Goal: Transaction & Acquisition: Purchase product/service

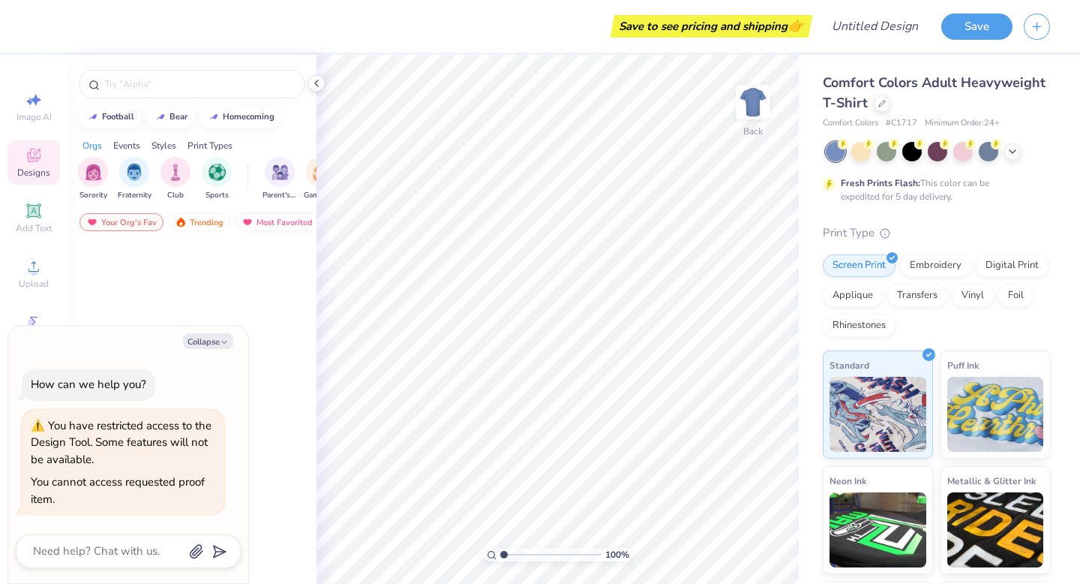
type textarea "x"
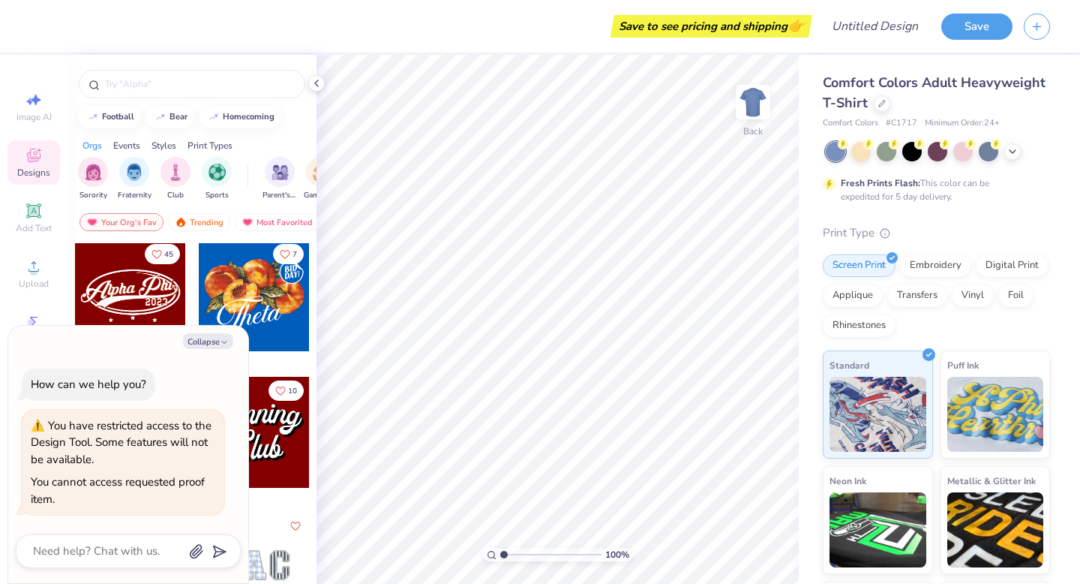
scroll to position [658, 0]
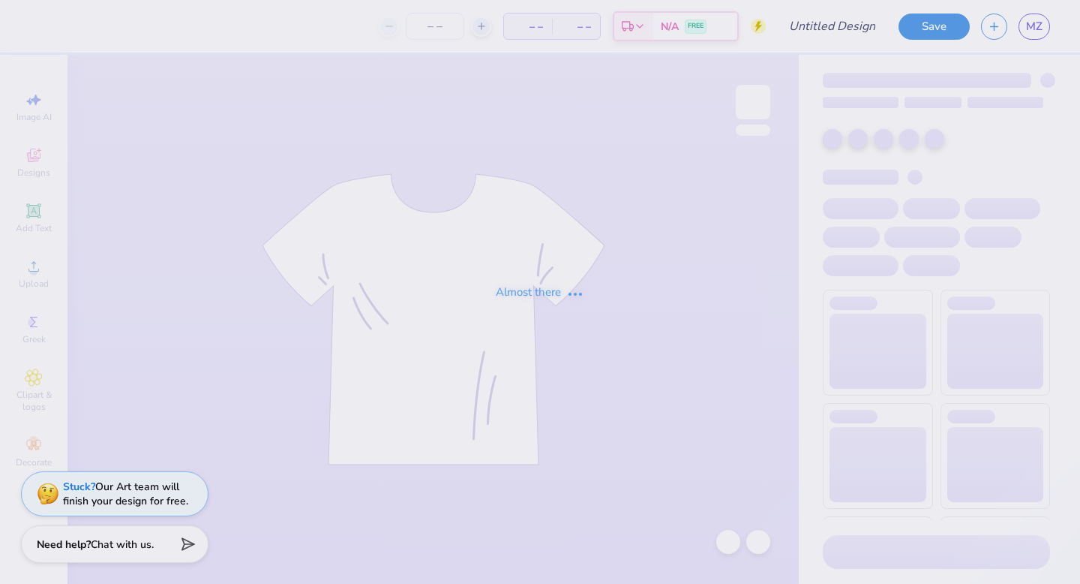
type input "B$"
type input "50"
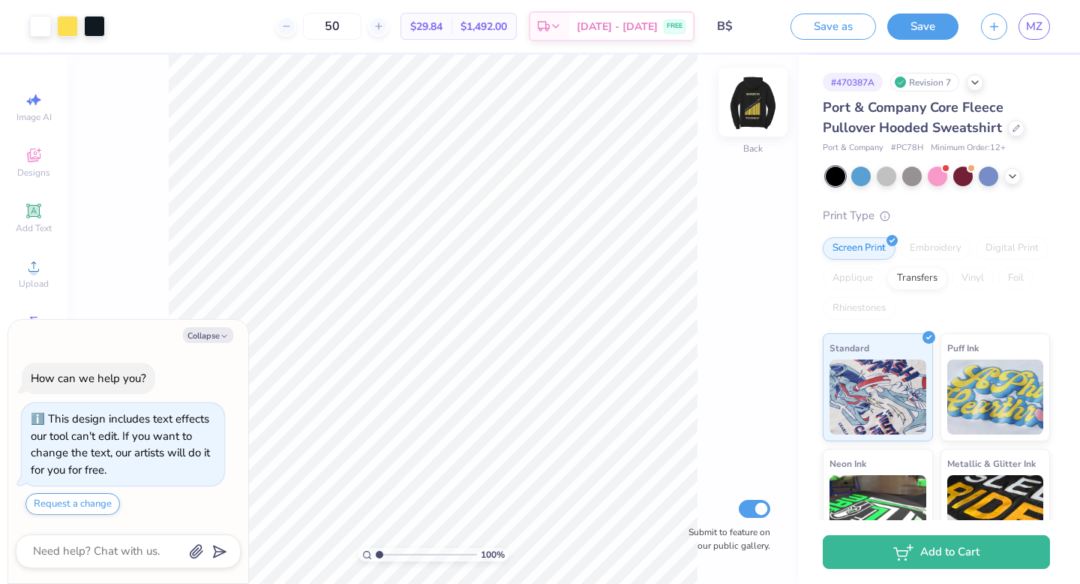
click at [749, 109] on img at bounding box center [753, 102] width 60 height 60
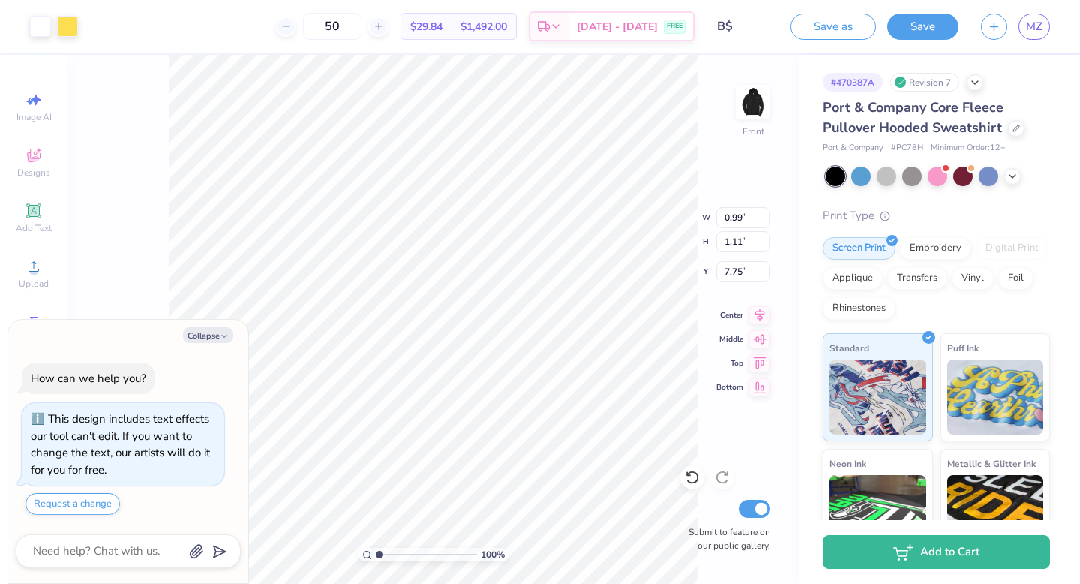
type textarea "x"
type input "0.27"
type input "1.16"
type input "7.81"
type textarea "x"
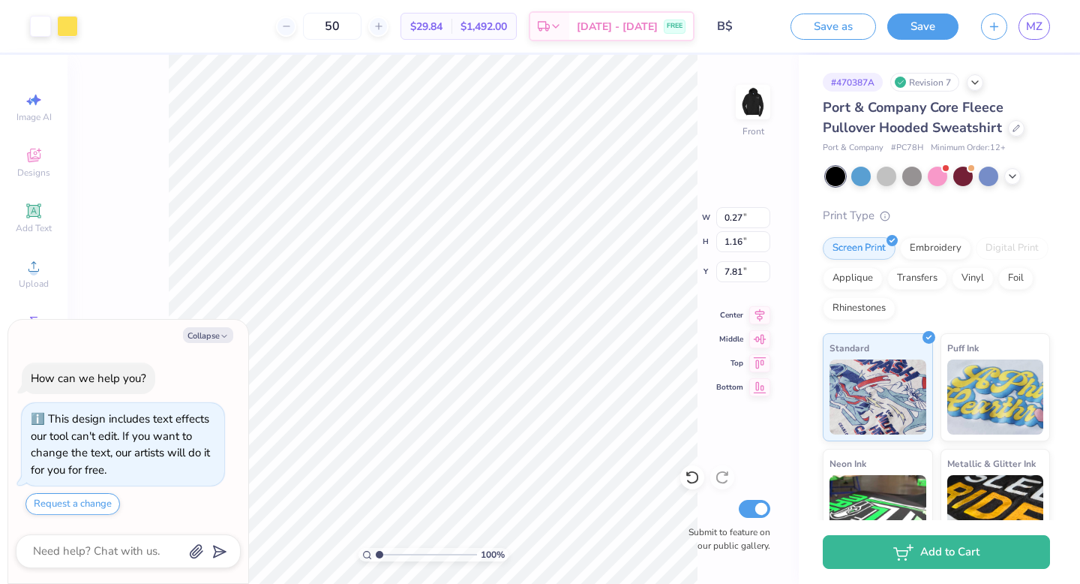
type input "7.75"
type textarea "x"
type input "0.54"
type input "1.11"
type textarea "x"
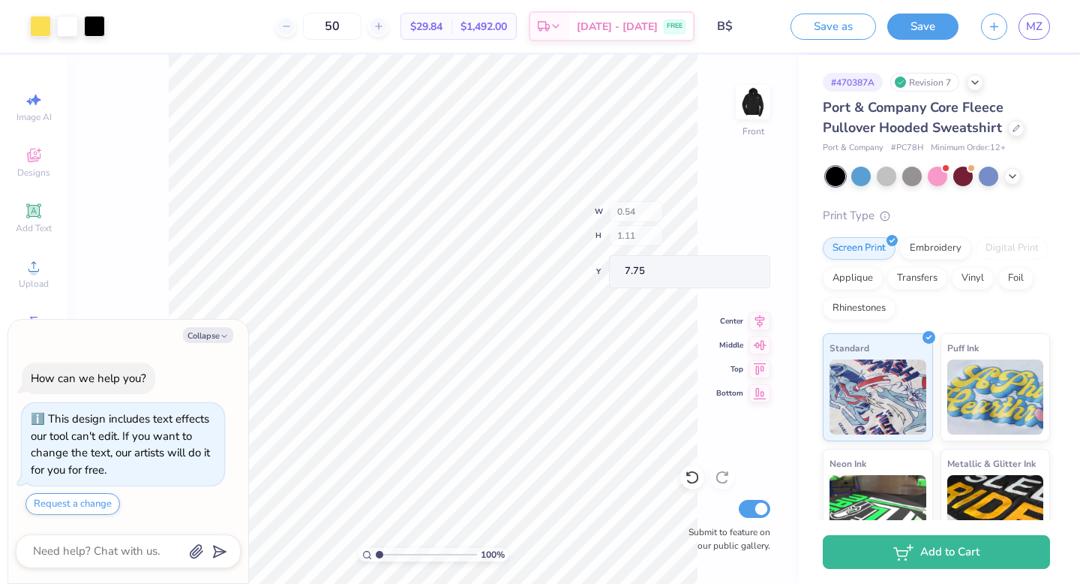
type input "0.26"
type input "0.97"
type input "7.83"
type textarea "x"
type input "0.54"
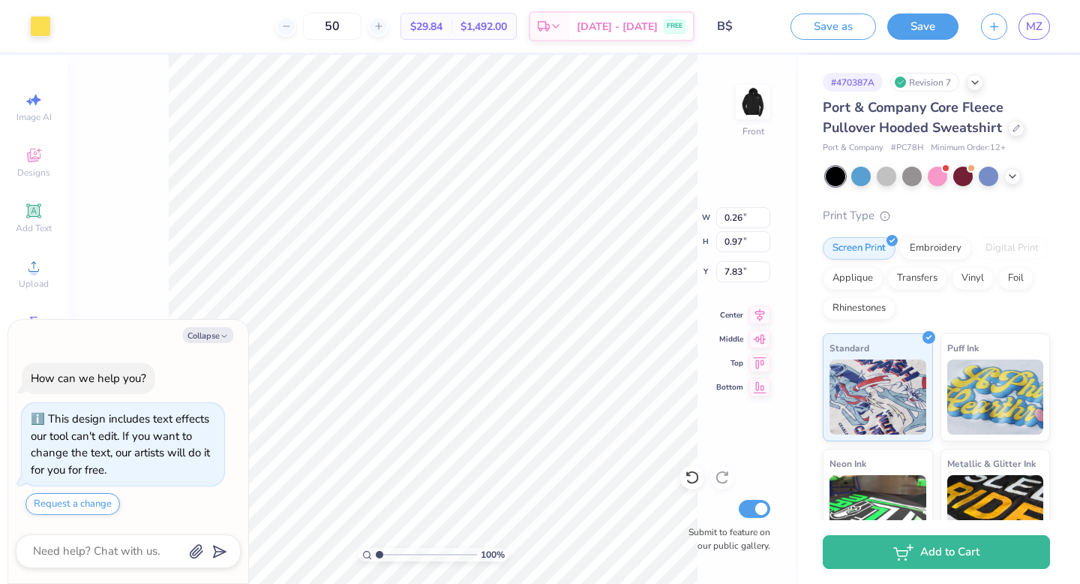
type input "1.11"
type input "7.75"
type textarea "x"
type input "7.78"
type textarea "x"
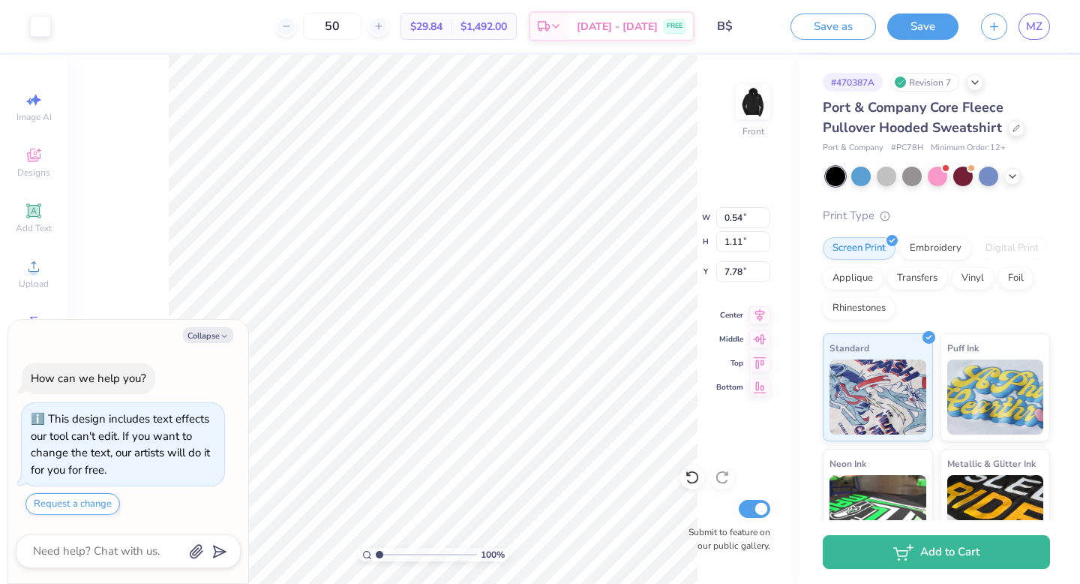
type input "0.27"
type input "1.16"
type input "7.81"
type textarea "x"
type input "7.75"
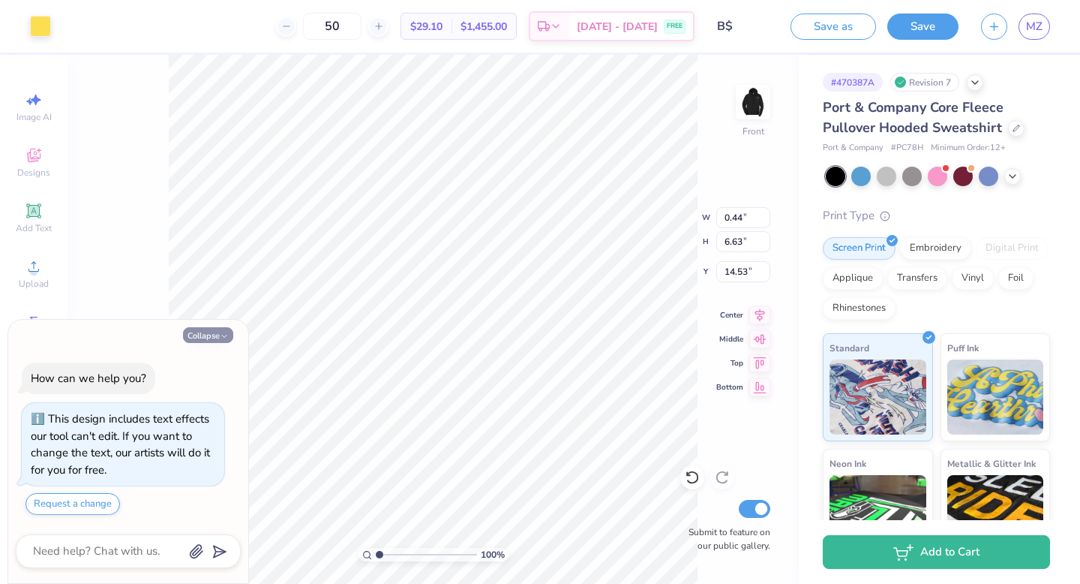
click at [213, 339] on button "Collapse" at bounding box center [208, 335] width 50 height 16
type textarea "x"
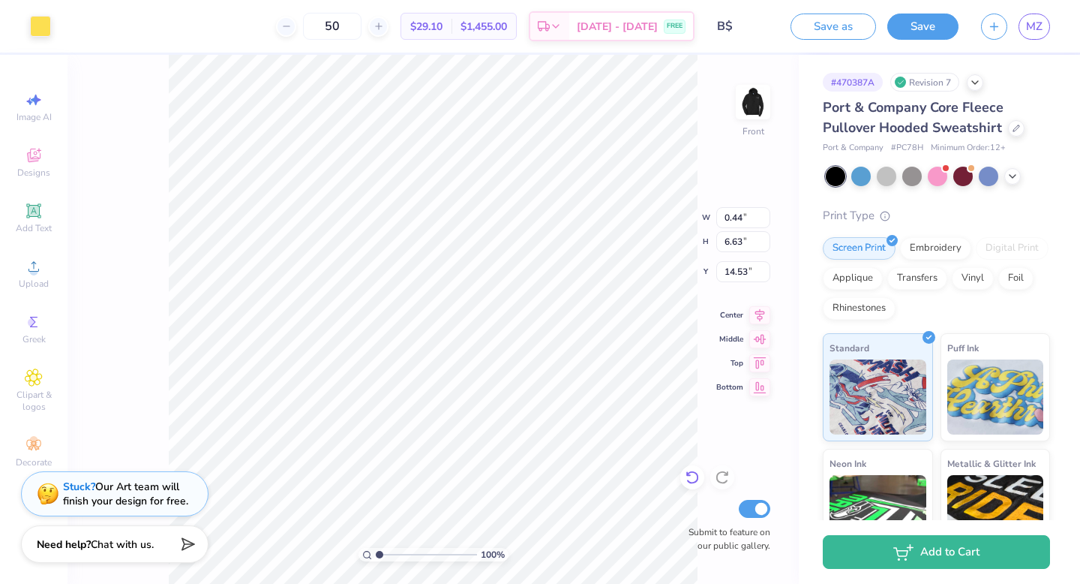
click at [687, 471] on icon at bounding box center [692, 477] width 15 height 15
type input "9.81"
type input "11.44"
type input "12.83"
type input "8.87"
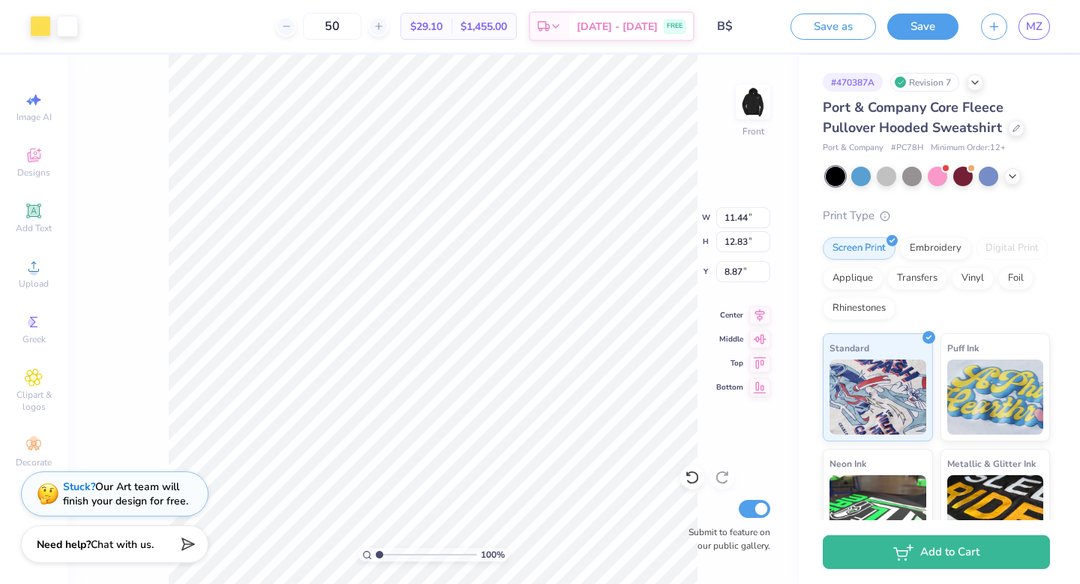
type input "8.91"
type input "7.29"
type input "8.17"
type input "8.19"
click at [44, 279] on span "Upload" at bounding box center [34, 284] width 30 height 12
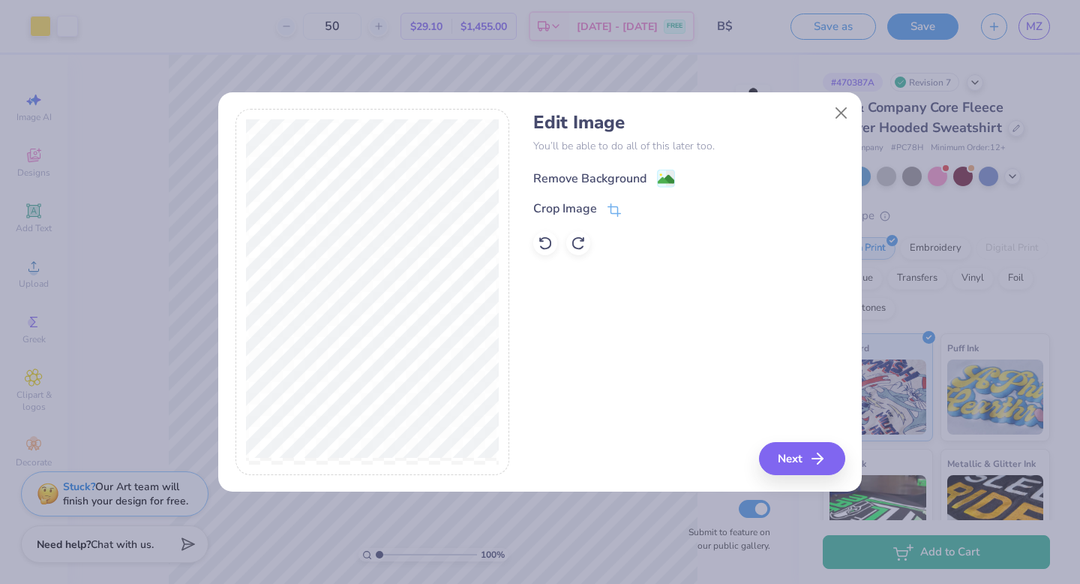
click at [608, 174] on div "Remove Background" at bounding box center [589, 179] width 113 height 18
click at [841, 122] on button "Close" at bounding box center [842, 112] width 29 height 29
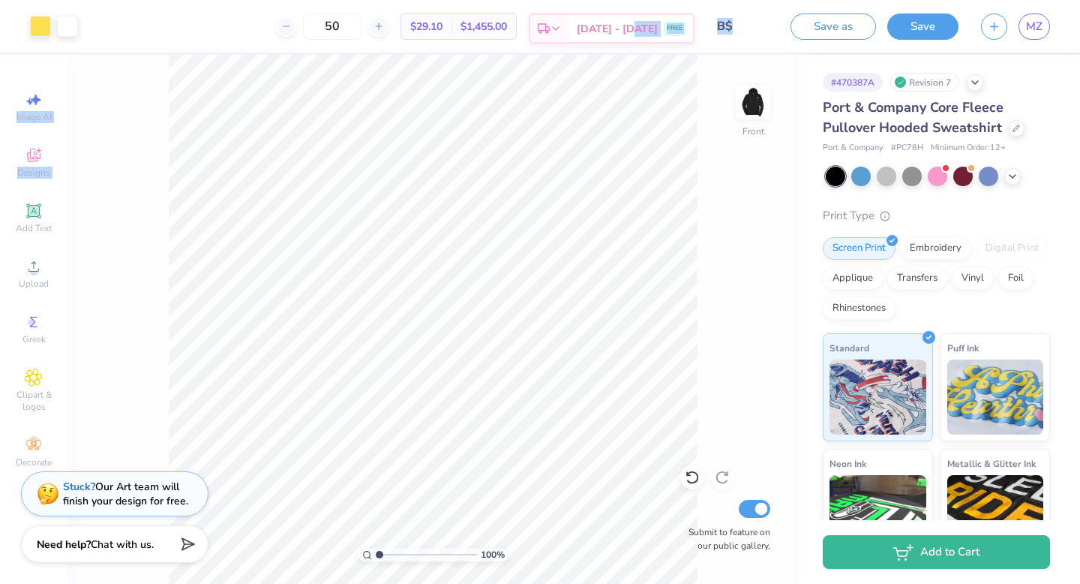
drag, startPoint x: 29, startPoint y: 216, endPoint x: 659, endPoint y: 24, distance: 658.8
click at [655, 26] on div "Art colors 50 $29.10 Per Item $1,455.00 Total Est. Delivery Sep 12 - 15 FREE De…" at bounding box center [540, 292] width 1080 height 584
click at [40, 275] on div "Upload" at bounding box center [34, 273] width 53 height 44
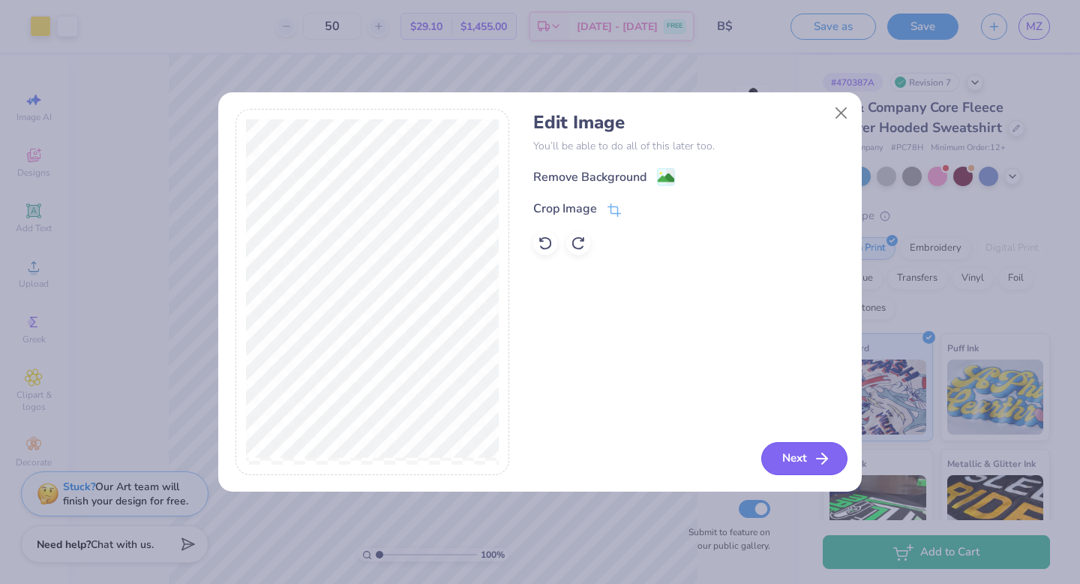
click at [819, 458] on line "button" at bounding box center [822, 458] width 11 height 0
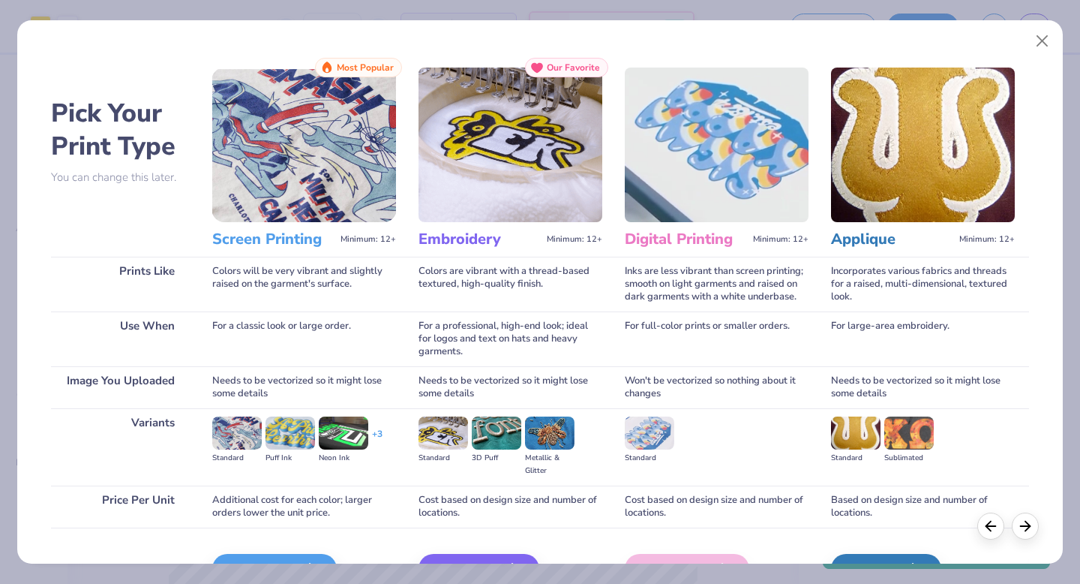
scroll to position [89, 0]
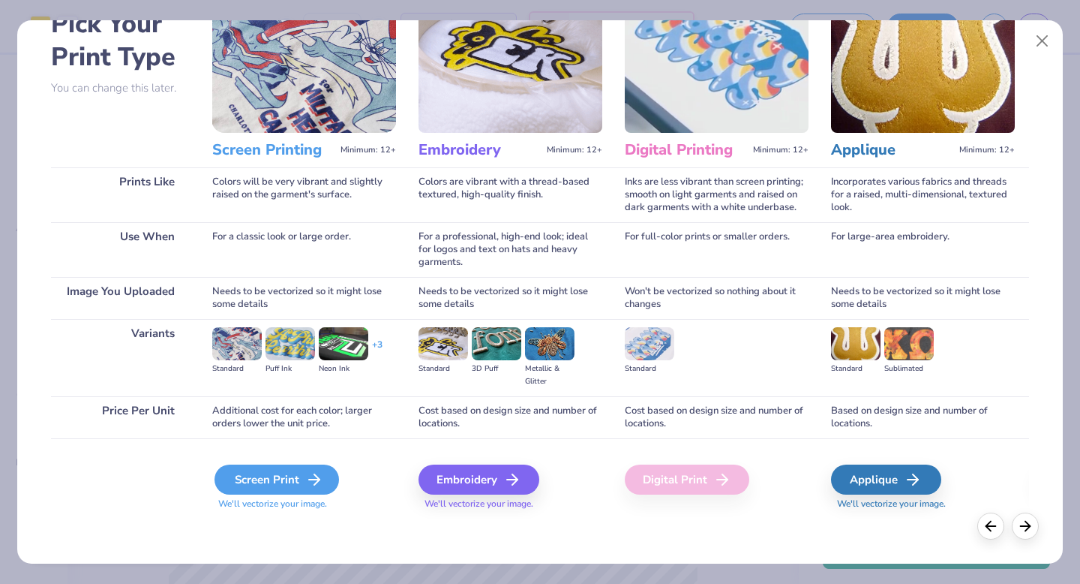
click at [281, 473] on div "Screen Print" at bounding box center [277, 479] width 125 height 30
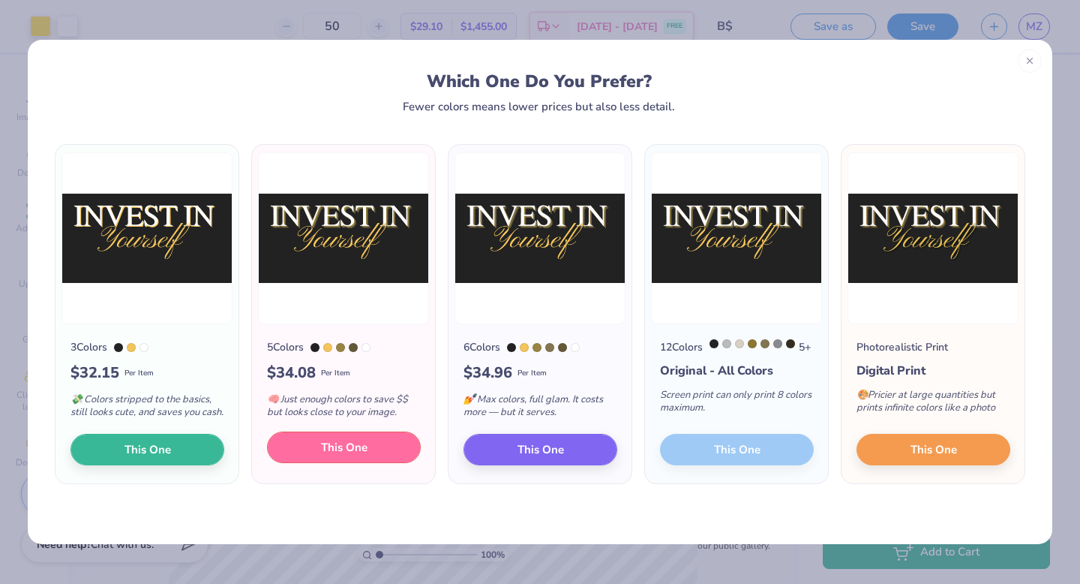
click at [371, 449] on button "This One" at bounding box center [344, 447] width 154 height 32
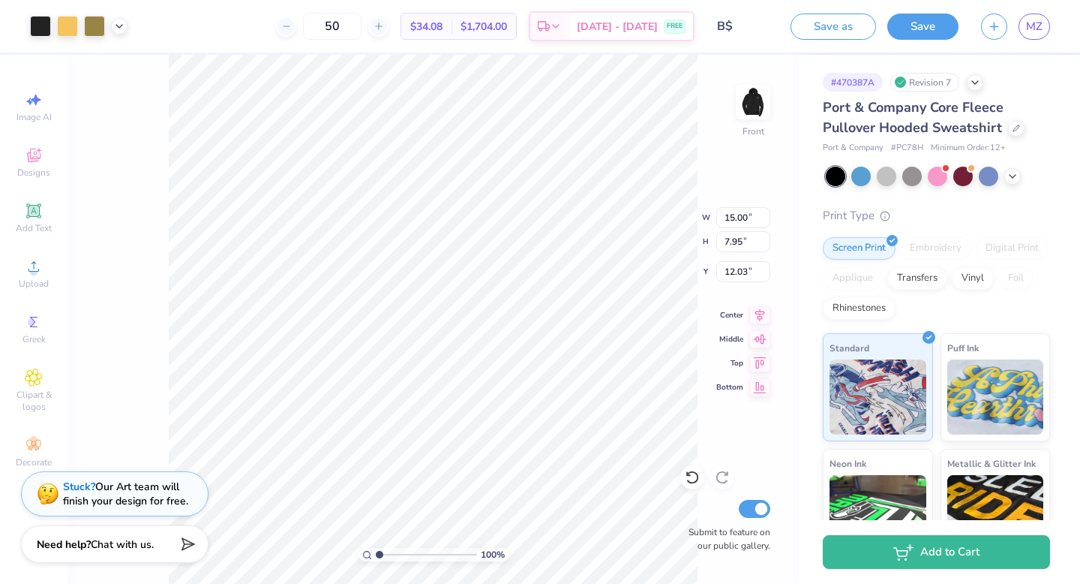
type input "7.81"
type input "4.14"
type input "21.51"
type input "21.52"
type input "6.00"
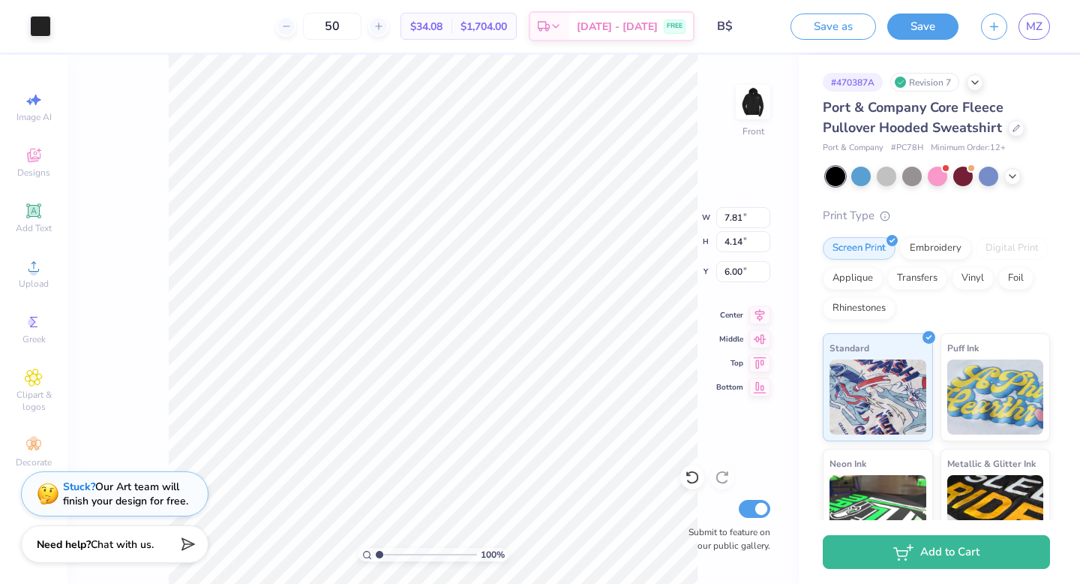
type input "21.51"
type input "6.54"
click at [685, 475] on icon at bounding box center [692, 477] width 15 height 15
type input "21.73"
type input "8.88"
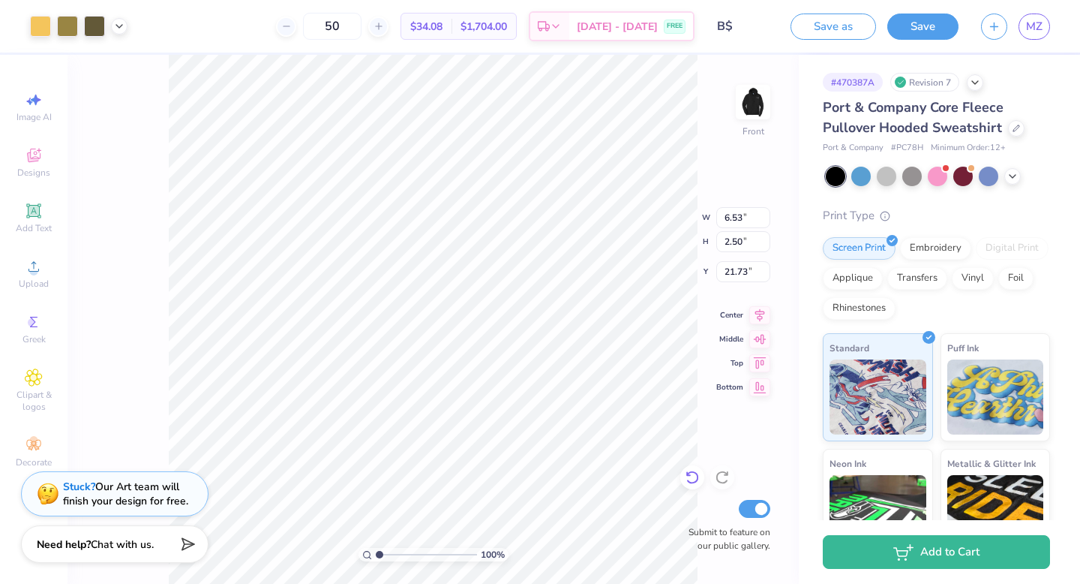
type input "3.40"
type input "22.10"
type input "7.85"
type input "3.00"
type input "23.24"
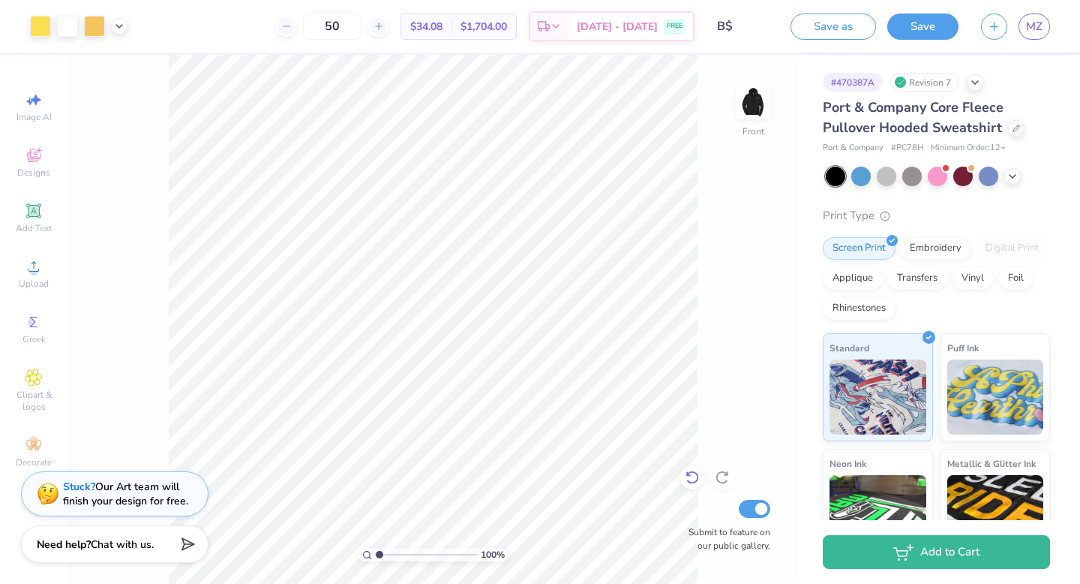
click at [696, 469] on div at bounding box center [692, 477] width 24 height 24
click at [41, 211] on icon at bounding box center [34, 211] width 18 height 18
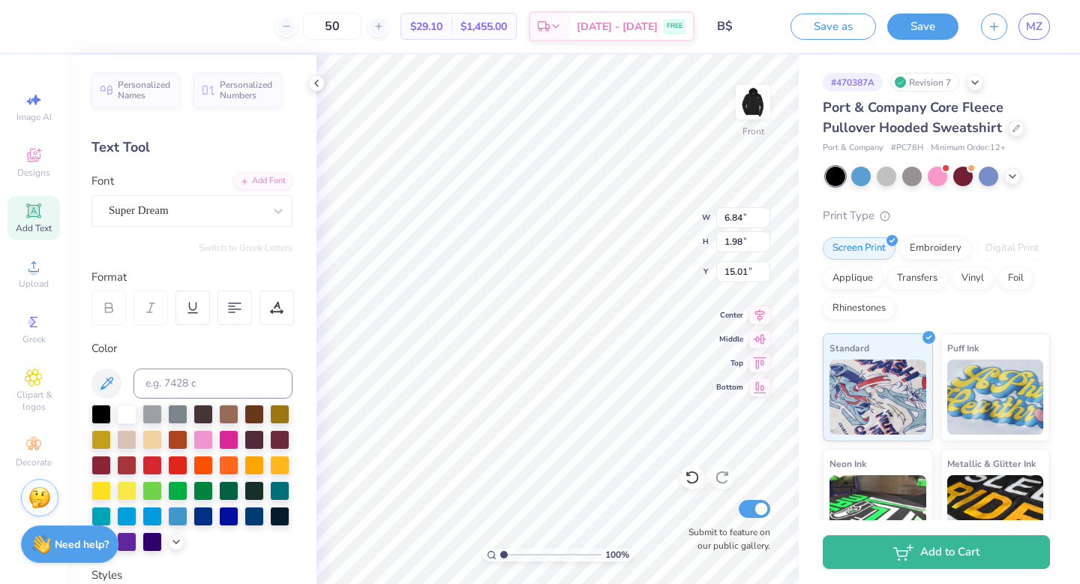
type input "10.41"
type input "8.49"
click at [687, 478] on icon at bounding box center [692, 477] width 15 height 15
type input "9.44"
click at [687, 479] on icon at bounding box center [692, 477] width 15 height 15
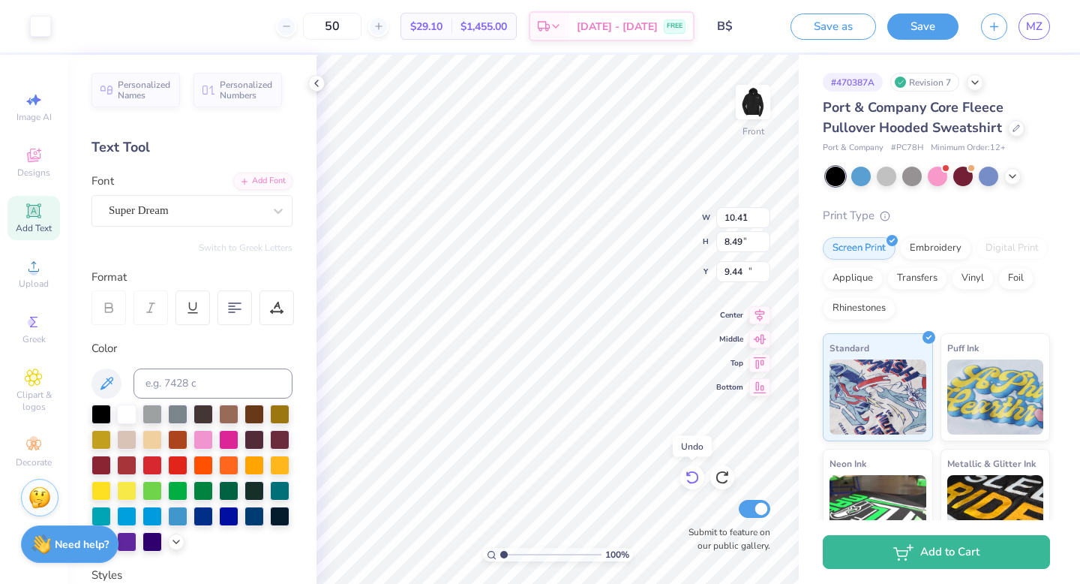
type input "6.84"
type input "1.98"
type input "15.01"
click at [686, 479] on icon at bounding box center [692, 477] width 15 height 15
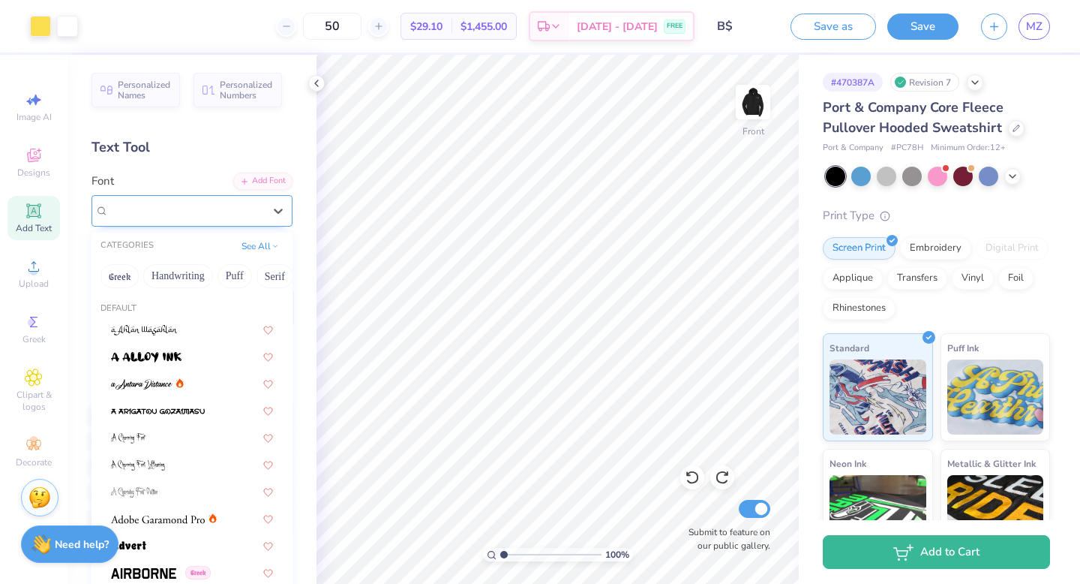
click at [215, 218] on div "Super Dream" at bounding box center [186, 210] width 158 height 23
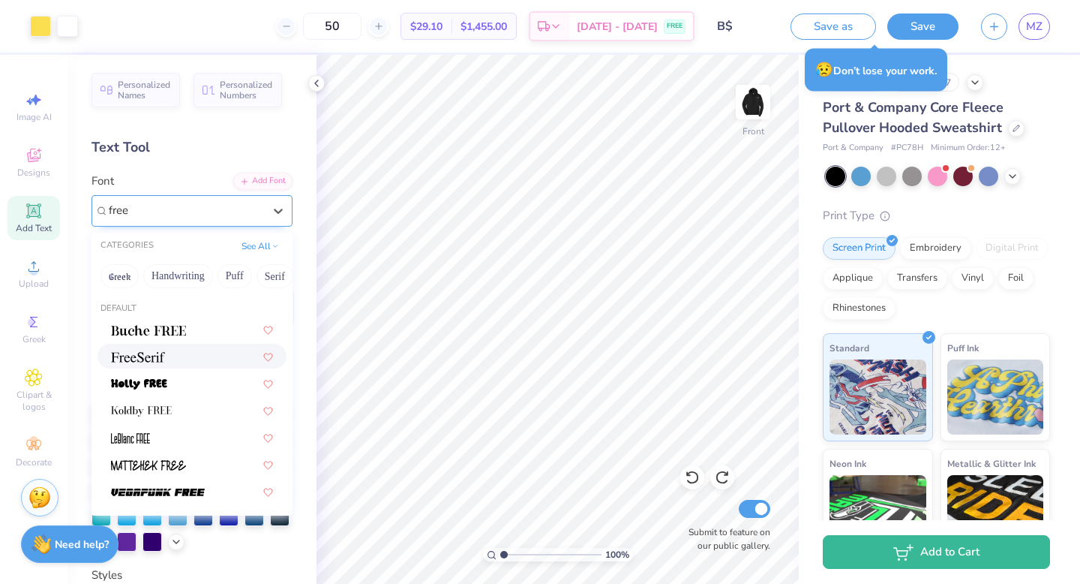
click at [179, 356] on div at bounding box center [192, 356] width 162 height 16
type input "free"
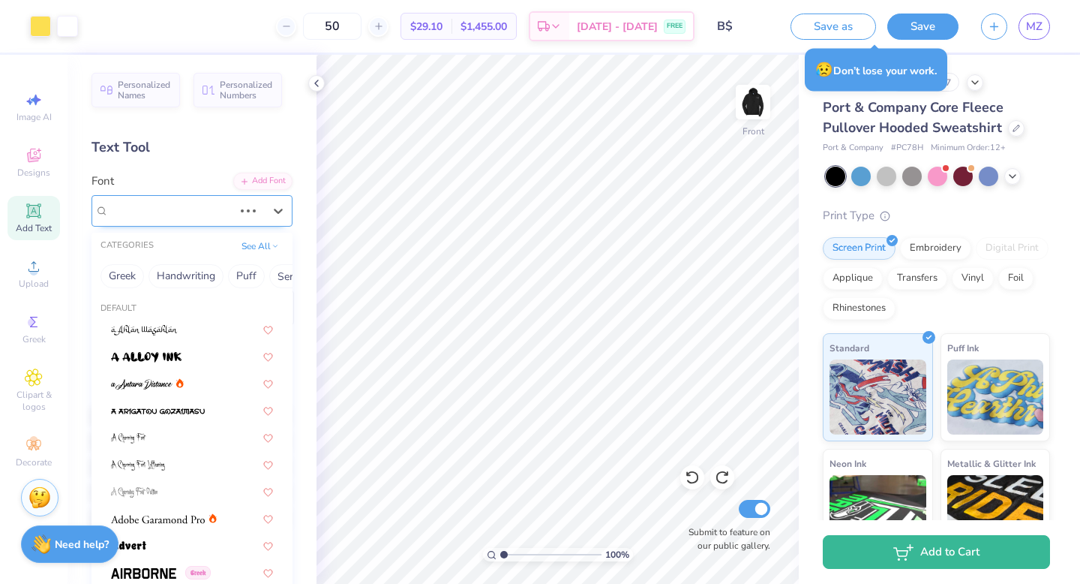
click at [194, 207] on div "Super Dream" at bounding box center [171, 210] width 128 height 23
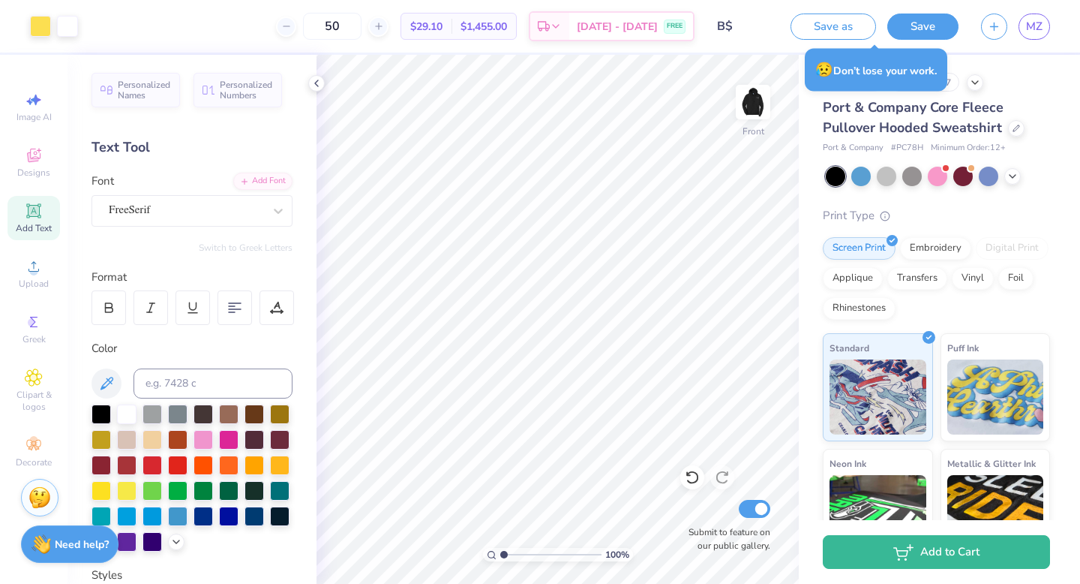
click at [28, 216] on icon at bounding box center [34, 211] width 18 height 18
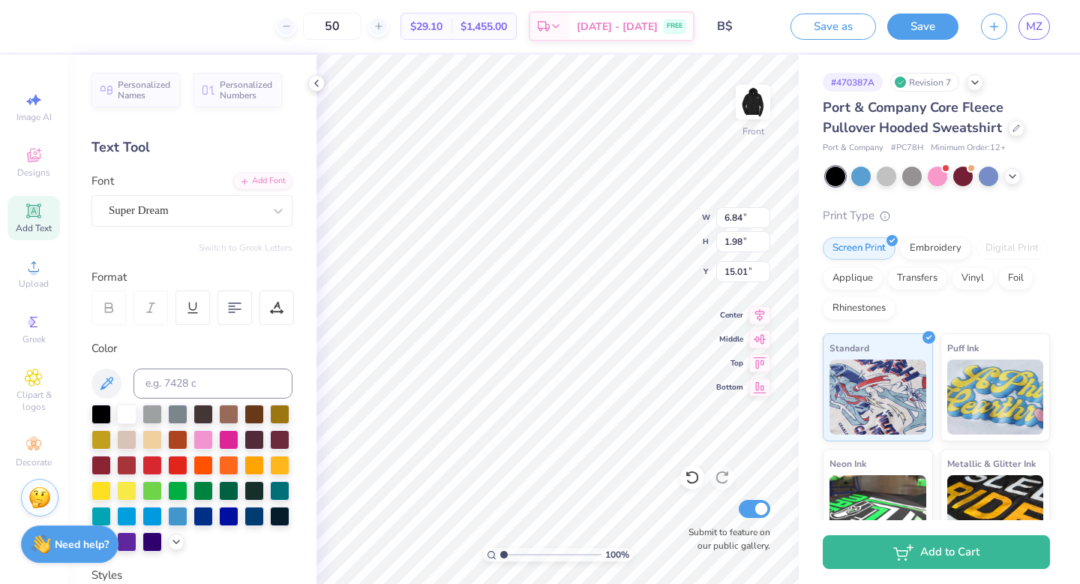
scroll to position [0, 2]
type textarea "INVEST IN"
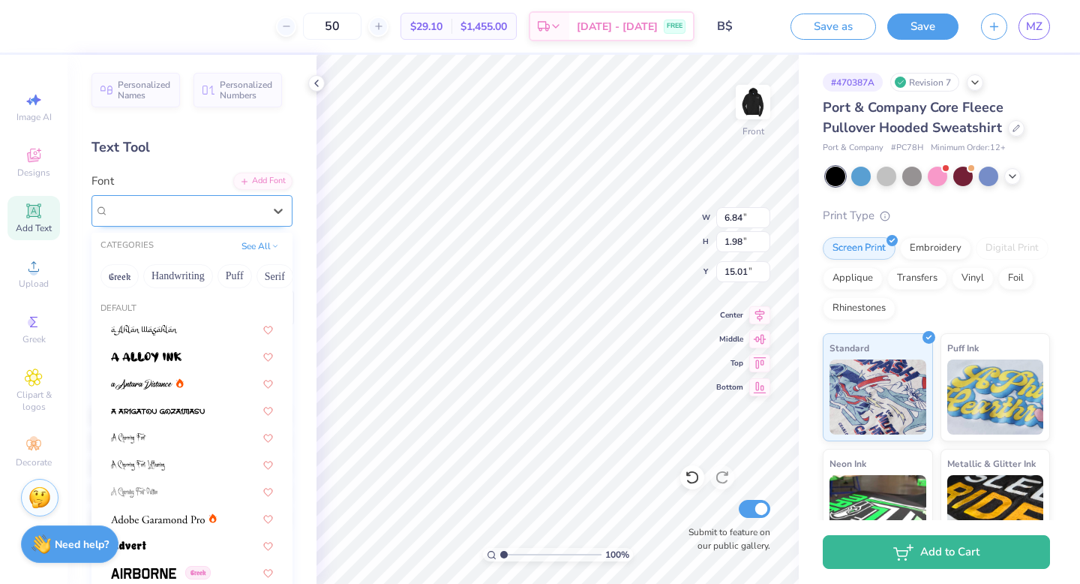
click at [185, 218] on div at bounding box center [186, 210] width 155 height 20
click at [169, 207] on span "Super Dream" at bounding box center [139, 210] width 60 height 17
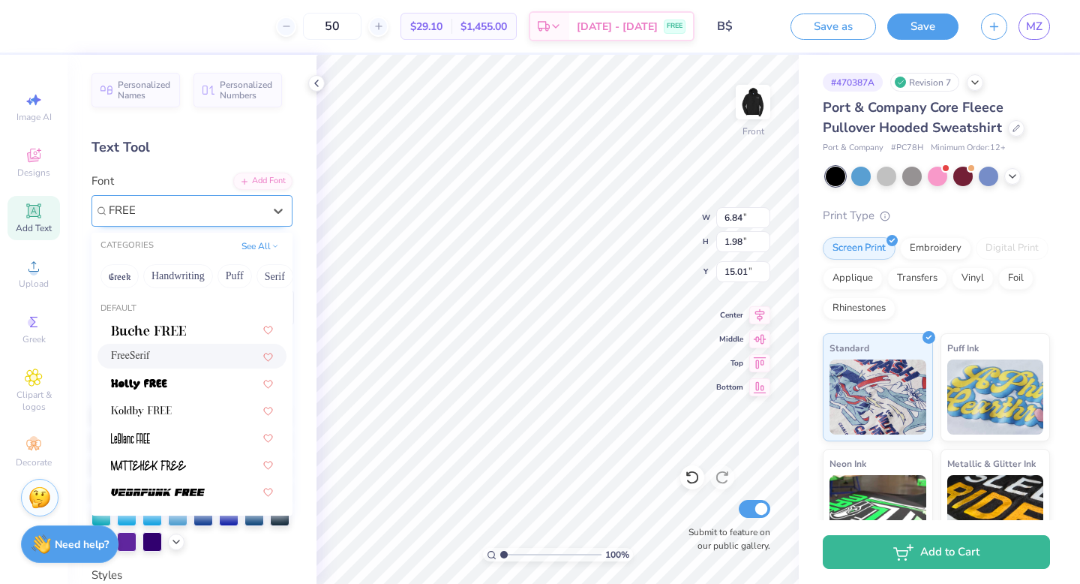
click at [217, 353] on div "FreeSerif" at bounding box center [192, 356] width 162 height 16
type input "FREE"
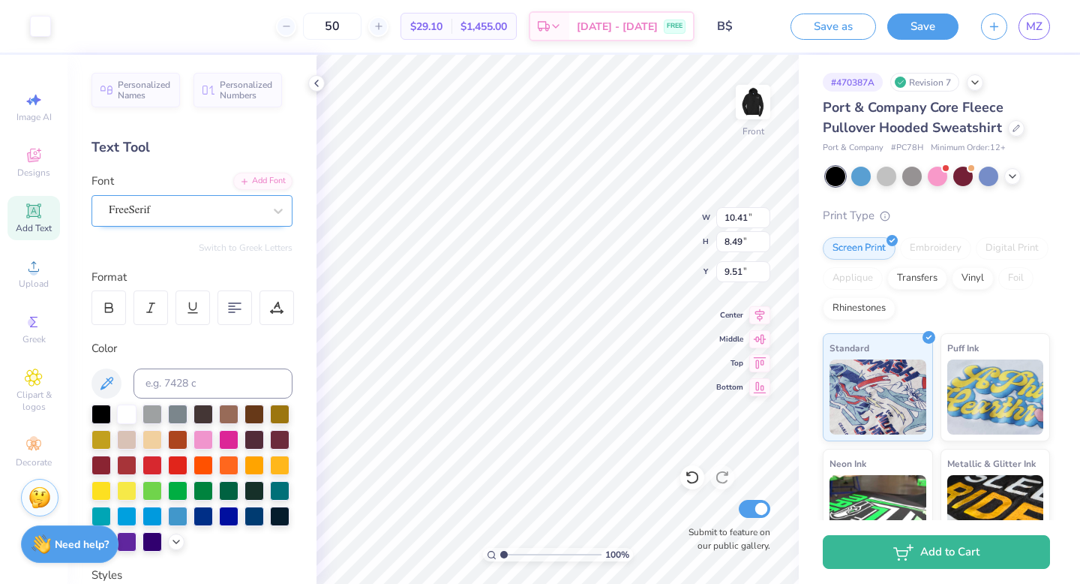
type input "13.38"
type input "1.95"
type input "6.00"
type input "9.34"
type input "1.36"
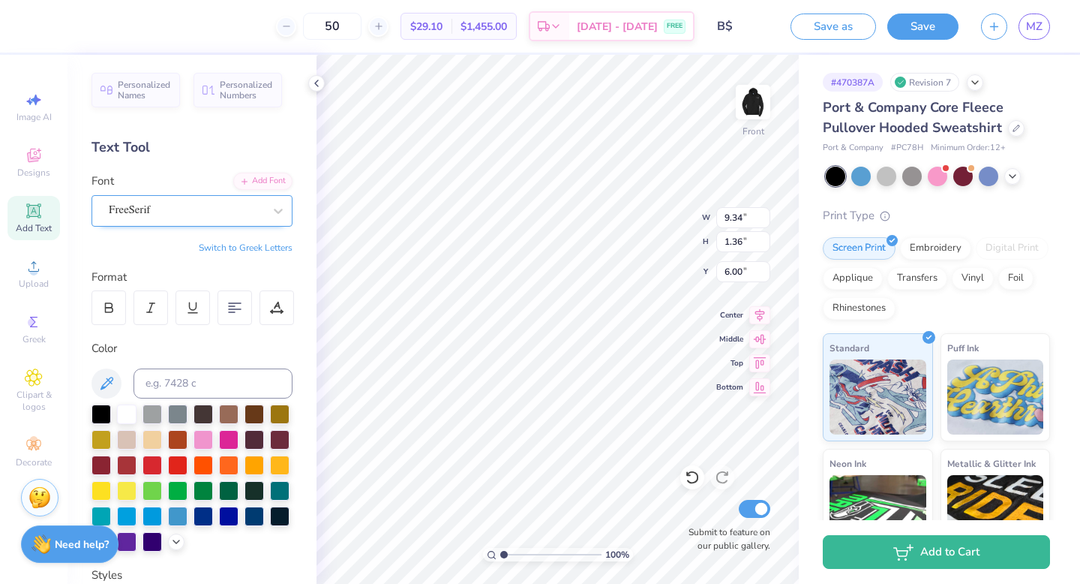
type input "6.39"
click at [35, 222] on span "Add Text" at bounding box center [34, 228] width 36 height 12
type textarea "T"
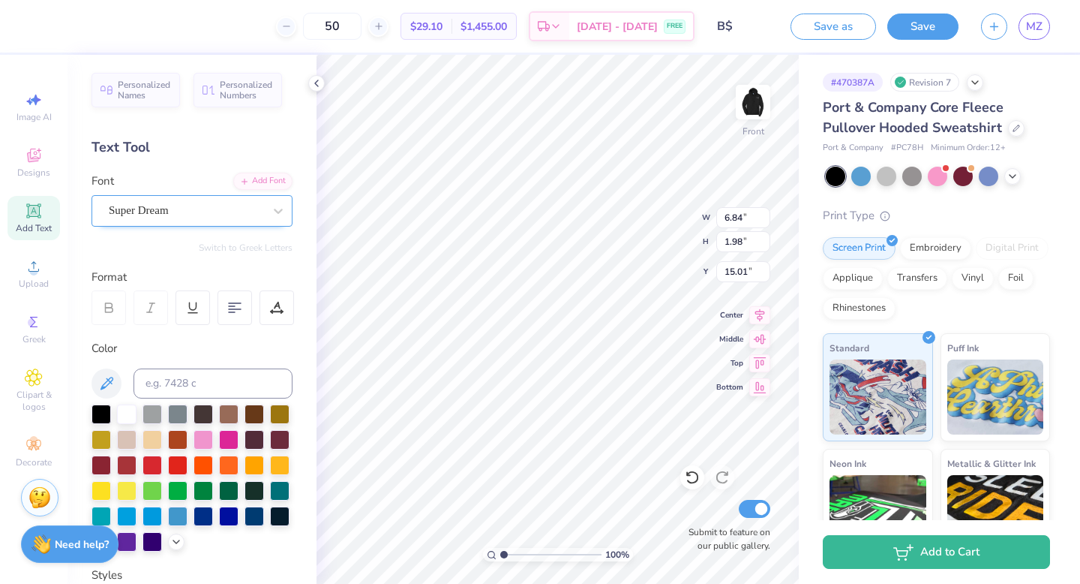
type textarea "YOURSELF"
type input "22.52"
type input "9.34"
type input "1.36"
type input "6.37"
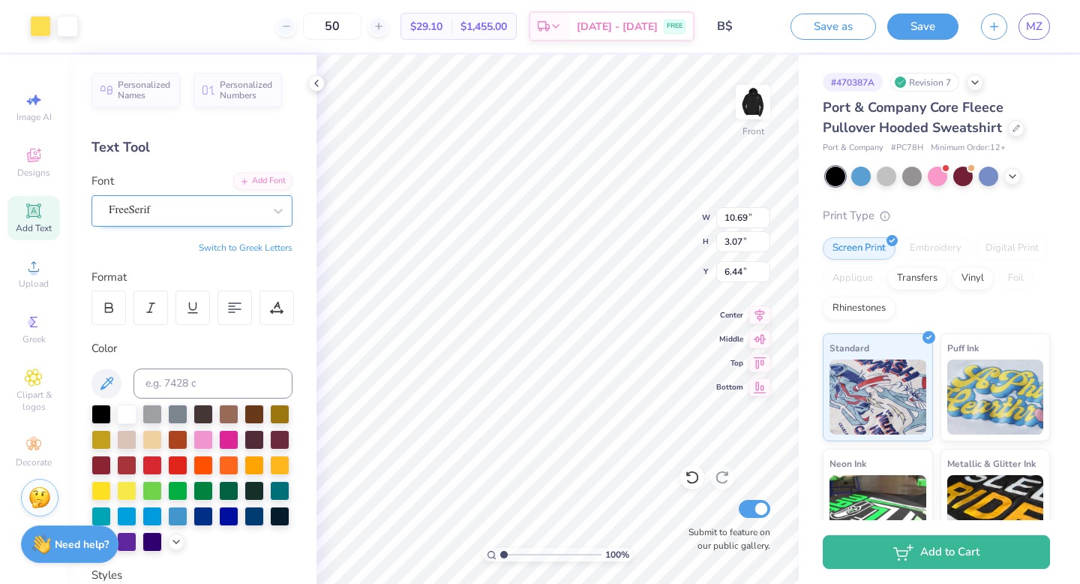
type input "6.44"
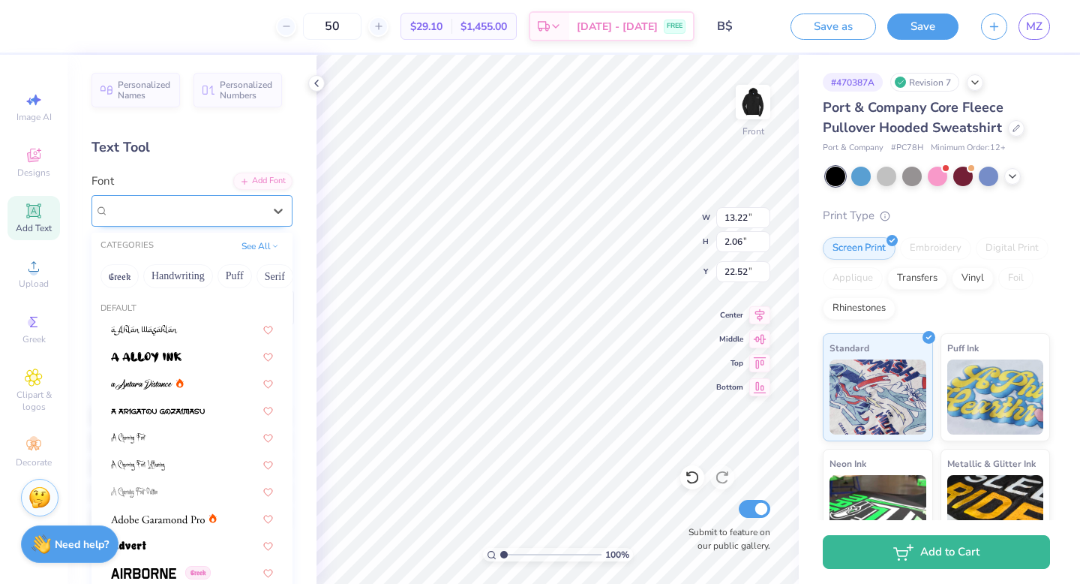
click at [236, 224] on div "Super Dream" at bounding box center [192, 211] width 201 height 32
click at [176, 278] on button "Handwriting" at bounding box center [178, 276] width 70 height 24
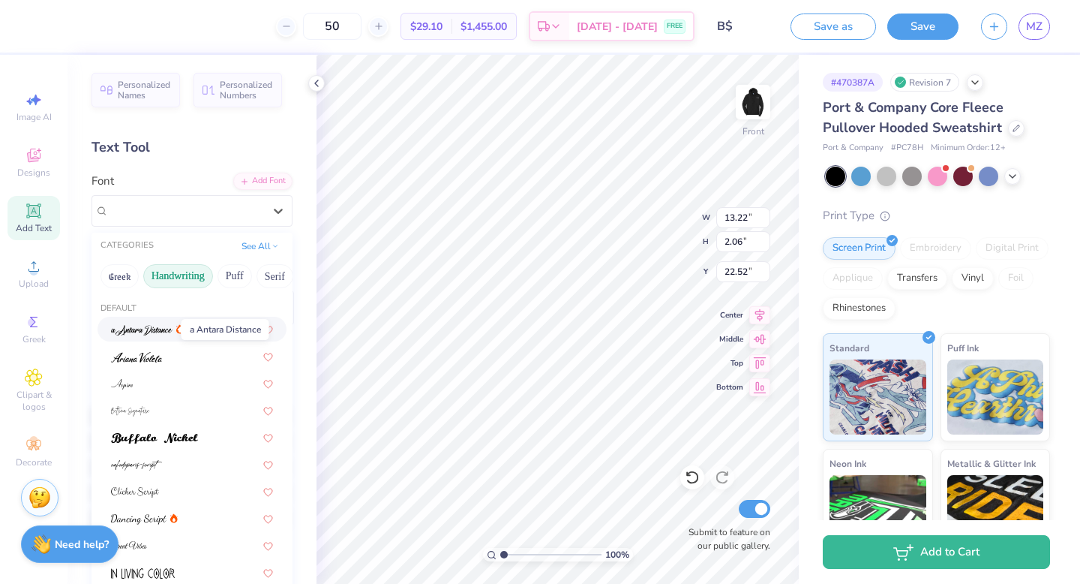
click at [158, 329] on img at bounding box center [142, 330] width 62 height 11
click at [175, 212] on div "a Antara Distance" at bounding box center [186, 210] width 158 height 23
click at [172, 405] on div at bounding box center [192, 410] width 162 height 16
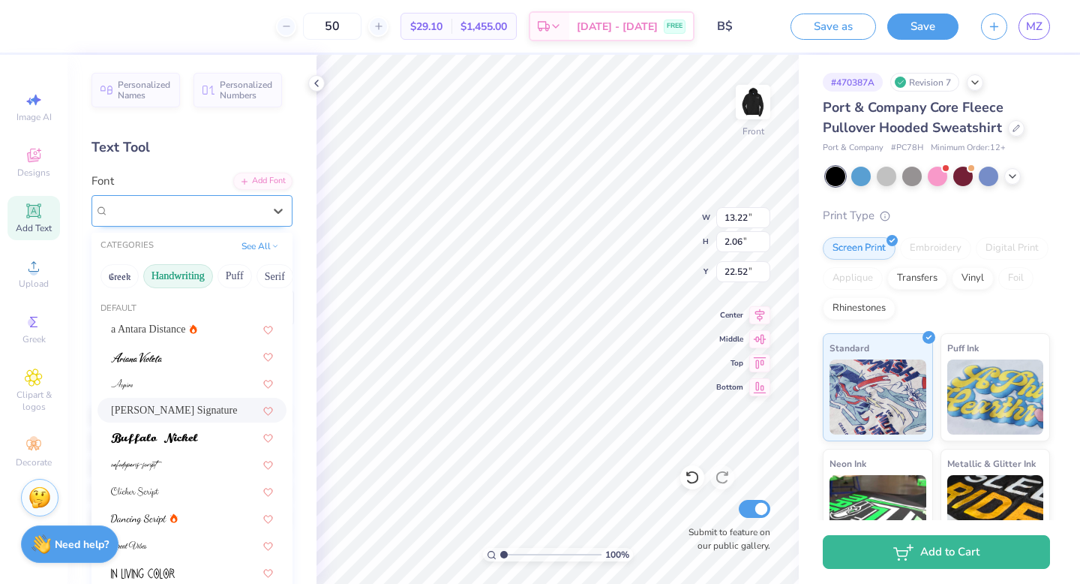
click at [218, 211] on div "Bettina Signature" at bounding box center [186, 210] width 158 height 23
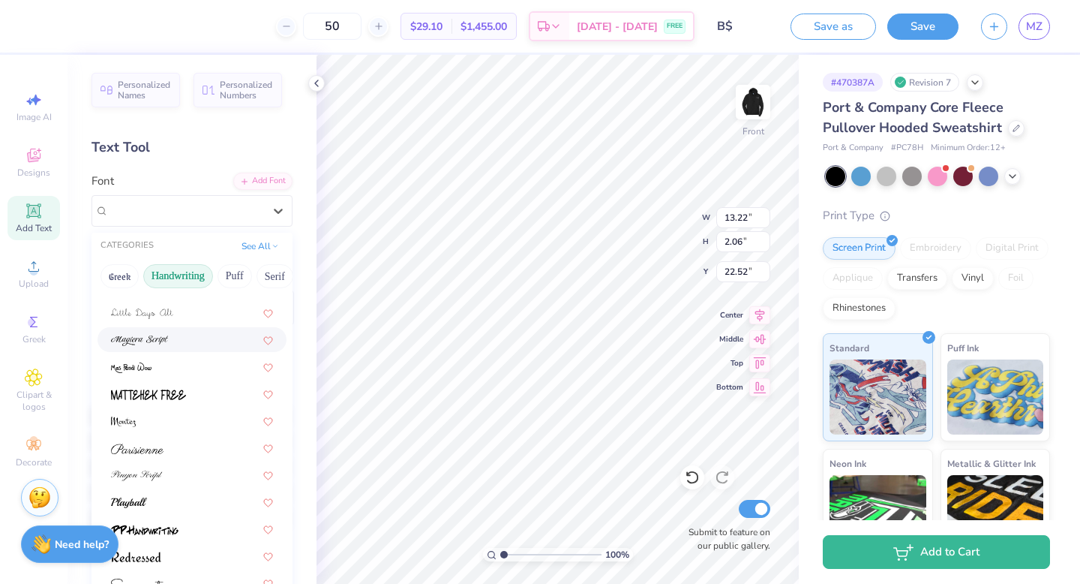
click at [186, 332] on div at bounding box center [192, 340] width 162 height 16
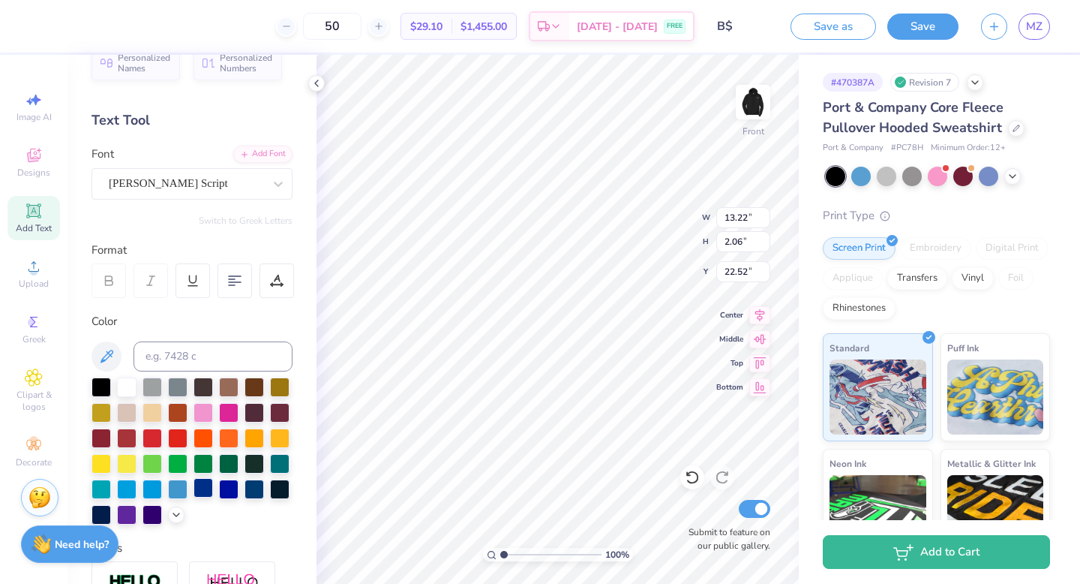
scroll to position [29, 0]
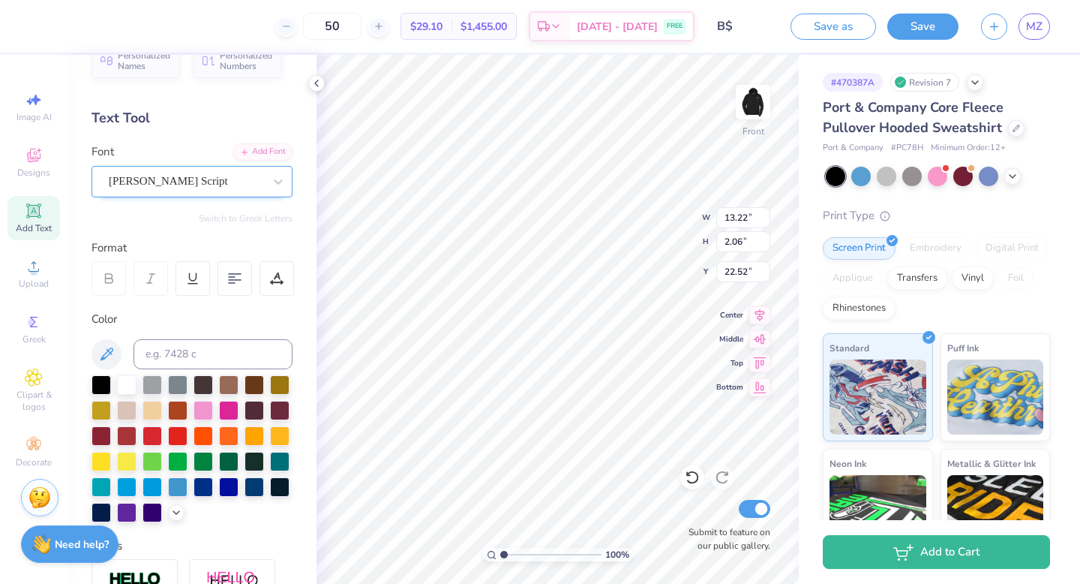
click at [191, 177] on div "Magiera Script" at bounding box center [186, 181] width 158 height 23
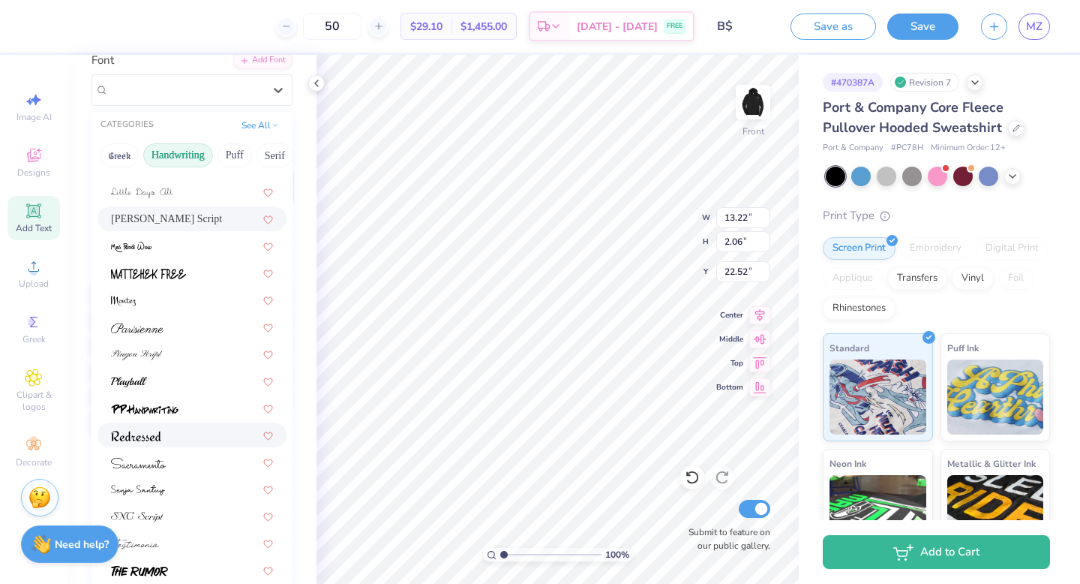
scroll to position [288, 0]
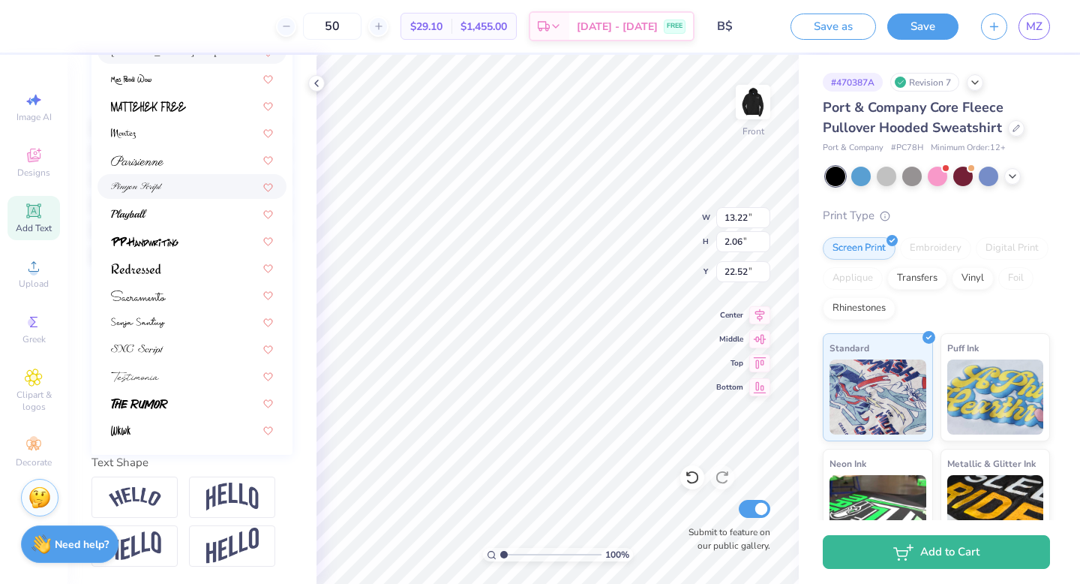
click at [197, 185] on div at bounding box center [192, 187] width 162 height 16
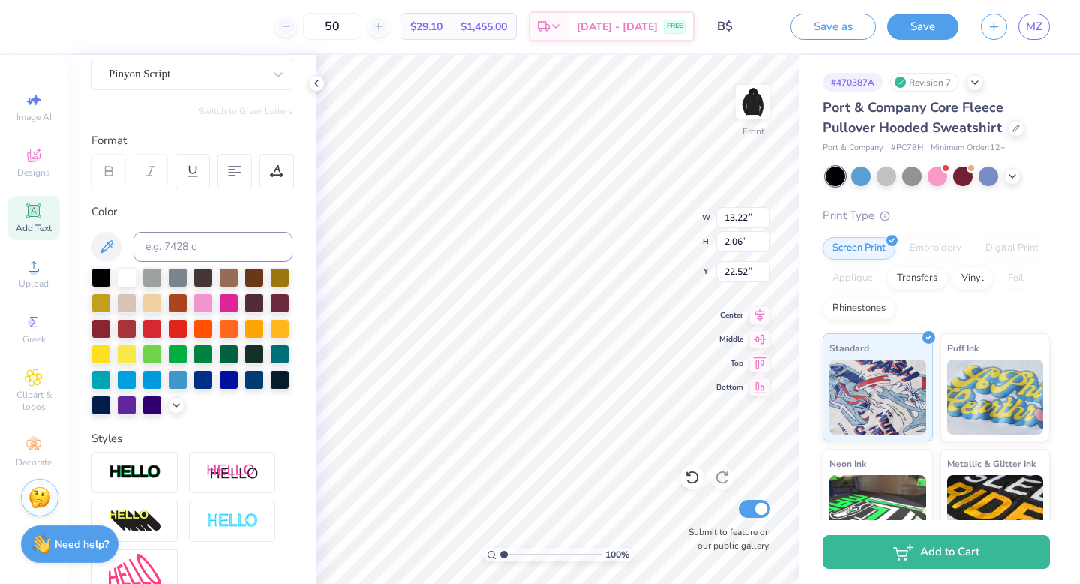
scroll to position [0, 2]
type textarea "Y"
type textarea "Yourself"
type input "21.79"
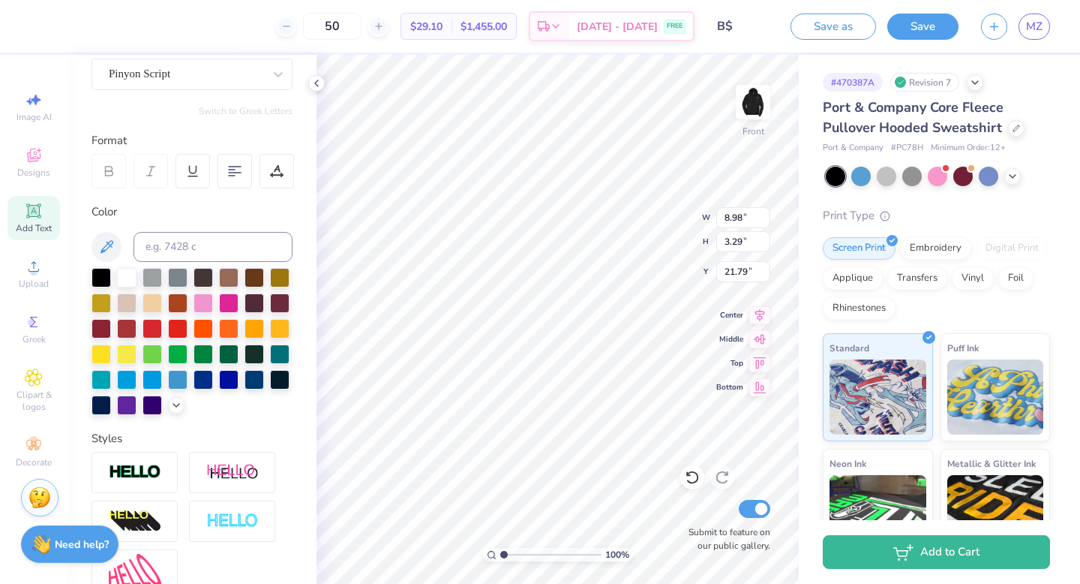
type input "22.00"
click at [766, 117] on img at bounding box center [753, 102] width 60 height 60
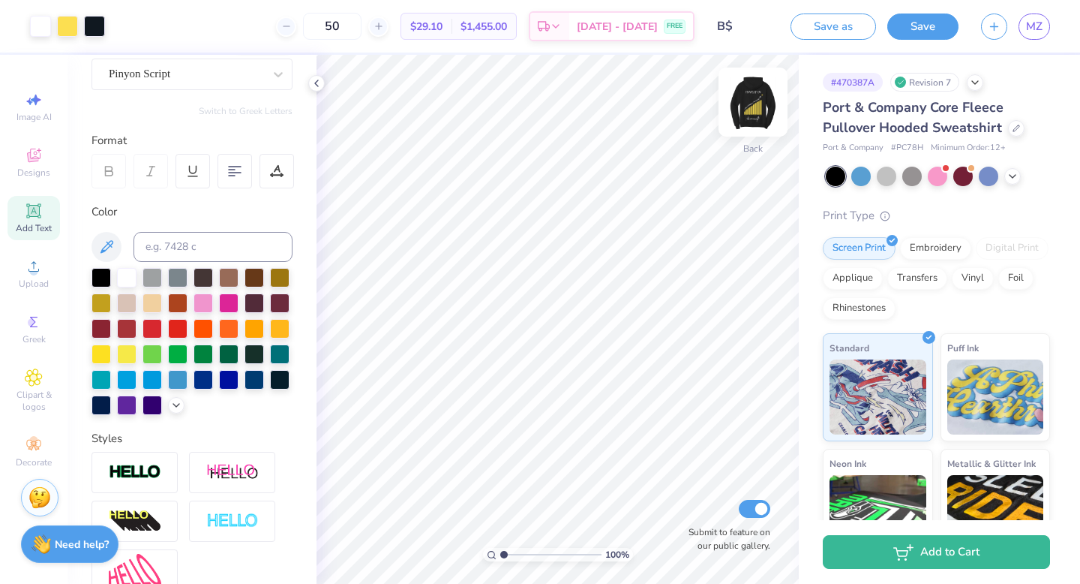
click at [762, 95] on img at bounding box center [753, 102] width 60 height 60
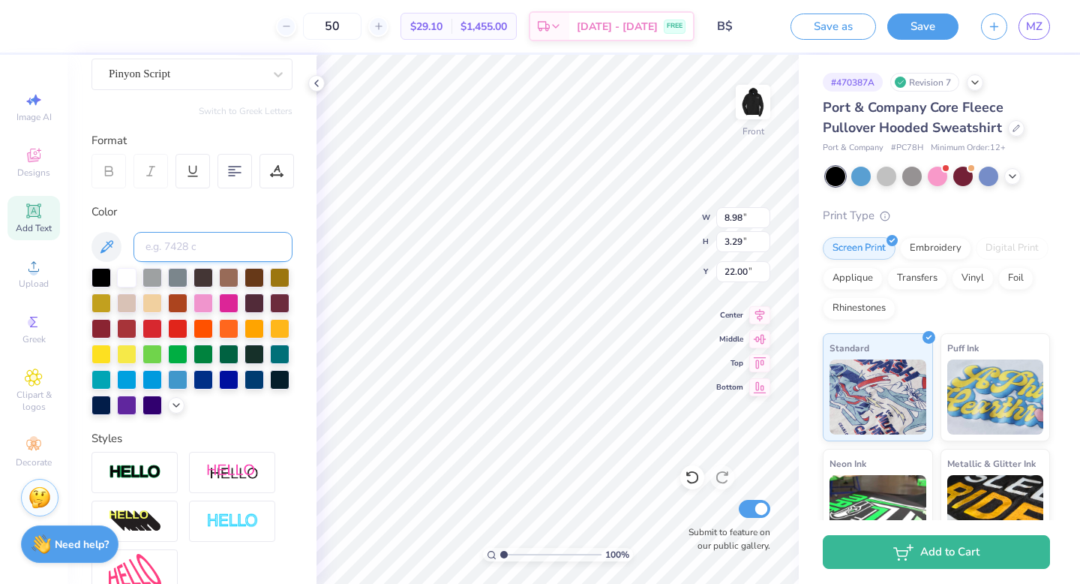
click at [197, 236] on input at bounding box center [213, 247] width 159 height 30
click at [208, 83] on div at bounding box center [186, 74] width 155 height 20
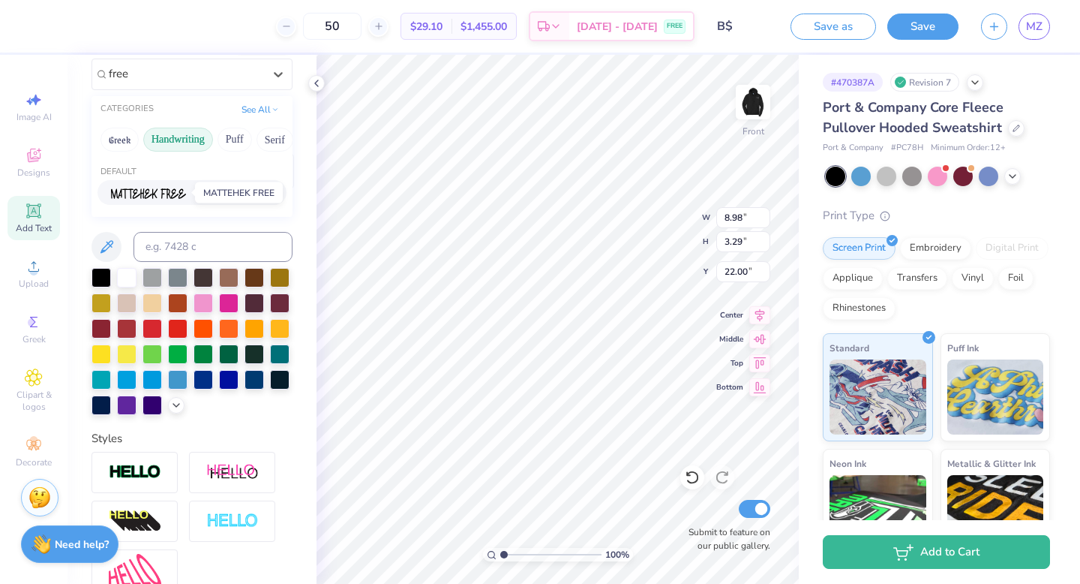
type input "free"
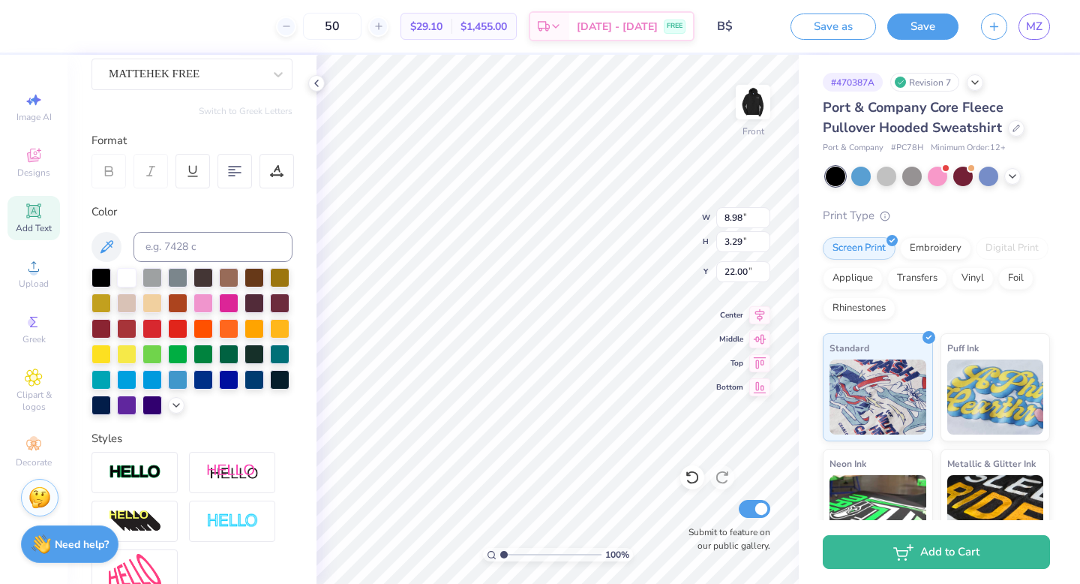
type input "5.52"
type input "1.98"
type input "22.65"
click at [188, 56] on div "Font MATTEHEK FREE" at bounding box center [192, 63] width 201 height 54
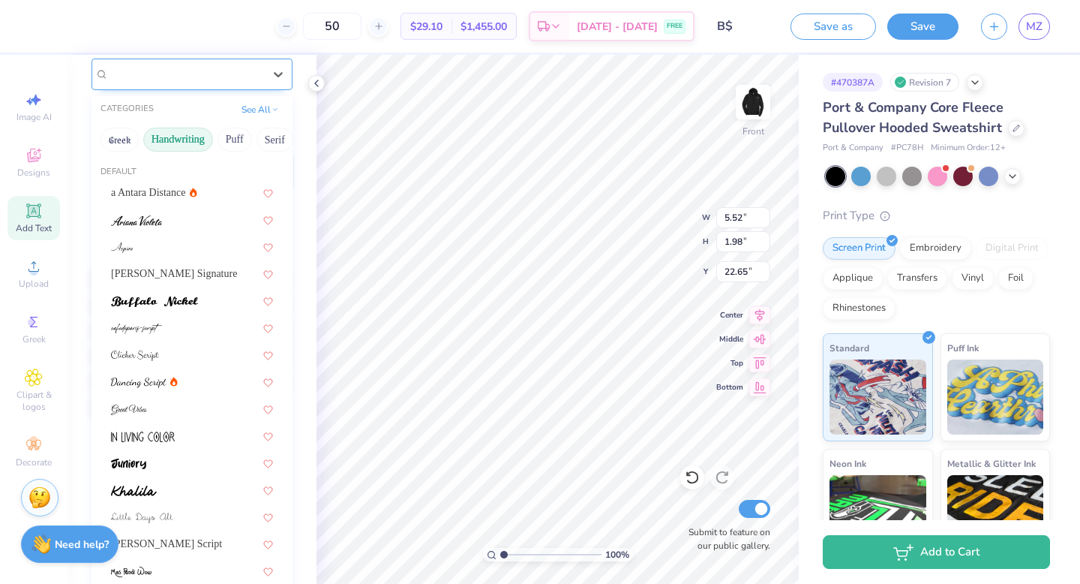
click at [188, 68] on div "MATTEHEK FREE" at bounding box center [186, 73] width 158 height 23
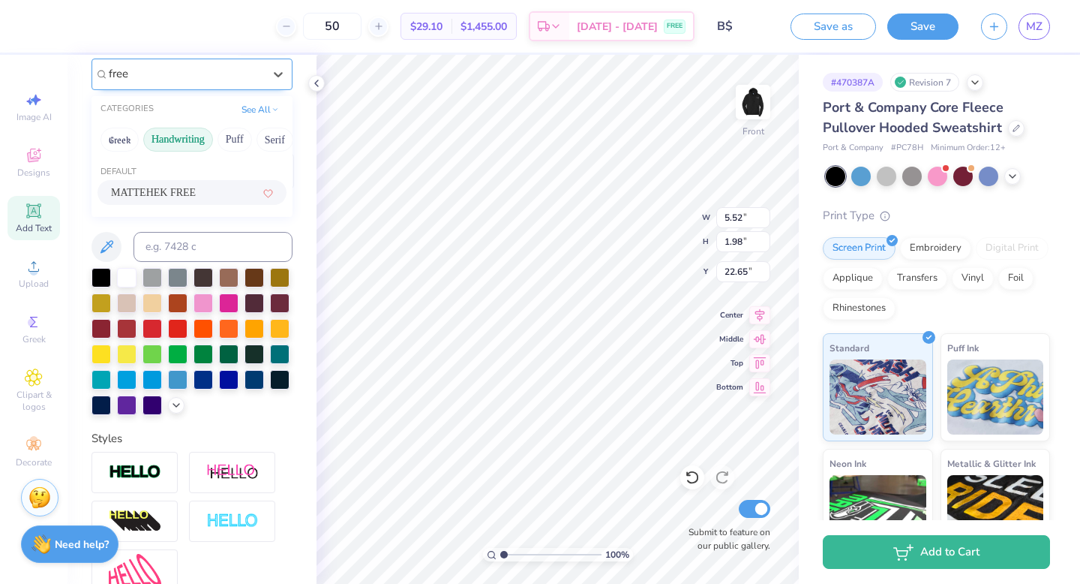
click at [180, 129] on button "Handwriting" at bounding box center [178, 140] width 70 height 24
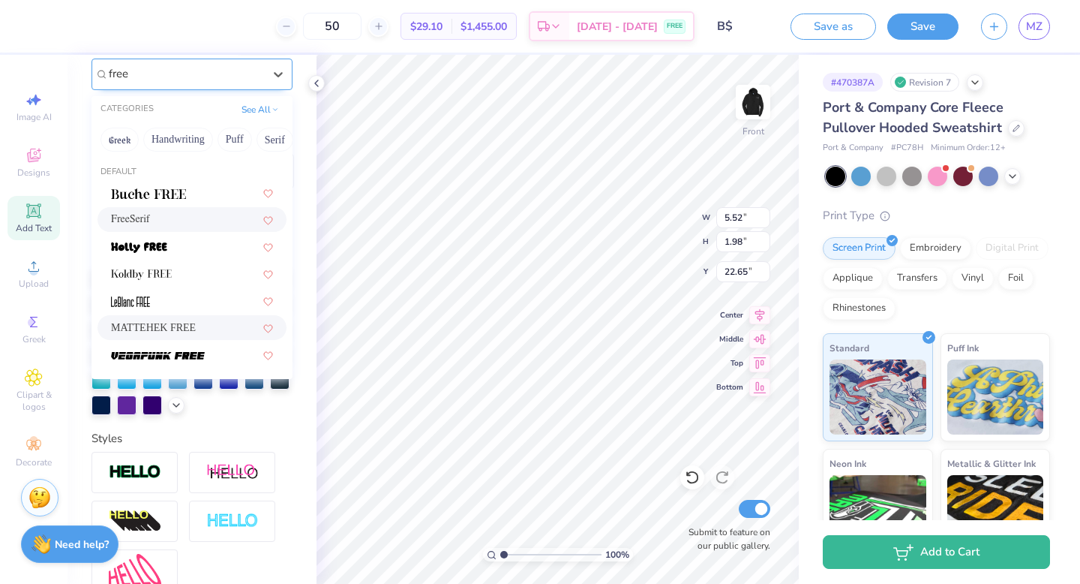
click at [159, 207] on div "FreeSerif" at bounding box center [192, 219] width 189 height 25
type input "free"
type input "9.56"
type input "1.96"
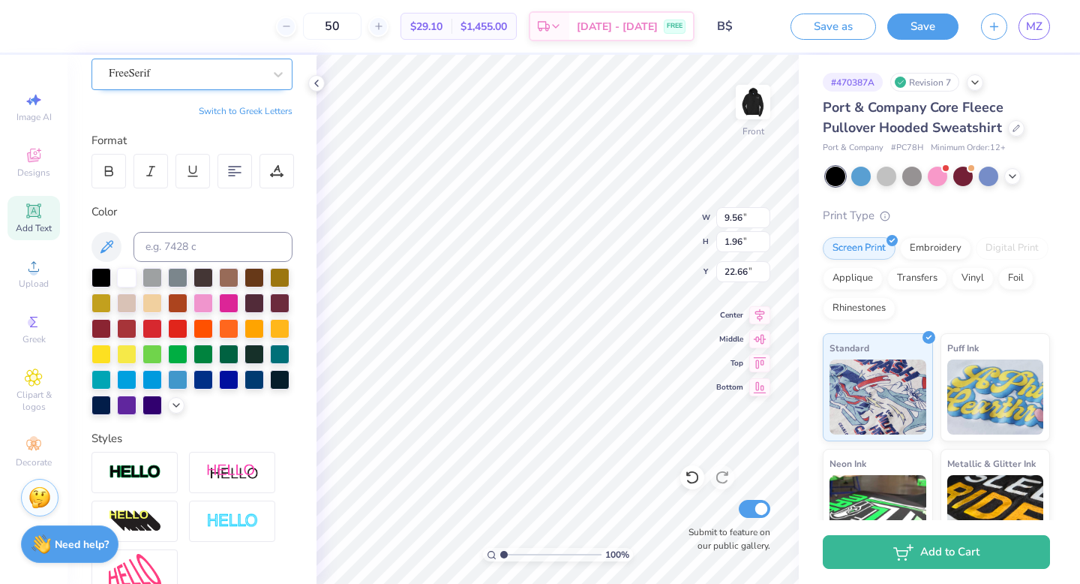
type input "22.67"
type textarea "YOURSELF"
type input "10.95"
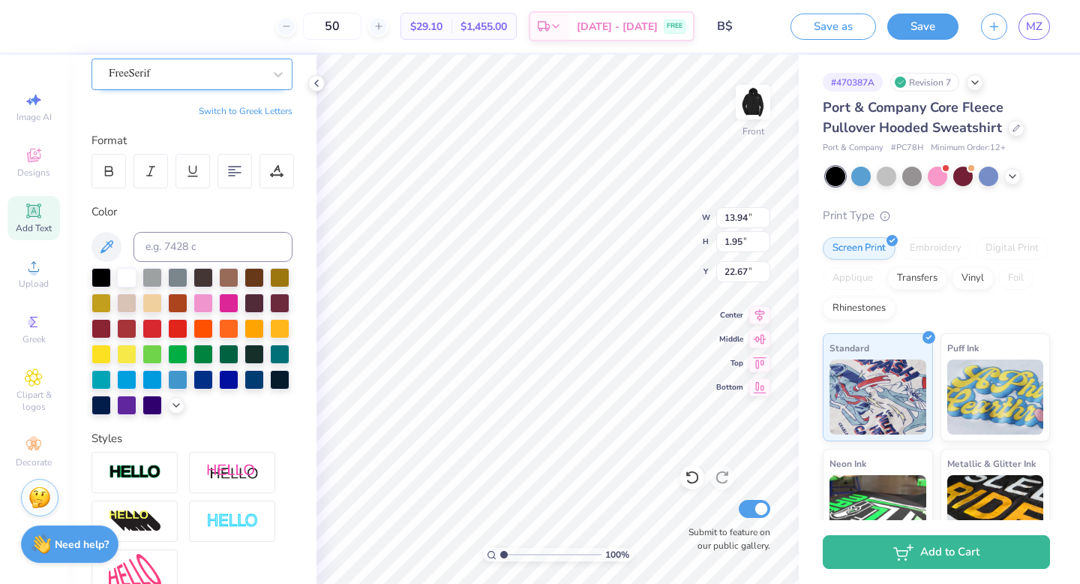
type input "1.53"
type input "10.69"
type input "1.49"
type input "22.64"
type input "8.82"
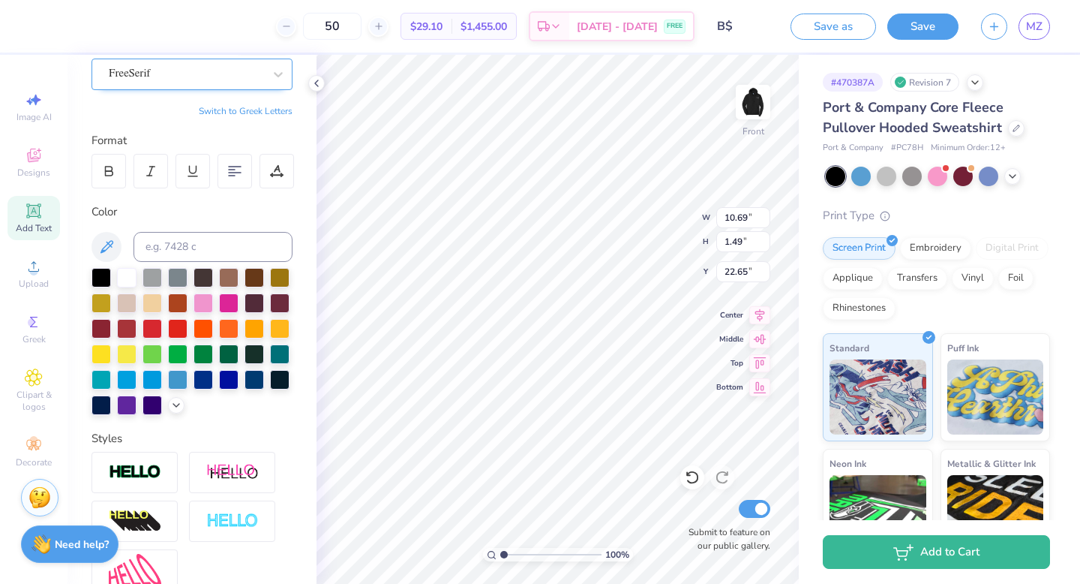
type input "1.23"
type input "22.56"
type input "22.30"
type input "23.16"
type input "8.78"
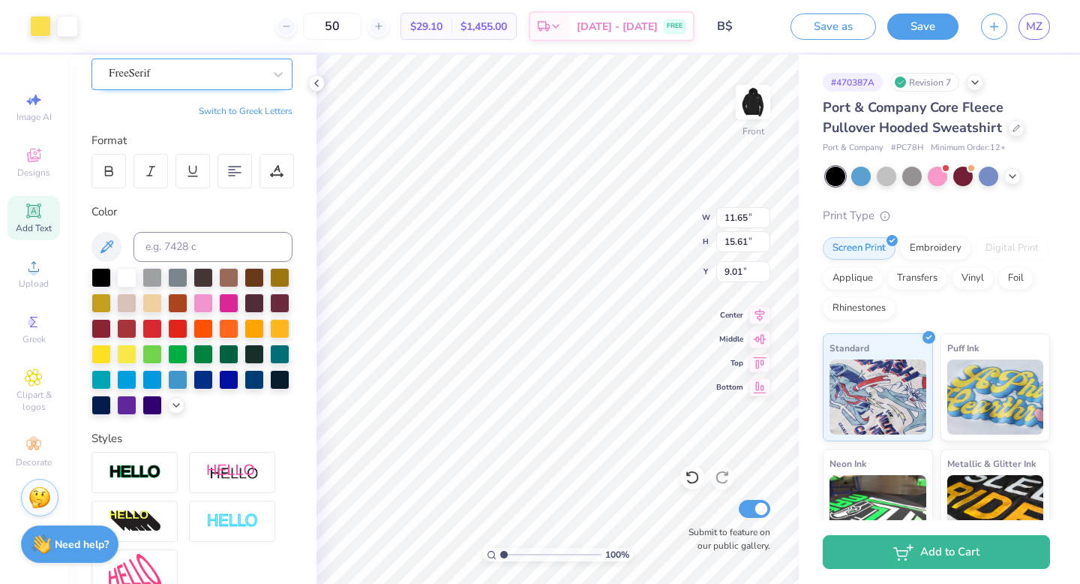
type input "9.01"
type input "9.02"
type input "1.31"
type input "6.51"
click at [150, 462] on div at bounding box center [135, 472] width 86 height 41
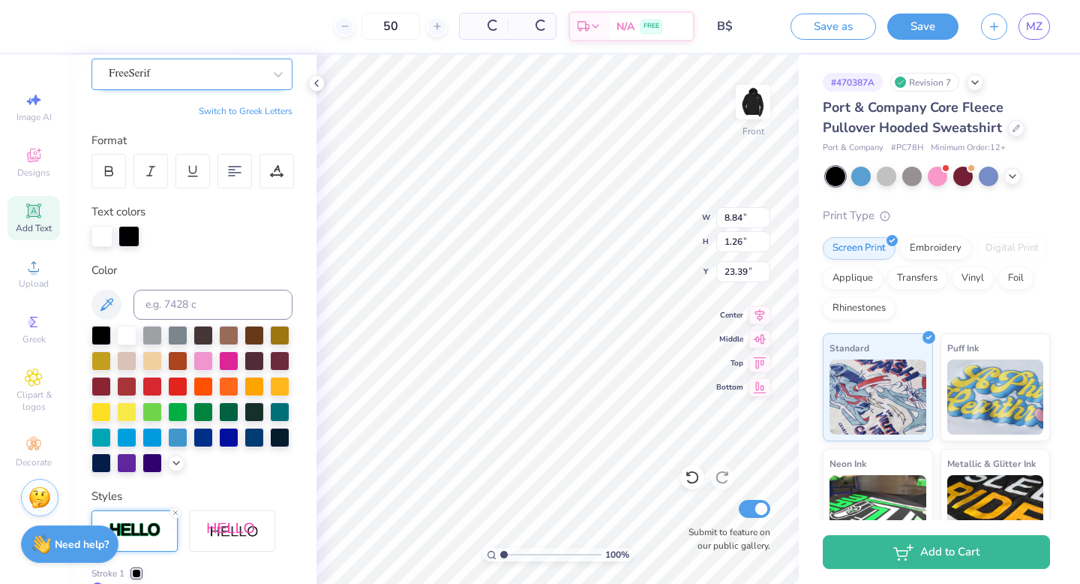
type input "8.84"
type input "1.26"
type input "23.39"
click at [279, 332] on div at bounding box center [280, 334] width 20 height 20
click at [126, 331] on div at bounding box center [127, 334] width 20 height 20
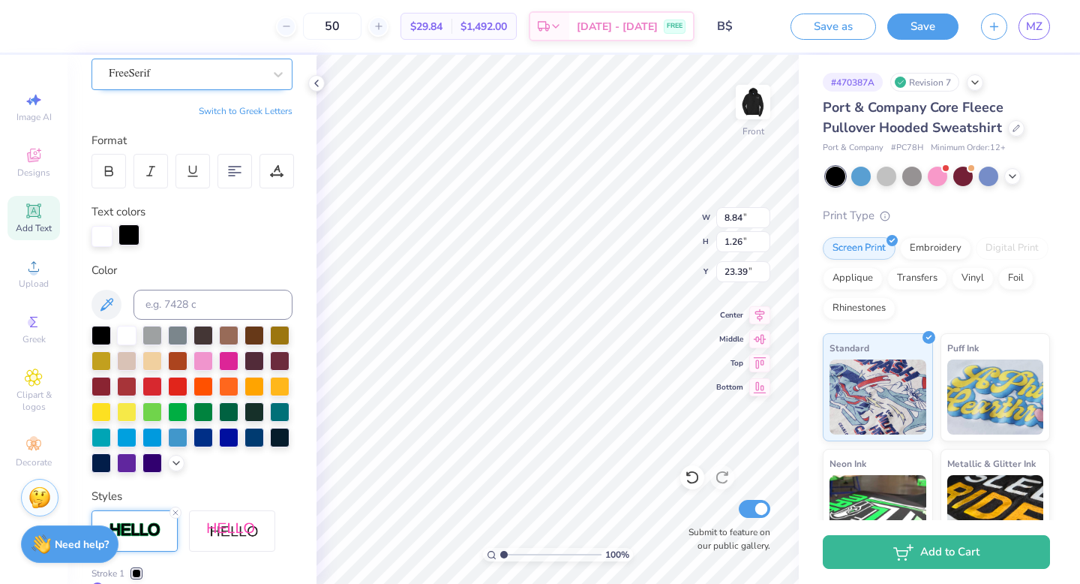
click at [134, 235] on div at bounding box center [129, 234] width 21 height 21
click at [281, 332] on div at bounding box center [280, 334] width 20 height 20
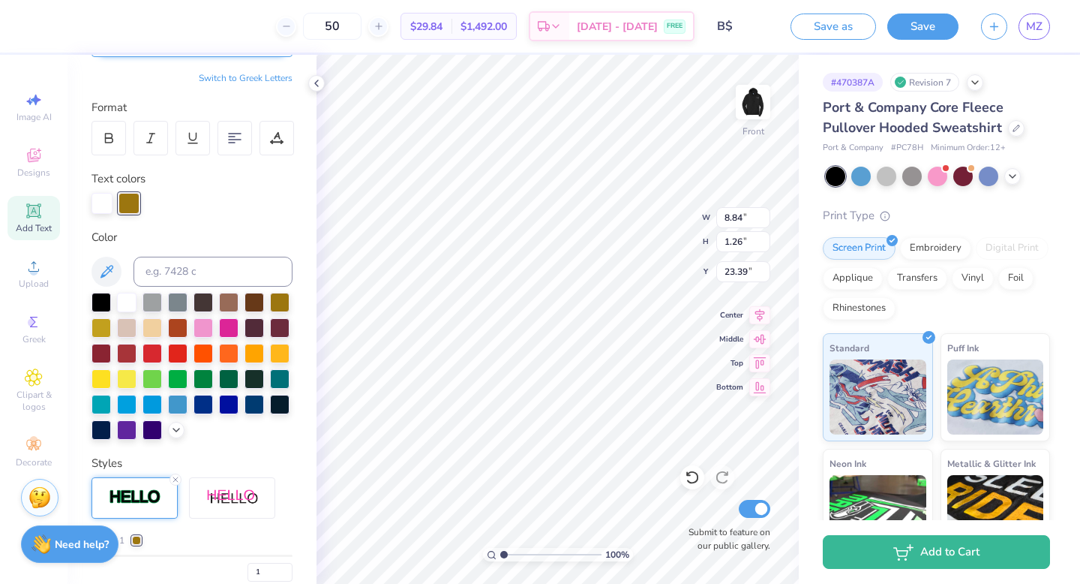
scroll to position [171, 0]
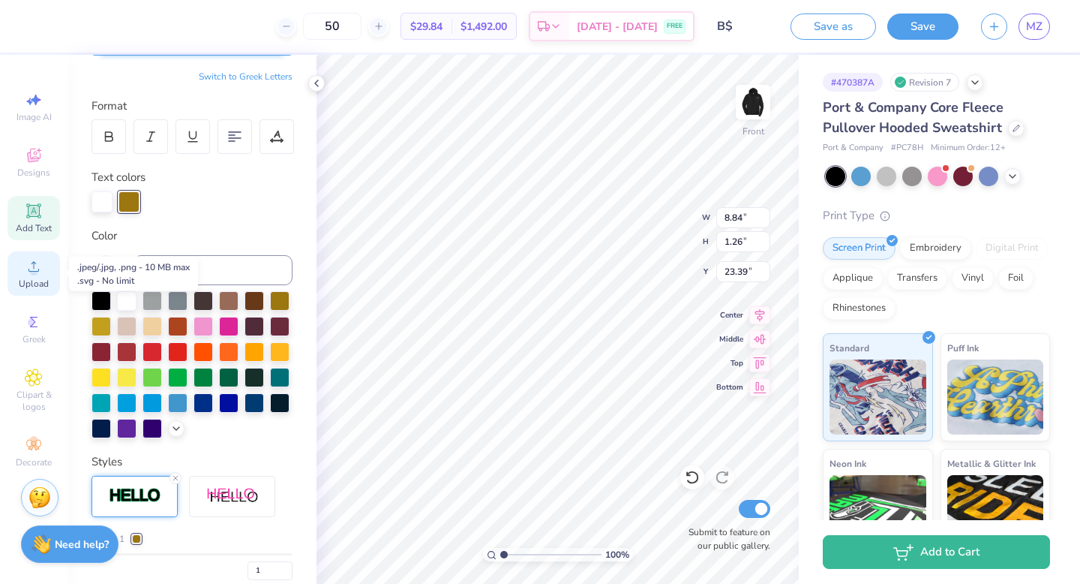
click at [42, 286] on span "Upload" at bounding box center [34, 284] width 30 height 12
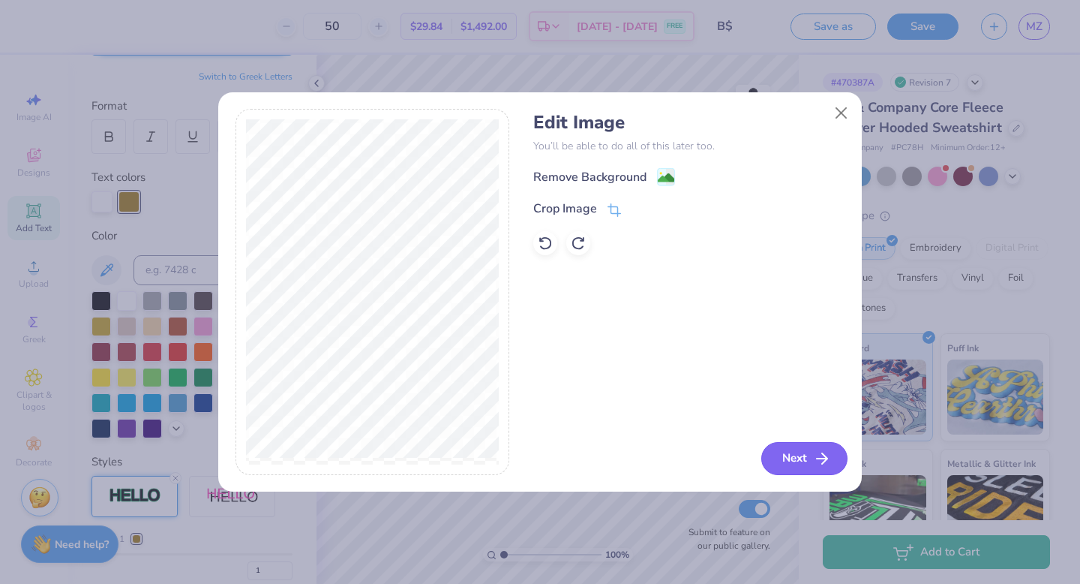
click at [776, 460] on button "Next" at bounding box center [805, 458] width 86 height 33
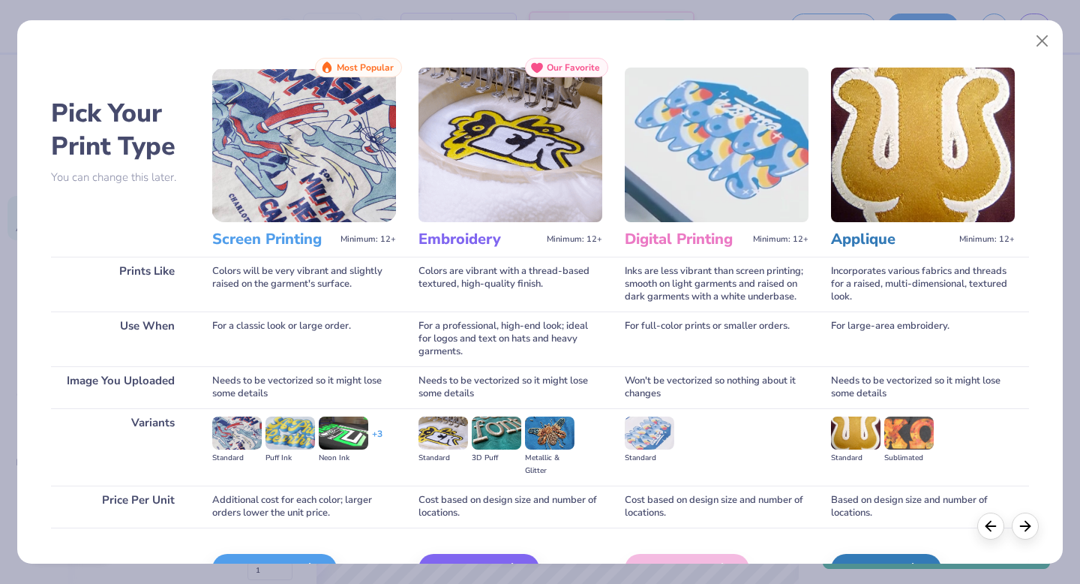
scroll to position [89, 0]
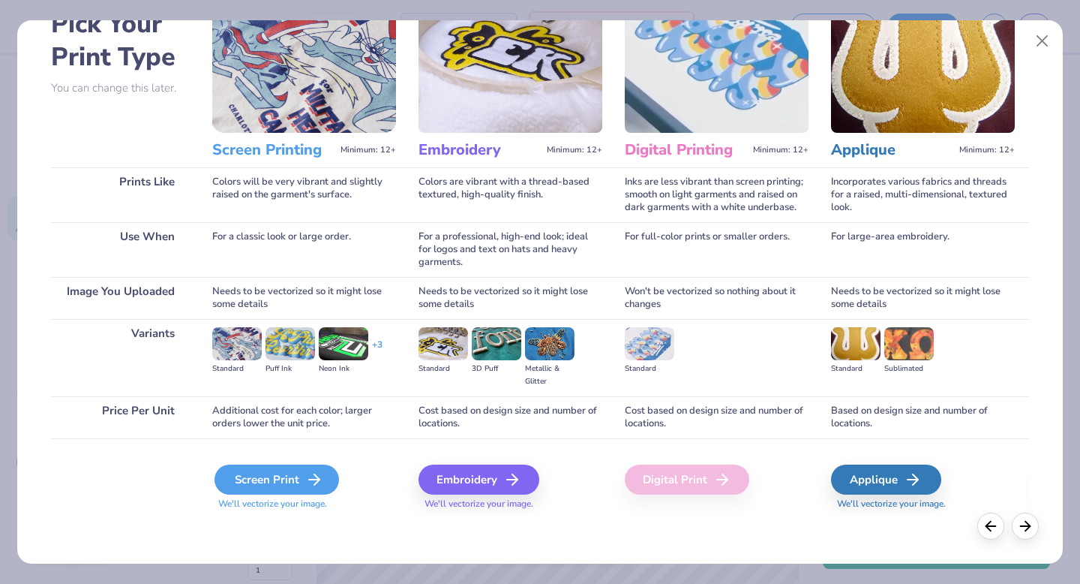
click at [307, 475] on icon at bounding box center [314, 479] width 18 height 18
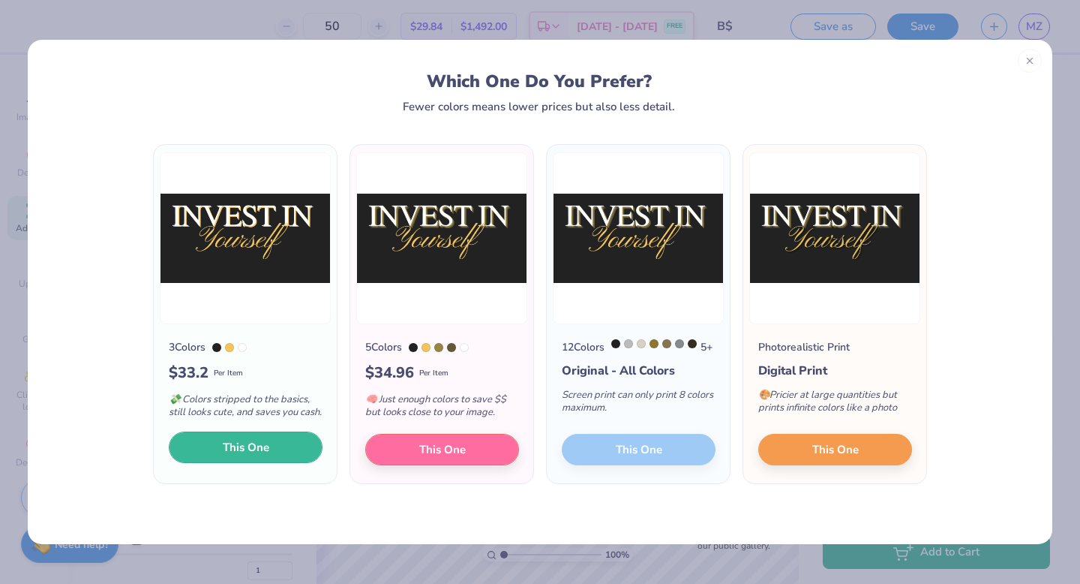
click at [302, 460] on button "This One" at bounding box center [246, 447] width 154 height 32
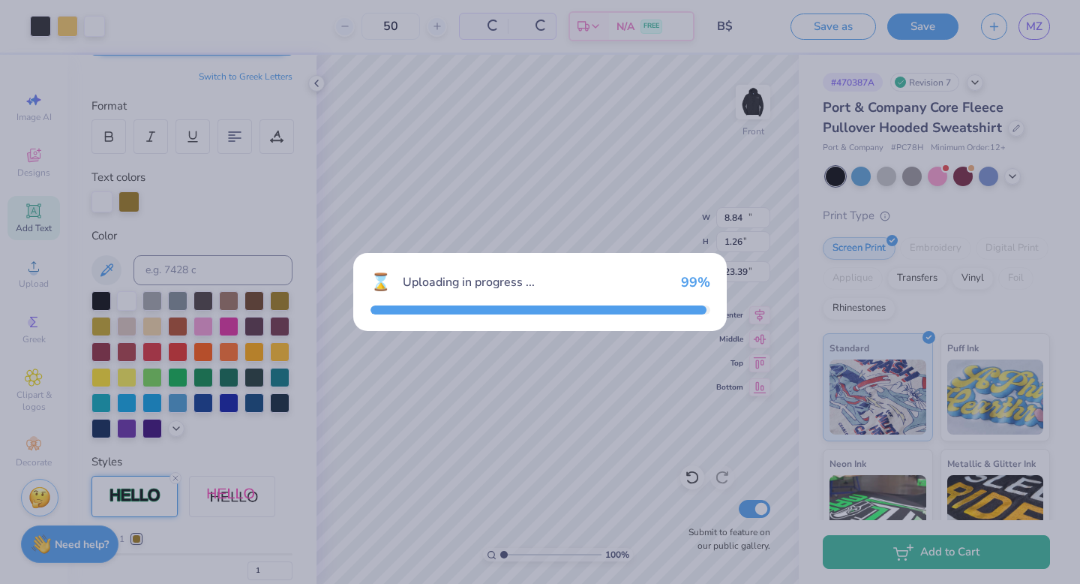
type input "15.00"
type input "7.95"
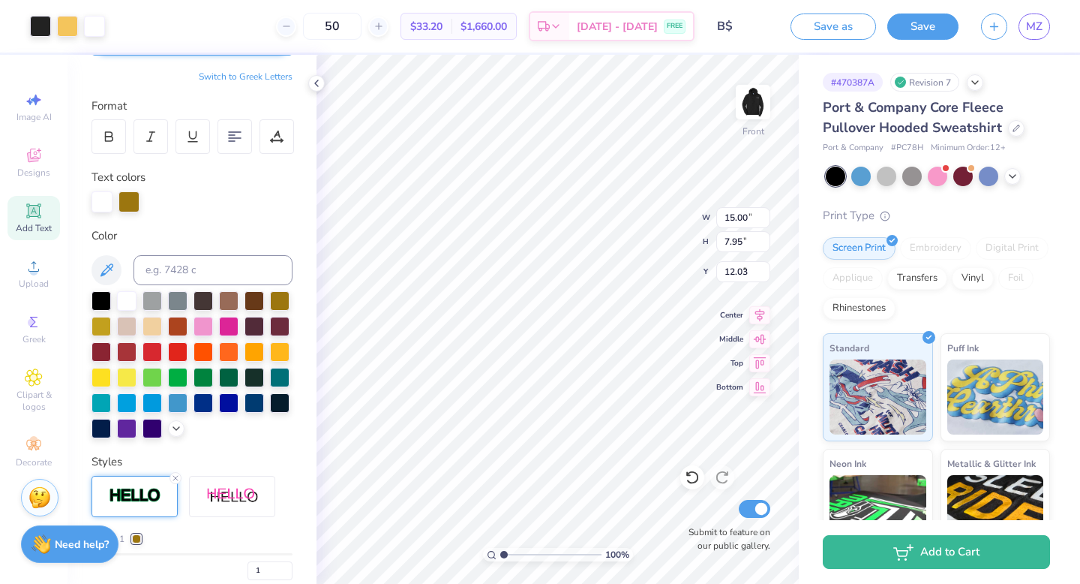
type input "9.01"
click at [106, 269] on icon at bounding box center [107, 270] width 18 height 18
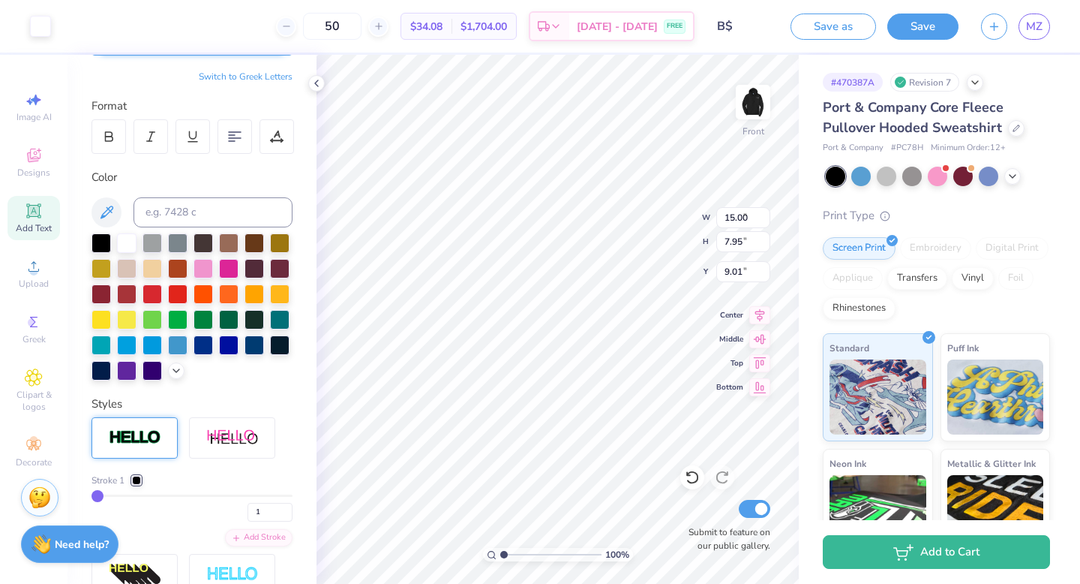
type input "9.02"
type input "1.31"
type input "6.51"
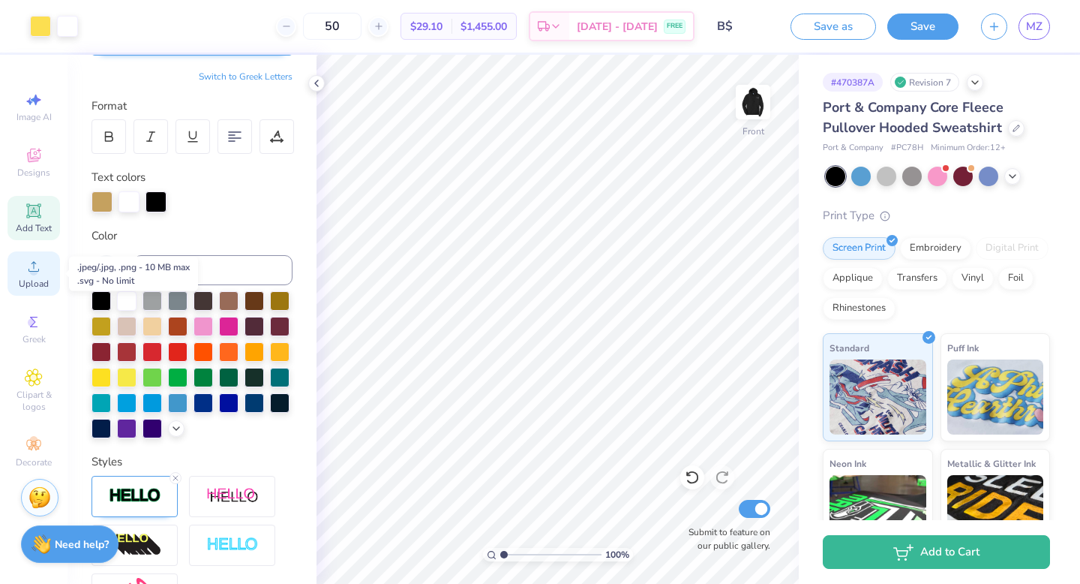
click at [31, 279] on span "Upload" at bounding box center [34, 284] width 30 height 12
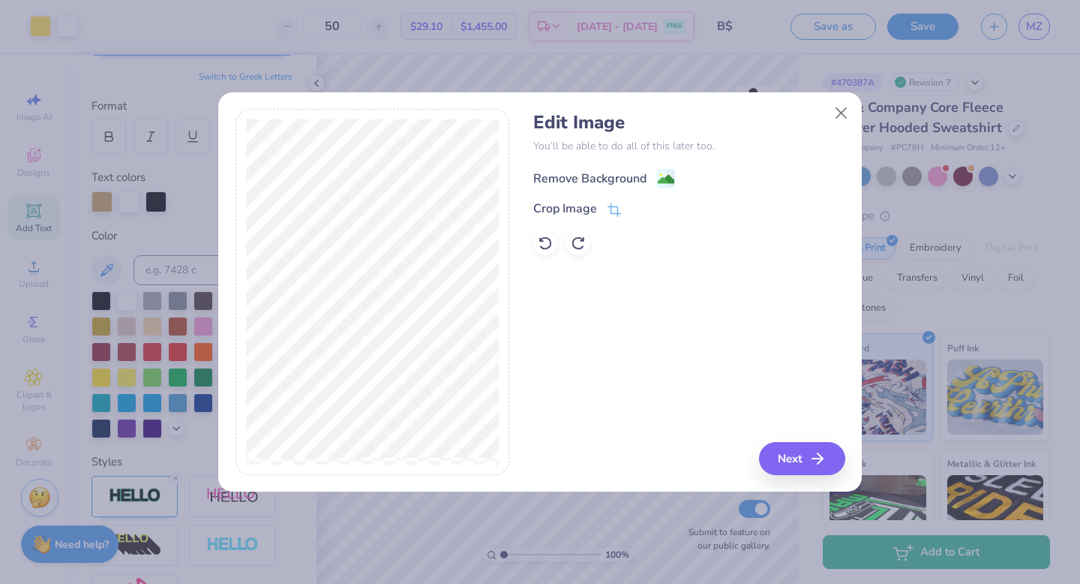
click at [602, 176] on div "Remove Background" at bounding box center [589, 179] width 113 height 18
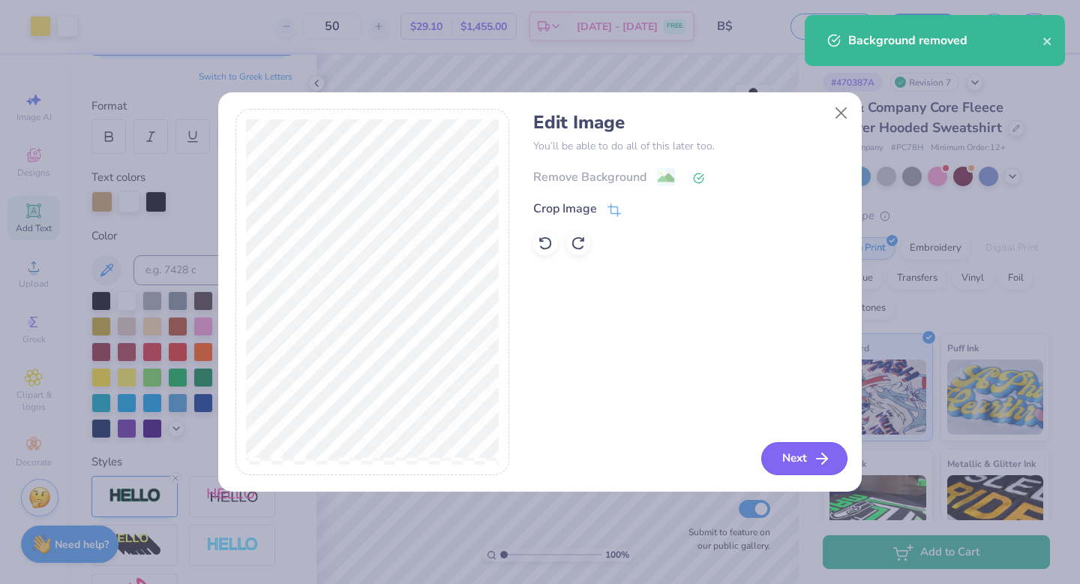
click at [792, 457] on button "Next" at bounding box center [805, 458] width 86 height 33
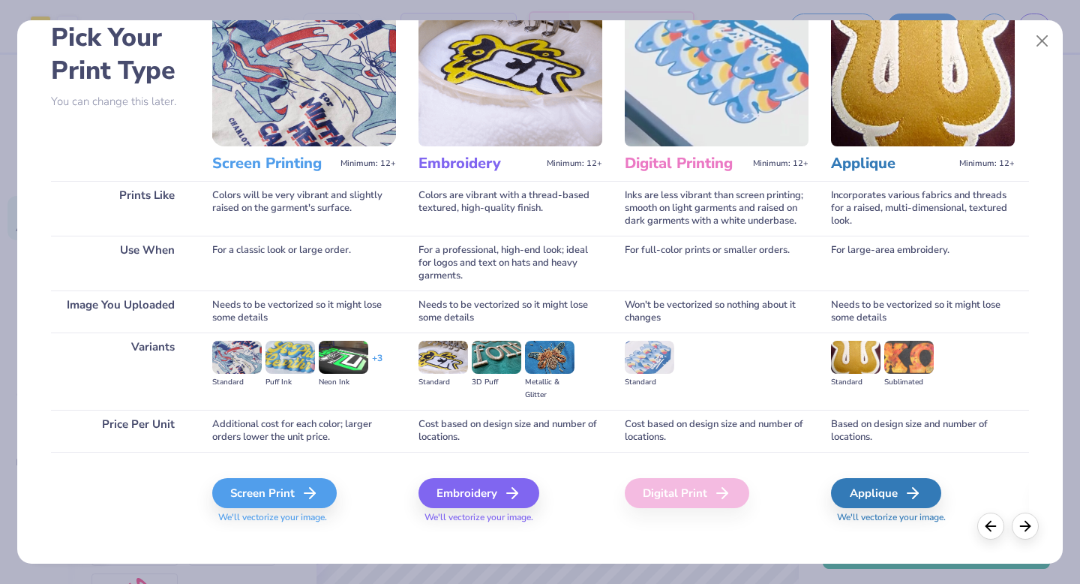
scroll to position [77, 0]
click at [309, 489] on icon at bounding box center [314, 492] width 18 height 18
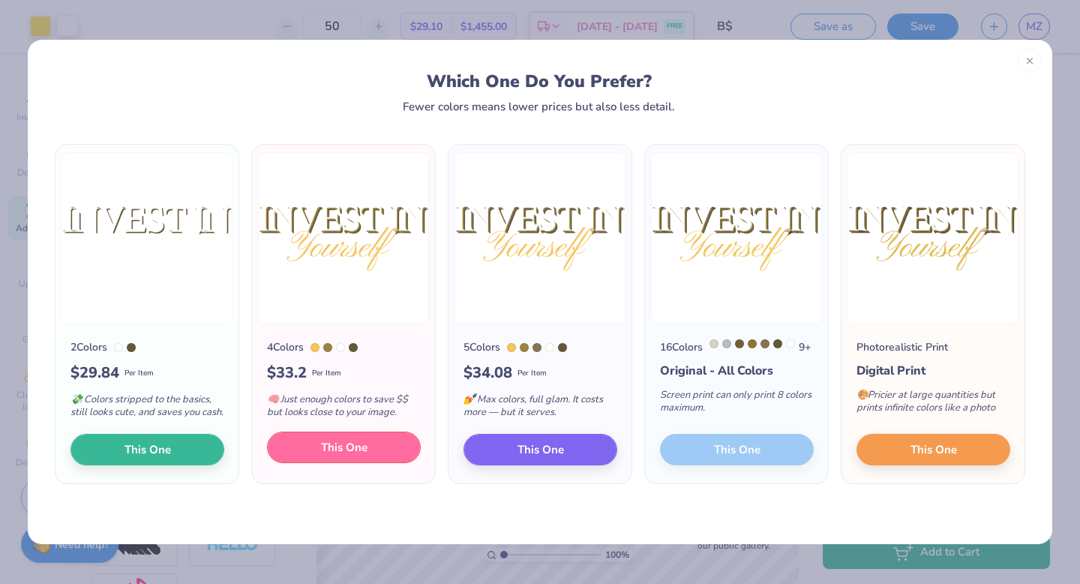
click at [401, 461] on button "This One" at bounding box center [344, 447] width 154 height 32
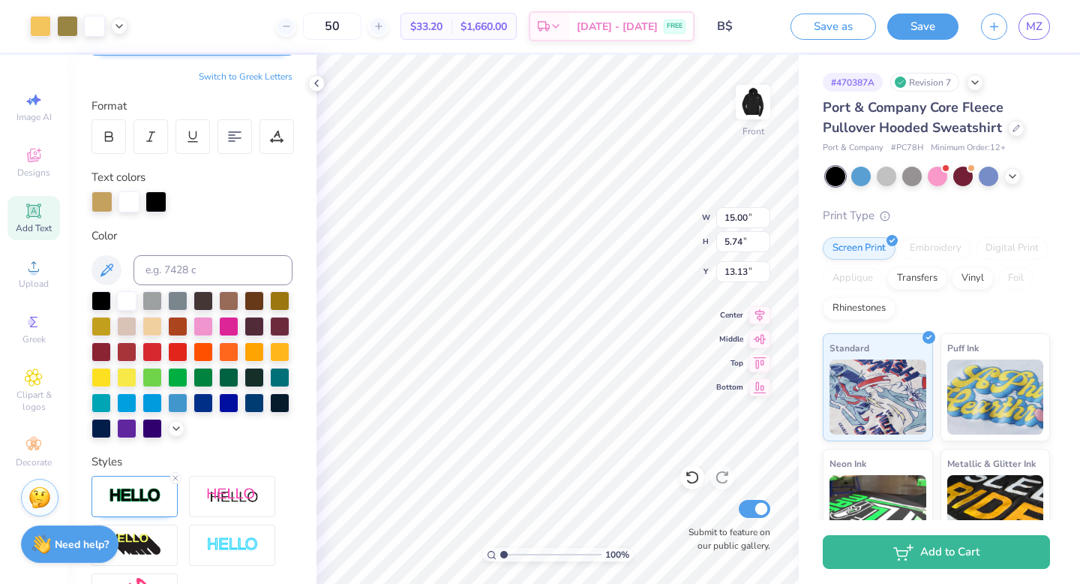
drag, startPoint x: 545, startPoint y: 359, endPoint x: 547, endPoint y: 229, distance: 130.6
click at [548, 229] on div at bounding box center [540, 292] width 1080 height 584
type input "6.00"
type input "9.89"
type input "3.78"
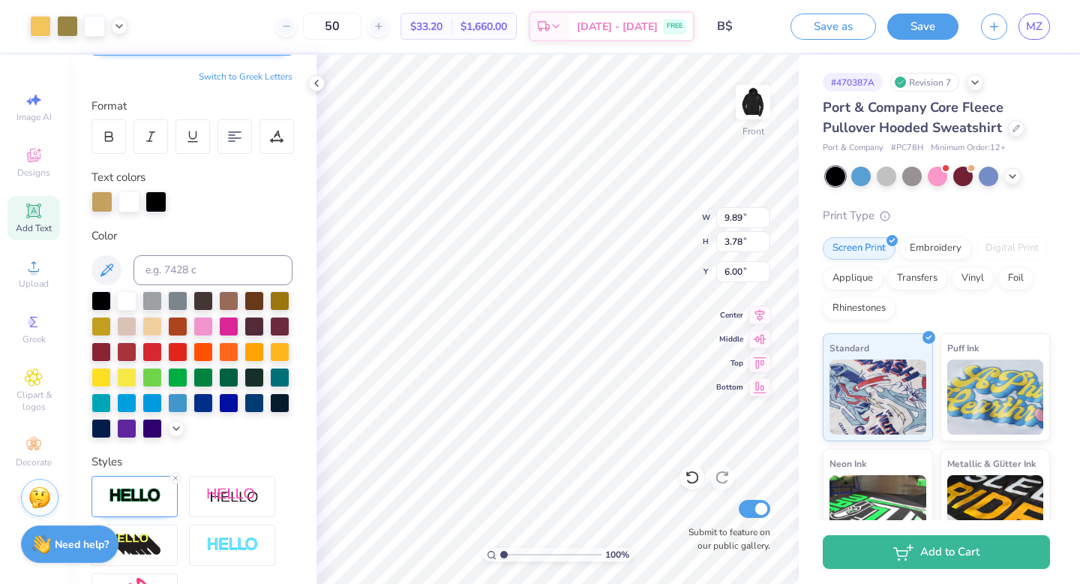
type input "0.52"
type input "7.75"
type input "14.02"
click at [692, 480] on icon at bounding box center [692, 477] width 15 height 15
type input "9.89"
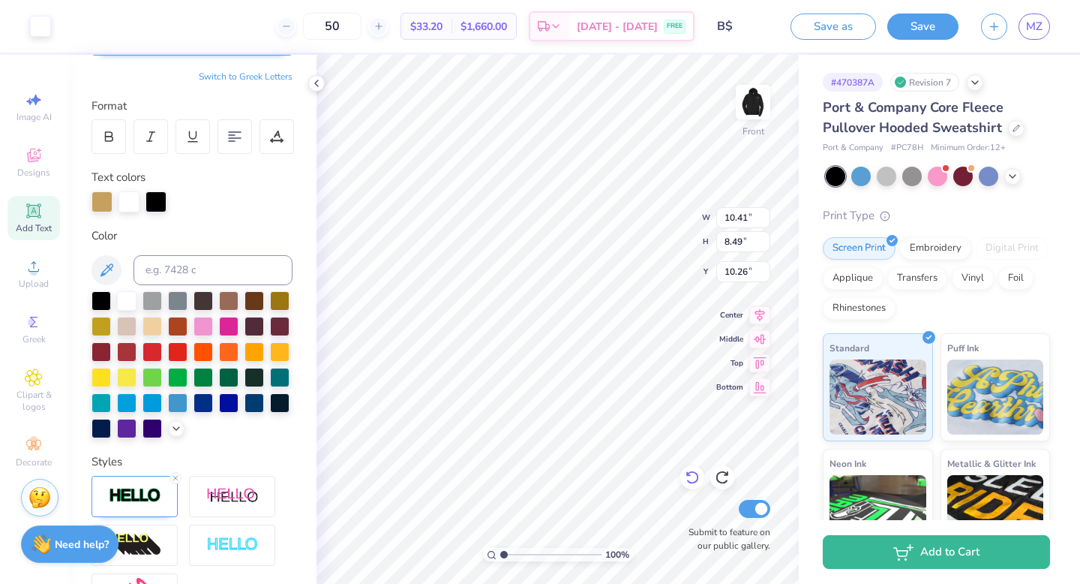
type input "3.78"
type input "20.43"
type input "6.37"
type input "20.74"
click at [701, 473] on div at bounding box center [692, 477] width 24 height 24
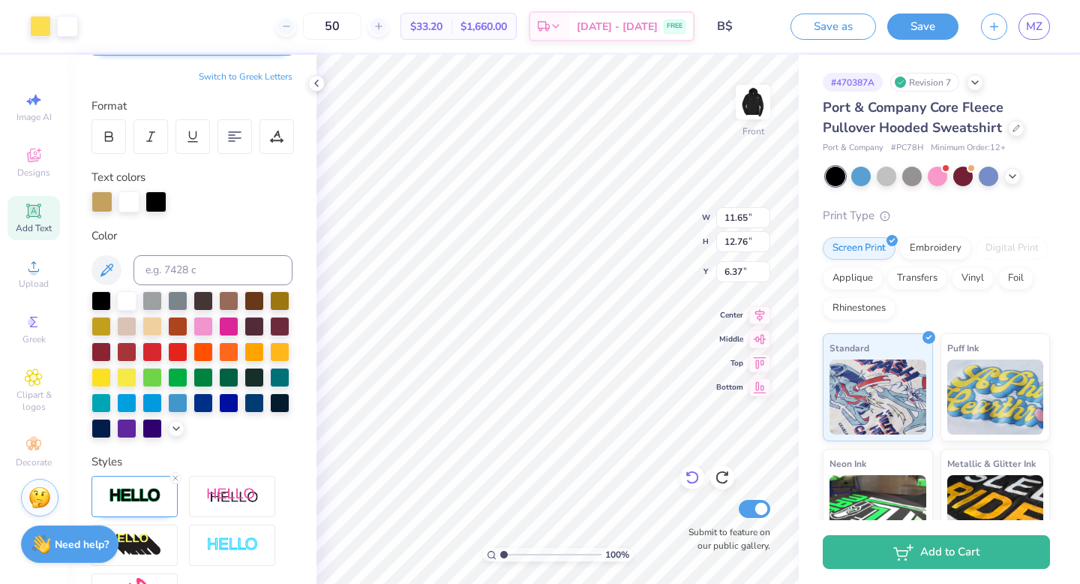
type input "6.57"
type input "6.91"
type input "20.97"
type input "20.89"
type input "8.67"
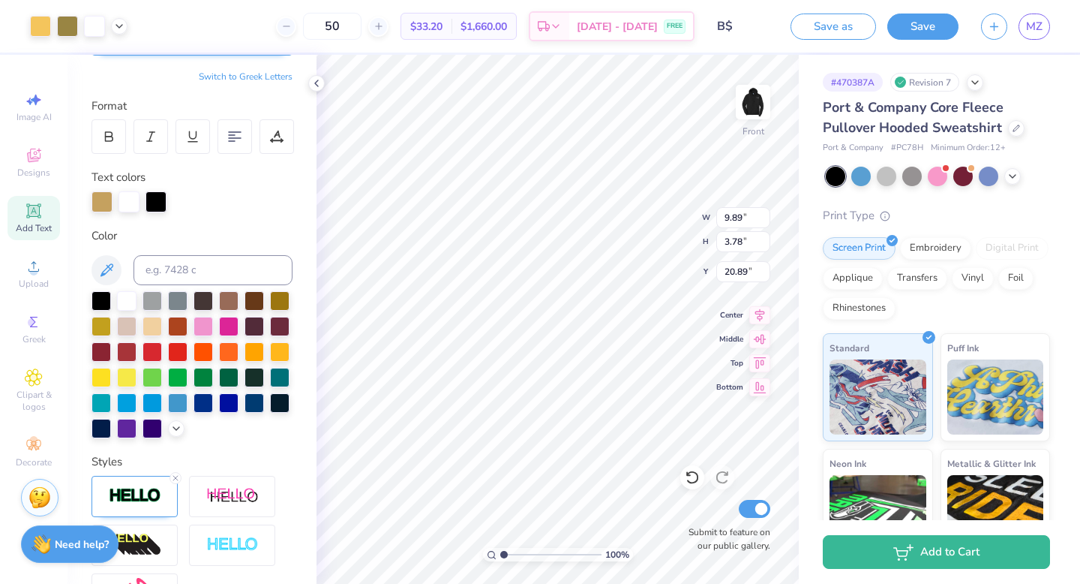
type input "3.32"
type input "21.03"
type input "20.91"
click at [150, 344] on div at bounding box center [153, 351] width 20 height 20
type input "0.52"
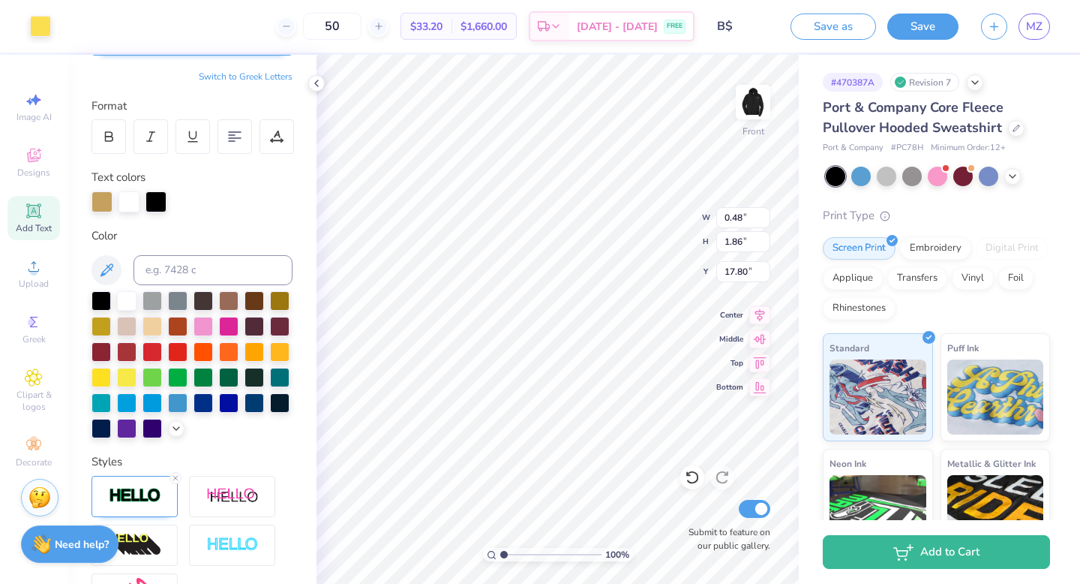
type input "5.56"
type input "13.87"
click at [177, 380] on div at bounding box center [178, 376] width 20 height 20
click at [108, 203] on div at bounding box center [102, 200] width 21 height 21
click at [178, 371] on div at bounding box center [178, 376] width 20 height 20
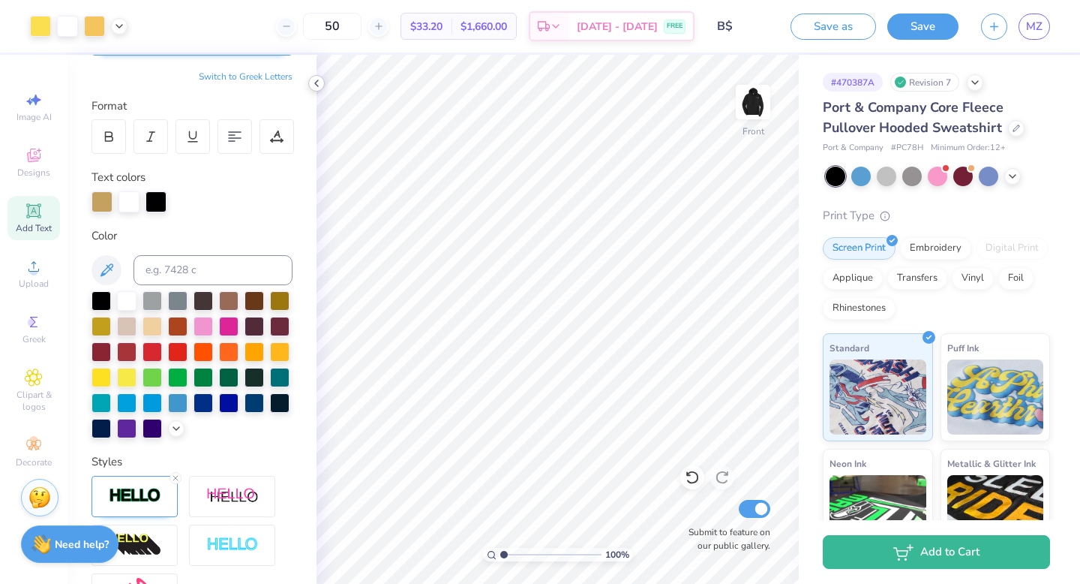
click at [314, 87] on icon at bounding box center [317, 83] width 12 height 12
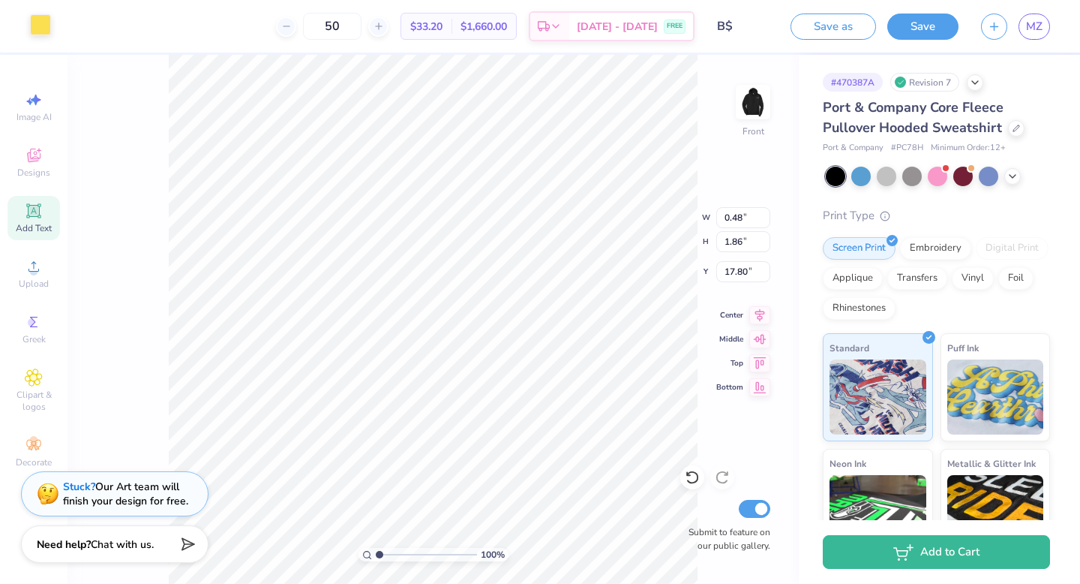
click at [38, 29] on div at bounding box center [40, 24] width 21 height 21
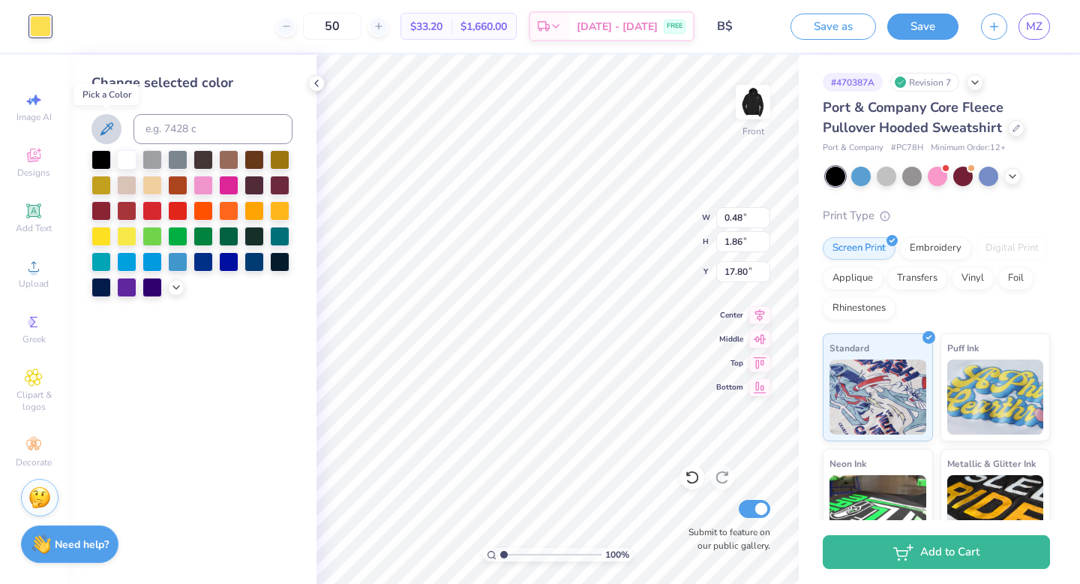
click at [102, 126] on icon at bounding box center [107, 129] width 18 height 18
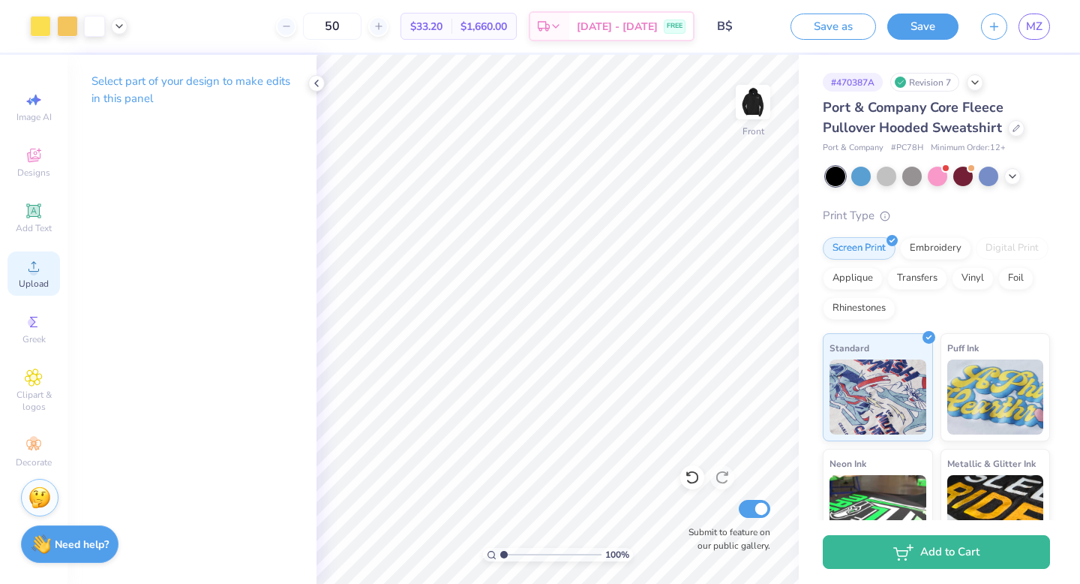
click at [38, 275] on div "Upload" at bounding box center [34, 273] width 53 height 44
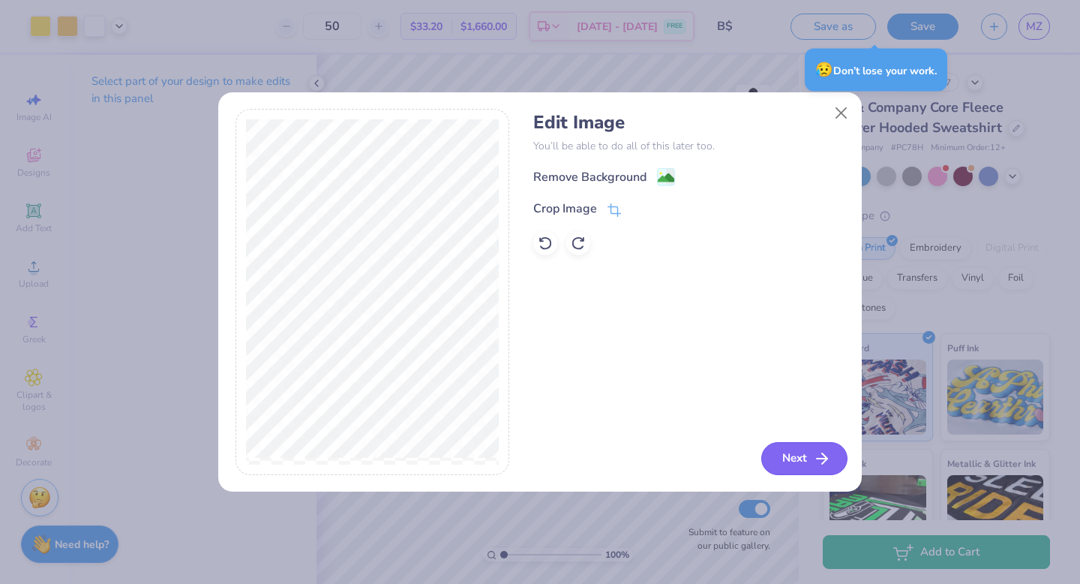
click at [783, 459] on button "Next" at bounding box center [805, 458] width 86 height 33
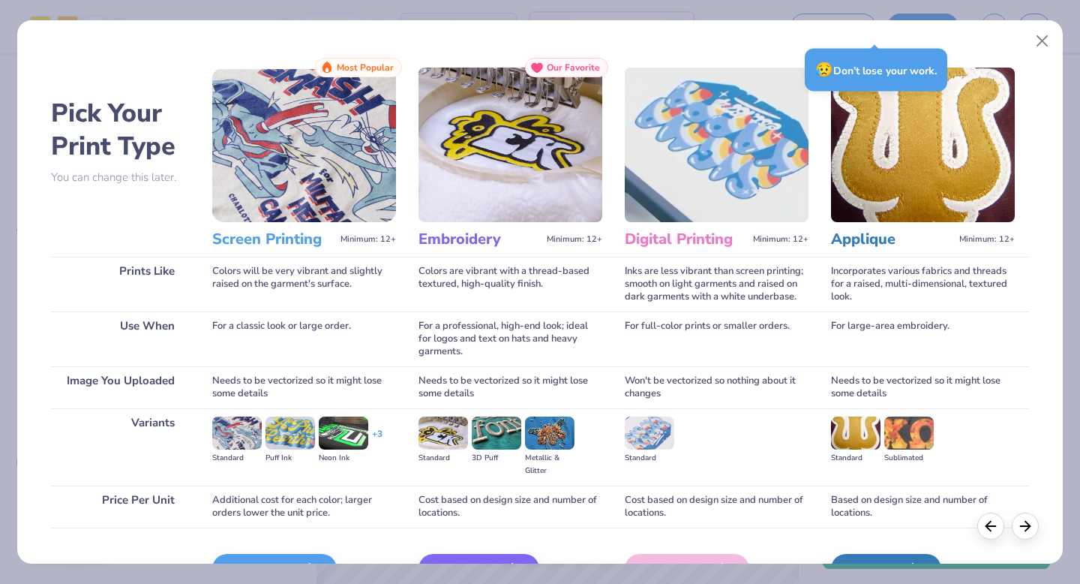
click at [247, 159] on img at bounding box center [304, 145] width 184 height 155
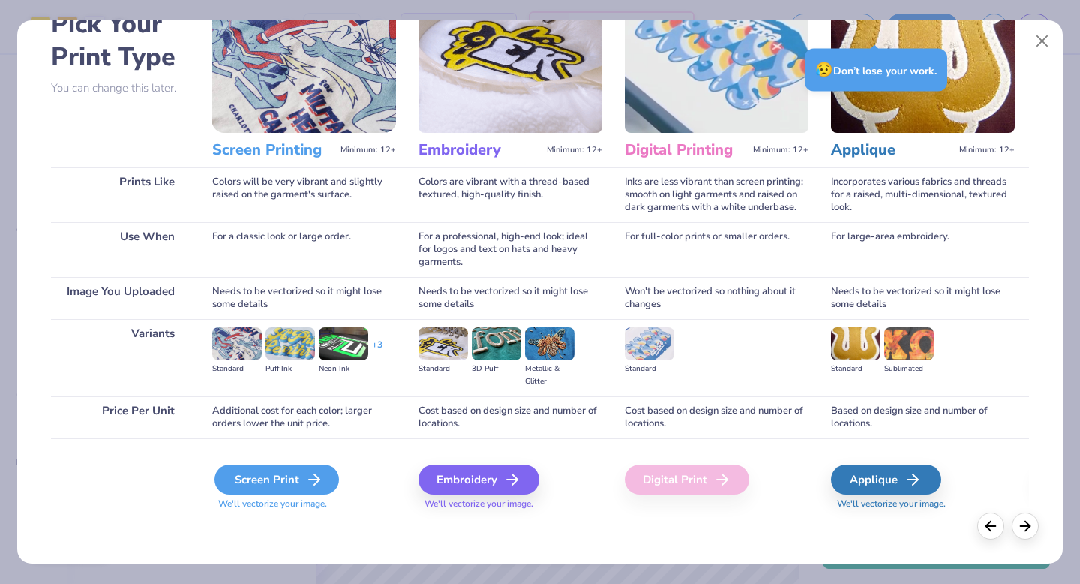
click at [303, 476] on div "Screen Print" at bounding box center [277, 479] width 125 height 30
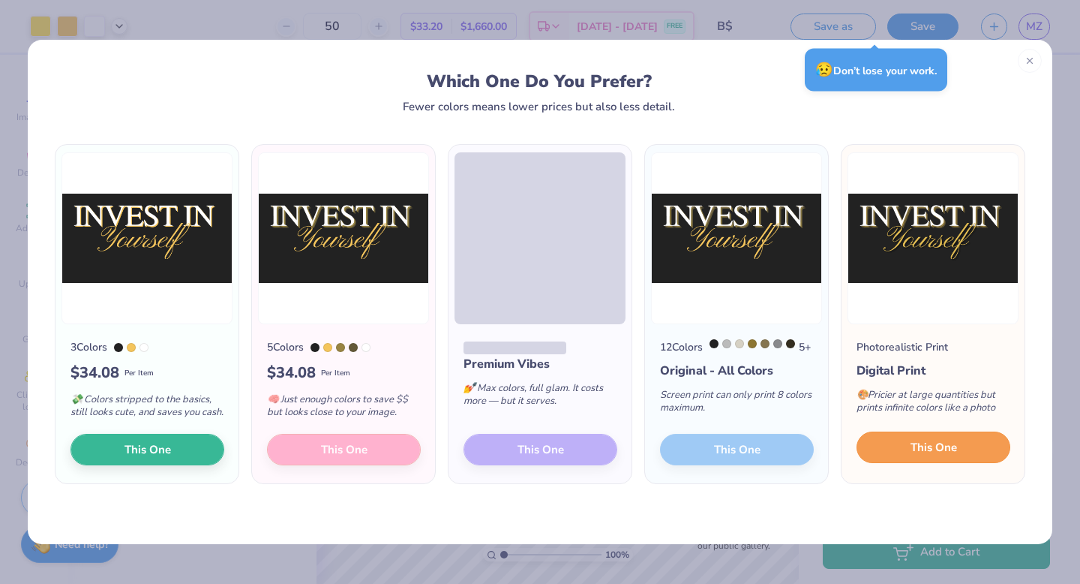
click at [915, 452] on span "This One" at bounding box center [934, 447] width 47 height 17
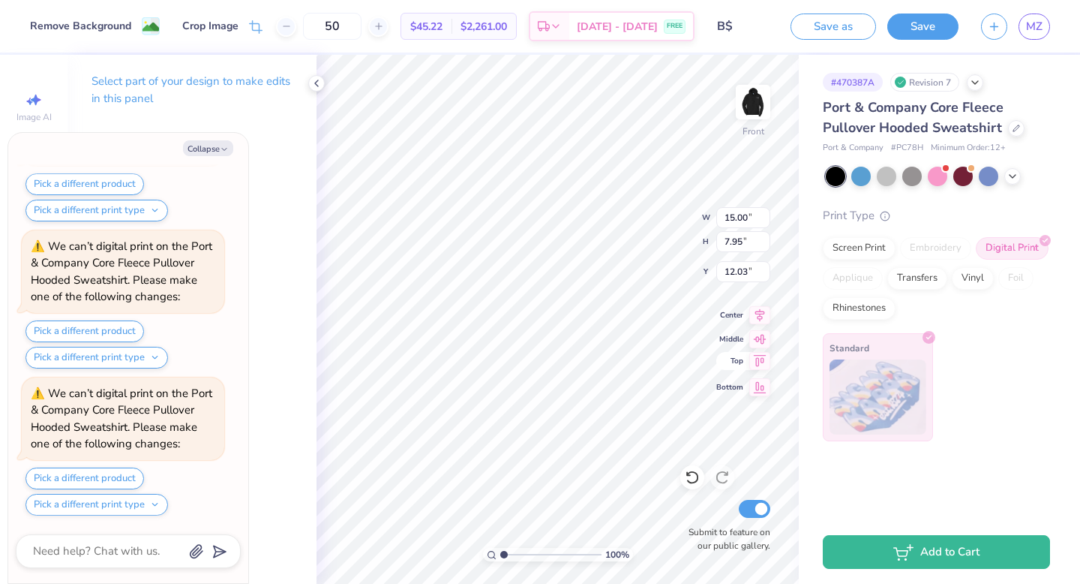
scroll to position [695, 0]
type textarea "x"
type input "12.30"
type textarea "x"
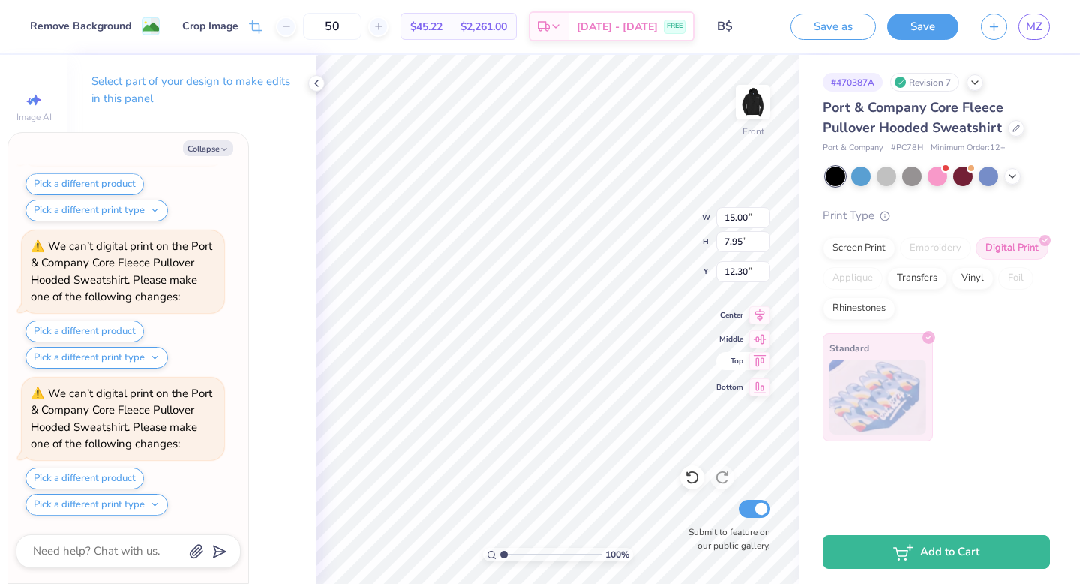
type input "16.98"
type textarea "x"
type input "17.44"
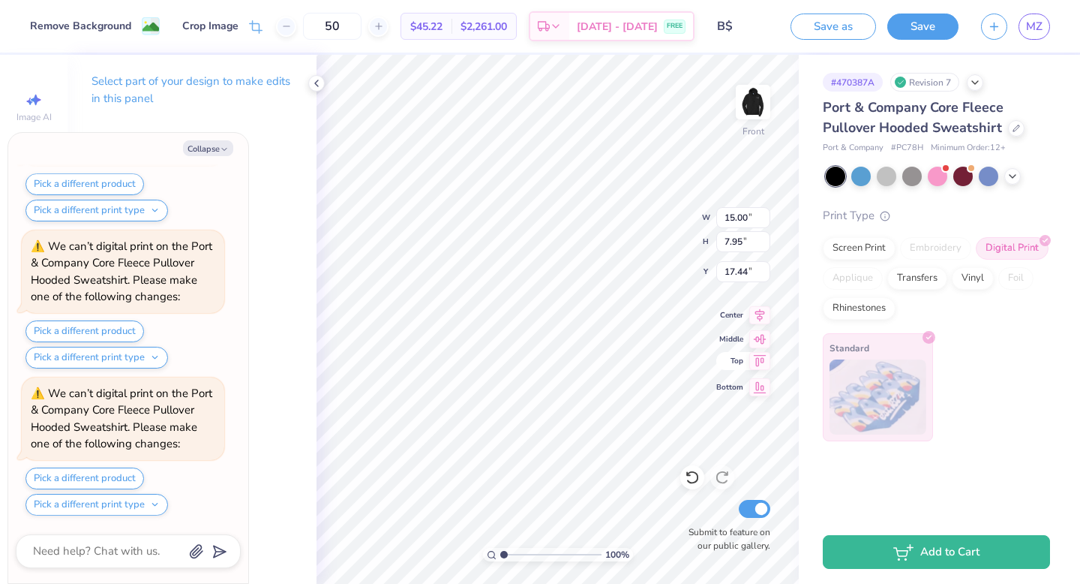
type textarea "x"
type input "10.97"
type input "5.81"
type input "19.58"
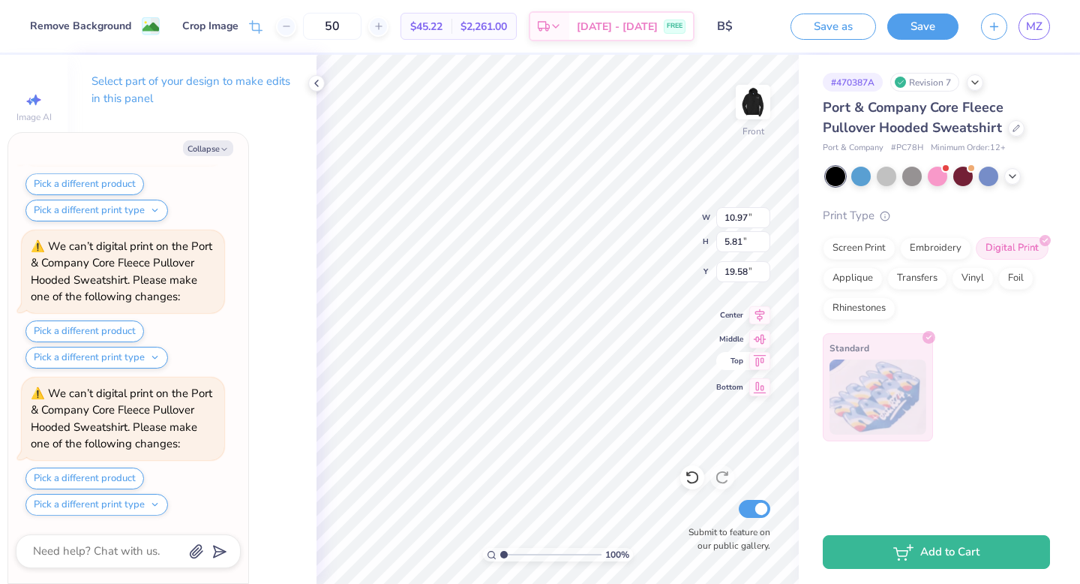
type textarea "x"
type input "19.66"
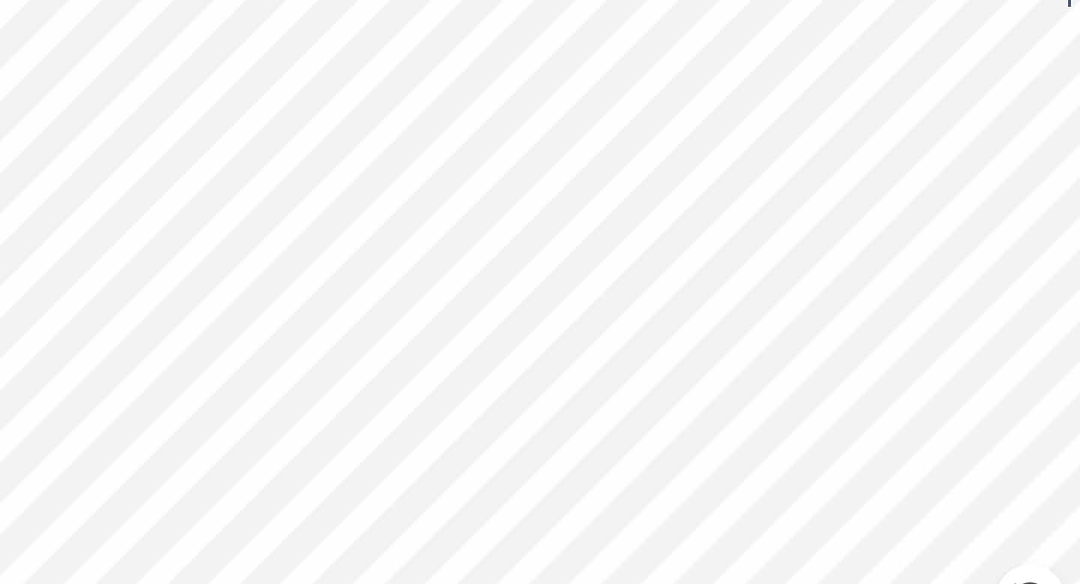
scroll to position [1578, 0]
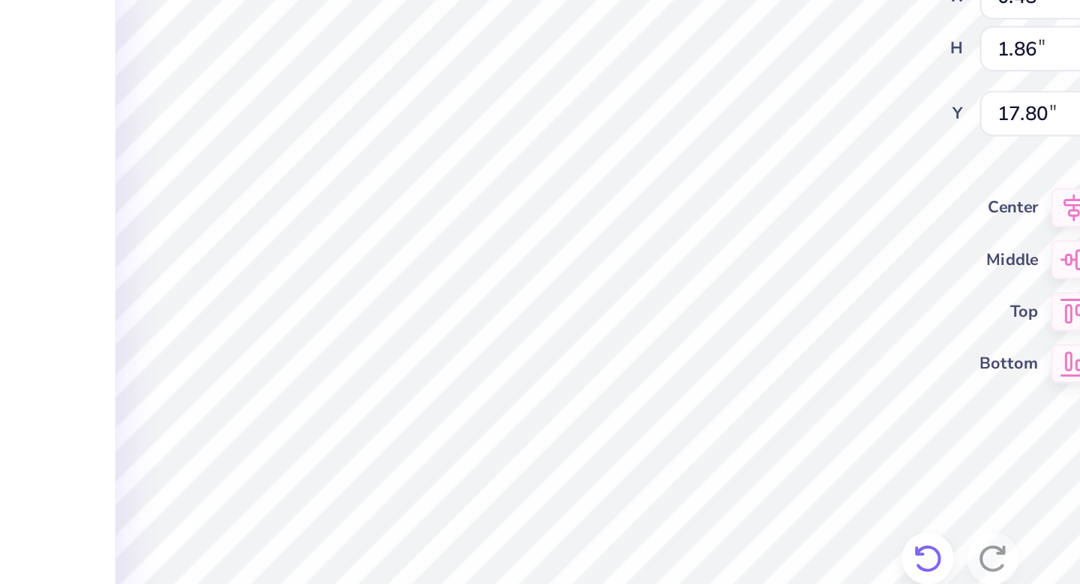
click at [698, 475] on icon at bounding box center [692, 477] width 15 height 15
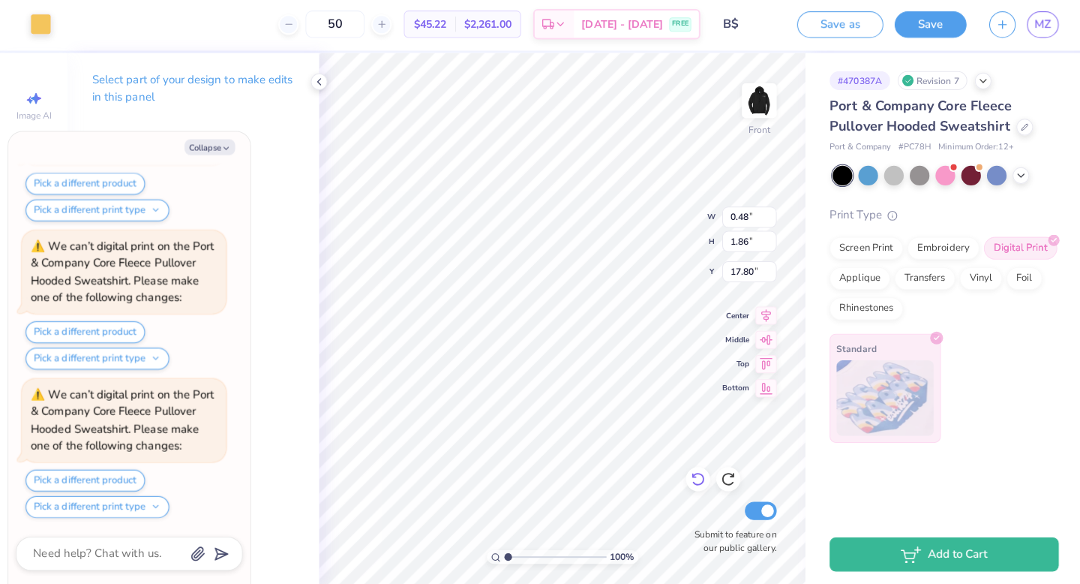
scroll to position [0, 0]
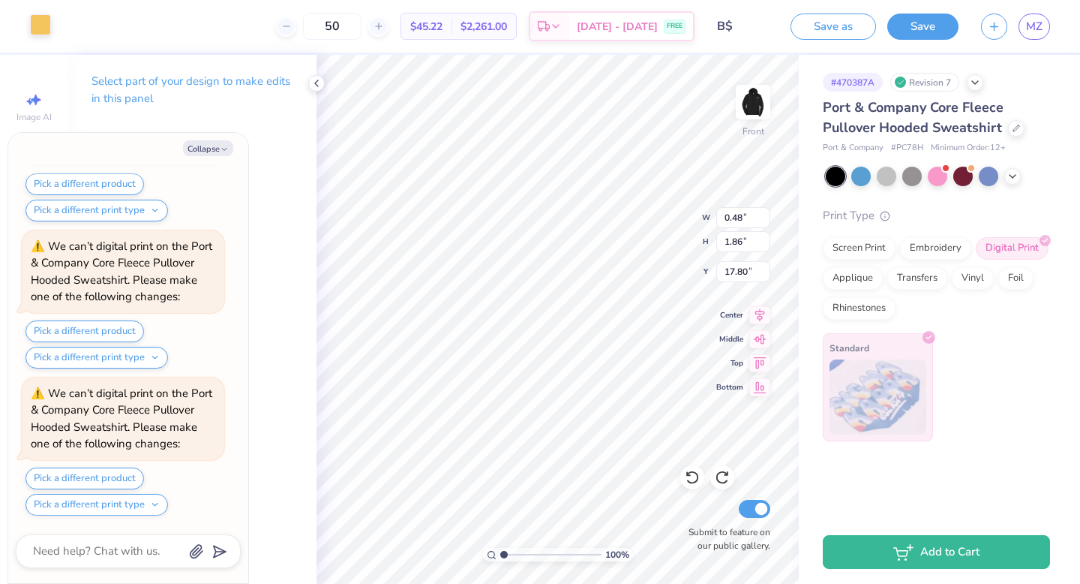
click at [40, 19] on div at bounding box center [40, 24] width 21 height 21
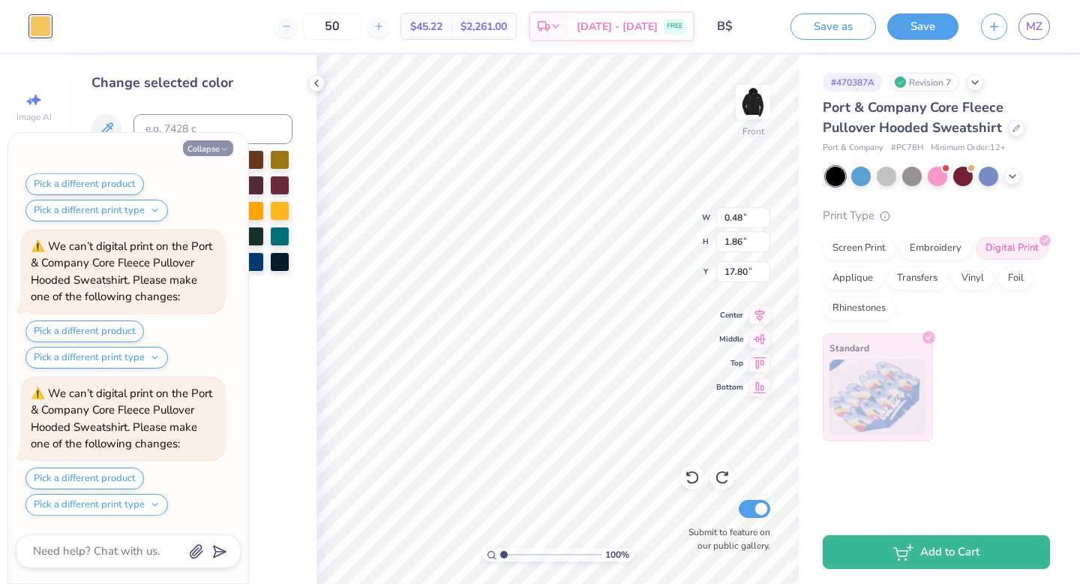
click at [218, 144] on button "Collapse" at bounding box center [208, 148] width 50 height 16
type textarea "x"
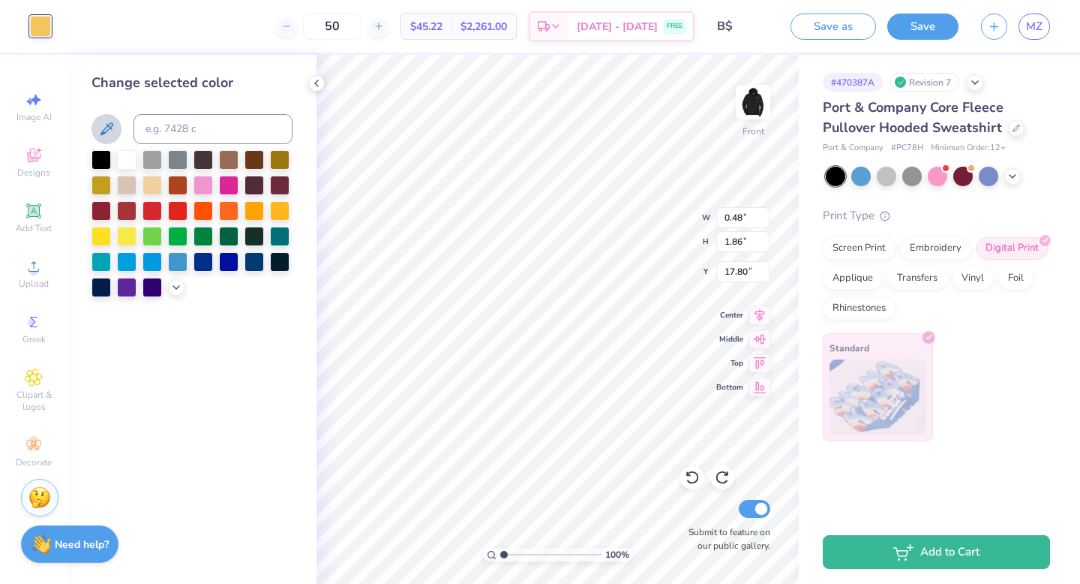
click at [104, 132] on icon at bounding box center [107, 128] width 13 height 13
type input "0.52"
type input "2.68"
type input "16.98"
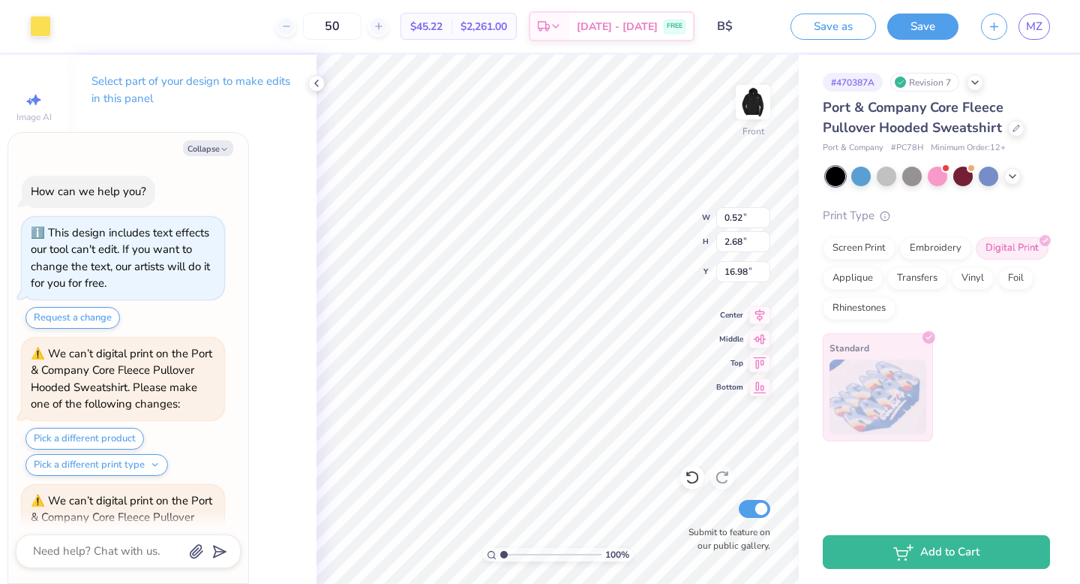
scroll to position [1872, 0]
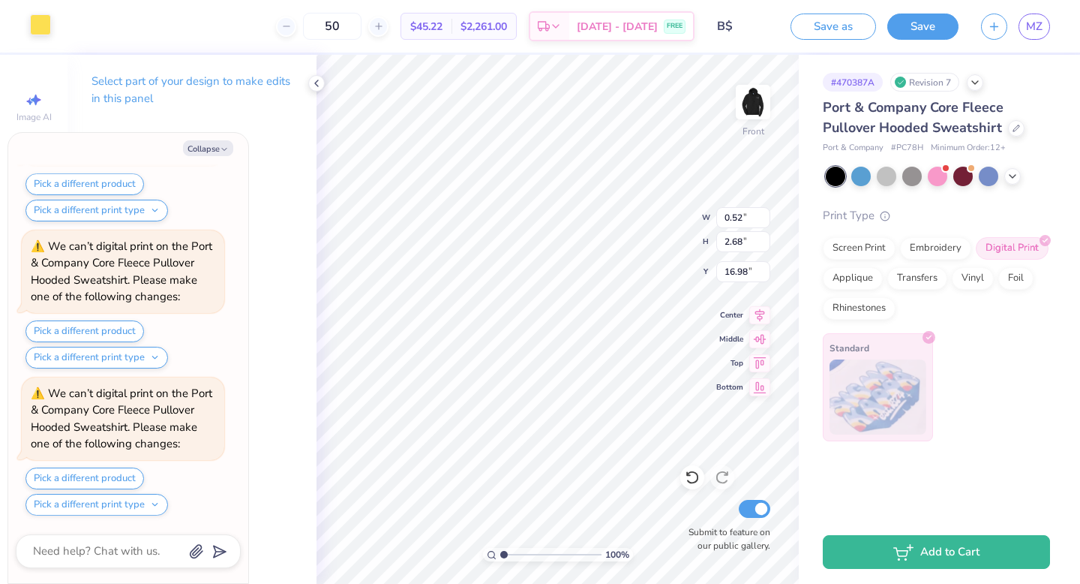
click at [43, 22] on div at bounding box center [40, 24] width 21 height 21
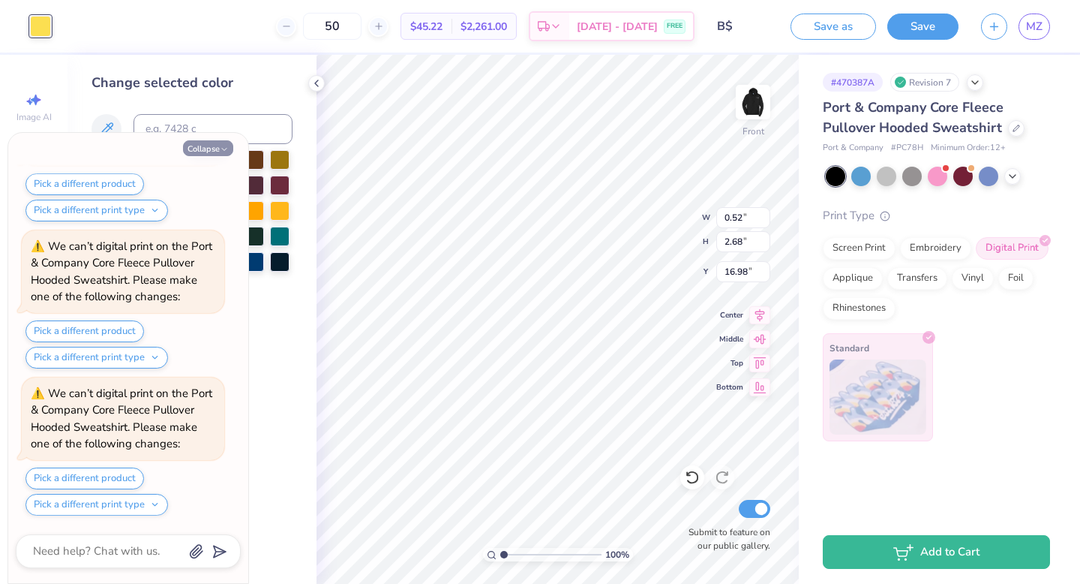
click at [217, 147] on button "Collapse" at bounding box center [208, 148] width 50 height 16
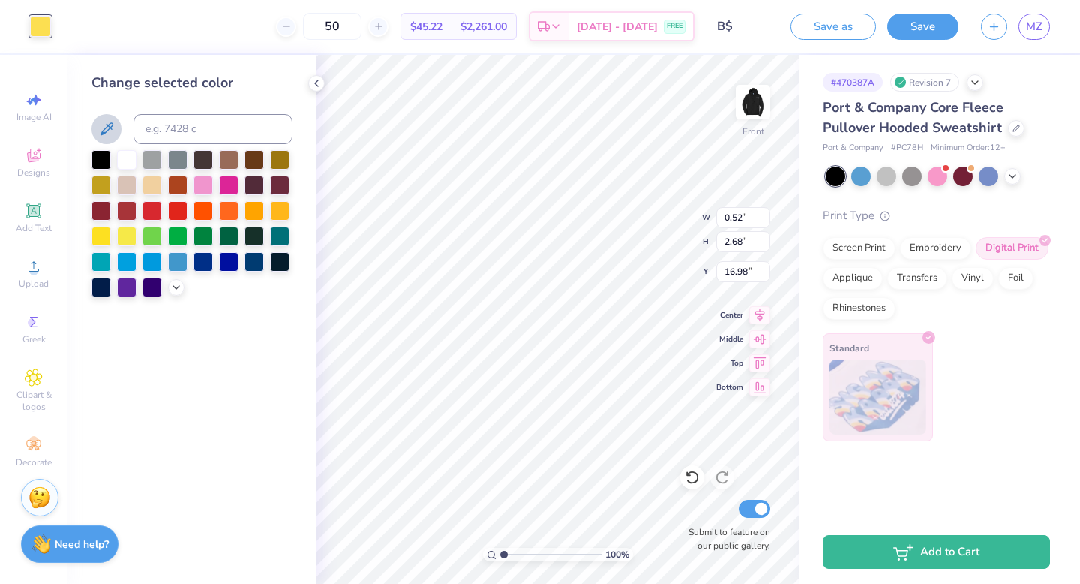
click at [105, 132] on icon at bounding box center [107, 128] width 13 height 13
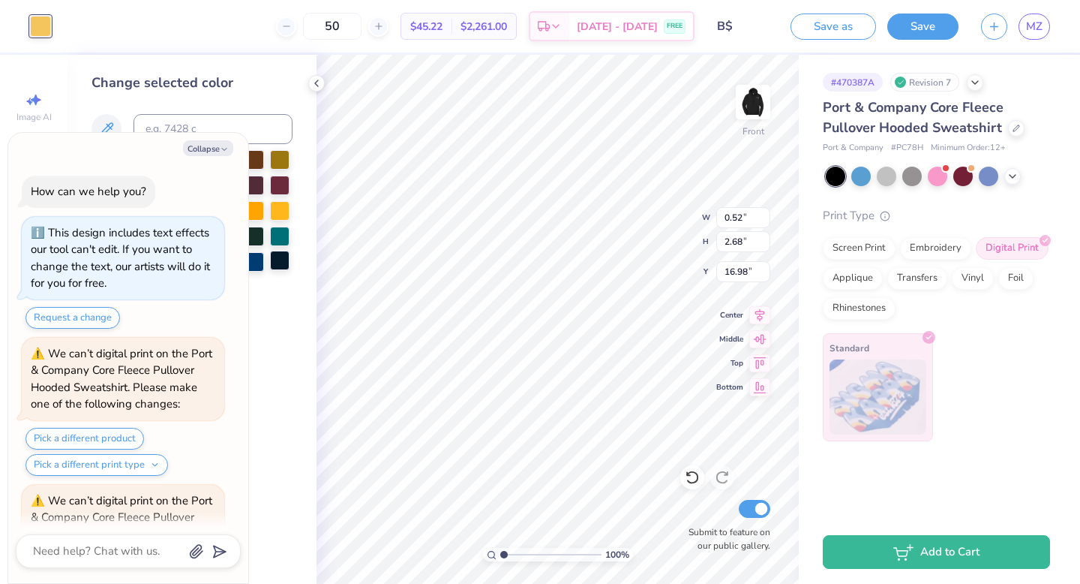
scroll to position [2019, 0]
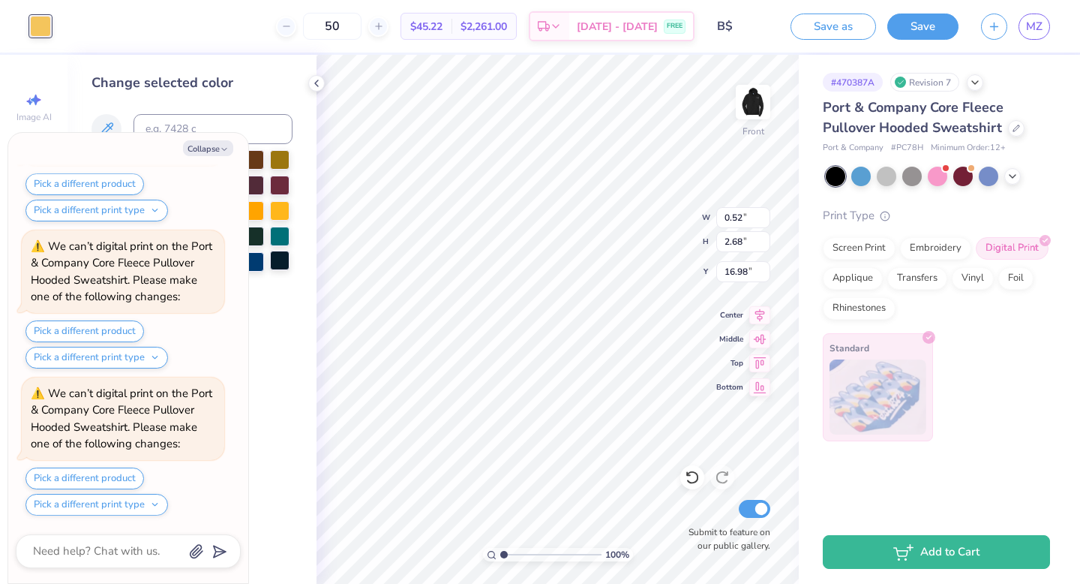
type textarea "x"
type input "3.33"
type input "16.33"
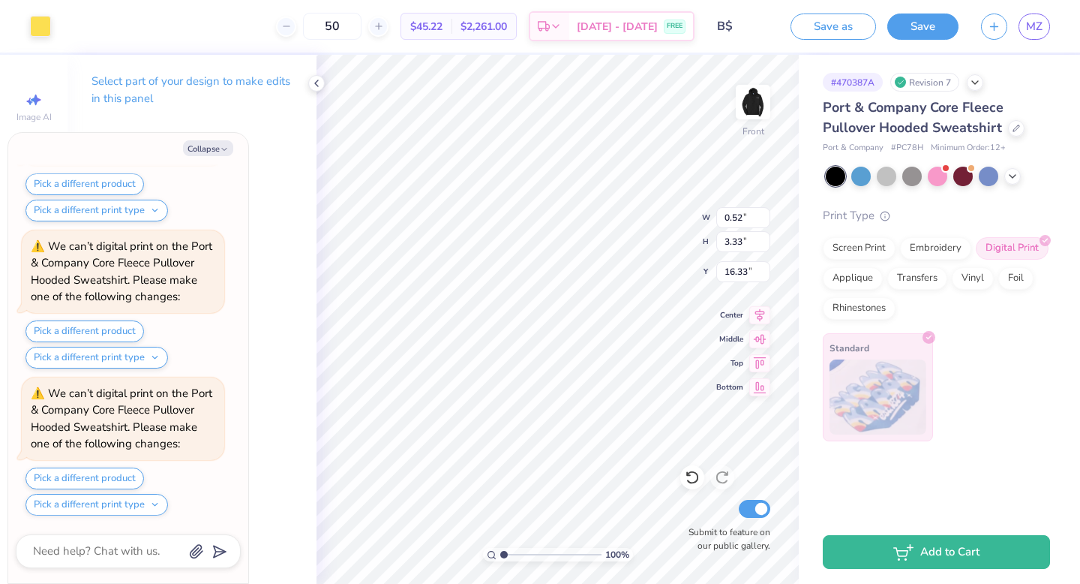
scroll to position [2166, 0]
click at [30, 29] on div at bounding box center [40, 24] width 21 height 21
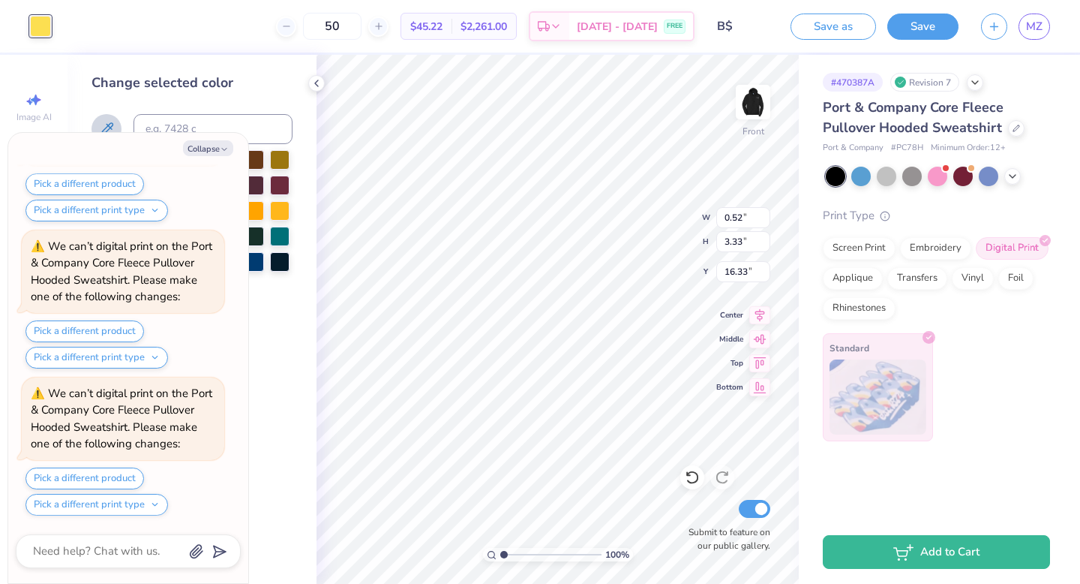
click at [105, 120] on icon at bounding box center [107, 129] width 18 height 18
click at [102, 126] on icon at bounding box center [107, 129] width 18 height 18
type textarea "x"
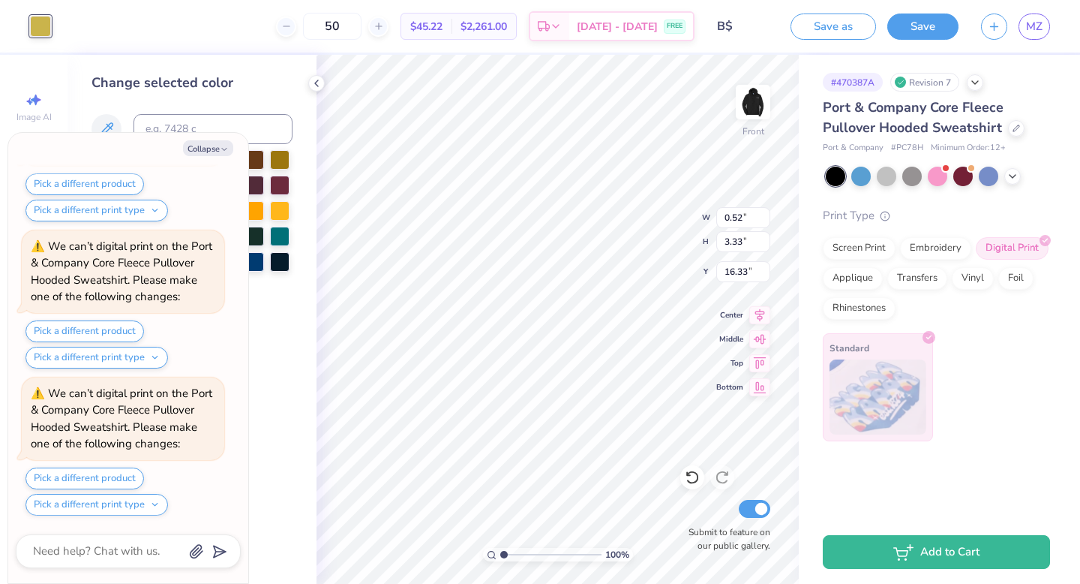
type input "10.97"
type input "5.81"
type input "19.66"
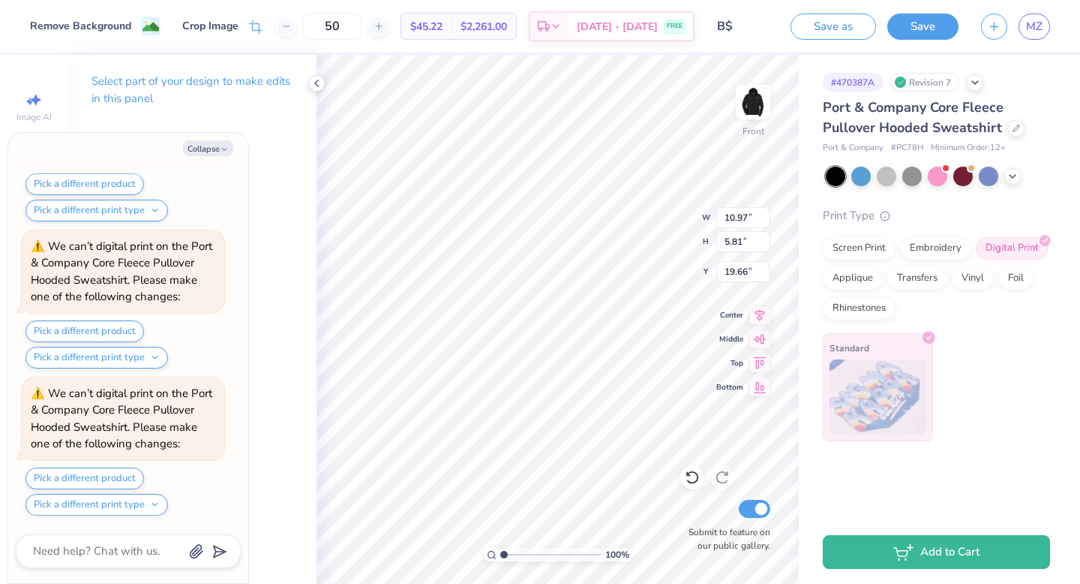
scroll to position [2607, 0]
click at [314, 83] on icon at bounding box center [317, 83] width 12 height 12
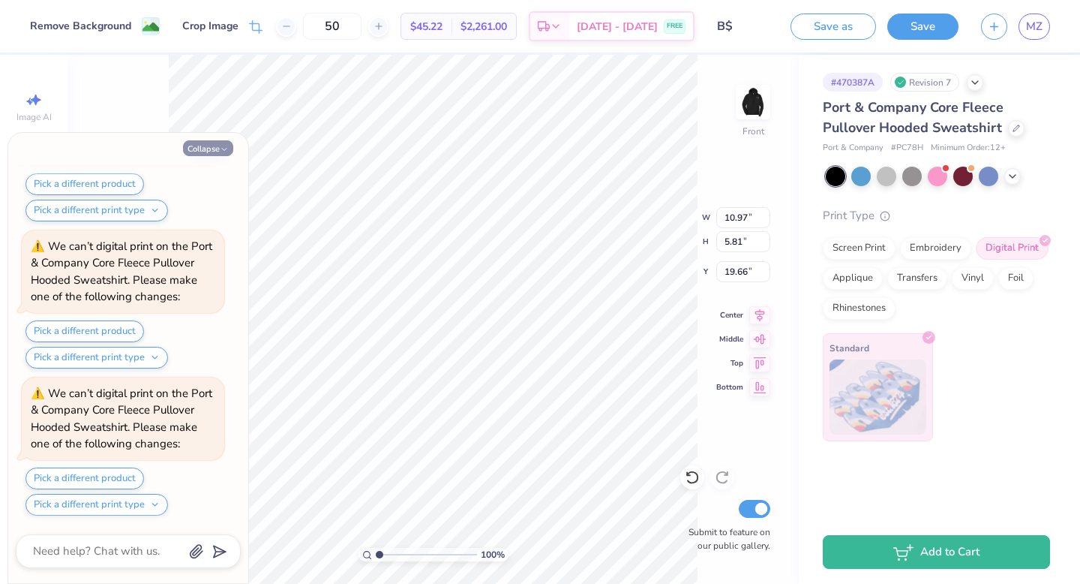
click at [224, 147] on icon "button" at bounding box center [224, 149] width 9 height 9
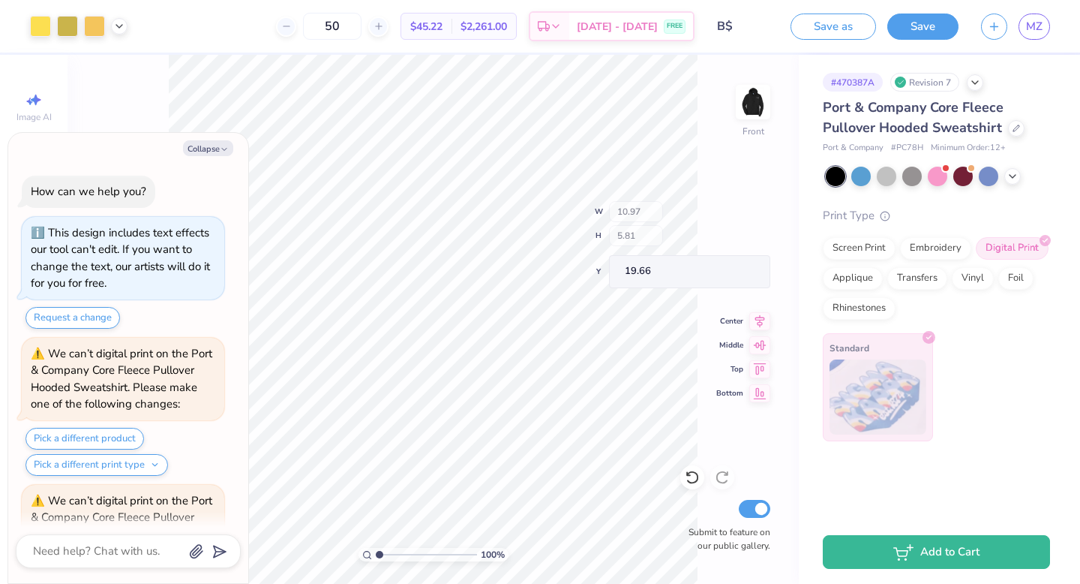
scroll to position [2754, 0]
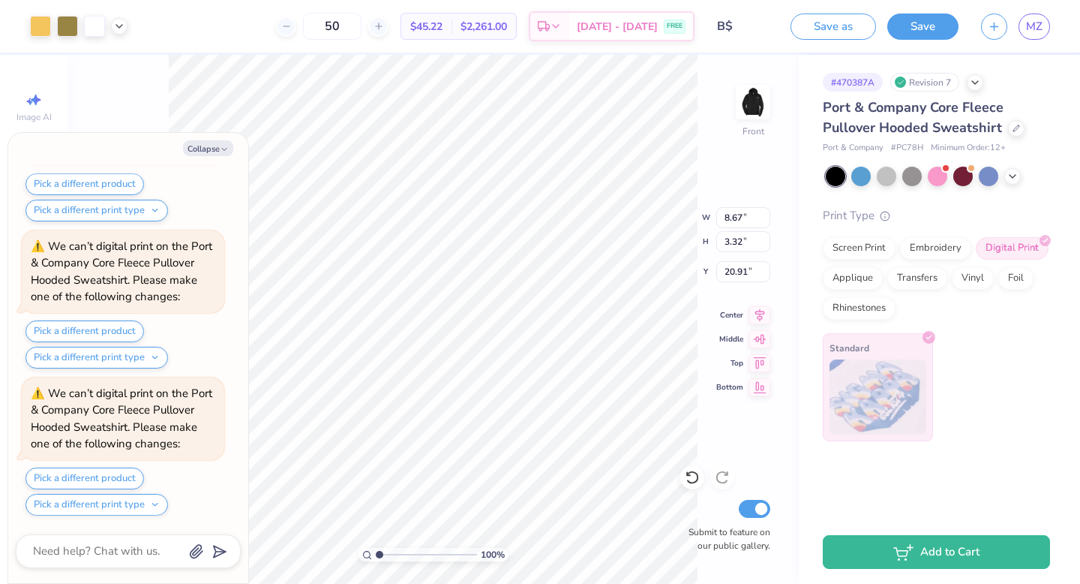
type textarea "x"
type input "20.94"
click at [690, 476] on icon at bounding box center [692, 477] width 15 height 15
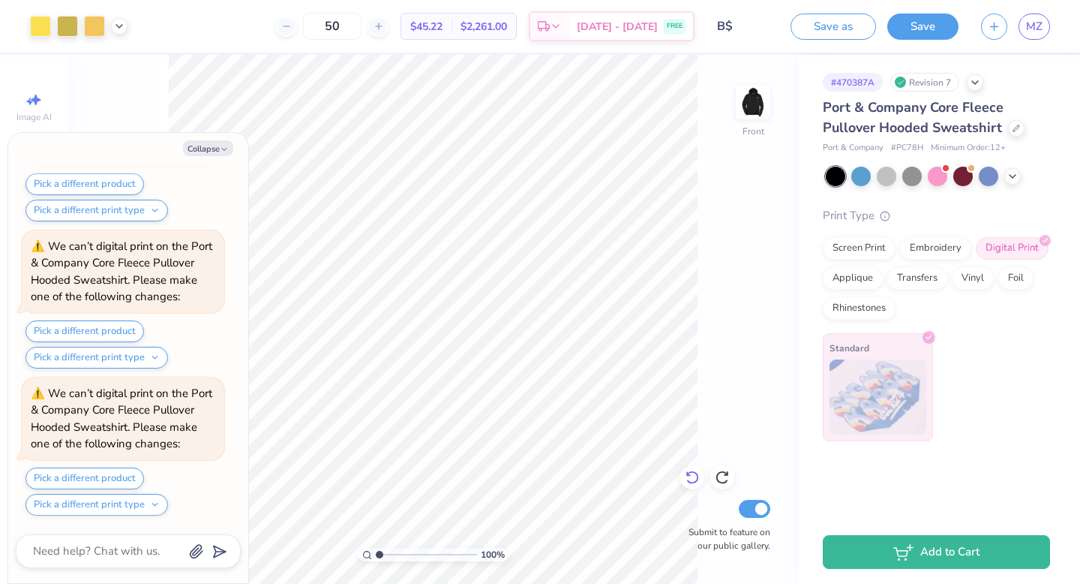
click at [690, 476] on icon at bounding box center [692, 477] width 15 height 15
click at [691, 478] on icon at bounding box center [692, 477] width 15 height 15
click at [691, 479] on icon at bounding box center [692, 477] width 15 height 15
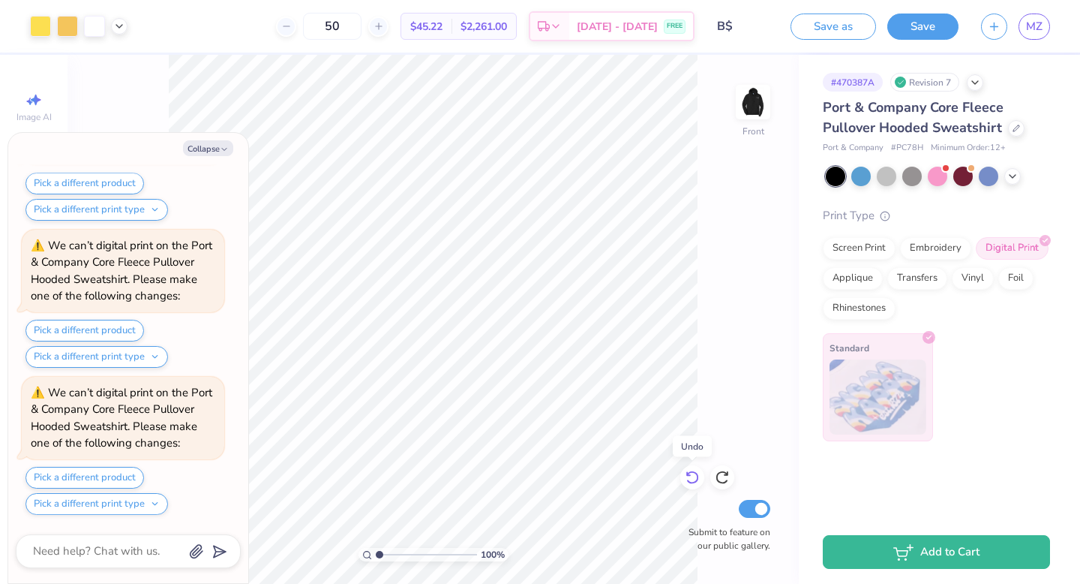
click at [691, 479] on icon at bounding box center [692, 477] width 15 height 15
click at [691, 480] on icon at bounding box center [692, 477] width 15 height 15
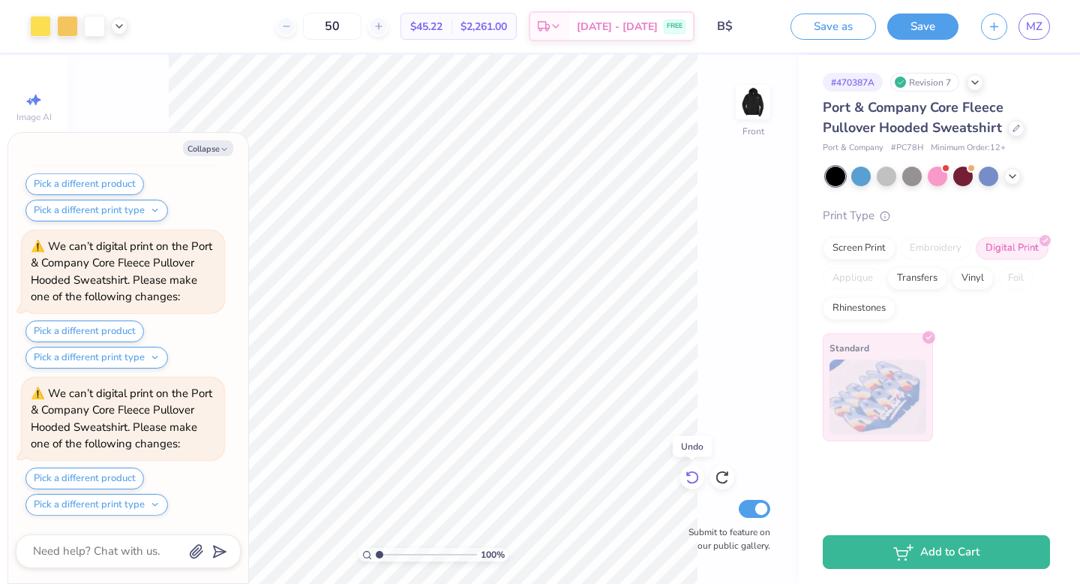
click at [691, 480] on icon at bounding box center [692, 477] width 15 height 15
click at [692, 482] on icon at bounding box center [692, 477] width 15 height 15
click at [692, 482] on icon at bounding box center [692, 478] width 13 height 14
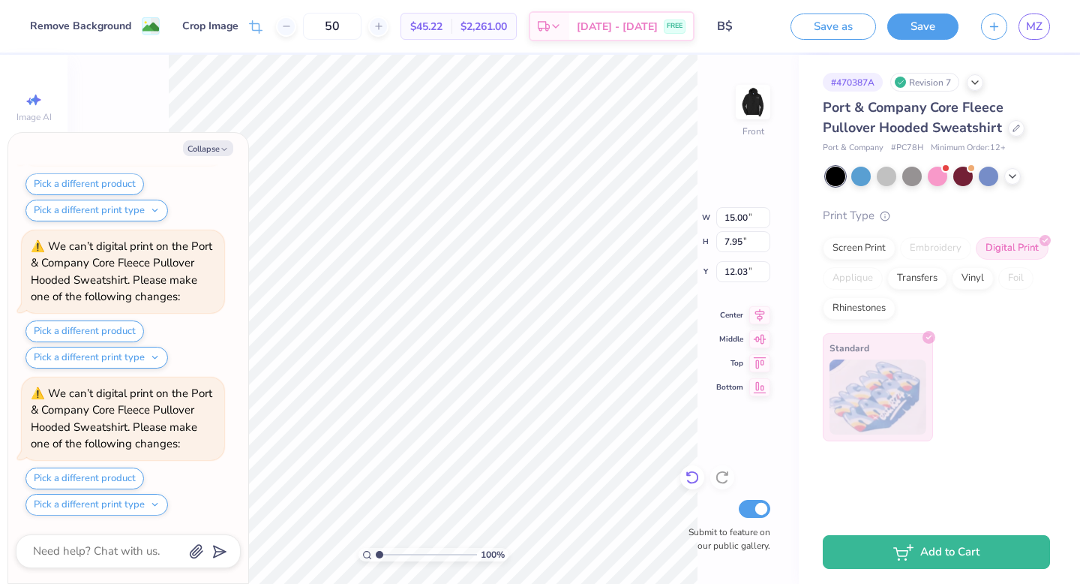
scroll to position [4813, 0]
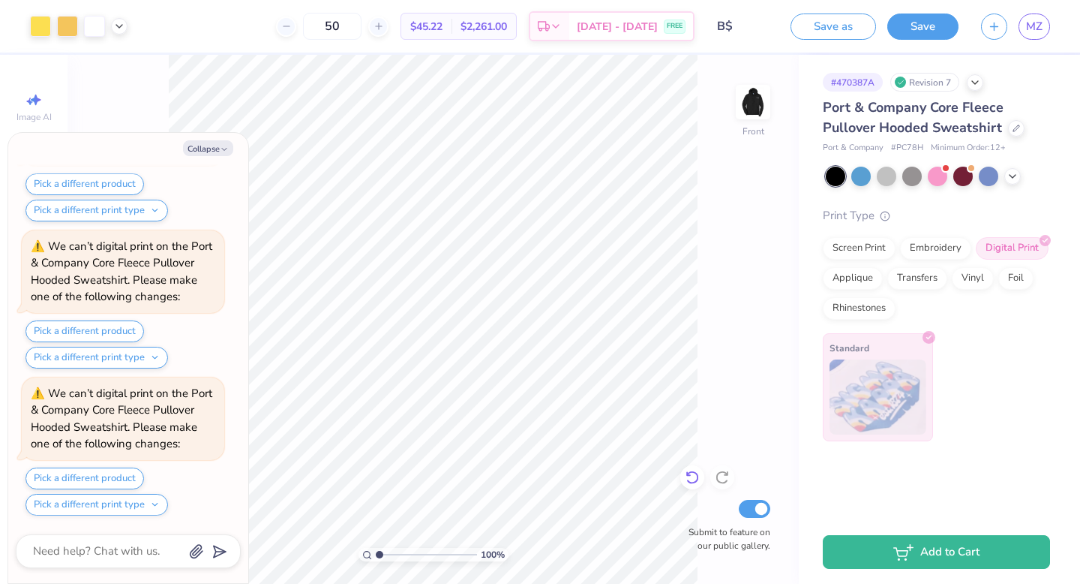
click at [688, 482] on icon at bounding box center [692, 477] width 15 height 15
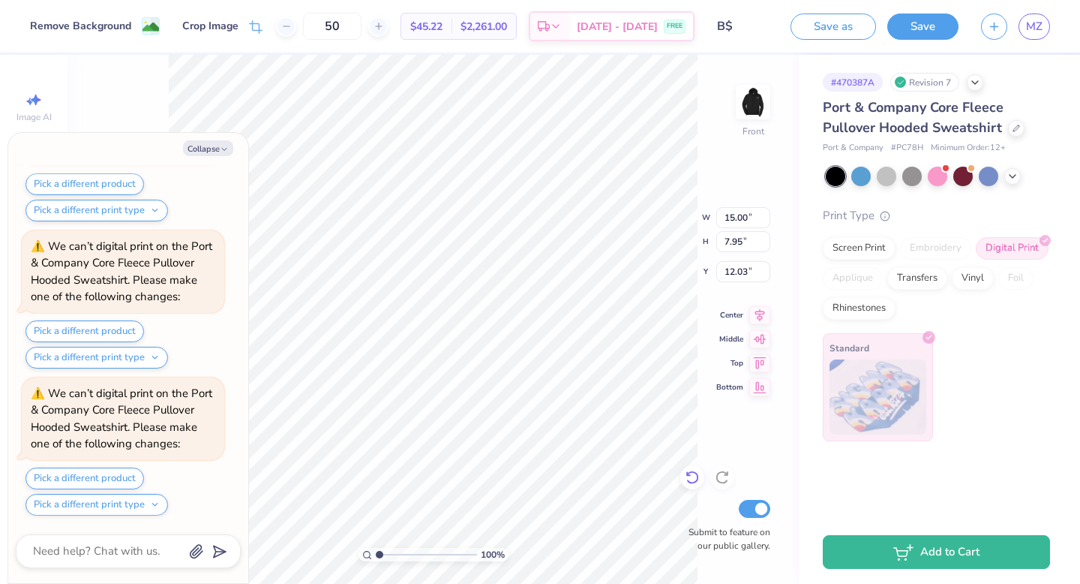
type textarea "x"
type input "12.30"
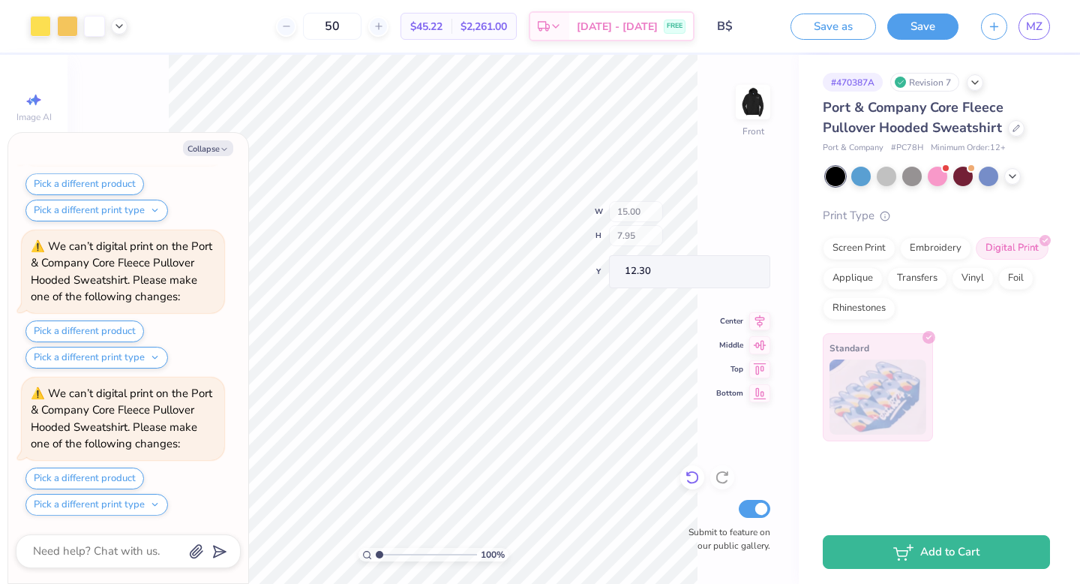
type textarea "x"
click at [296, 20] on div at bounding box center [286, 27] width 20 height 20
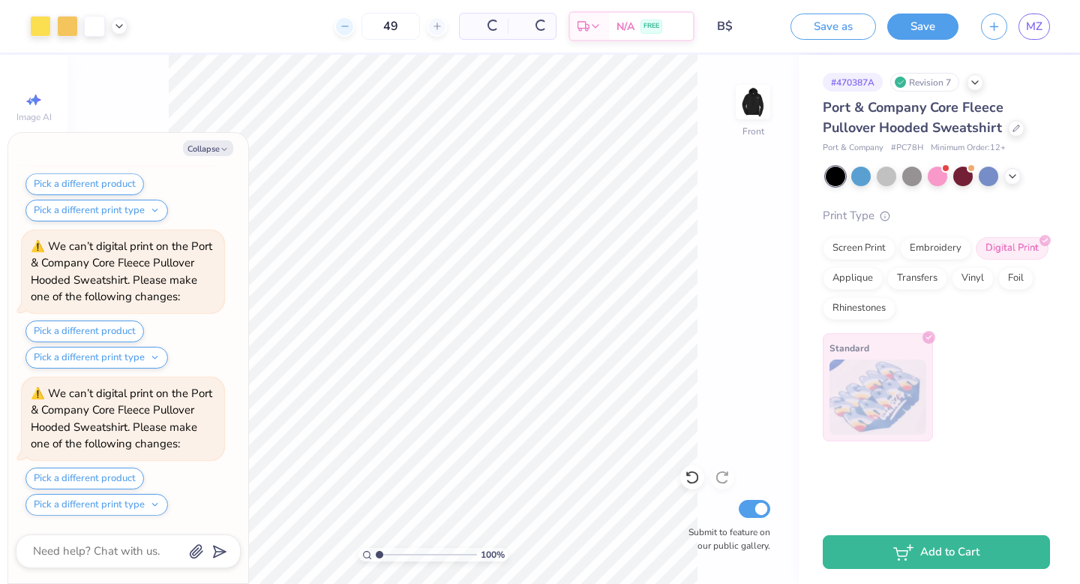
click at [302, 20] on div "49 Per Item Total Est. Delivery N/A FREE" at bounding box center [417, 26] width 556 height 53
click at [322, 20] on input "49" at bounding box center [332, 26] width 59 height 27
drag, startPoint x: 368, startPoint y: 18, endPoint x: 336, endPoint y: 18, distance: 31.5
click at [336, 18] on input "49" at bounding box center [332, 26] width 59 height 27
type input "36"
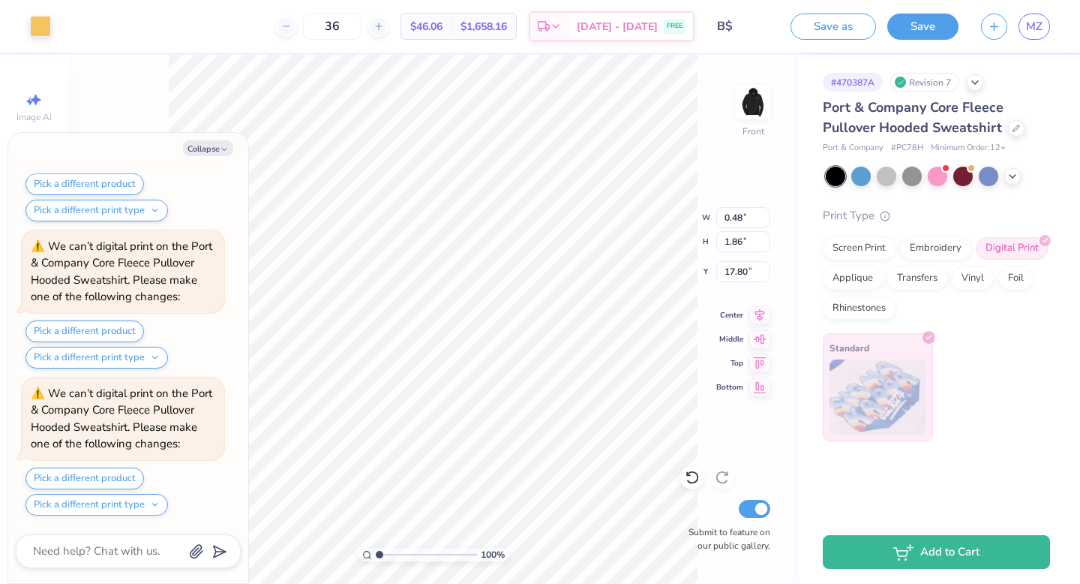
type textarea "x"
type input "8.67"
type input "3.32"
type input "20.91"
type textarea "x"
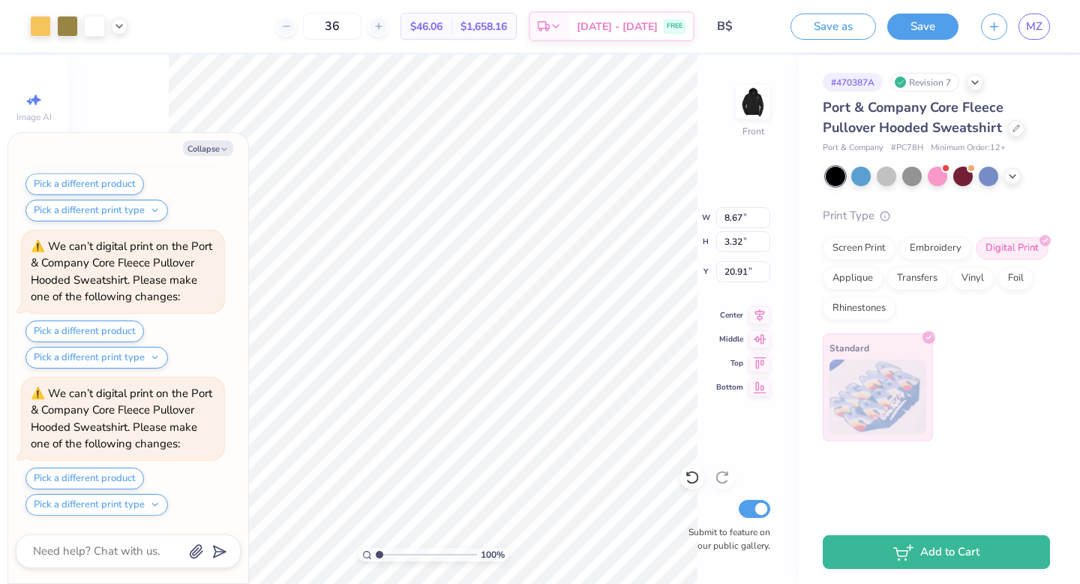
type input "20.94"
type textarea "x"
type input "14.10"
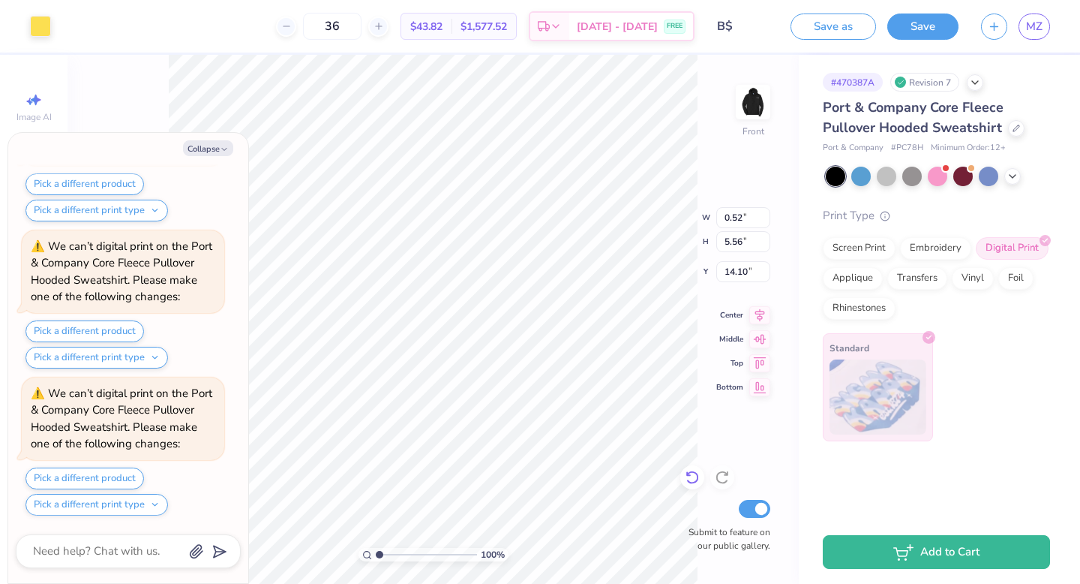
click at [690, 475] on icon at bounding box center [692, 477] width 15 height 15
type textarea "x"
type input "13.87"
click at [690, 475] on icon at bounding box center [692, 477] width 15 height 15
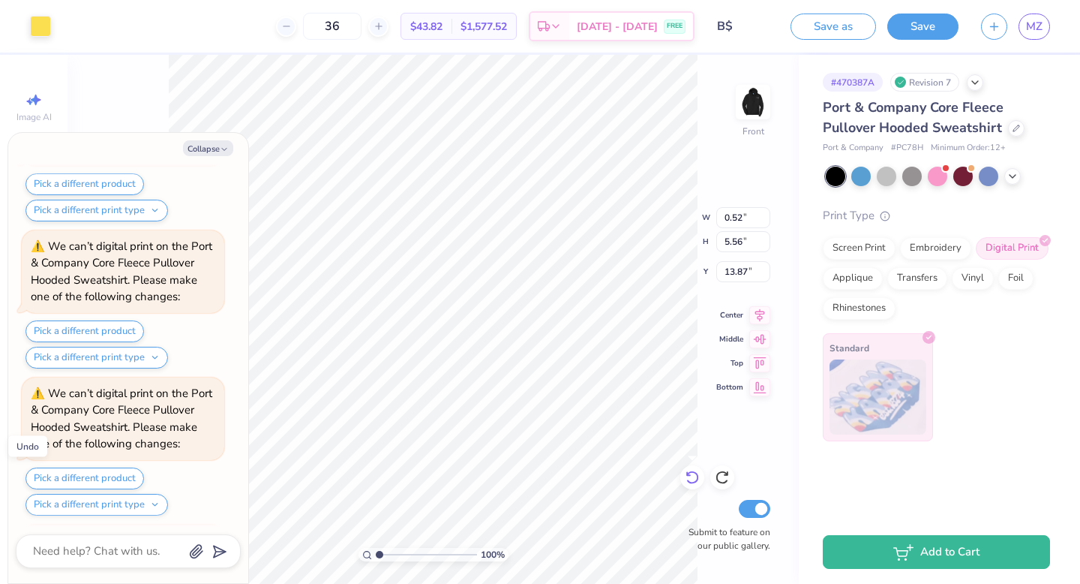
click at [690, 475] on icon at bounding box center [692, 477] width 15 height 15
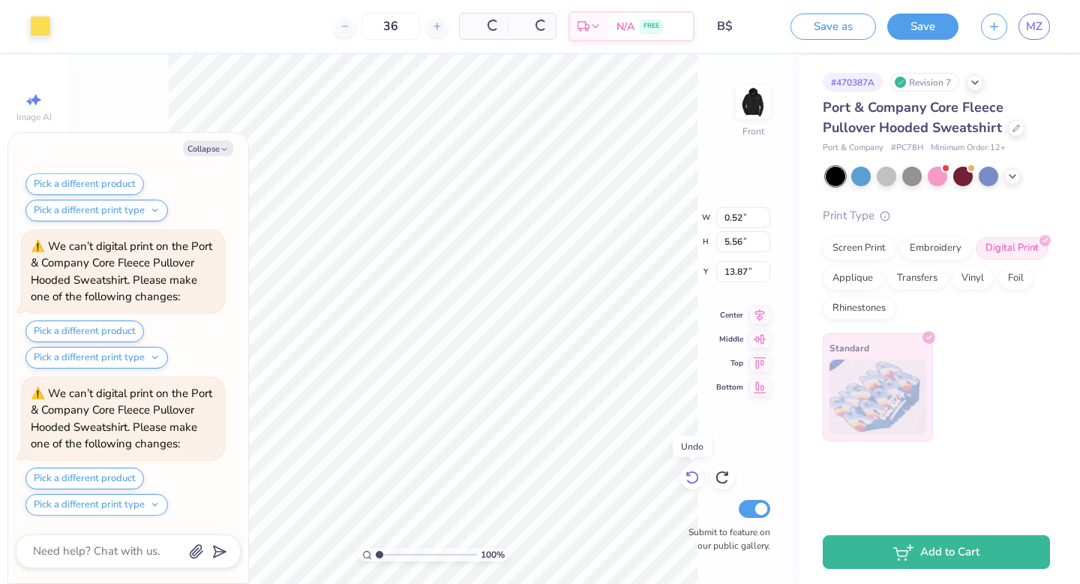
click at [690, 475] on icon at bounding box center [692, 477] width 15 height 15
type textarea "x"
type input "15.00"
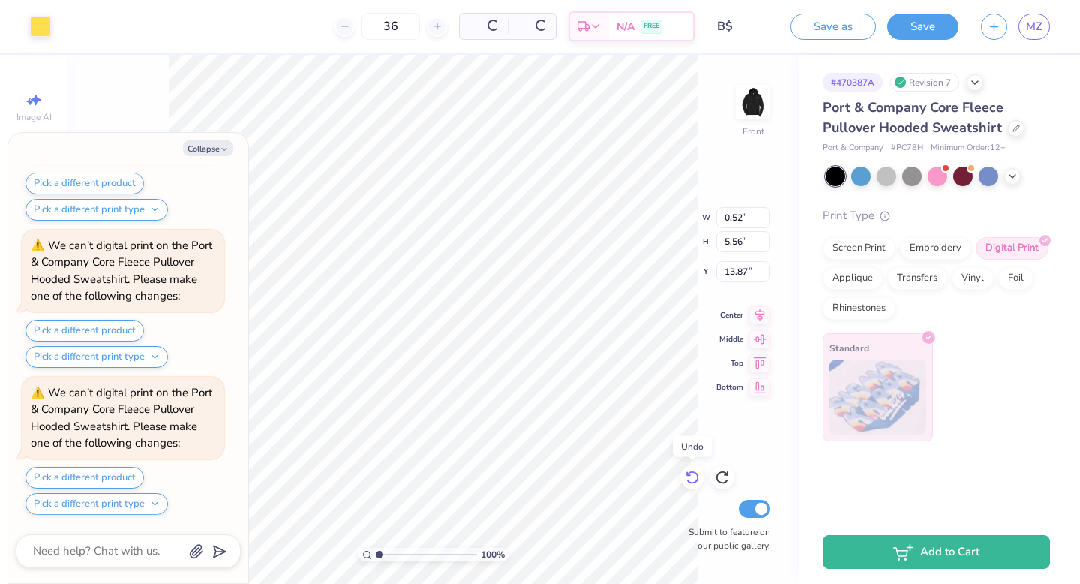
type input "7.95"
type input "12.03"
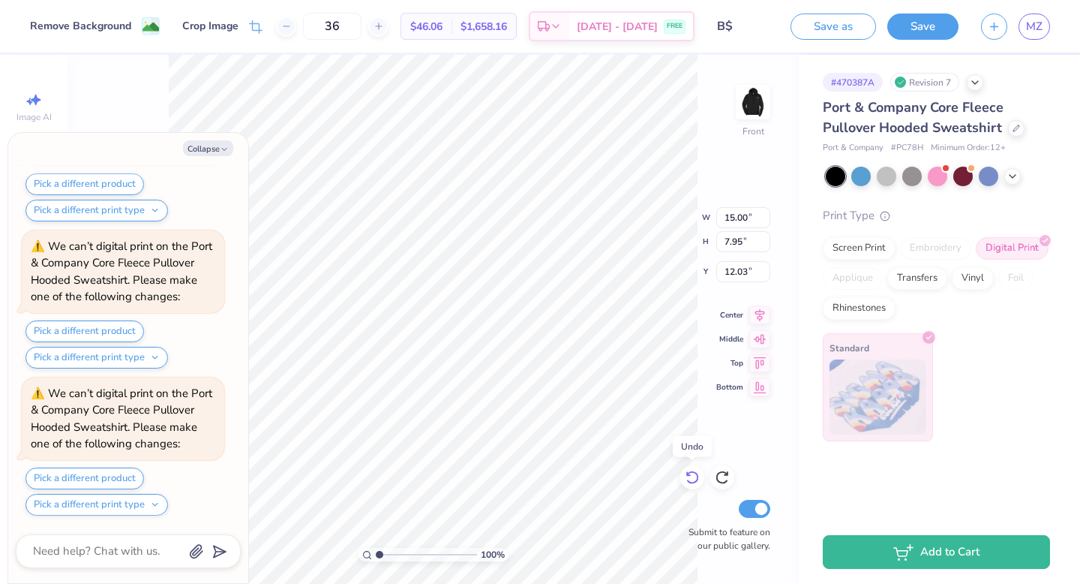
click at [690, 475] on icon at bounding box center [692, 477] width 15 height 15
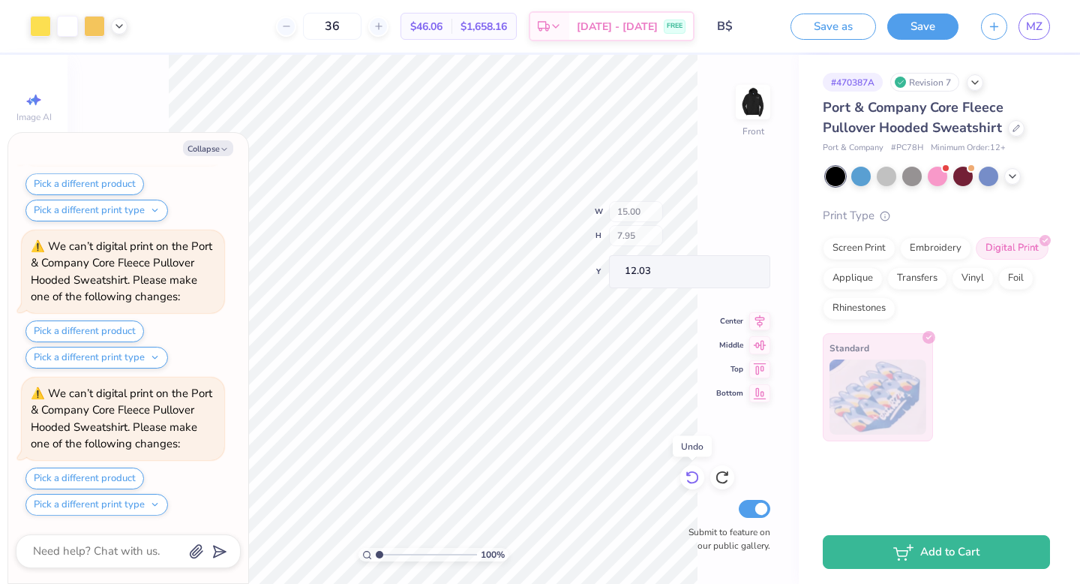
click at [690, 475] on icon at bounding box center [692, 477] width 15 height 15
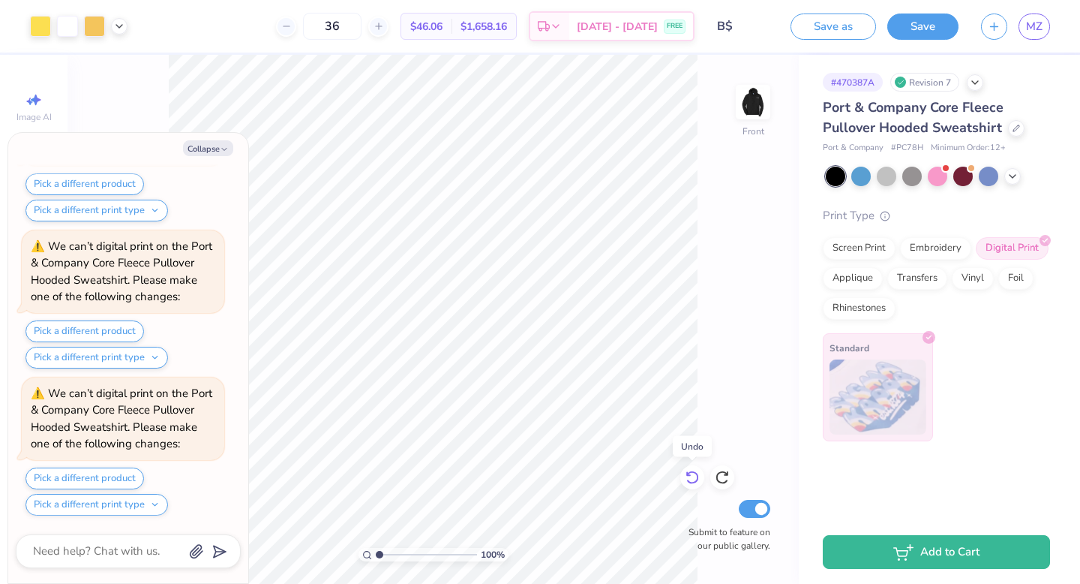
click at [690, 475] on icon at bounding box center [692, 477] width 15 height 15
click at [691, 476] on icon at bounding box center [692, 477] width 15 height 15
click at [692, 476] on icon at bounding box center [692, 477] width 15 height 15
click at [692, 477] on icon at bounding box center [692, 477] width 15 height 15
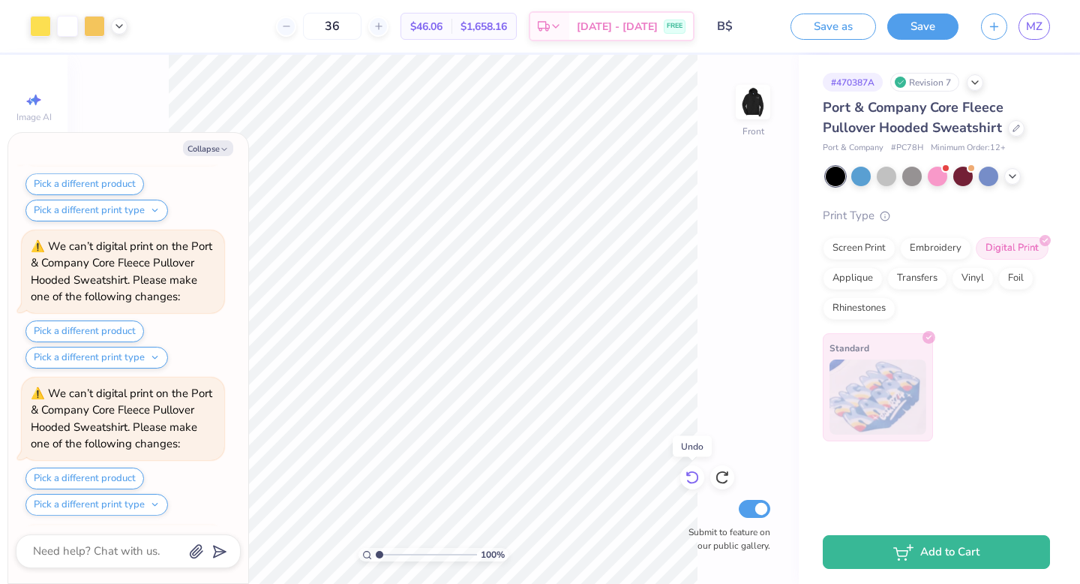
scroll to position [8489, 0]
click at [693, 478] on icon at bounding box center [692, 477] width 15 height 15
click at [694, 479] on icon at bounding box center [692, 477] width 15 height 15
click at [695, 480] on icon at bounding box center [692, 477] width 15 height 15
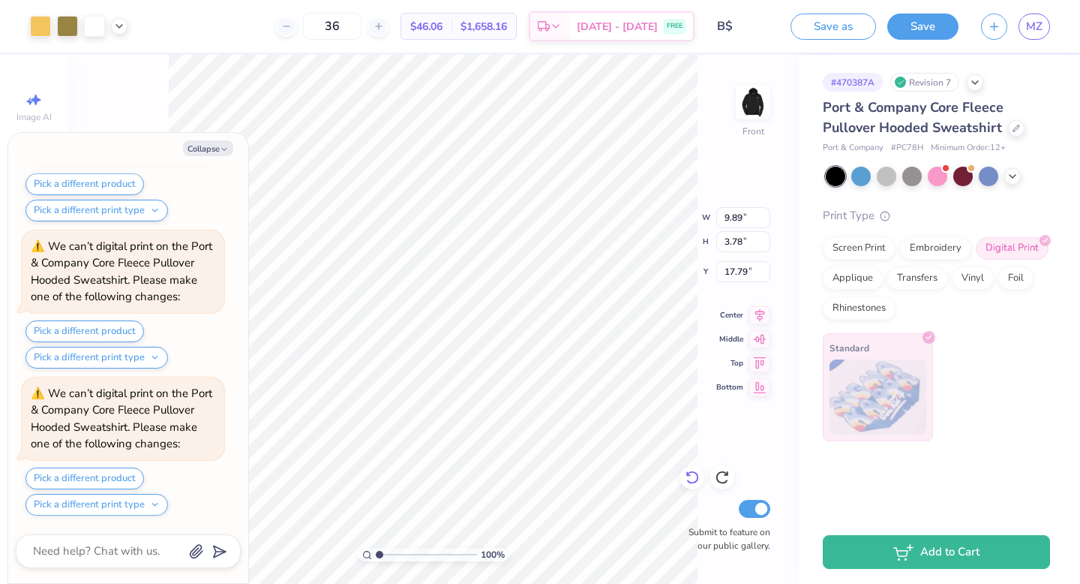
type textarea "x"
type input "22.22"
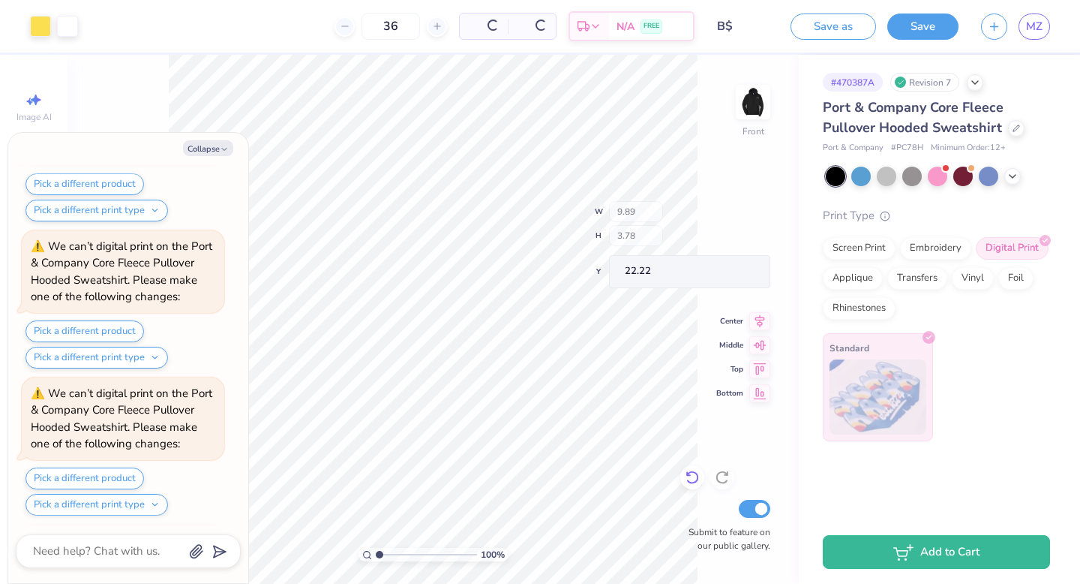
scroll to position [9224, 0]
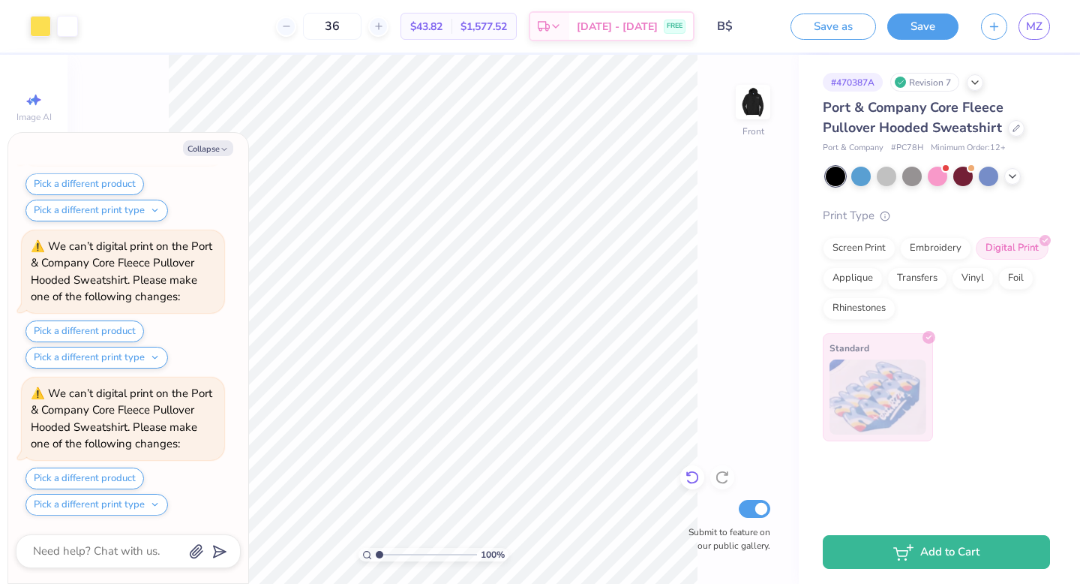
click at [698, 473] on icon at bounding box center [692, 477] width 15 height 15
type textarea "x"
type input "20.38"
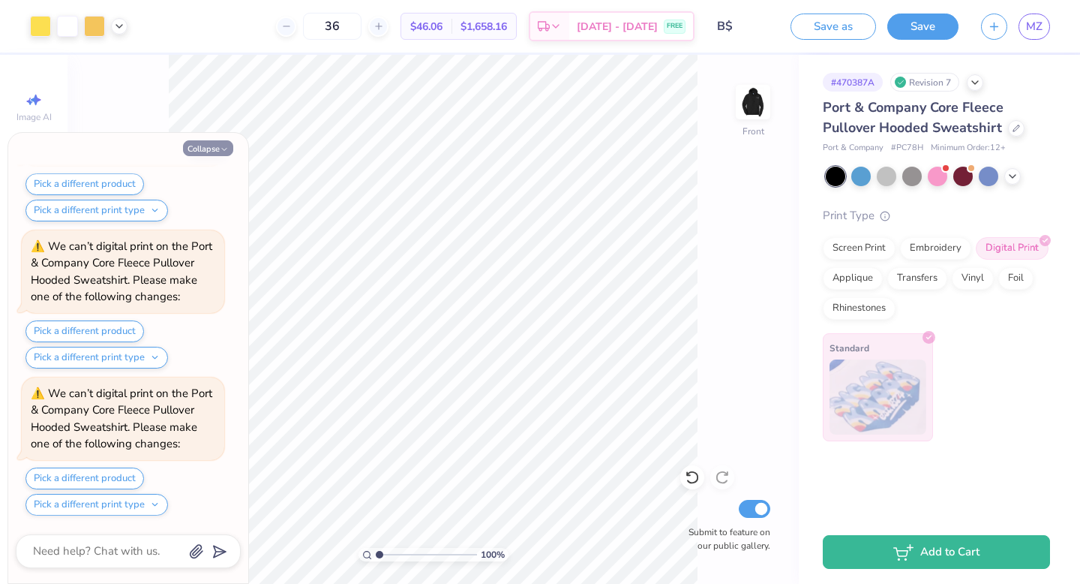
click at [232, 146] on button "Collapse" at bounding box center [208, 148] width 50 height 16
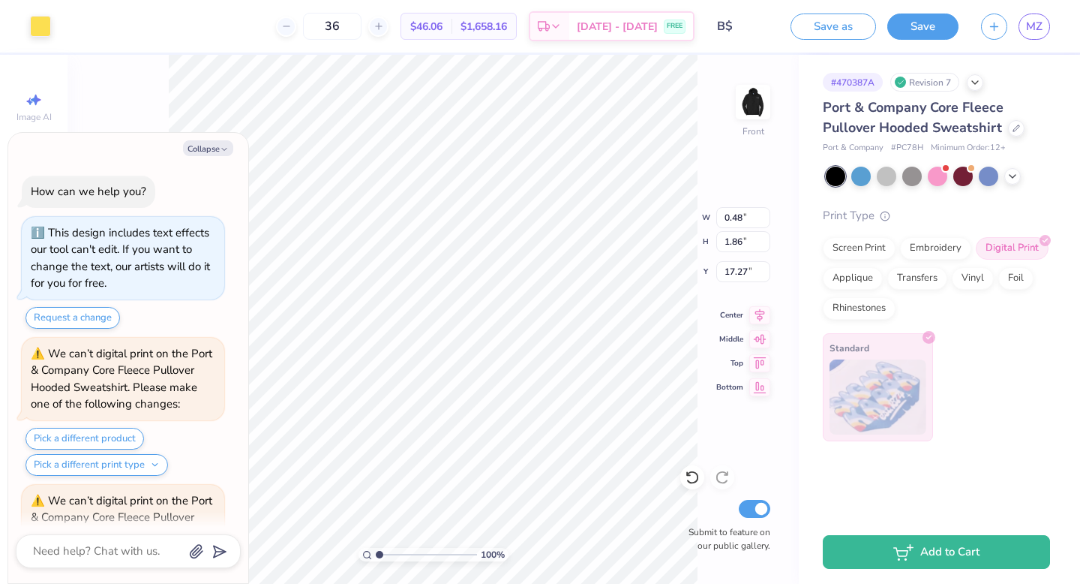
scroll to position [9666, 0]
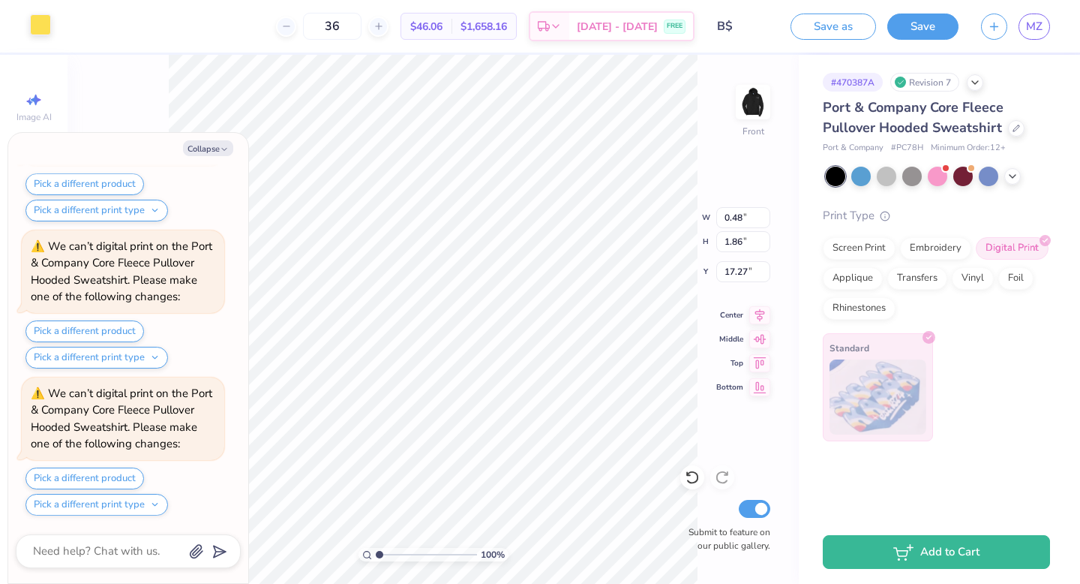
click at [37, 23] on div at bounding box center [40, 24] width 21 height 21
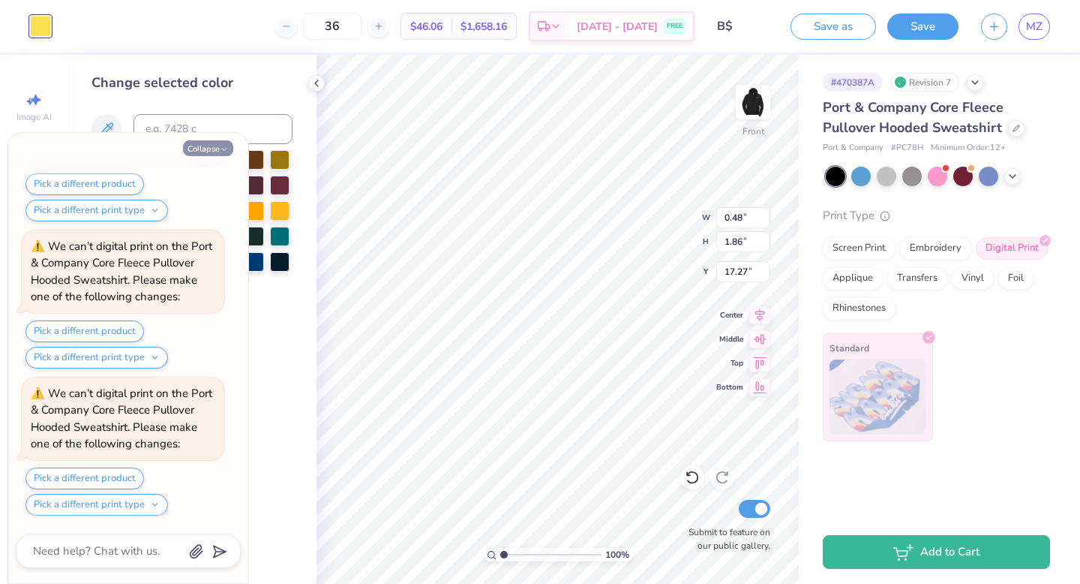
click at [221, 150] on icon "button" at bounding box center [224, 149] width 9 height 9
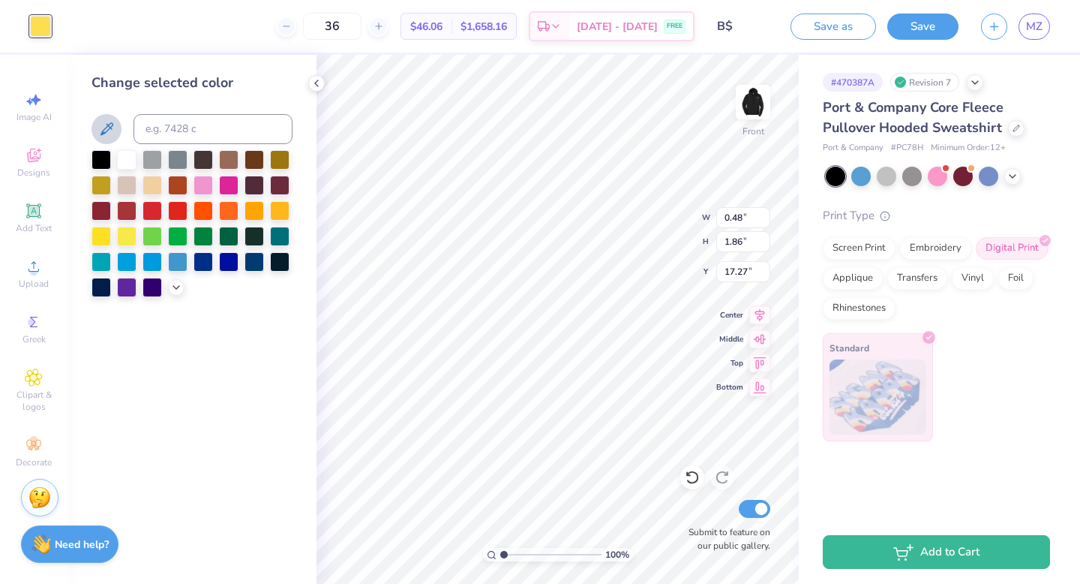
click at [104, 127] on icon at bounding box center [107, 129] width 18 height 18
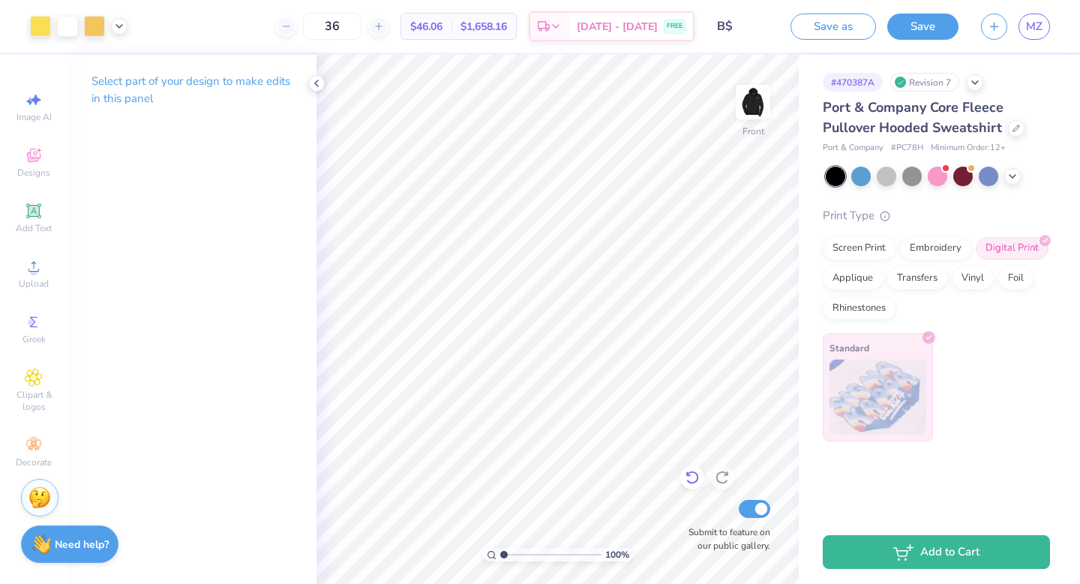
click at [692, 473] on icon at bounding box center [692, 477] width 15 height 15
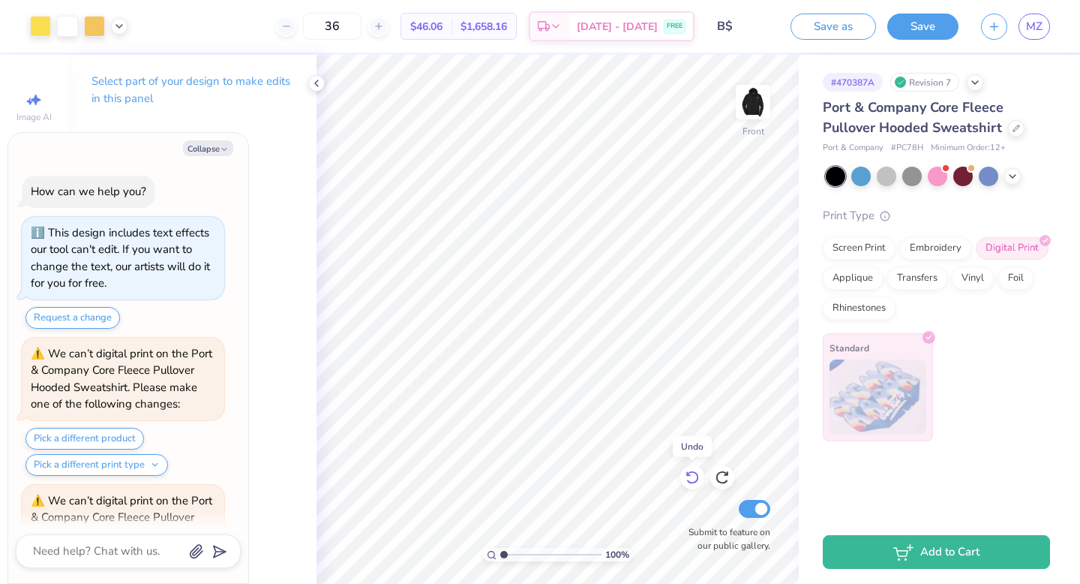
scroll to position [9813, 0]
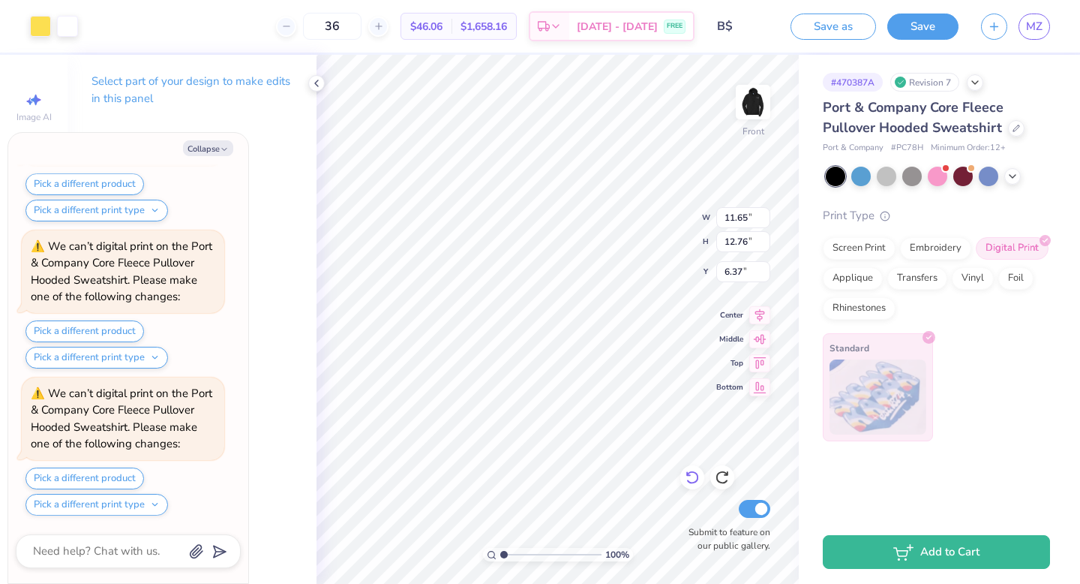
type textarea "x"
type input "6.36"
type textarea "x"
type input "20.49"
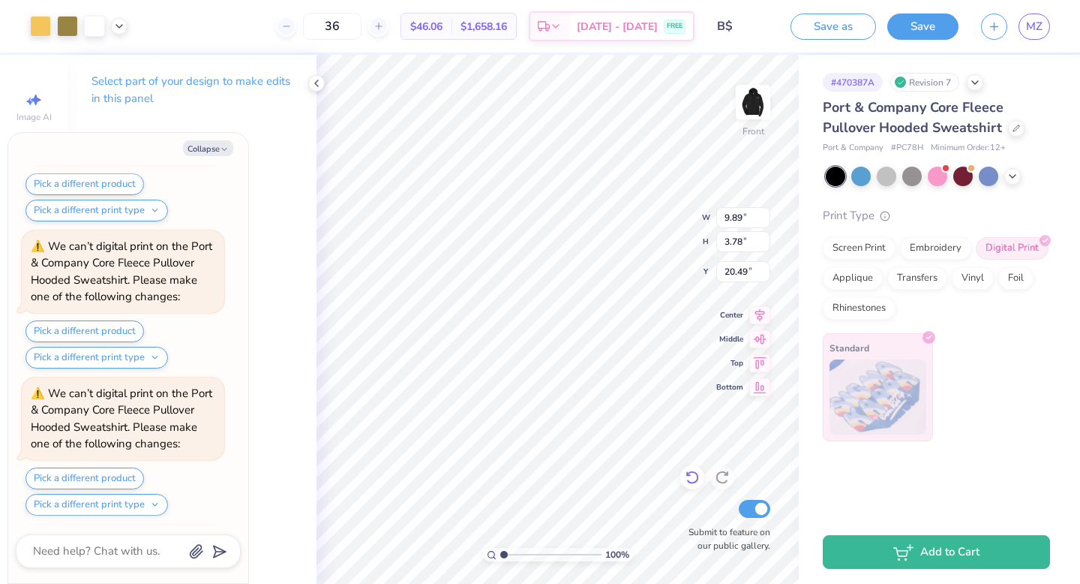
scroll to position [10107, 0]
type textarea "x"
type input "20.52"
click at [45, 22] on div at bounding box center [40, 24] width 21 height 21
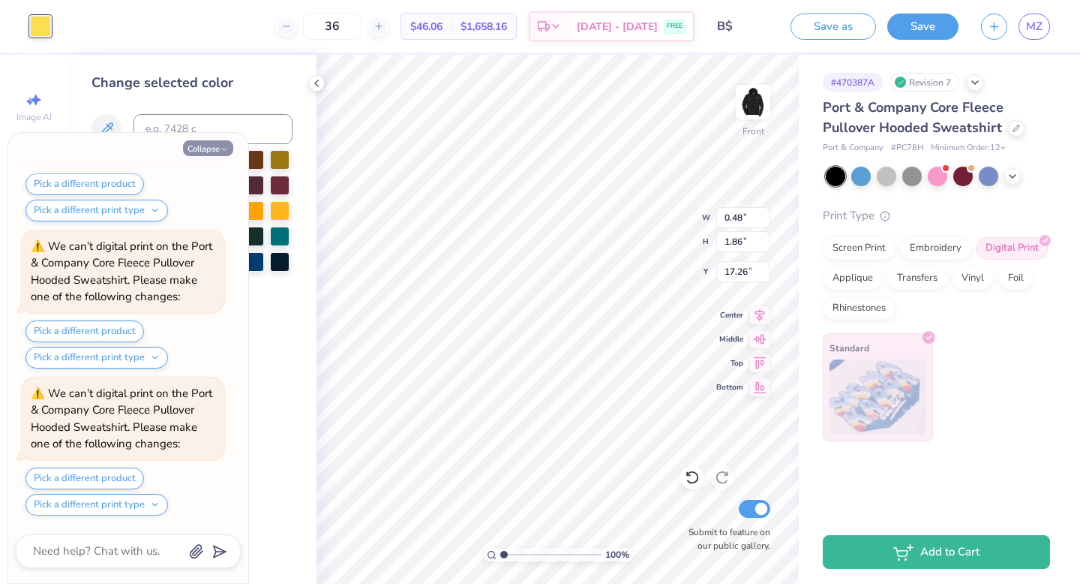
click at [223, 143] on button "Collapse" at bounding box center [208, 148] width 50 height 16
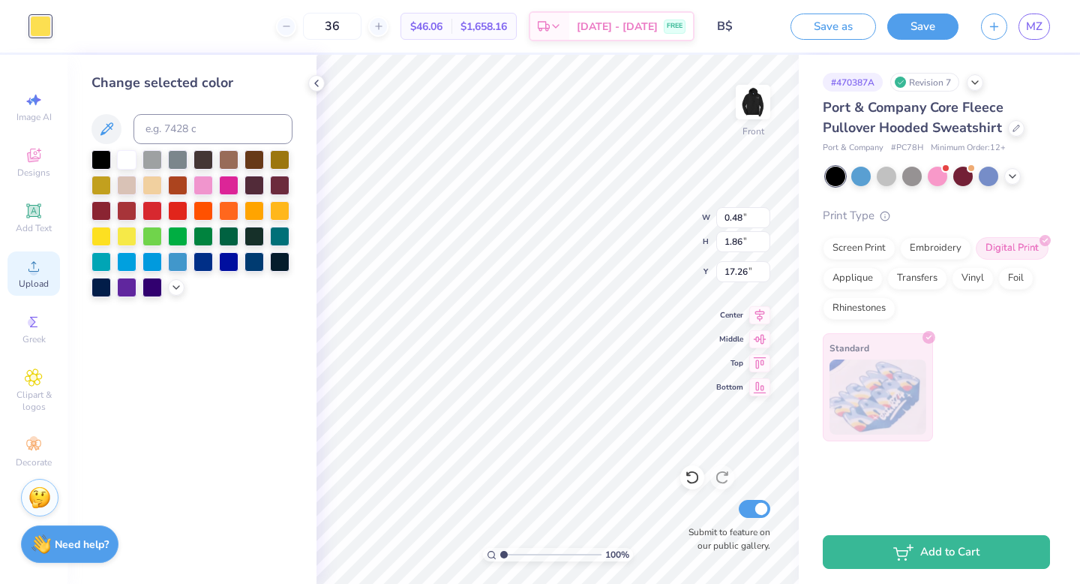
click at [30, 278] on span "Upload" at bounding box center [34, 284] width 30 height 12
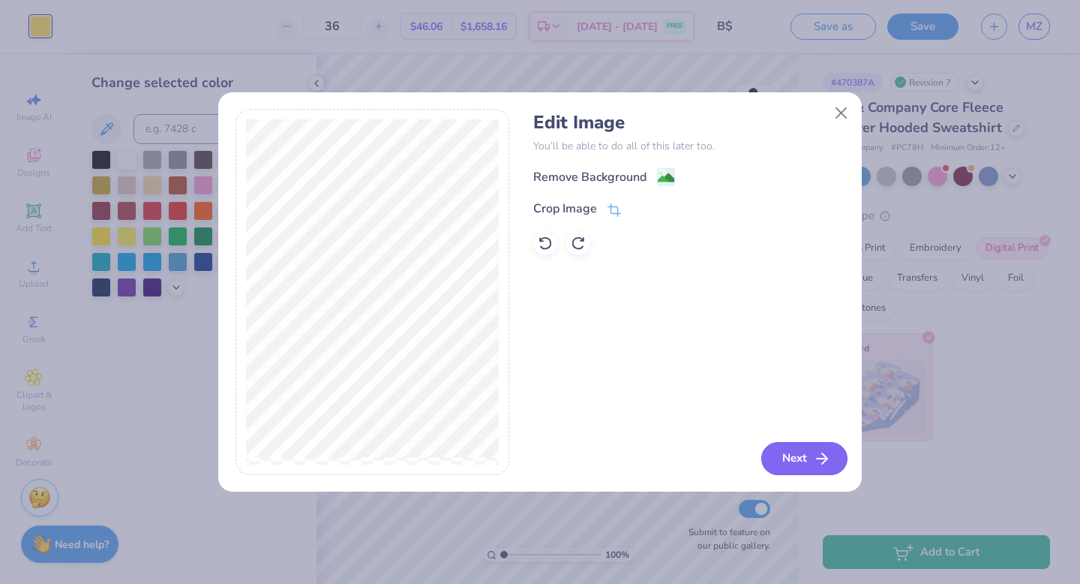
click at [813, 448] on button "Next" at bounding box center [805, 458] width 86 height 33
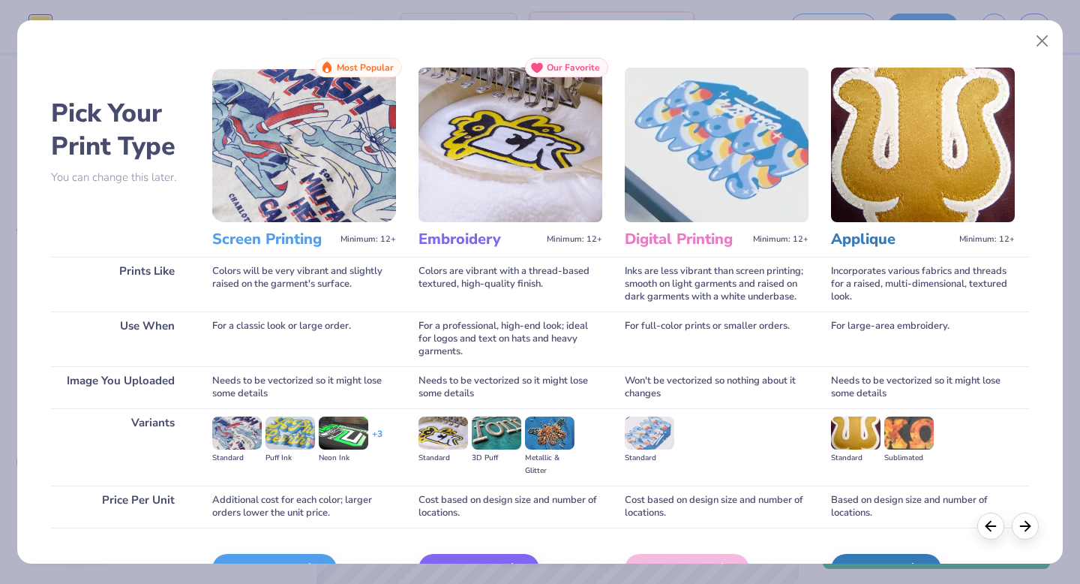
click at [303, 553] on div "Screen Print We'll vectorize your image." at bounding box center [304, 567] width 184 height 80
click at [305, 560] on icon at bounding box center [314, 569] width 18 height 18
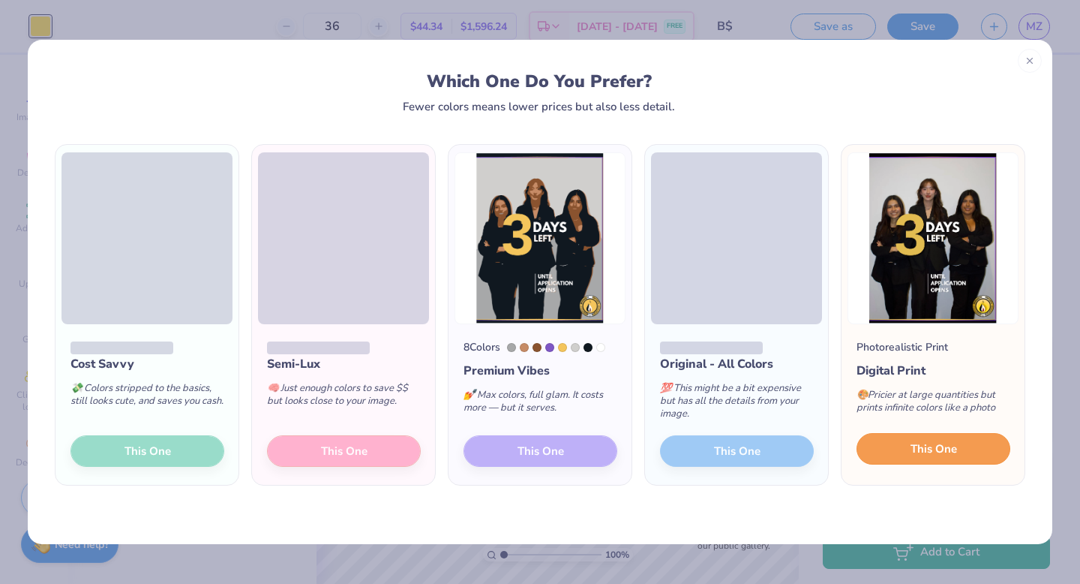
click at [889, 440] on button "This One" at bounding box center [934, 449] width 154 height 32
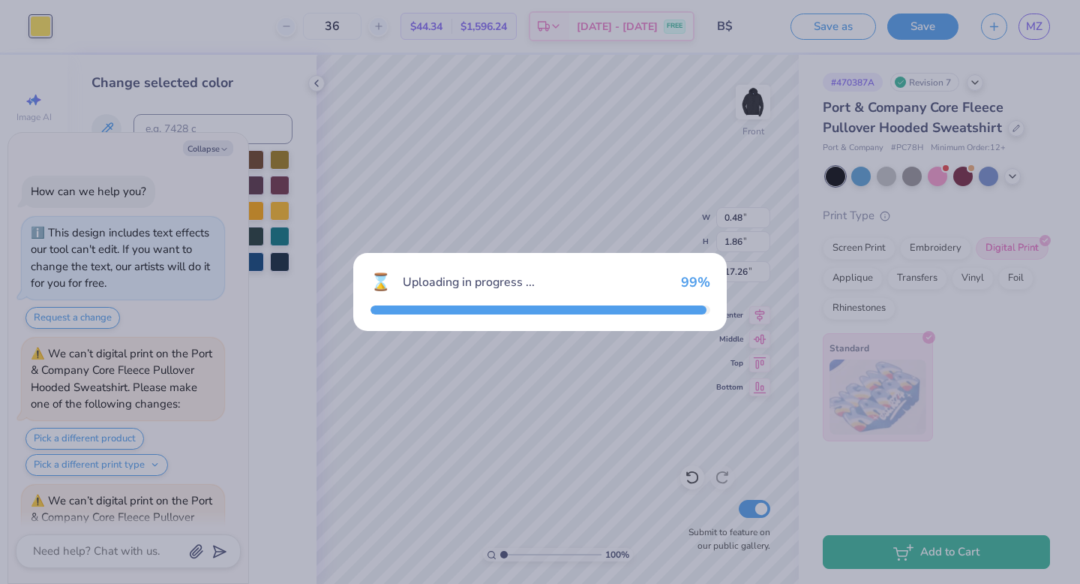
type textarea "x"
type input "13.49"
type input "18.00"
type input "7.00"
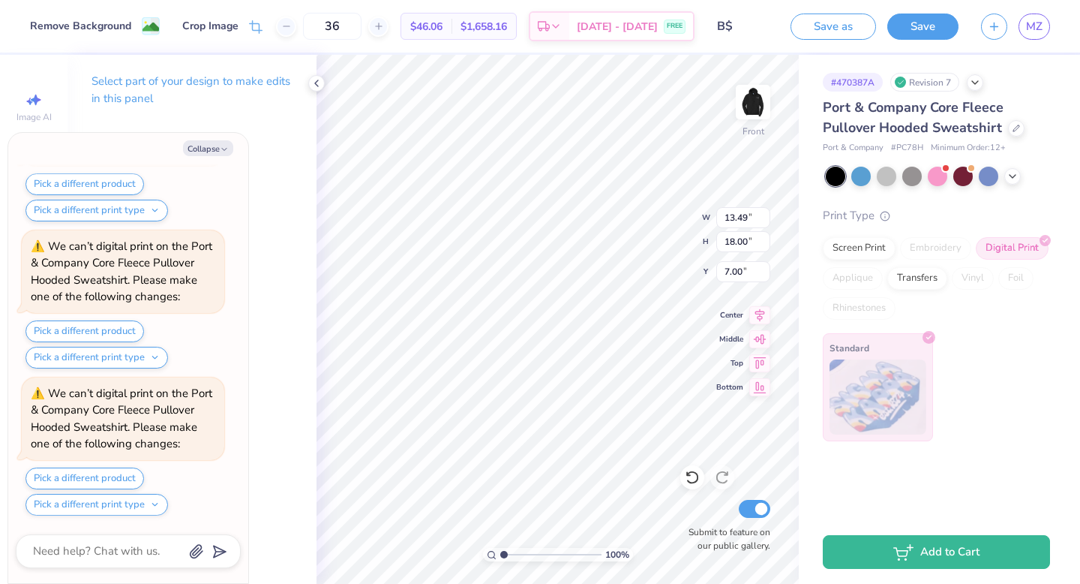
scroll to position [10842, 0]
type textarea "x"
type input "3.68"
type input "4.91"
type input "20.09"
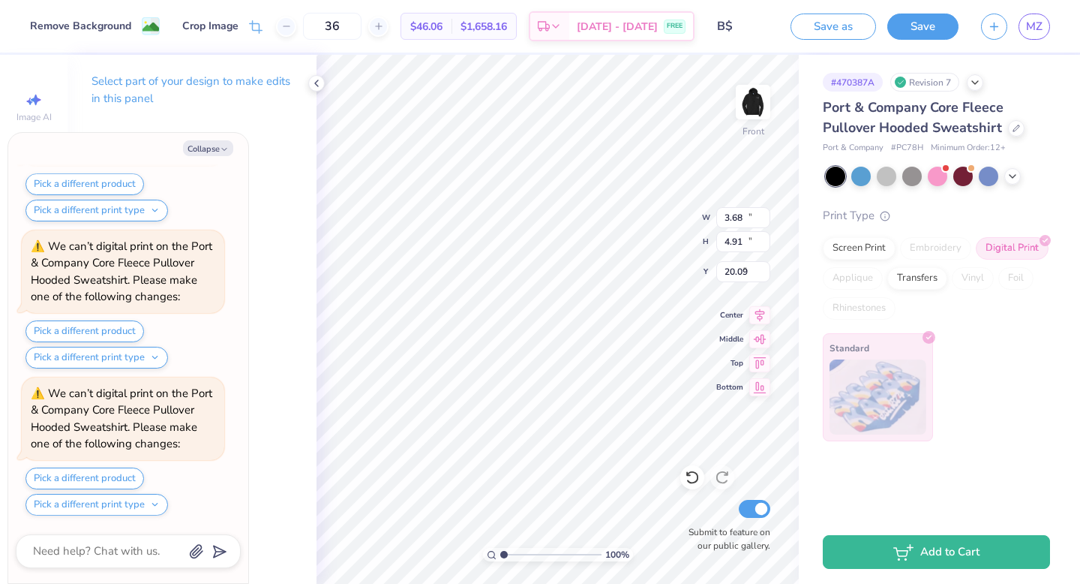
scroll to position [10989, 0]
click at [317, 80] on polyline at bounding box center [316, 83] width 3 height 6
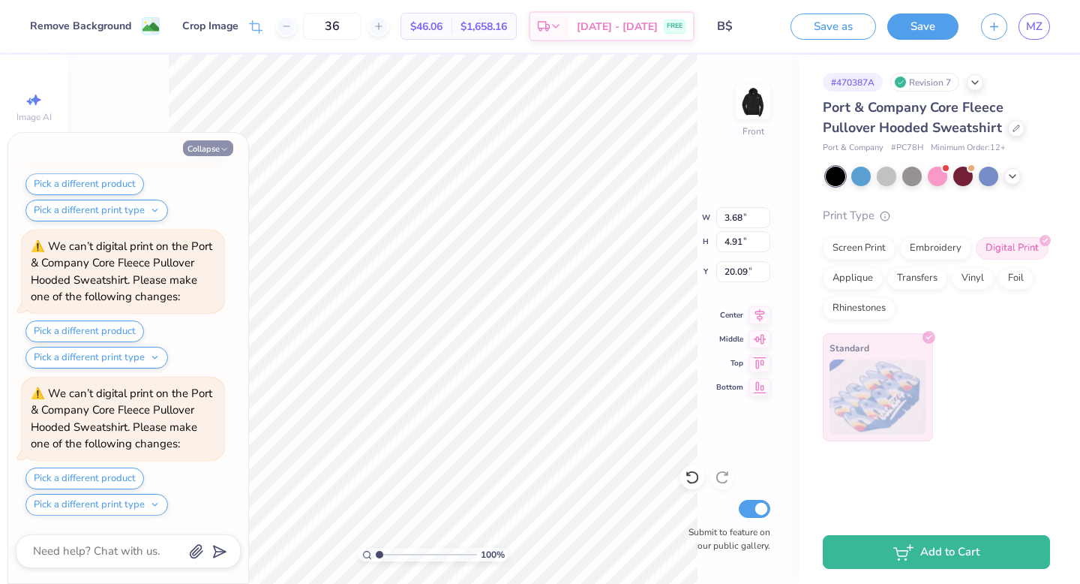
click at [194, 147] on button "Collapse" at bounding box center [208, 148] width 50 height 16
type textarea "x"
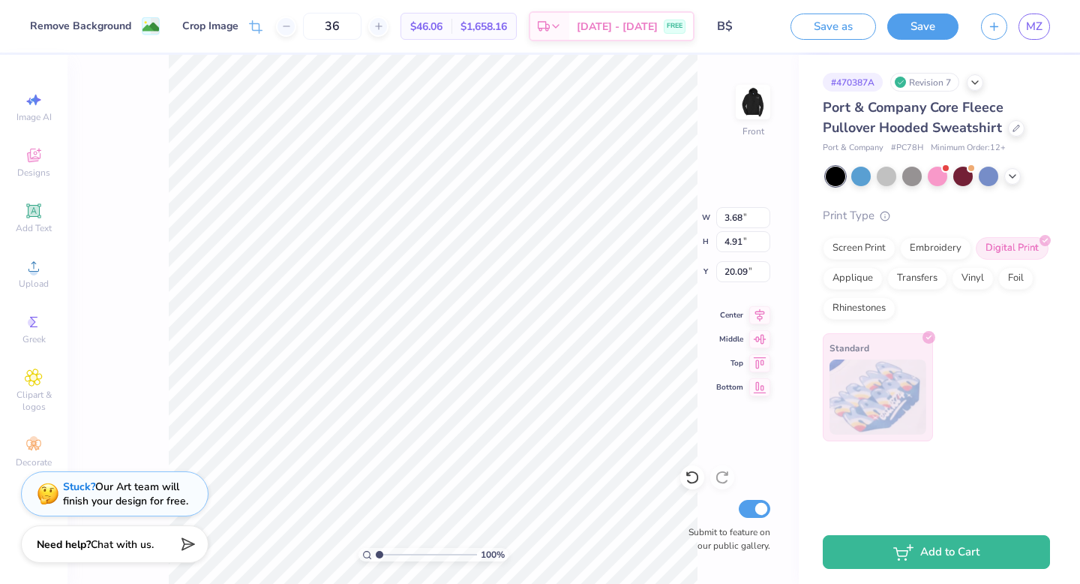
type input "0.48"
type input "1.86"
type input "17.26"
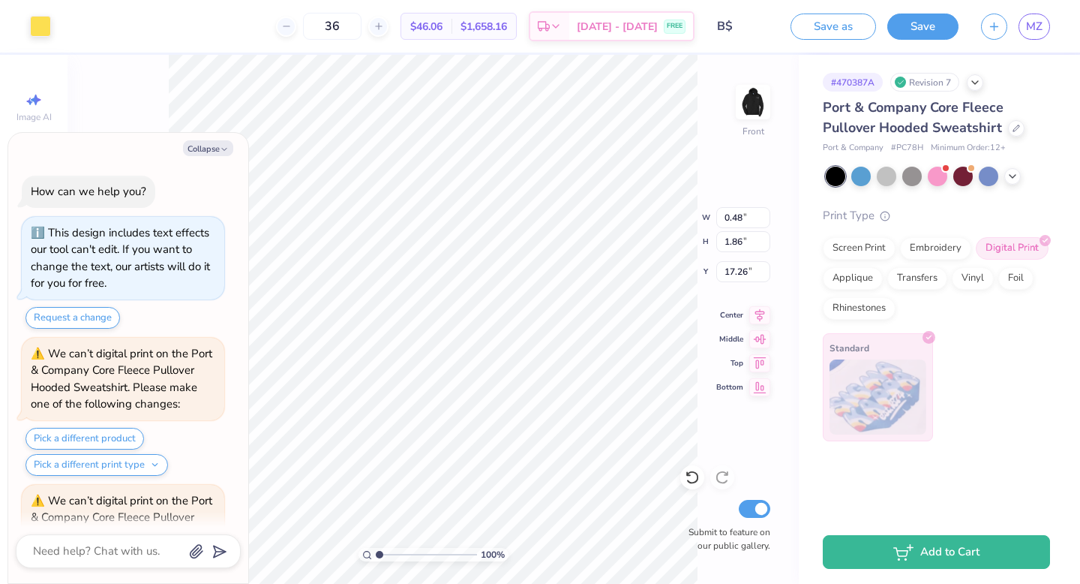
scroll to position [11136, 0]
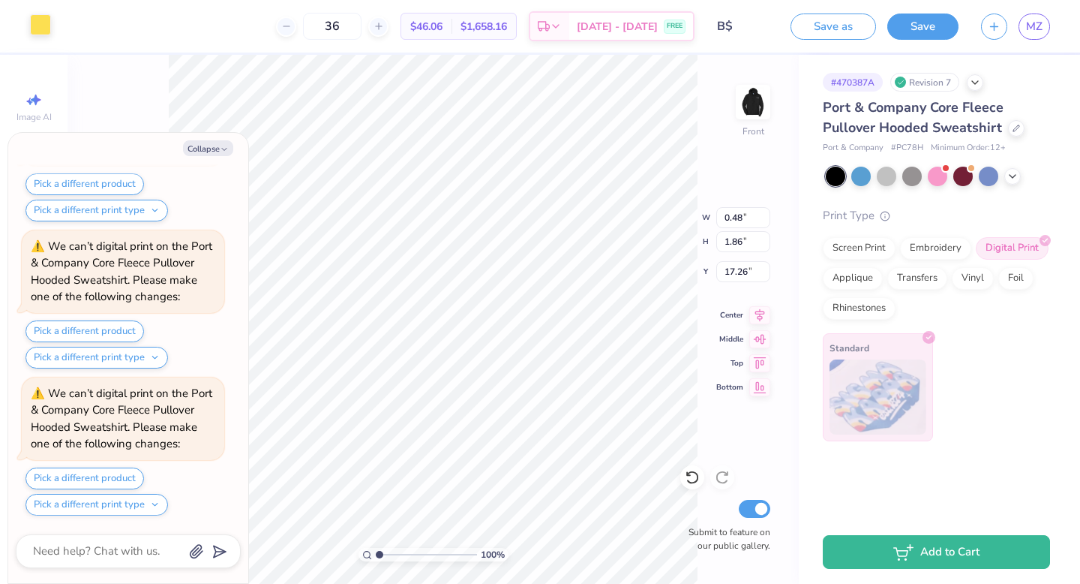
click at [40, 29] on div at bounding box center [40, 24] width 21 height 21
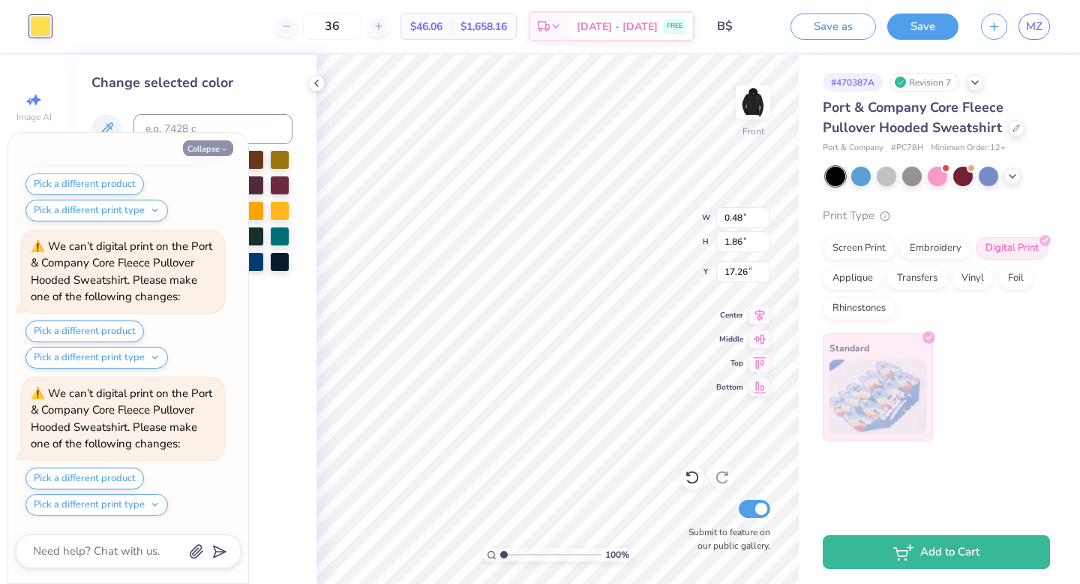
click at [198, 145] on button "Collapse" at bounding box center [208, 148] width 50 height 16
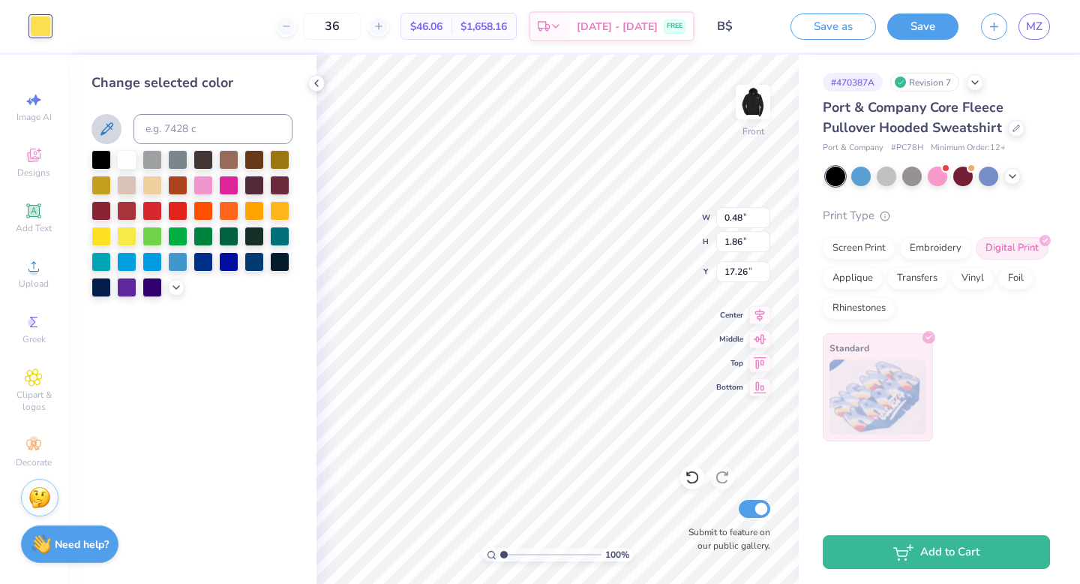
click at [107, 122] on icon at bounding box center [107, 129] width 18 height 18
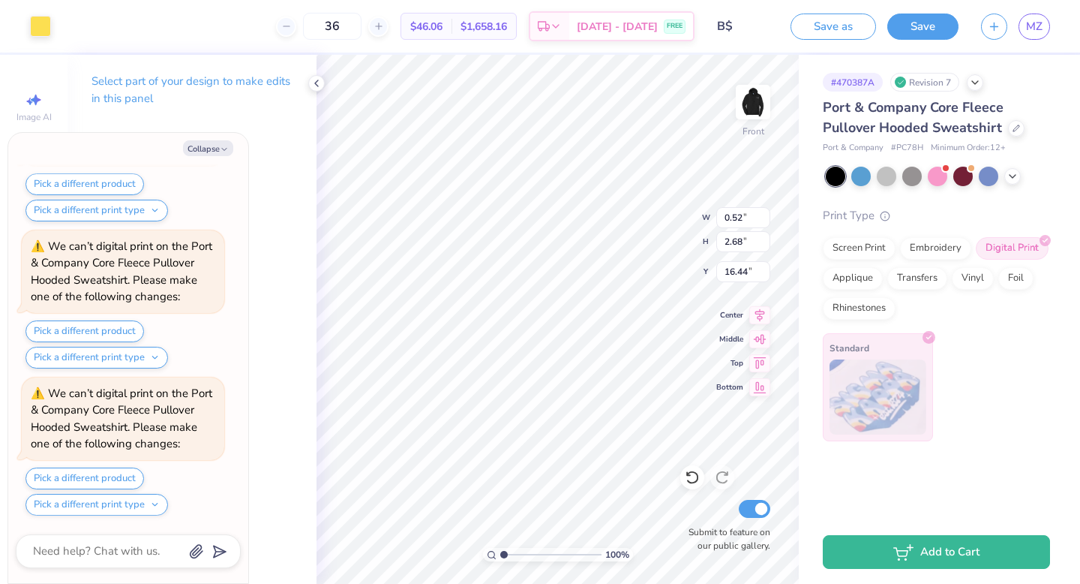
scroll to position [11577, 0]
click at [689, 473] on icon at bounding box center [692, 478] width 13 height 14
click at [45, 13] on div "Art colors" at bounding box center [25, 26] width 51 height 53
click at [43, 28] on div at bounding box center [40, 24] width 21 height 21
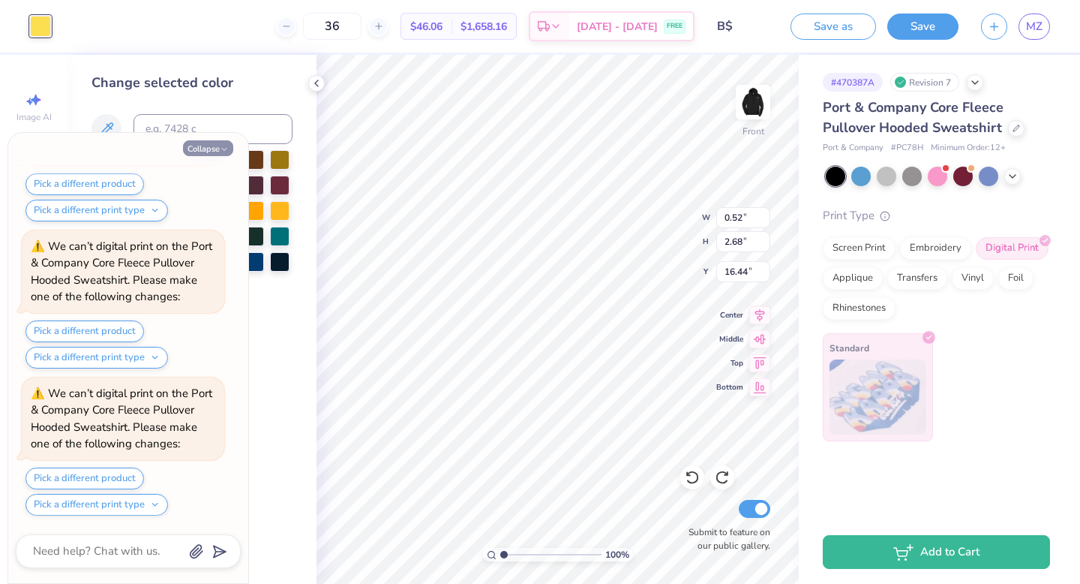
click at [209, 147] on button "Collapse" at bounding box center [208, 148] width 50 height 16
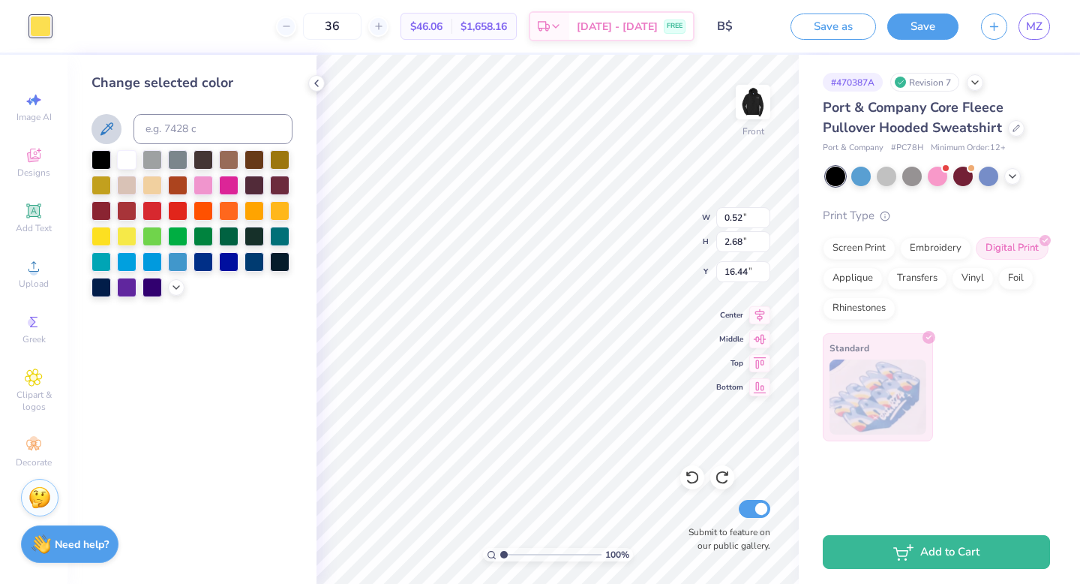
click at [109, 120] on icon at bounding box center [107, 129] width 18 height 18
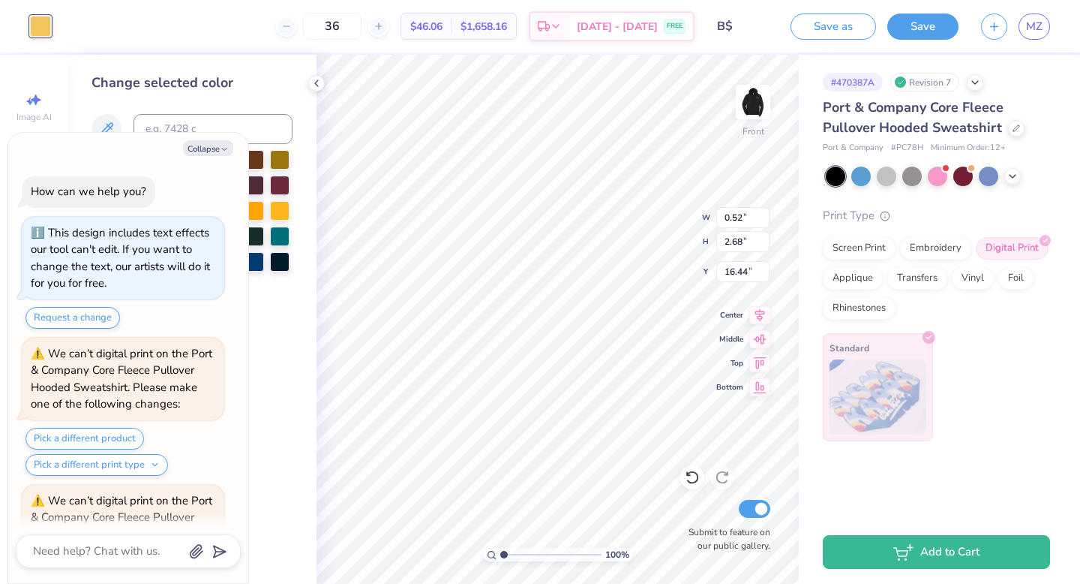
scroll to position [11871, 0]
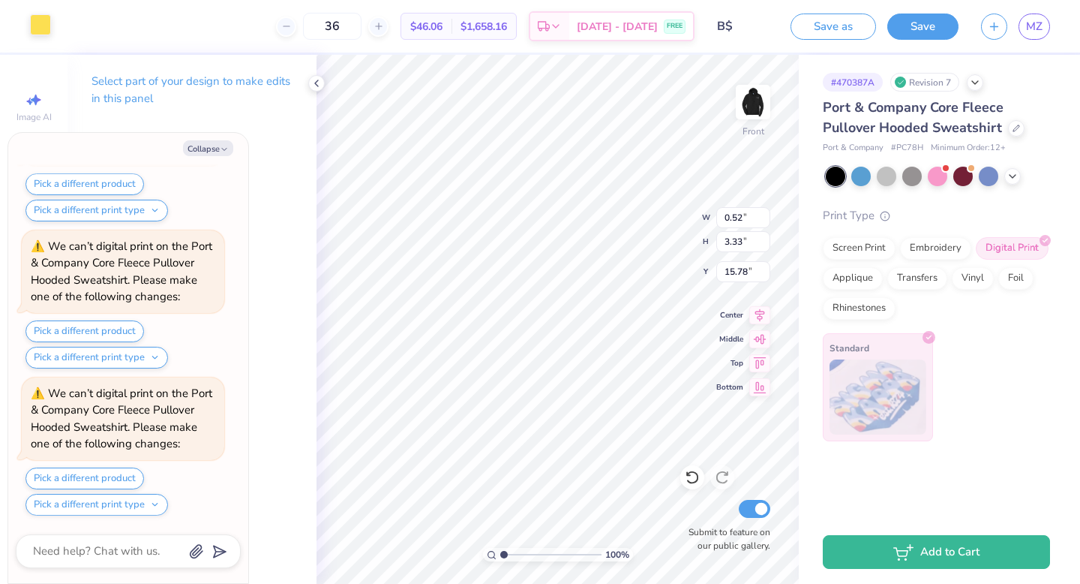
click at [35, 26] on div at bounding box center [40, 24] width 21 height 21
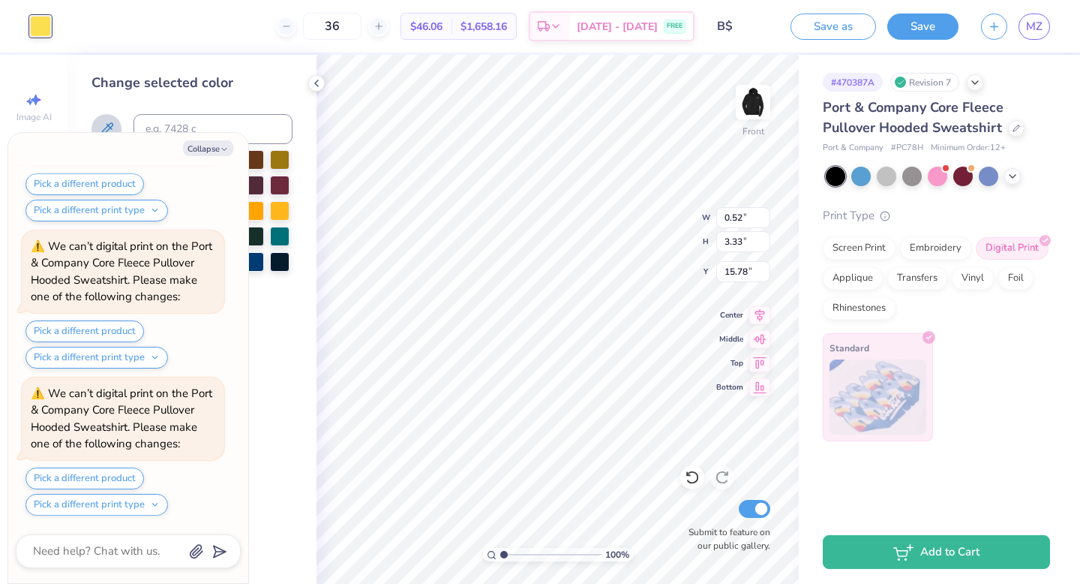
click at [110, 122] on icon at bounding box center [107, 129] width 18 height 18
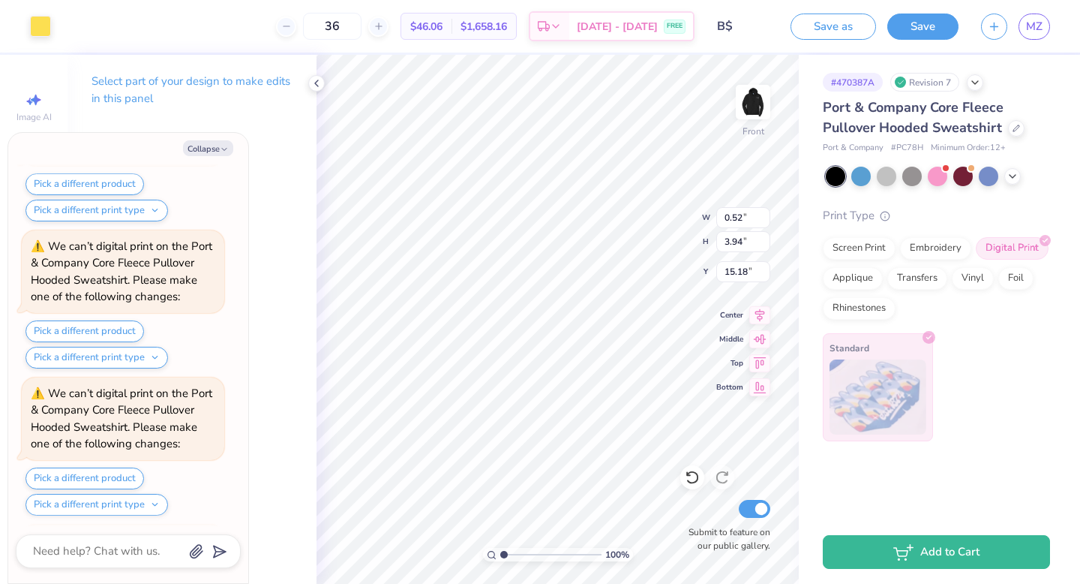
scroll to position [12165, 0]
click at [689, 472] on icon at bounding box center [692, 477] width 15 height 15
click at [50, 16] on div at bounding box center [40, 24] width 21 height 21
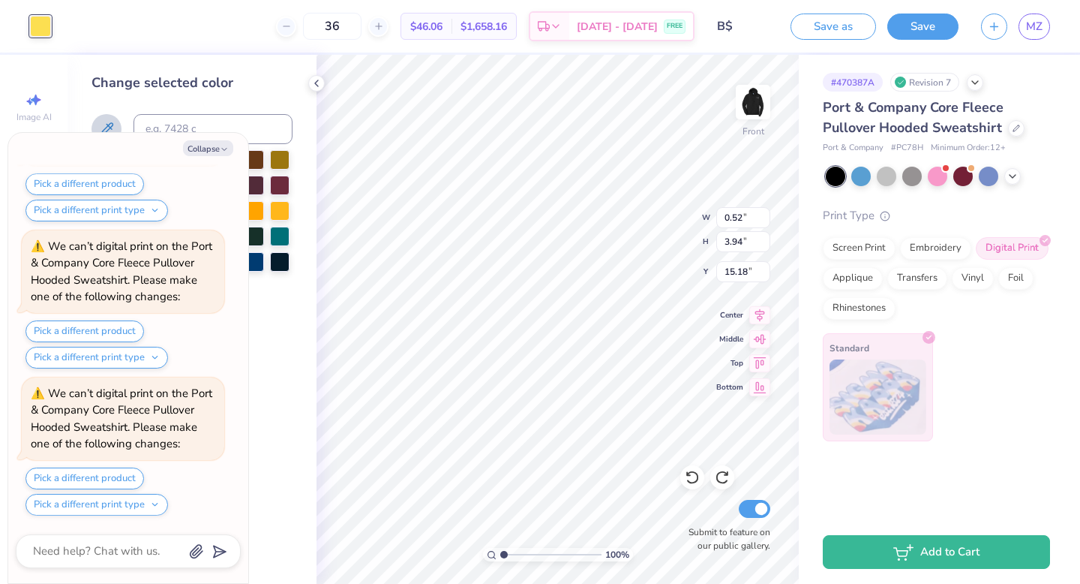
click at [103, 124] on icon at bounding box center [107, 129] width 18 height 18
click at [194, 149] on button "Collapse" at bounding box center [208, 148] width 50 height 16
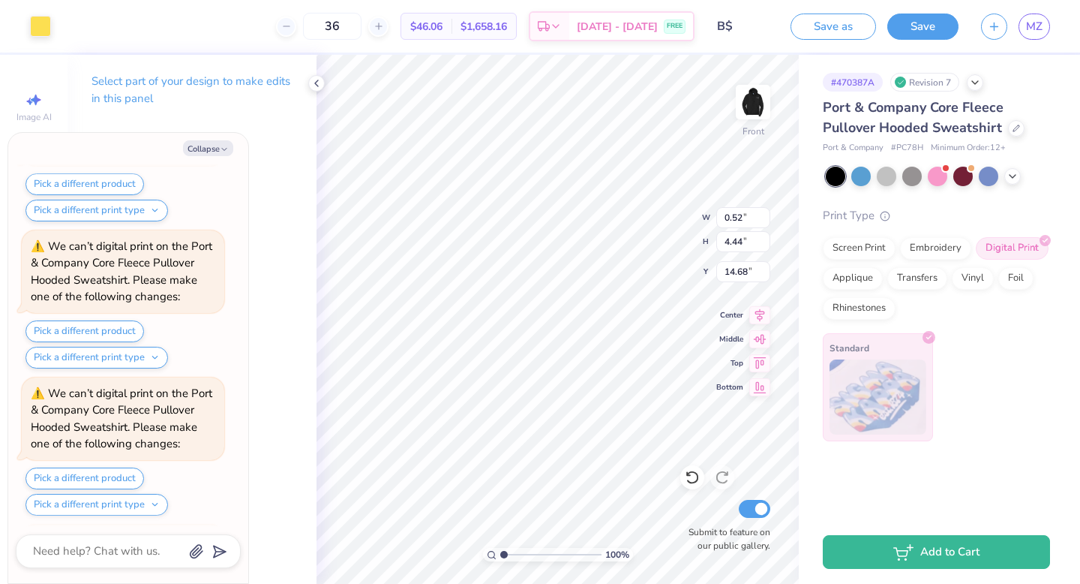
scroll to position [12607, 0]
click at [696, 476] on icon at bounding box center [692, 477] width 15 height 15
click at [39, 21] on div at bounding box center [40, 24] width 21 height 21
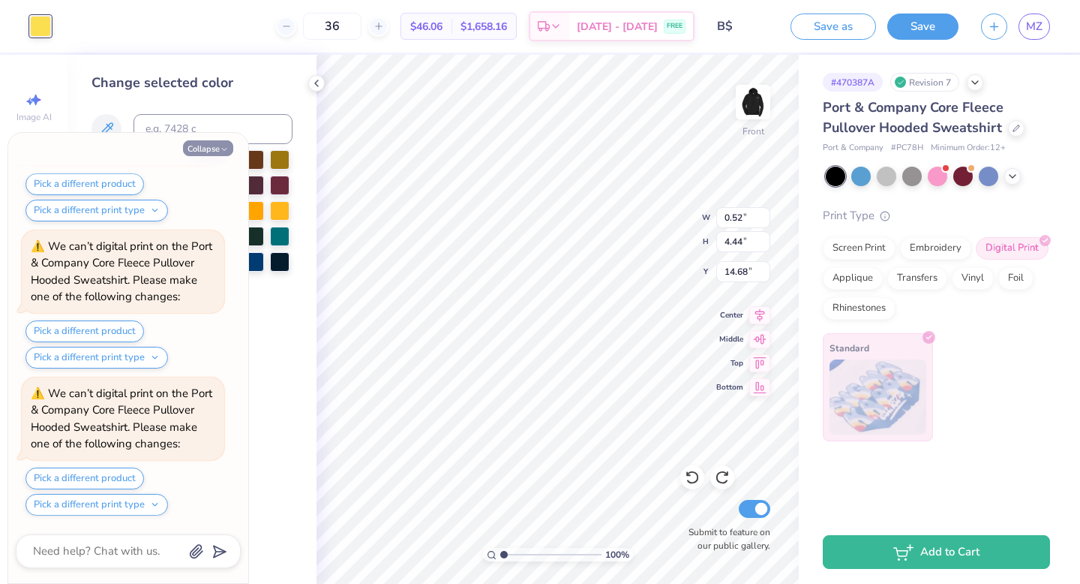
click at [187, 143] on button "Collapse" at bounding box center [208, 148] width 50 height 16
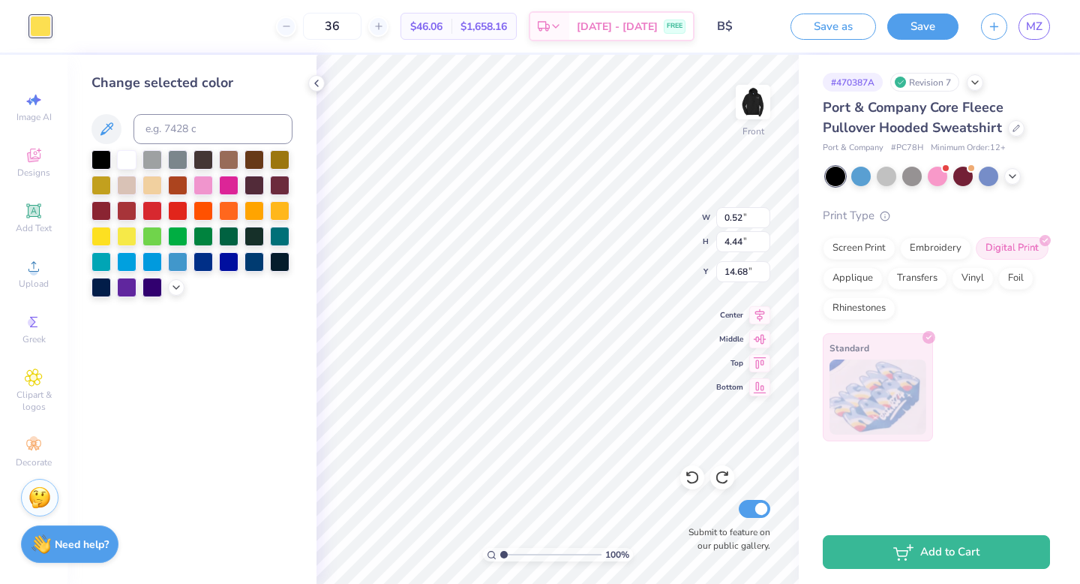
click at [89, 119] on div "Change selected color" at bounding box center [192, 319] width 249 height 529
click at [112, 130] on icon at bounding box center [107, 129] width 18 height 18
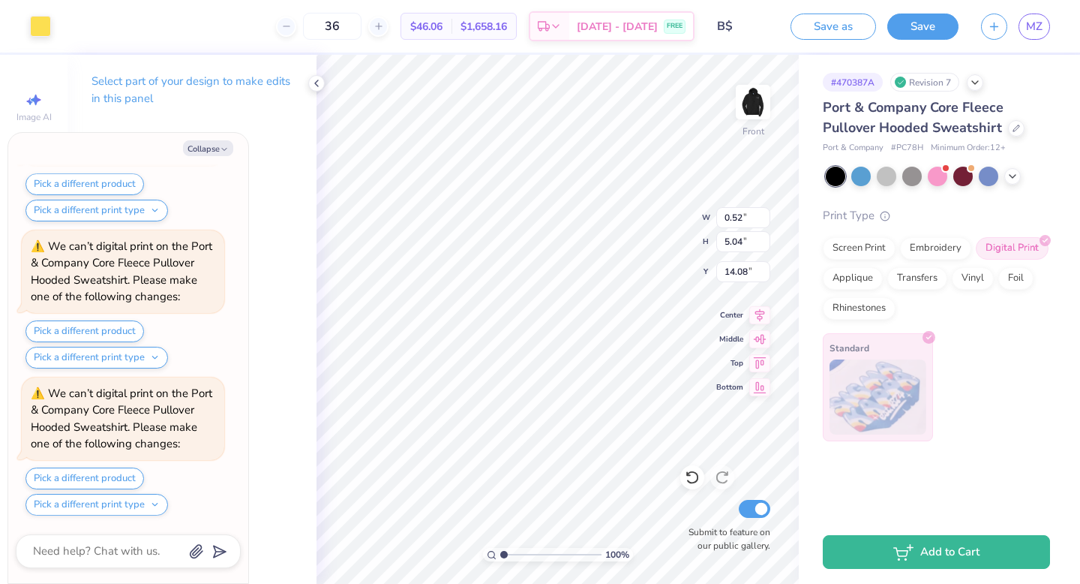
scroll to position [13048, 0]
click at [43, 24] on div at bounding box center [40, 24] width 21 height 21
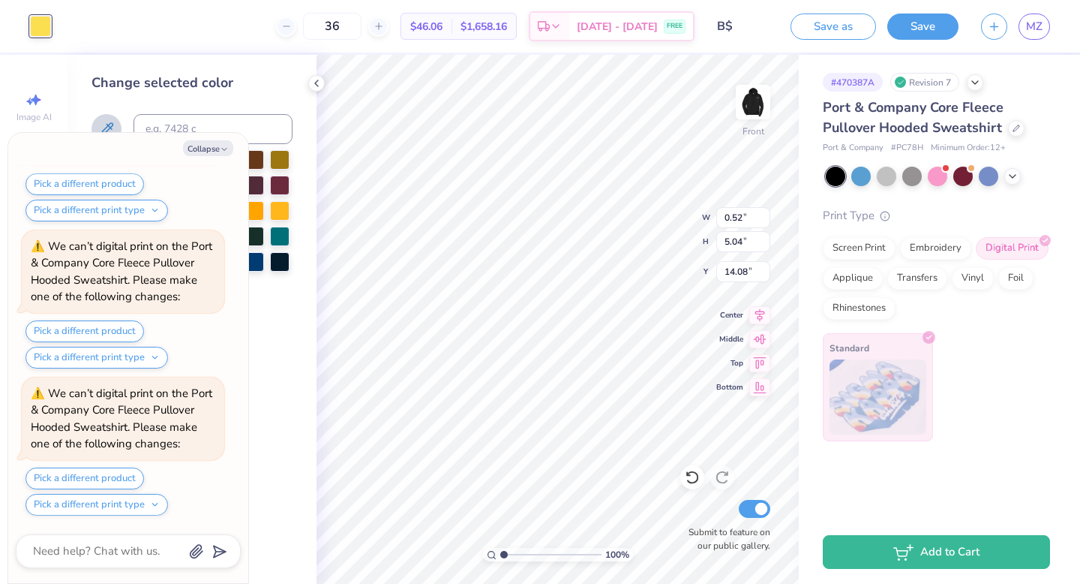
click at [105, 116] on button at bounding box center [107, 129] width 30 height 30
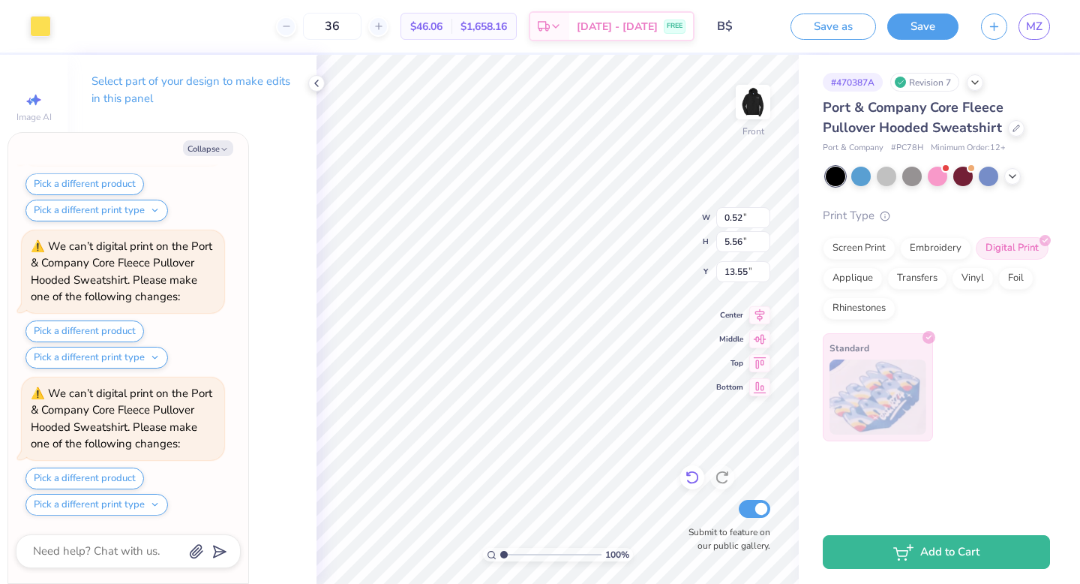
click at [698, 470] on icon at bounding box center [692, 477] width 15 height 15
click at [41, 20] on div at bounding box center [40, 24] width 21 height 21
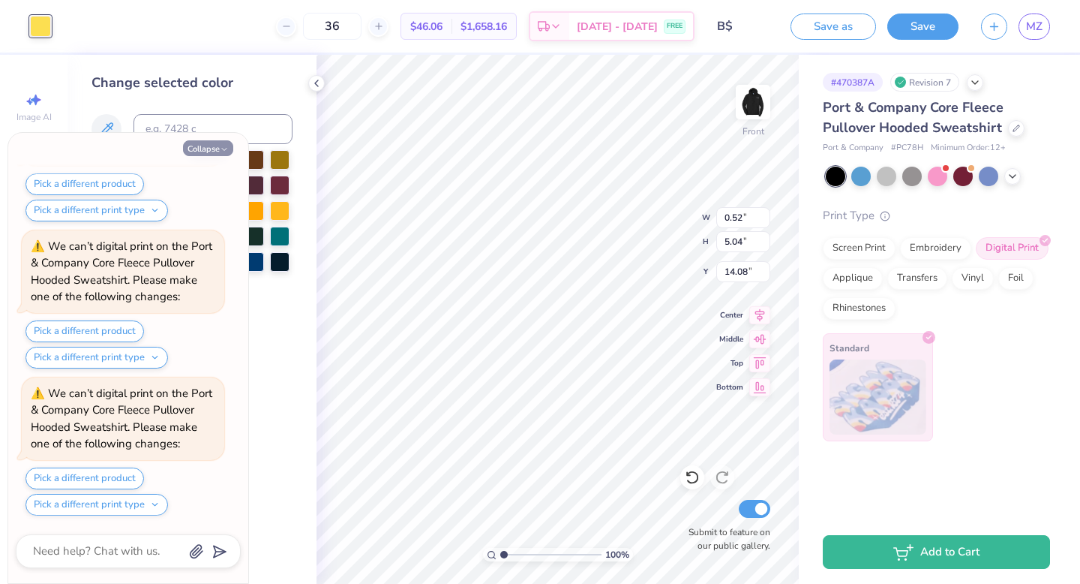
click at [214, 147] on button "Collapse" at bounding box center [208, 148] width 50 height 16
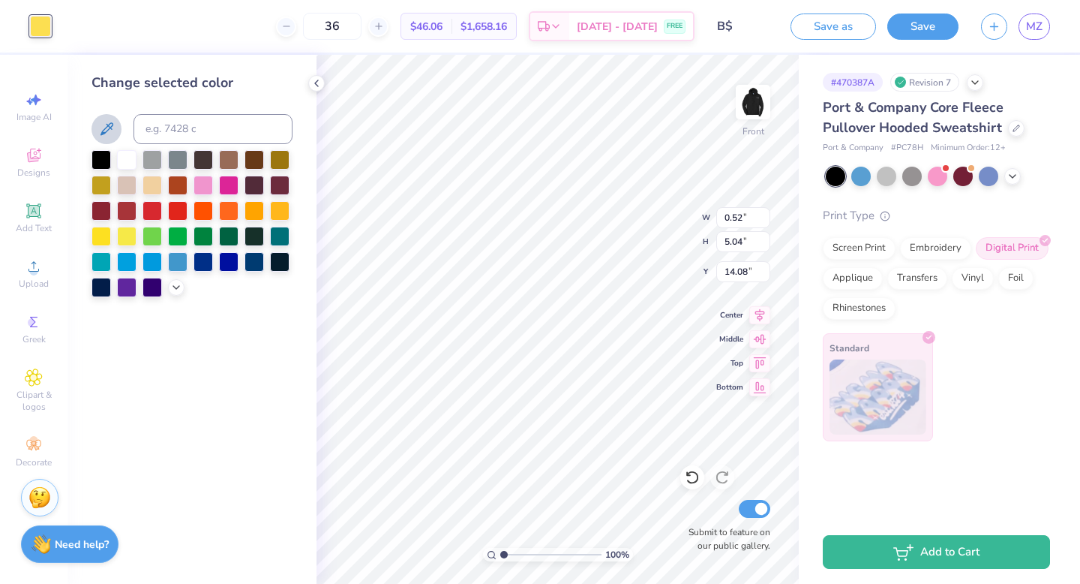
click at [104, 121] on icon at bounding box center [107, 129] width 18 height 18
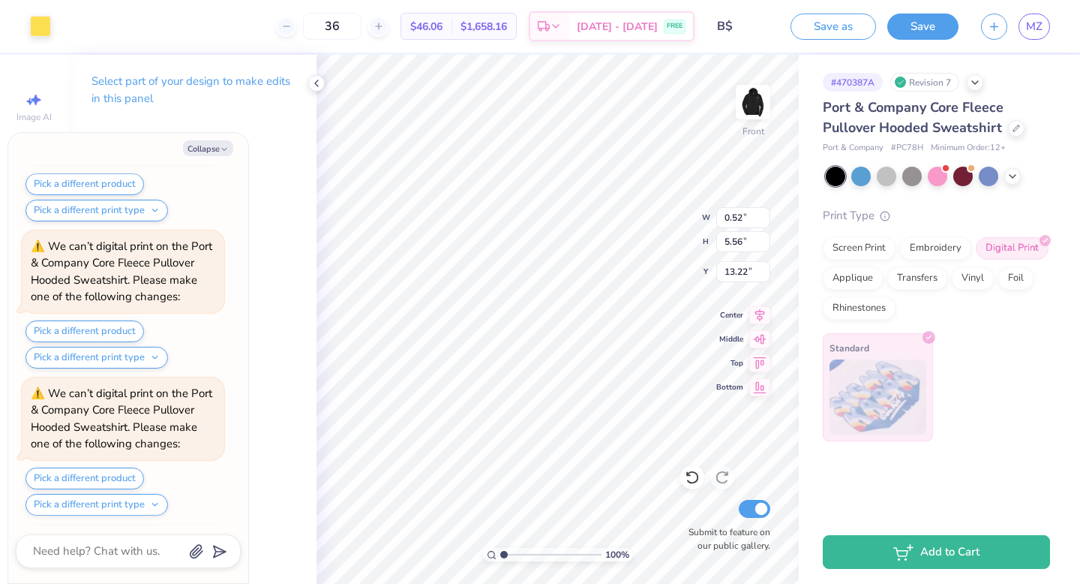
scroll to position [13783, 0]
click at [686, 479] on icon at bounding box center [692, 477] width 15 height 15
click at [47, 11] on div "Art colors" at bounding box center [25, 26] width 51 height 53
click at [47, 18] on div at bounding box center [40, 24] width 21 height 21
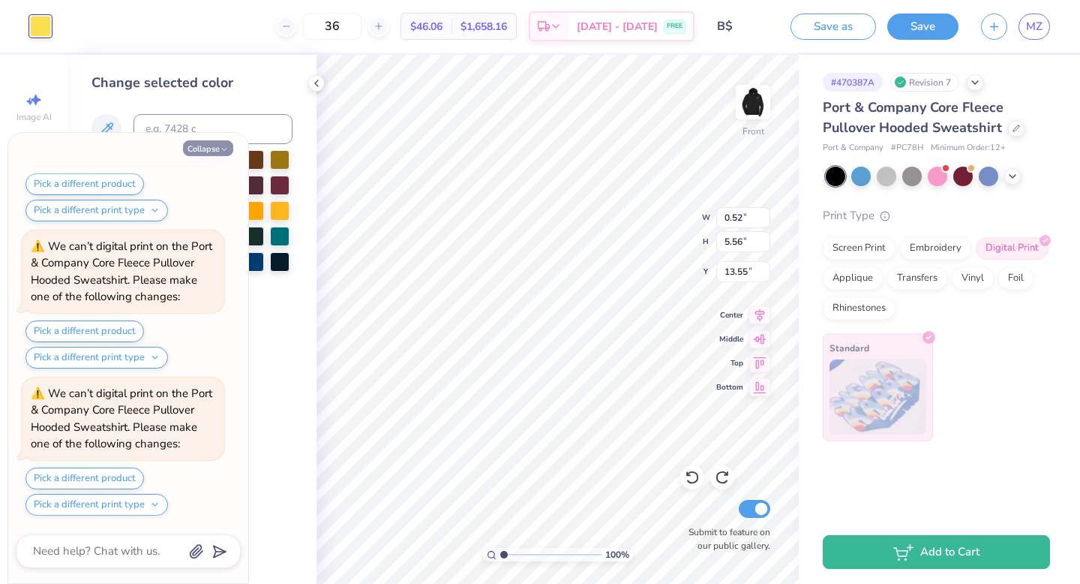
click at [206, 149] on button "Collapse" at bounding box center [208, 148] width 50 height 16
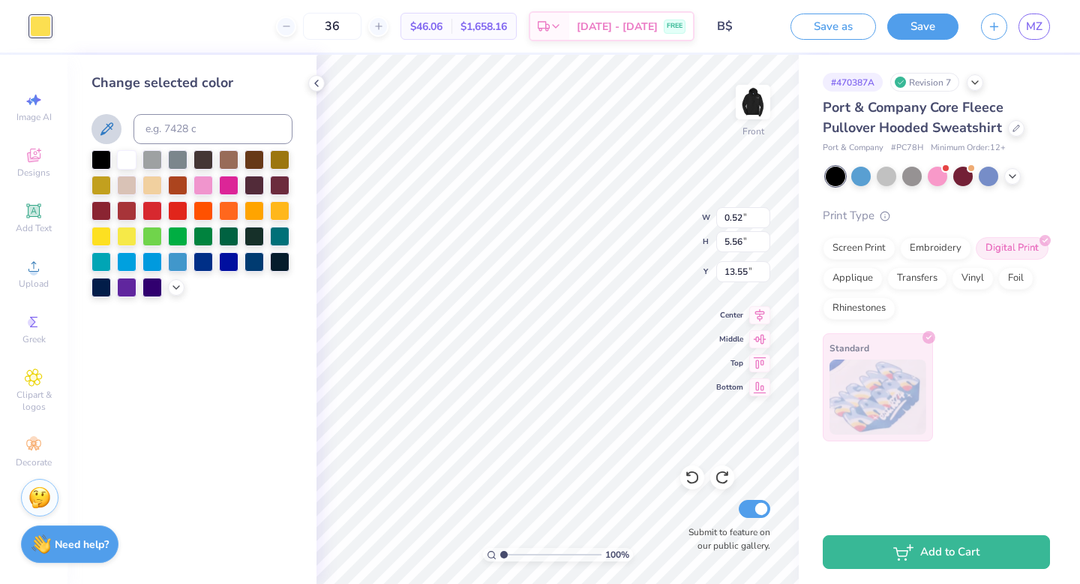
click at [106, 137] on icon at bounding box center [107, 129] width 18 height 18
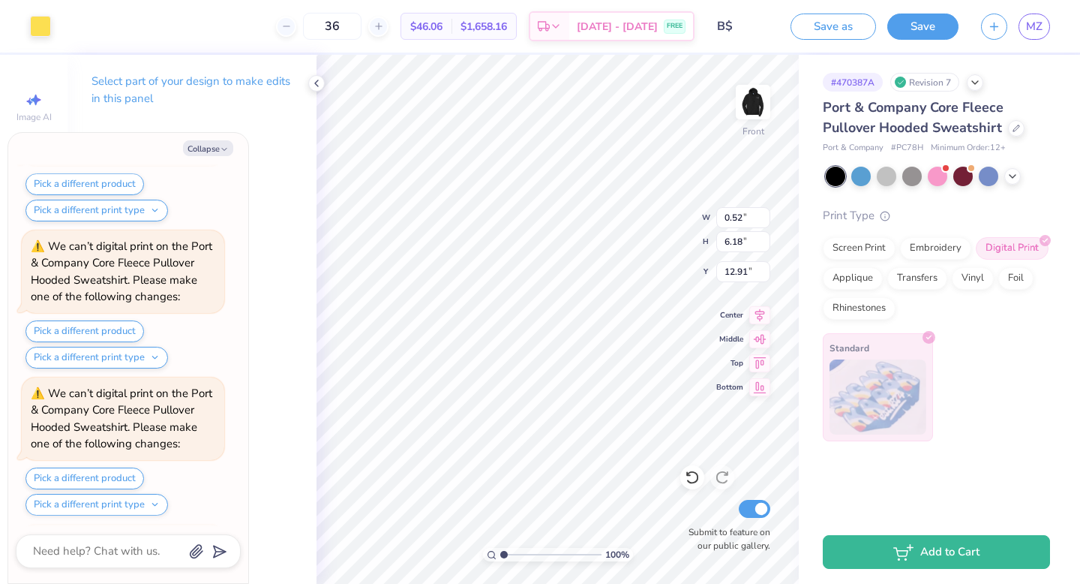
scroll to position [14224, 0]
click at [689, 470] on icon at bounding box center [692, 477] width 15 height 15
click at [50, 37] on div "Art colors" at bounding box center [25, 26] width 51 height 53
click at [221, 146] on icon "button" at bounding box center [224, 149] width 9 height 9
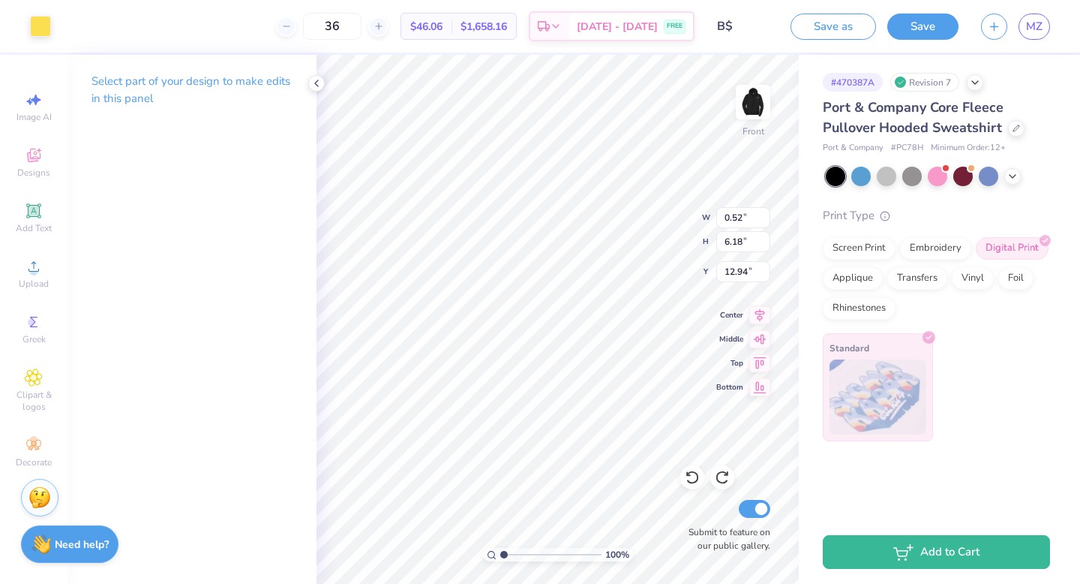
drag, startPoint x: 221, startPoint y: 146, endPoint x: 182, endPoint y: 131, distance: 41.8
click at [209, 143] on div "Select part of your design to make edits in this panel" at bounding box center [192, 319] width 249 height 529
click at [31, 32] on div at bounding box center [40, 24] width 21 height 21
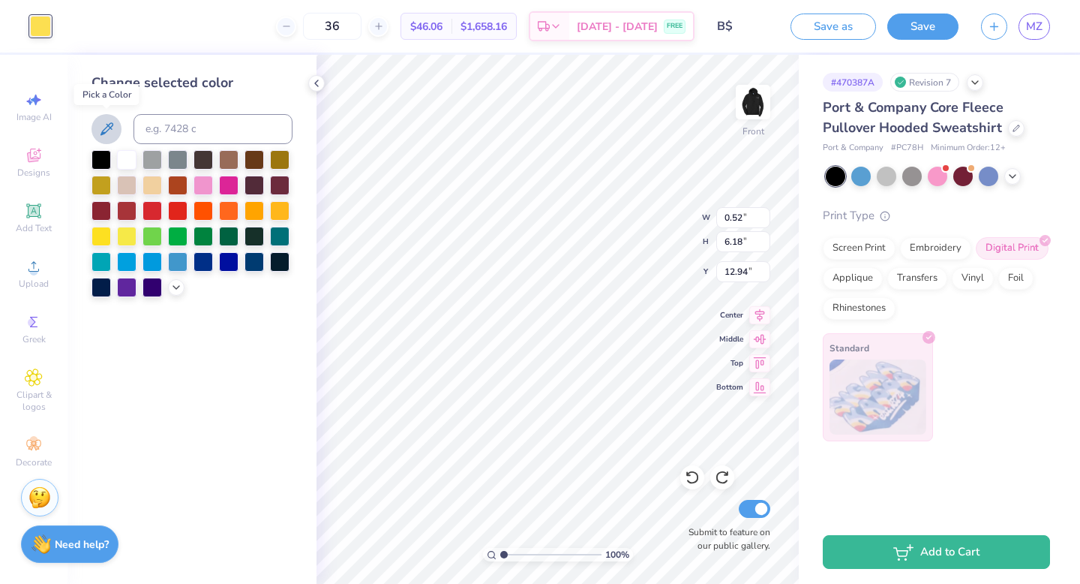
click at [119, 125] on button at bounding box center [107, 129] width 30 height 30
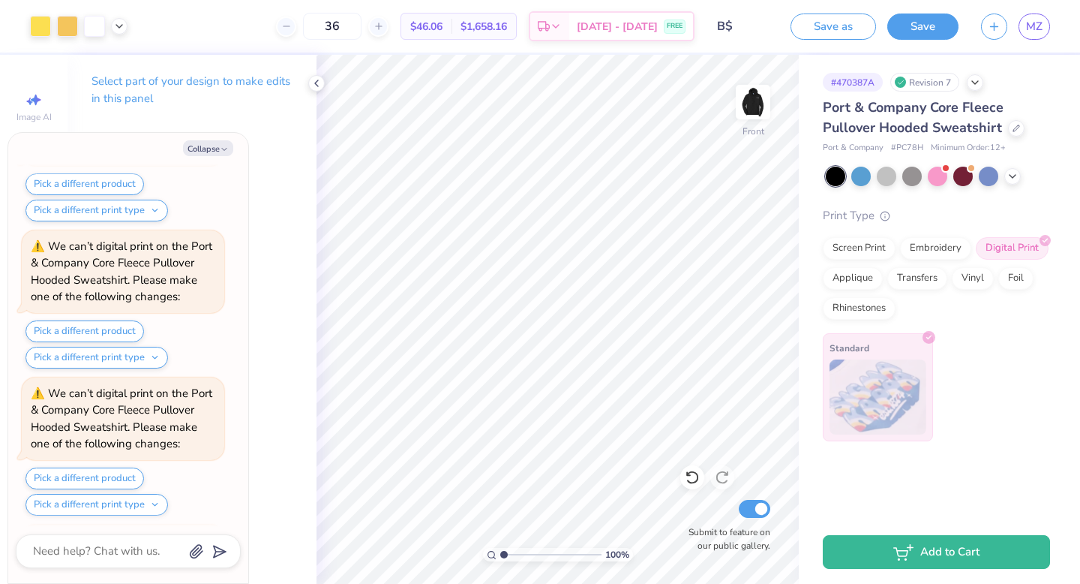
scroll to position [14665, 0]
click at [35, 23] on div at bounding box center [40, 24] width 21 height 21
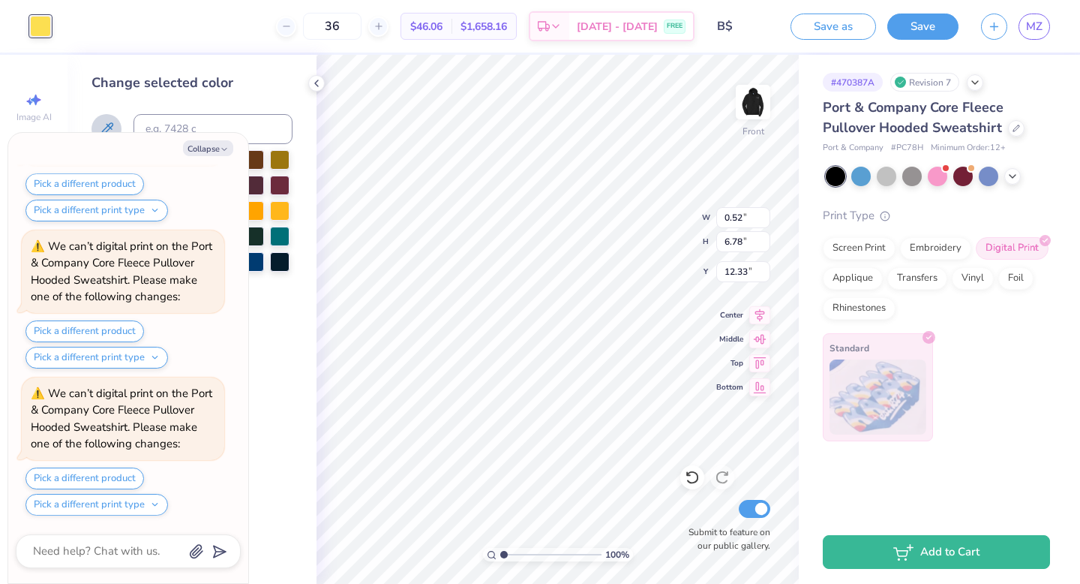
click at [110, 121] on icon at bounding box center [107, 129] width 18 height 18
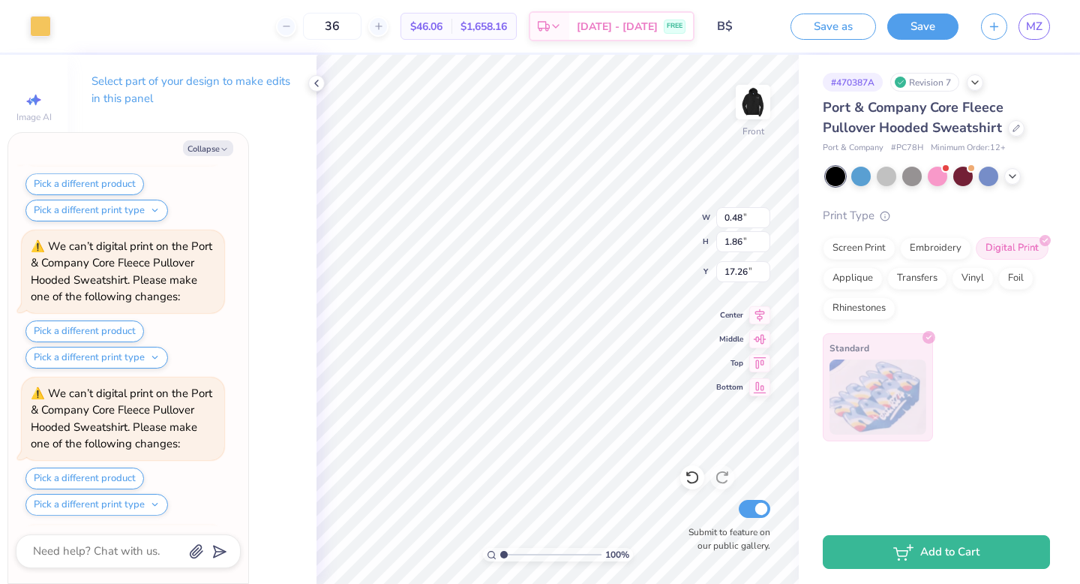
scroll to position [15106, 0]
click at [686, 476] on icon at bounding box center [692, 477] width 15 height 15
click at [689, 476] on icon at bounding box center [692, 477] width 15 height 15
click at [692, 477] on icon at bounding box center [692, 477] width 15 height 15
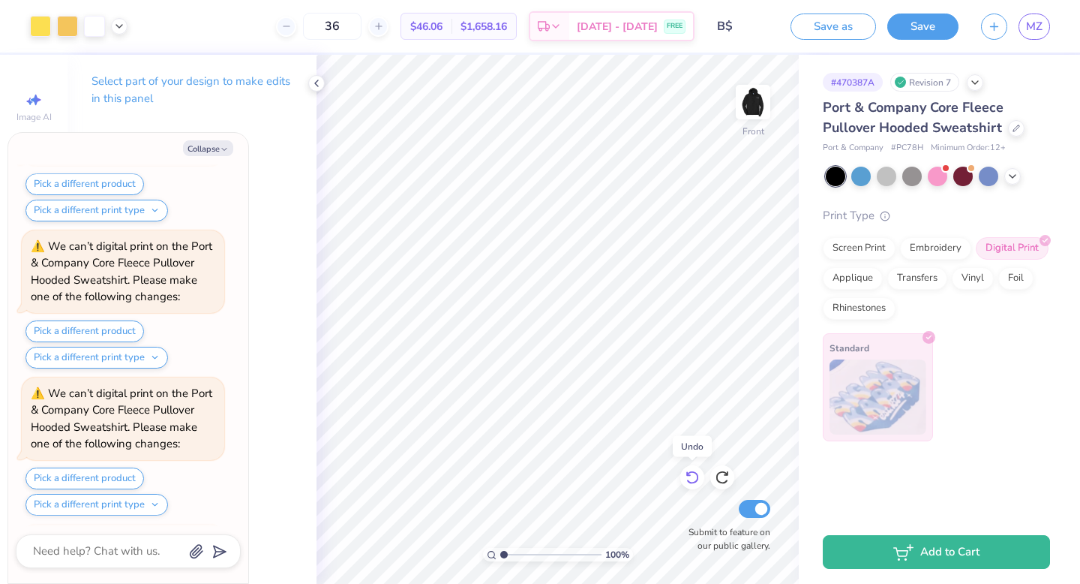
scroll to position [15548, 0]
click at [692, 477] on icon at bounding box center [692, 477] width 15 height 15
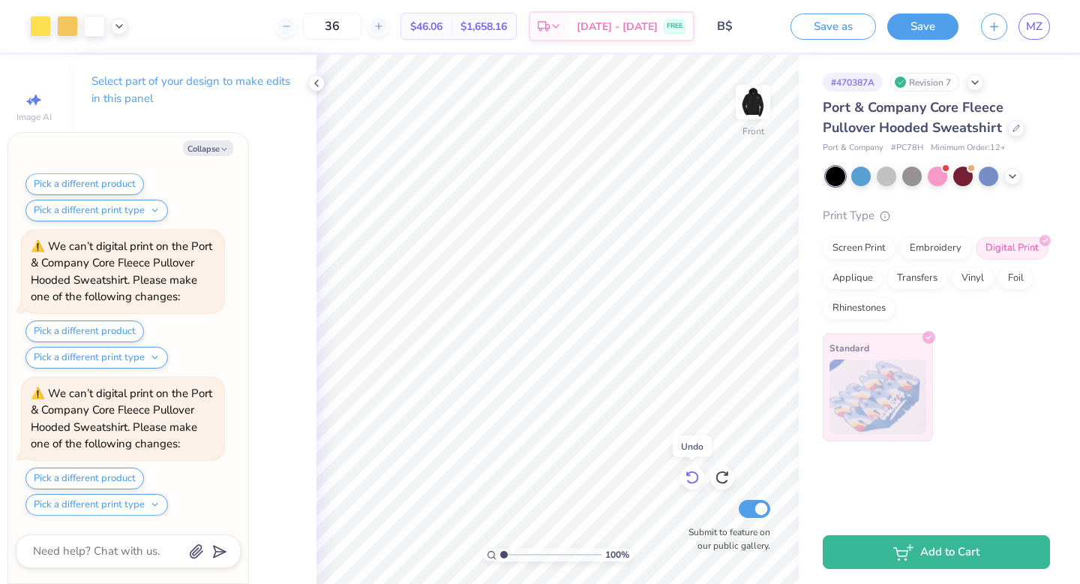
click at [692, 478] on icon at bounding box center [692, 477] width 15 height 15
click at [698, 477] on icon at bounding box center [692, 477] width 15 height 15
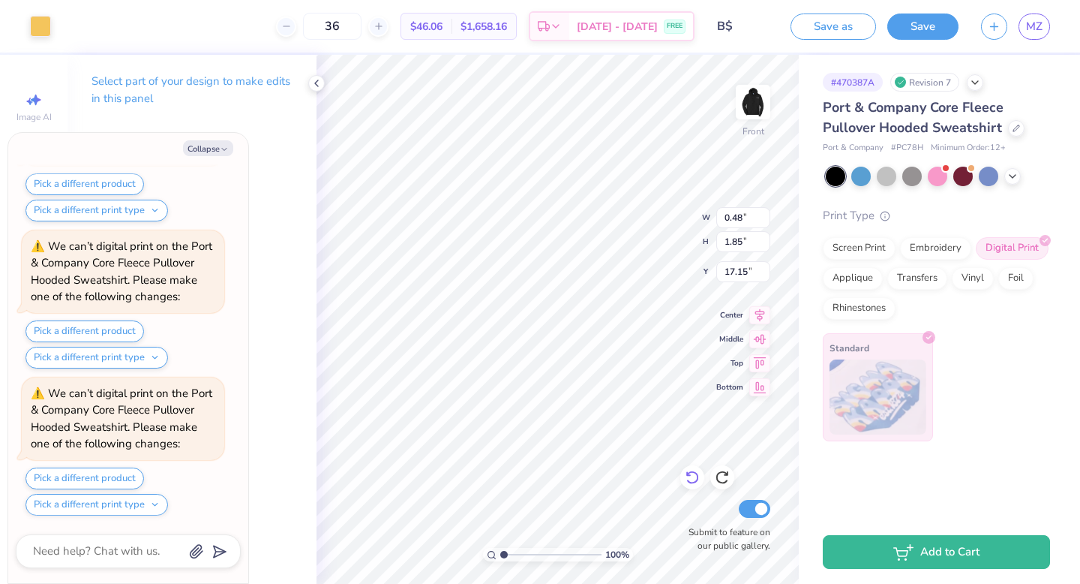
click at [698, 477] on icon at bounding box center [692, 477] width 15 height 15
click at [697, 477] on icon at bounding box center [692, 478] width 13 height 14
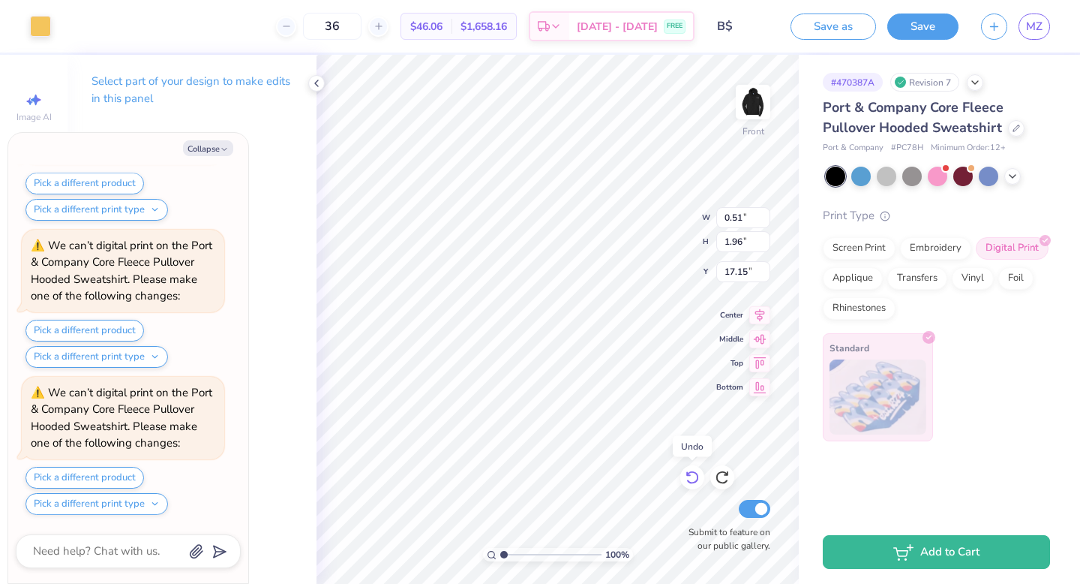
click at [697, 477] on icon at bounding box center [692, 478] width 13 height 14
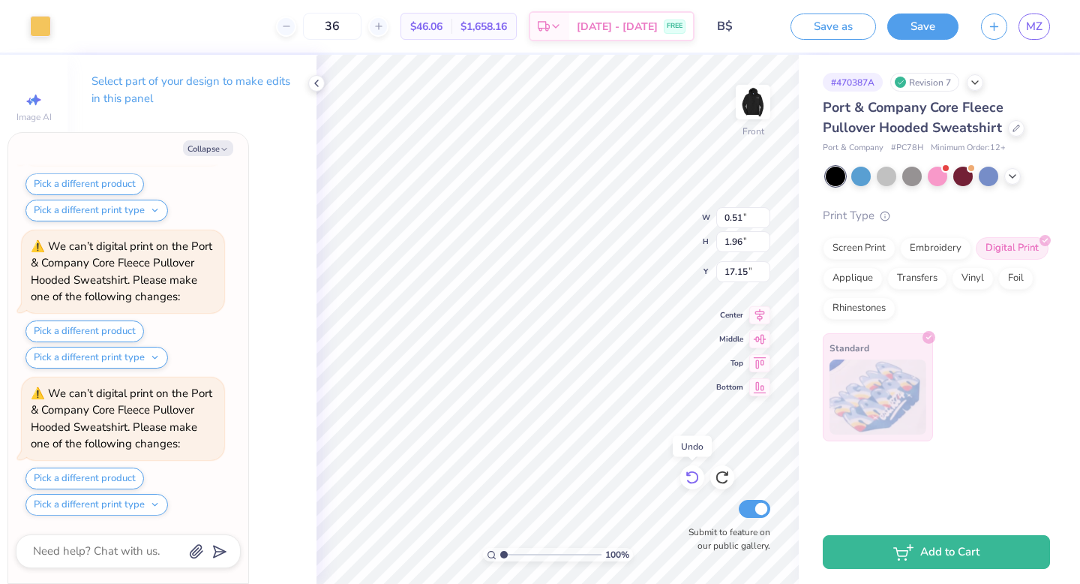
click at [697, 477] on icon at bounding box center [692, 478] width 13 height 14
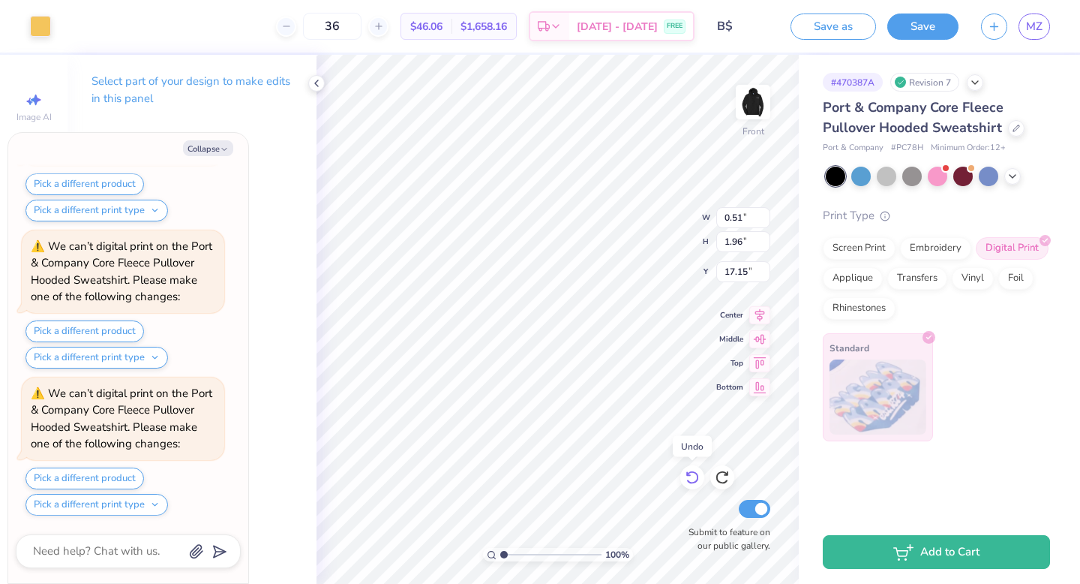
click at [697, 477] on icon at bounding box center [692, 478] width 13 height 14
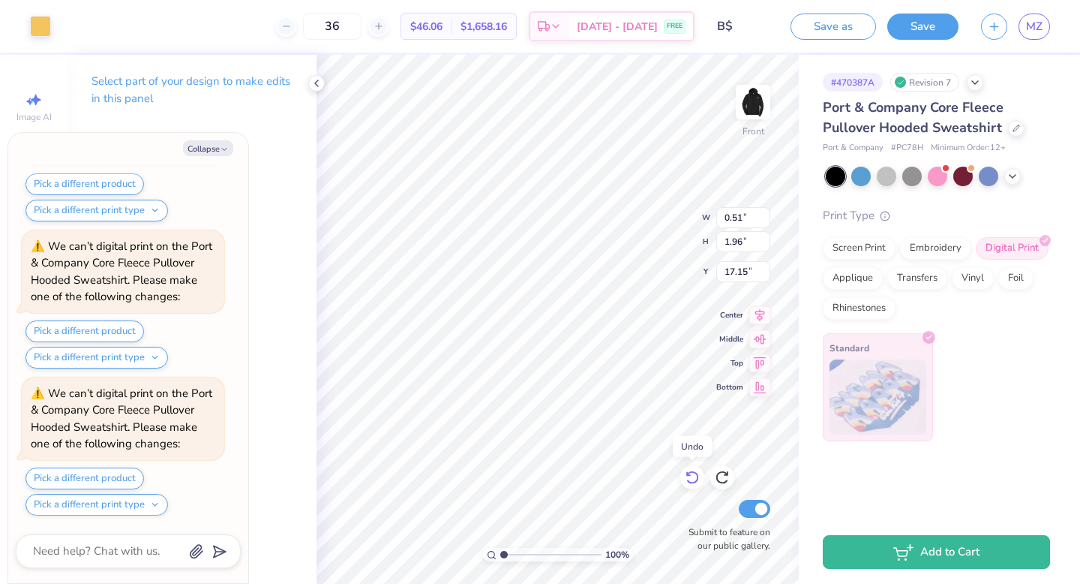
click at [697, 477] on icon at bounding box center [692, 478] width 13 height 14
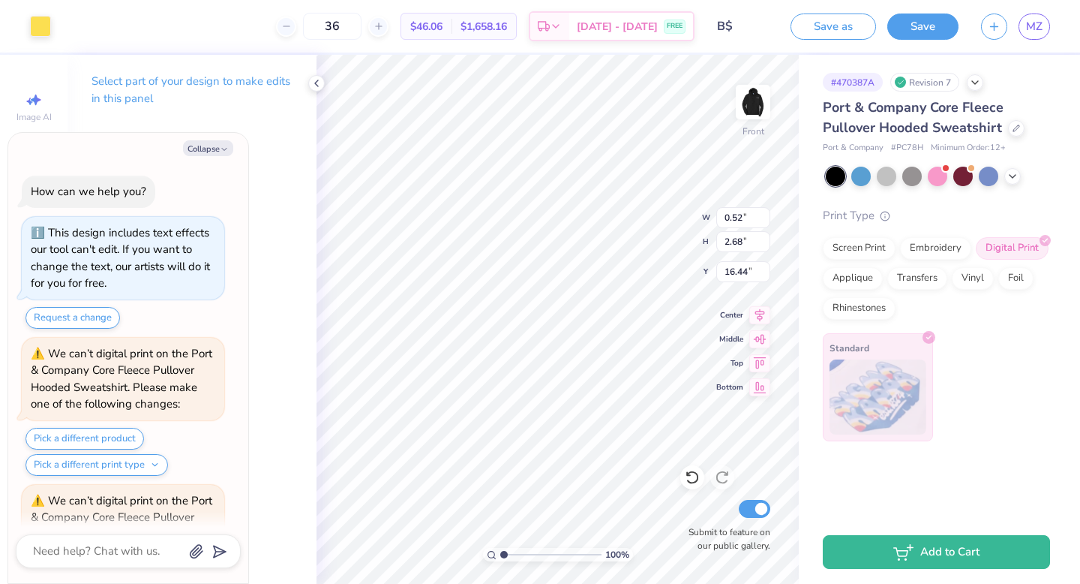
scroll to position [21135, 0]
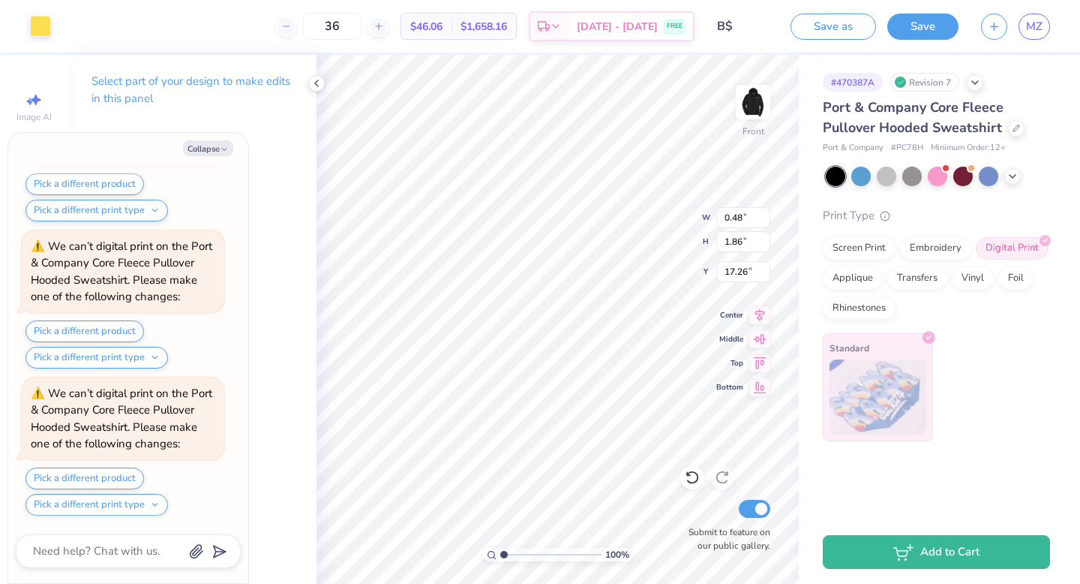
type textarea "x"
click at [737, 269] on input "17.26" at bounding box center [743, 271] width 54 height 21
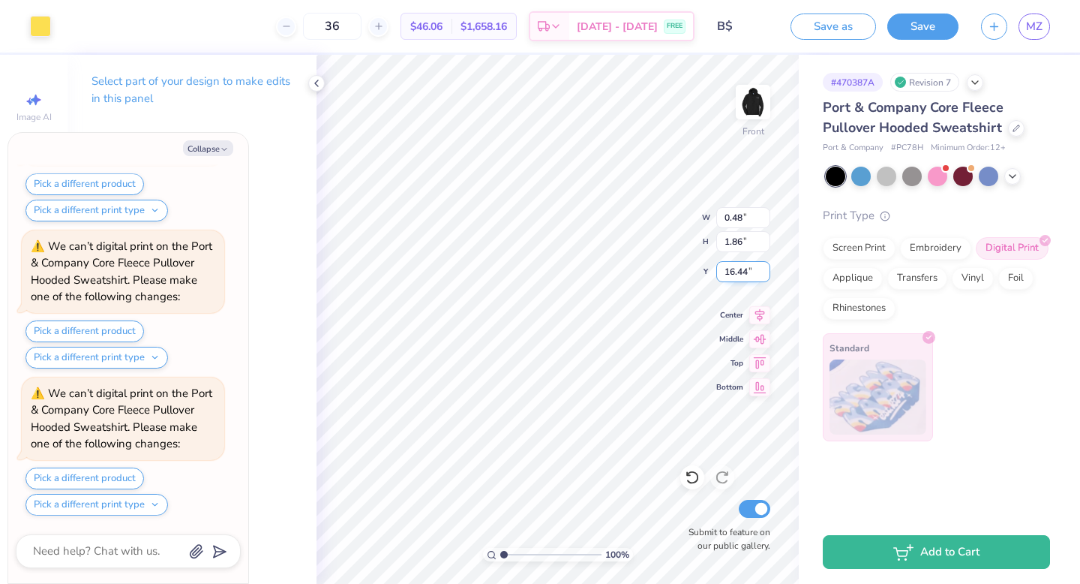
type input "16.44"
type textarea "x"
type input "0.48"
type input "1.86"
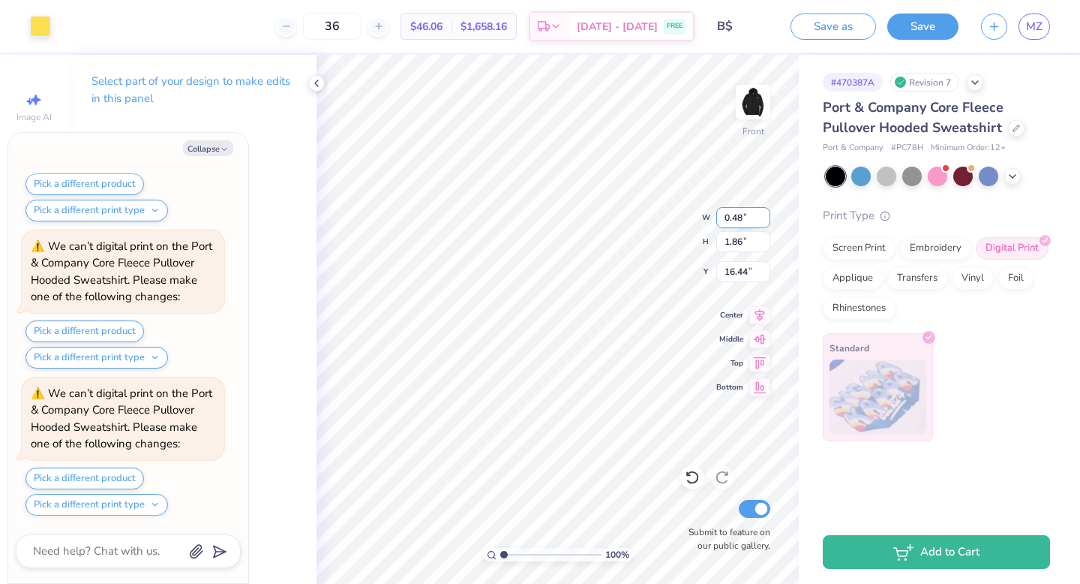
click at [739, 218] on input "0.48" at bounding box center [743, 217] width 54 height 21
click at [743, 218] on input "0.48" at bounding box center [743, 217] width 54 height 21
type input "0.52"
type textarea "x"
type input "2.00"
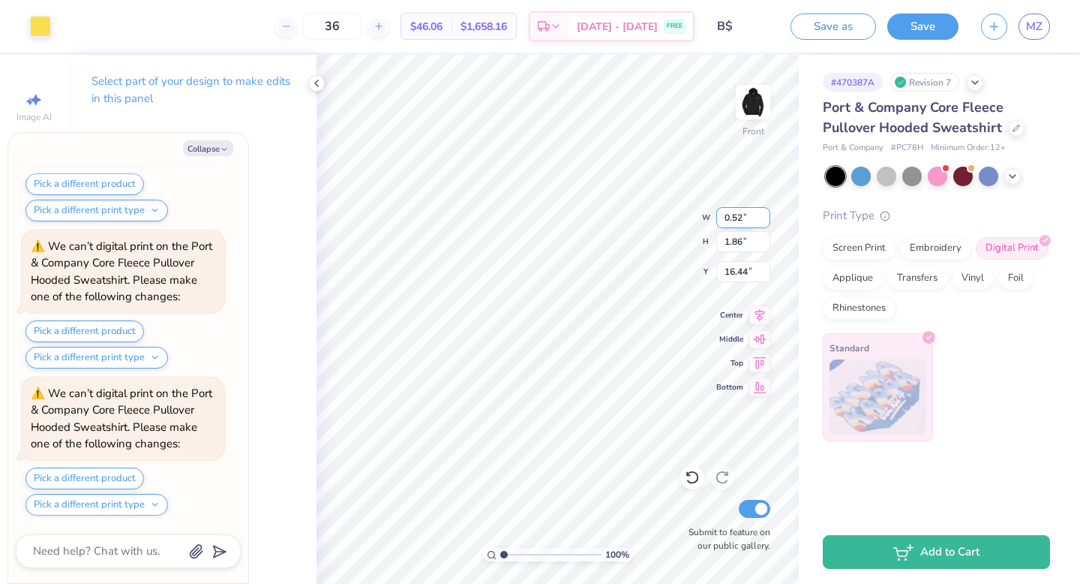
type input "16.37"
type textarea "x"
type input "3.33"
type input "15.78"
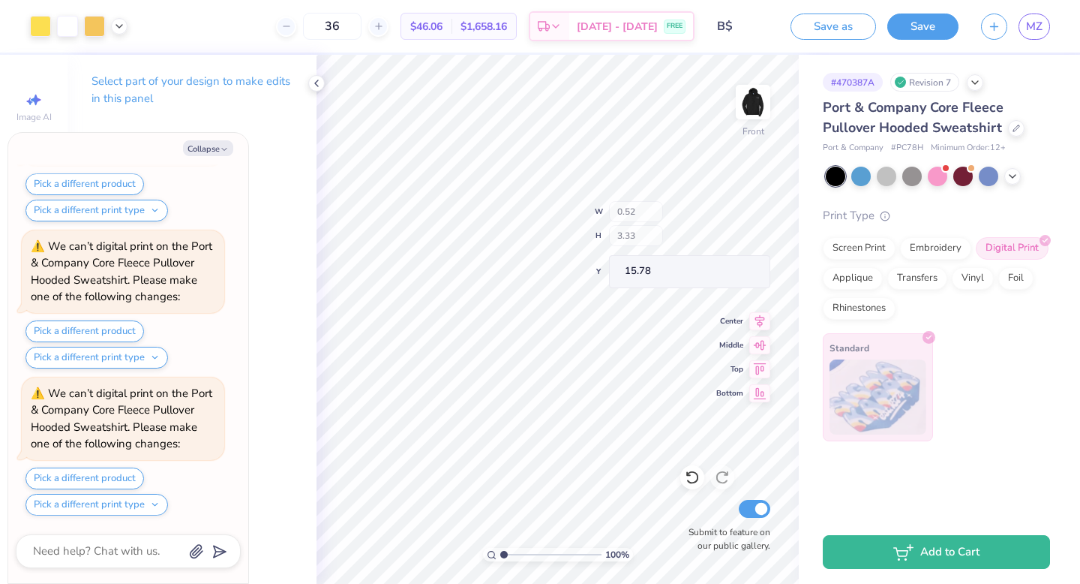
scroll to position [21724, 0]
type textarea "x"
type input "16.44"
type textarea "x"
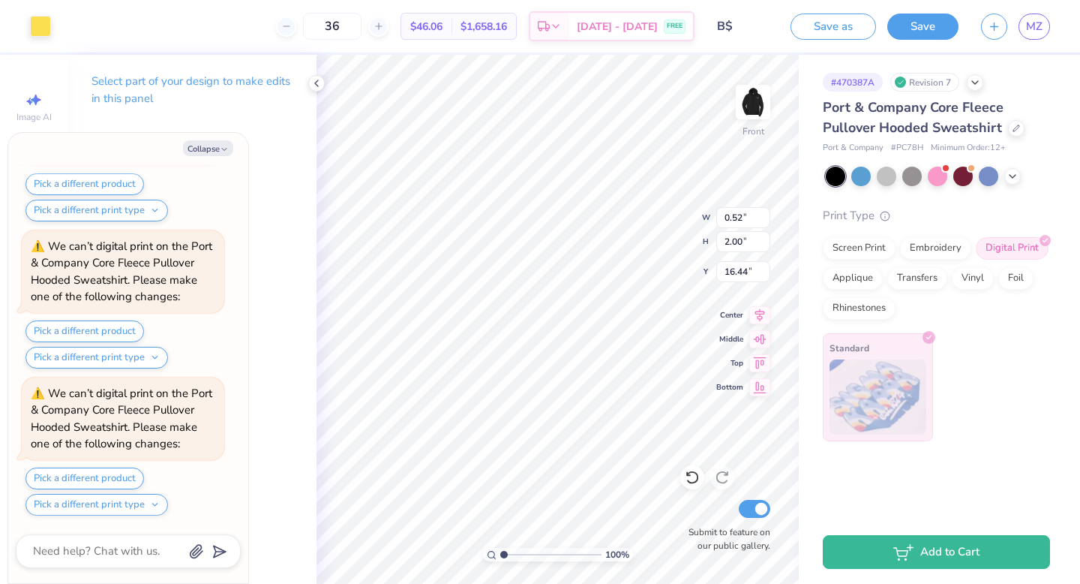
type input "2.68"
type textarea "x"
click at [741, 243] on input "2.00" at bounding box center [743, 241] width 54 height 21
type input "2.50"
type textarea "x"
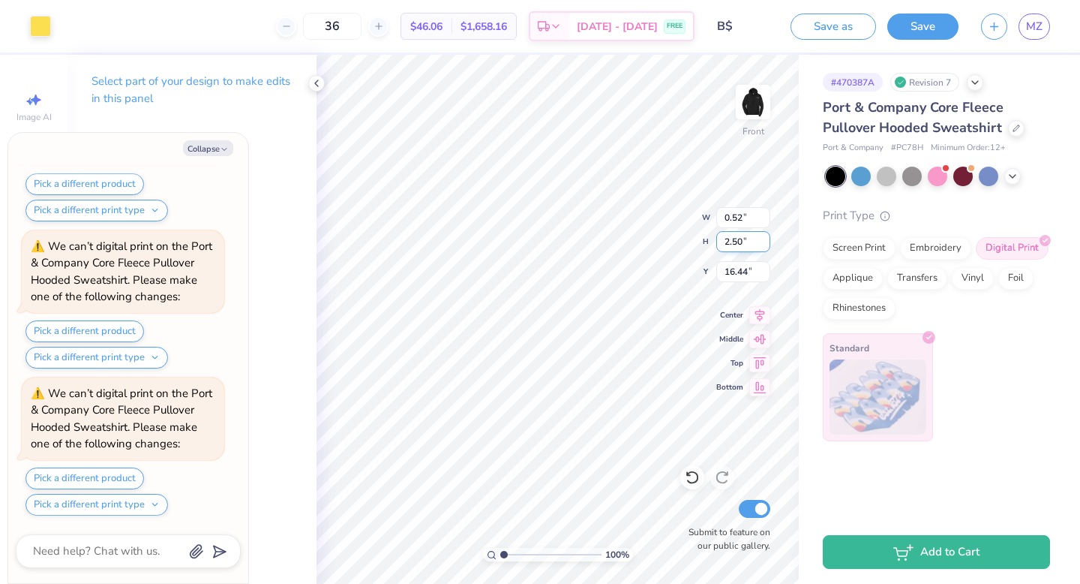
type input "0.65"
type input "16.19"
type textarea "x"
type input "16.62"
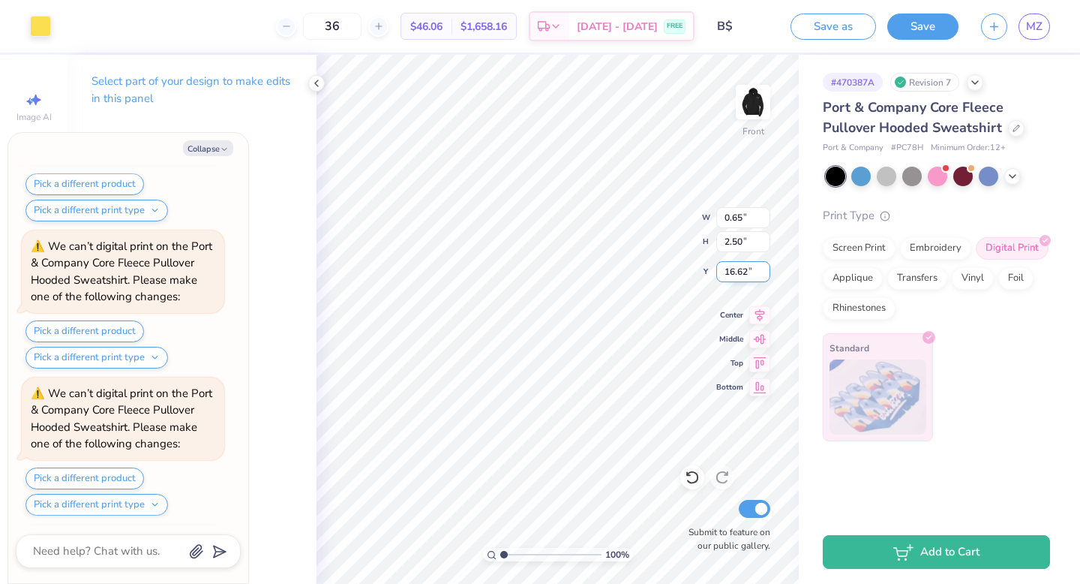
scroll to position [22165, 0]
click at [743, 241] on input "2.50" at bounding box center [743, 241] width 54 height 21
click at [738, 243] on input "2.50" at bounding box center [743, 241] width 54 height 21
type input "2.45"
type textarea "x"
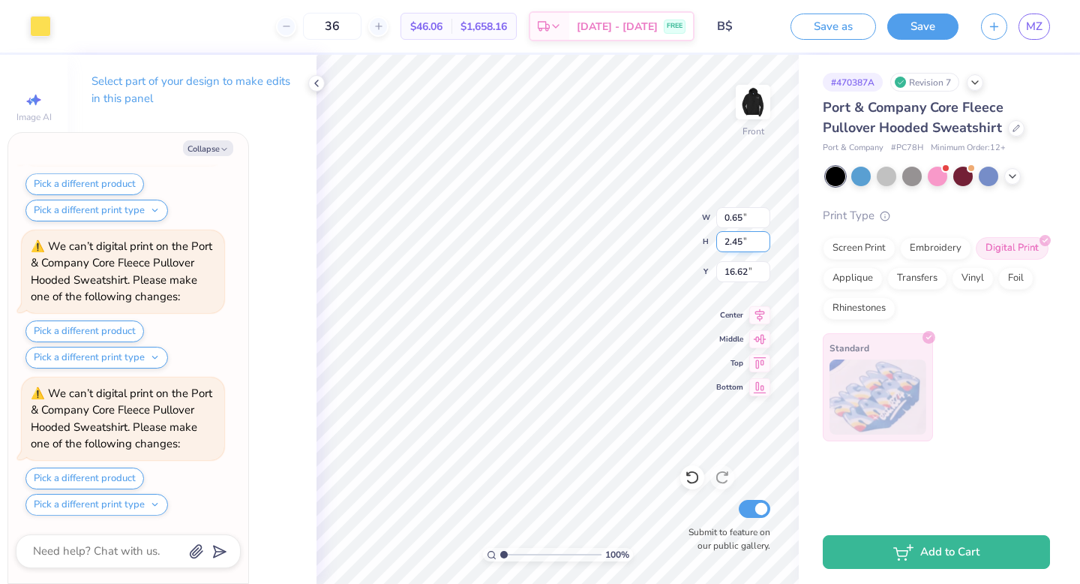
type input "0.64"
type input "16.64"
type input "2.30"
type textarea "x"
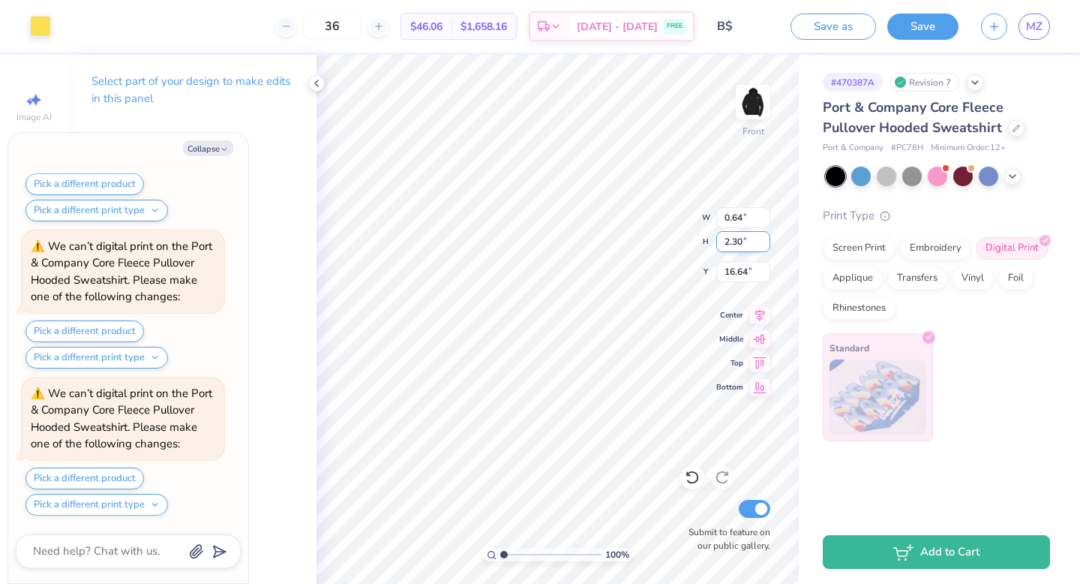
type input "0.60"
type input "16.72"
type textarea "x"
type input "0.52"
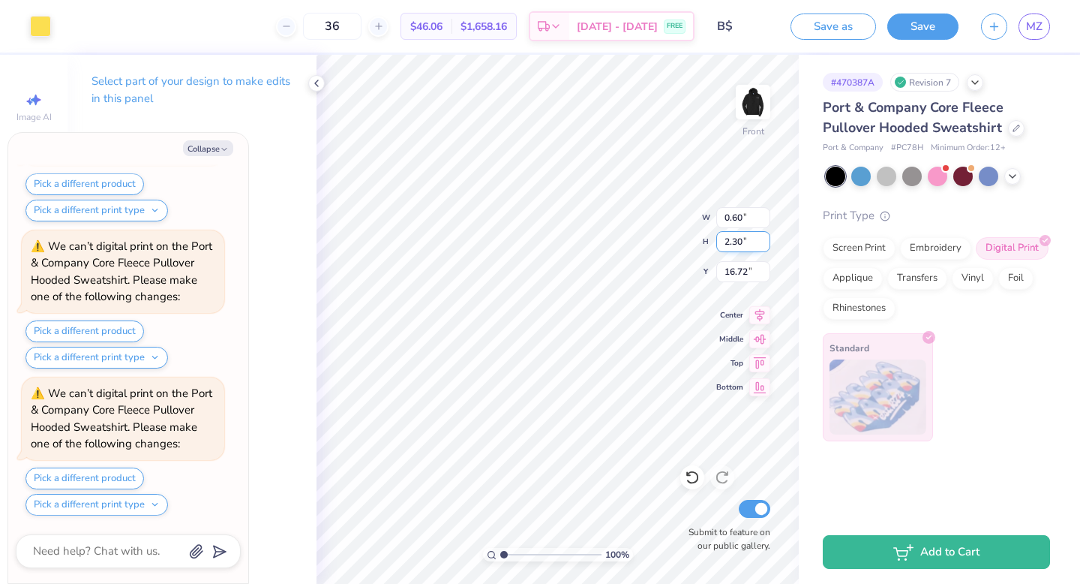
type input "3.33"
type input "15.78"
type textarea "x"
type input "2.68"
type input "16.44"
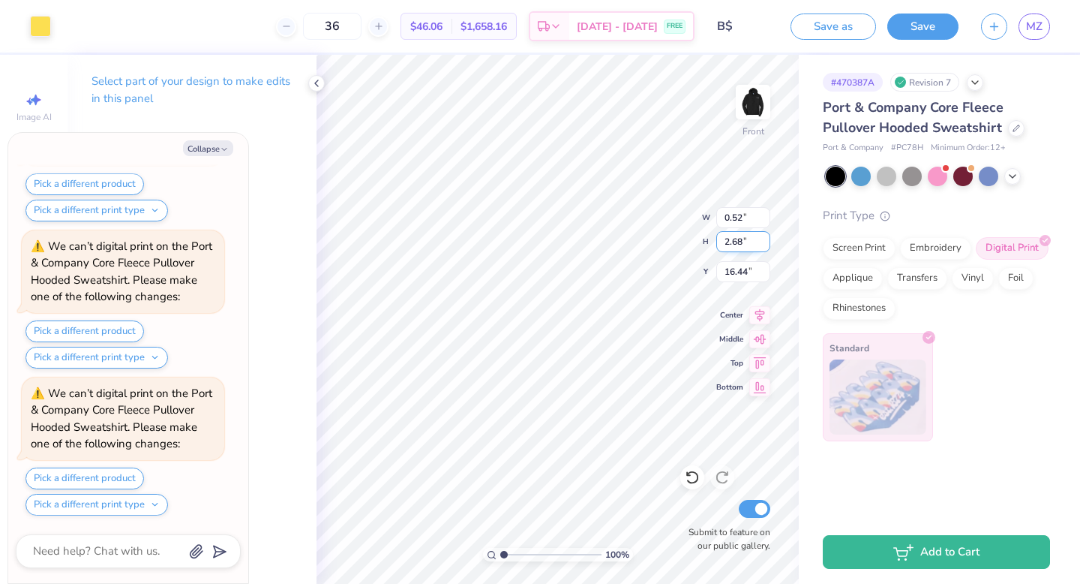
type textarea "x"
type input "16.53"
type textarea "x"
type input "0.60"
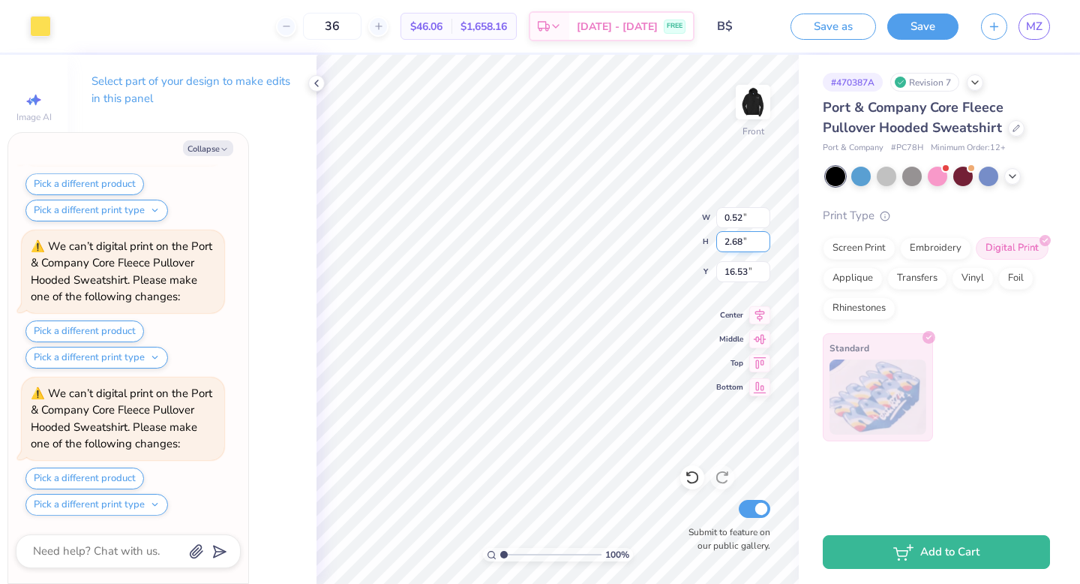
type input "2.30"
click at [747, 271] on input "16.72" at bounding box center [743, 271] width 54 height 21
type input "16.52"
type textarea "x"
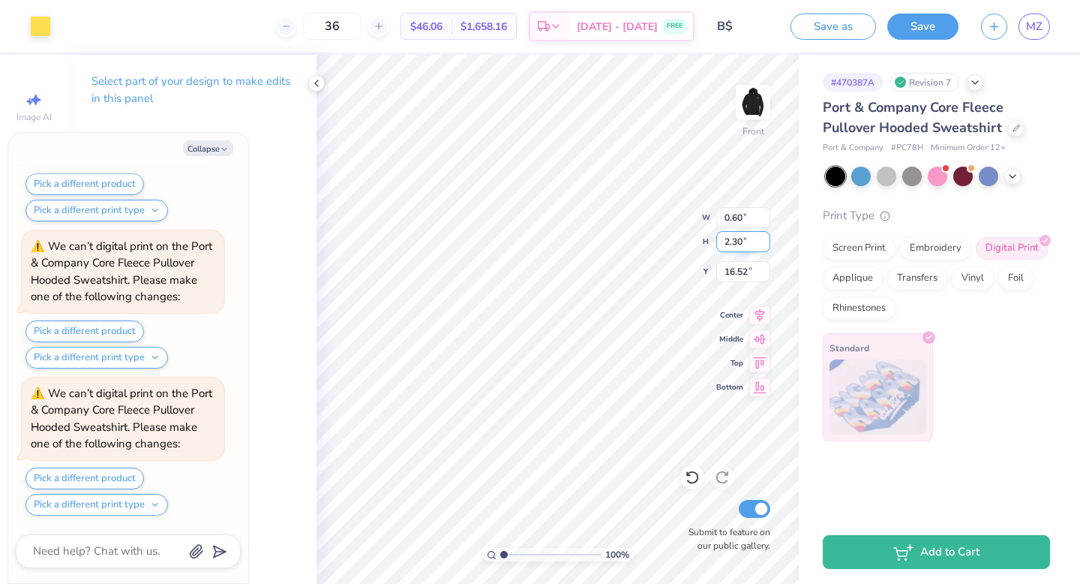
click at [742, 239] on input "2.30" at bounding box center [743, 241] width 54 height 21
type input "2.25"
type textarea "x"
type input "0.59"
type input "16.55"
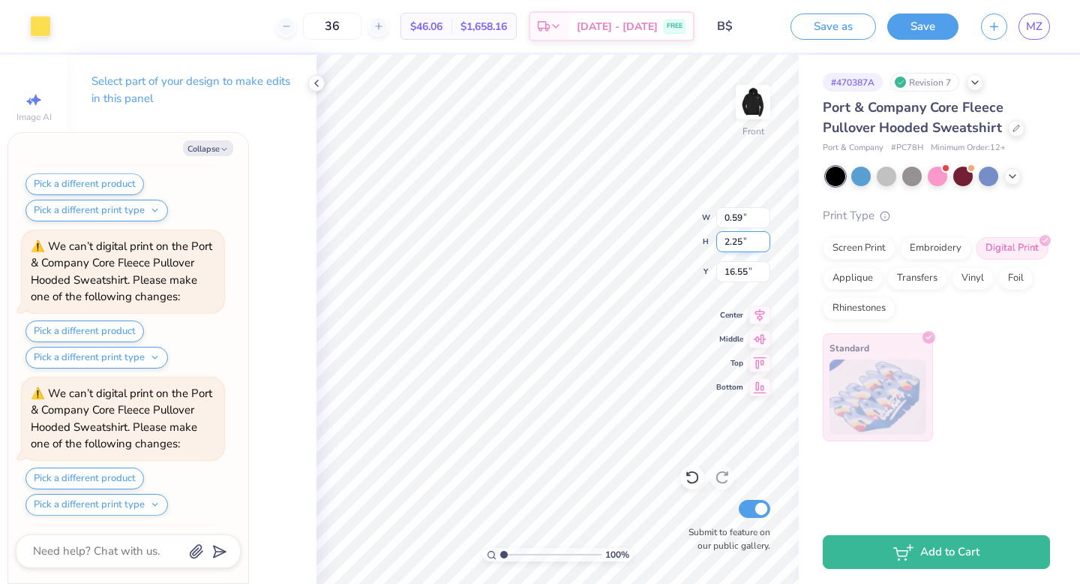
scroll to position [22900, 0]
type textarea "x"
type input "16.96"
type textarea "x"
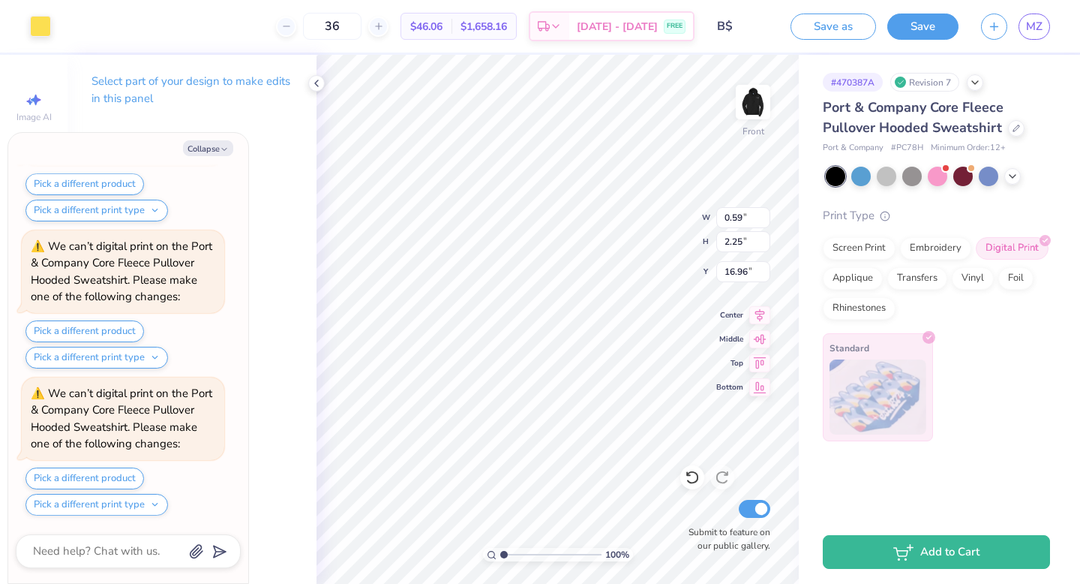
type input "0.51"
type input "1.95"
type input "17.25"
type textarea "x"
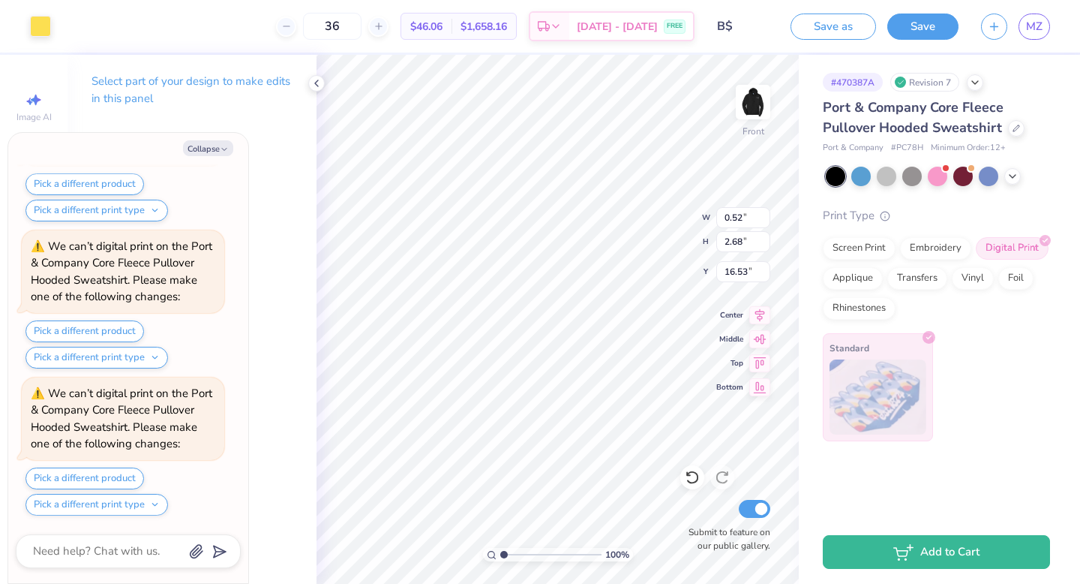
type input "3.68"
type input "4.91"
type input "20.09"
type textarea "x"
type input "19.96"
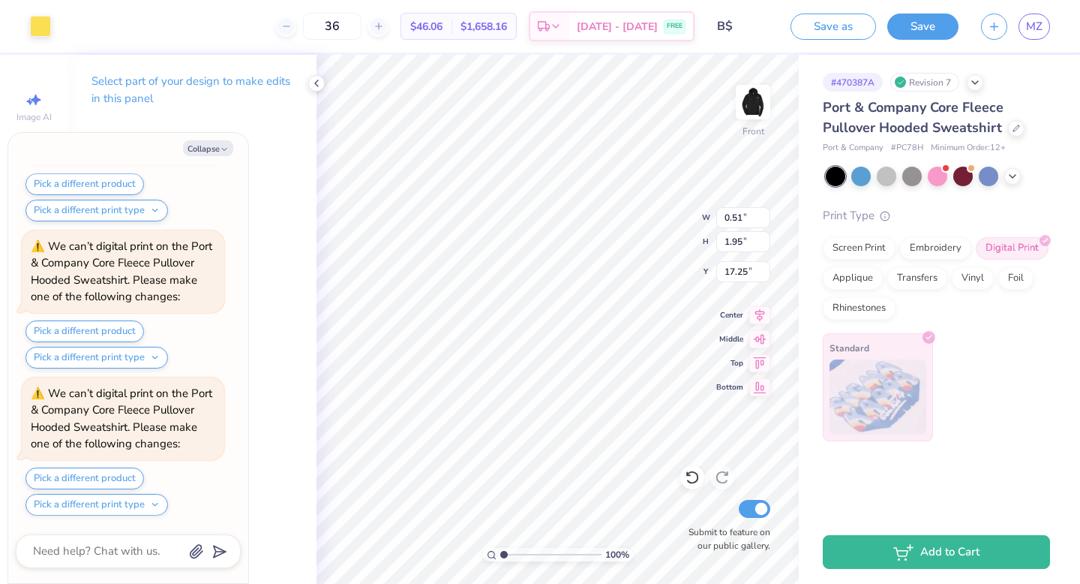
scroll to position [24371, 0]
type textarea "x"
type input "10.41"
type input "8.49"
type input "7.61"
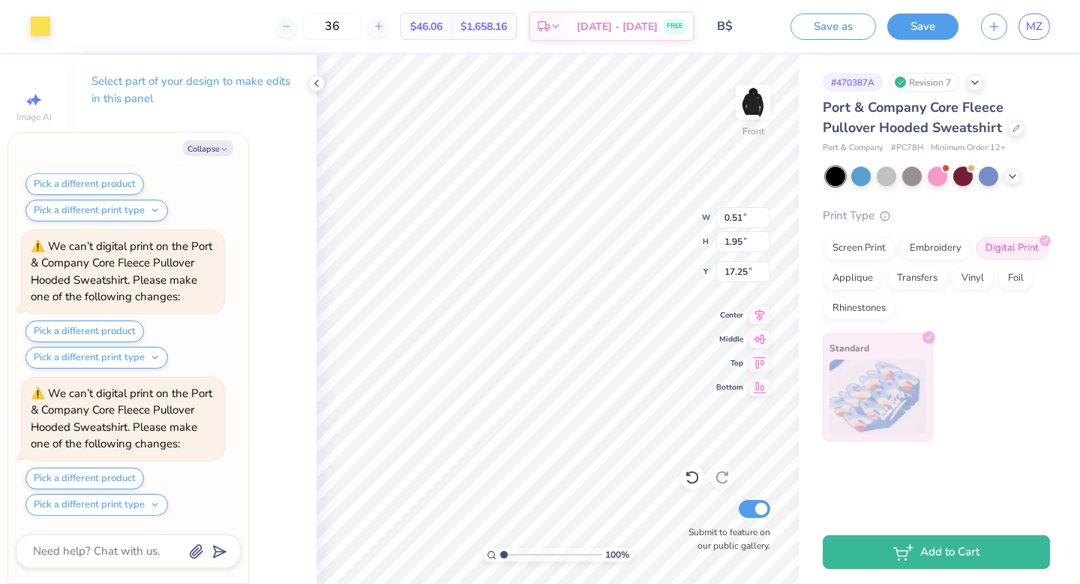
scroll to position [24518, 0]
click at [692, 485] on div at bounding box center [692, 477] width 24 height 24
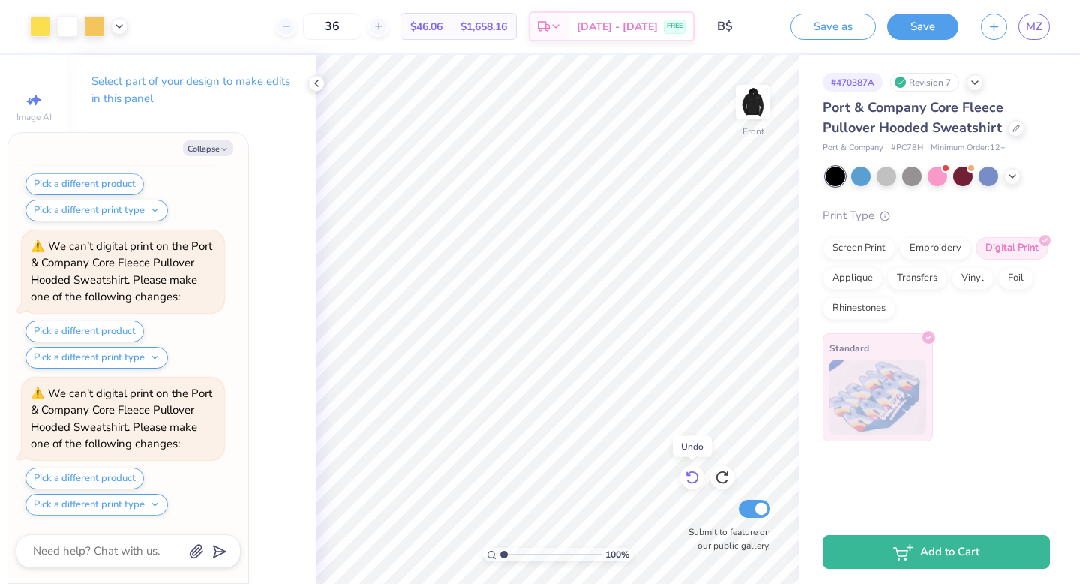
click at [692, 485] on div at bounding box center [692, 477] width 24 height 24
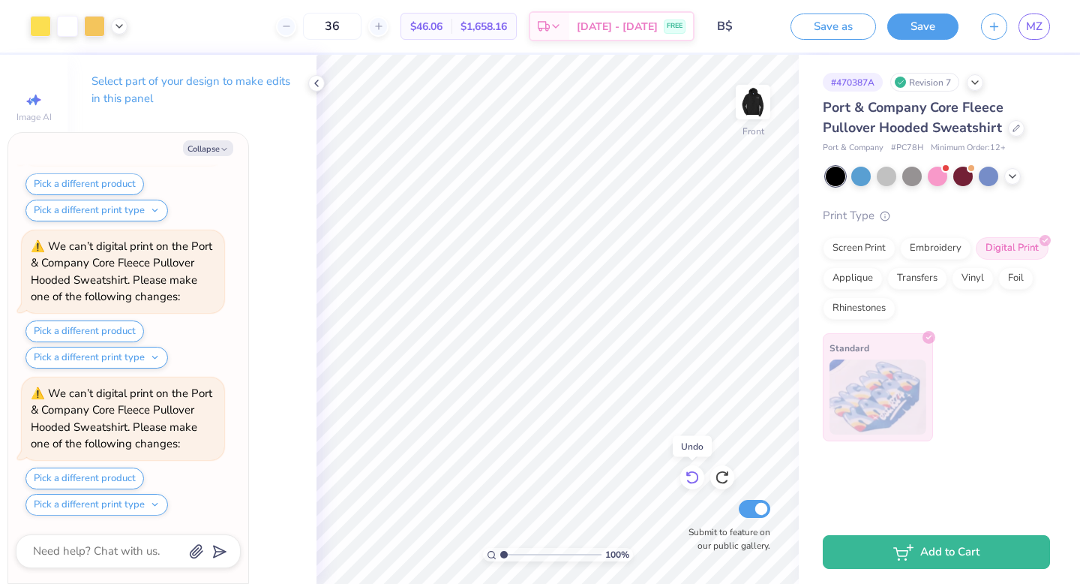
click at [692, 485] on div at bounding box center [692, 477] width 24 height 24
click at [689, 476] on icon at bounding box center [688, 474] width 3 height 3
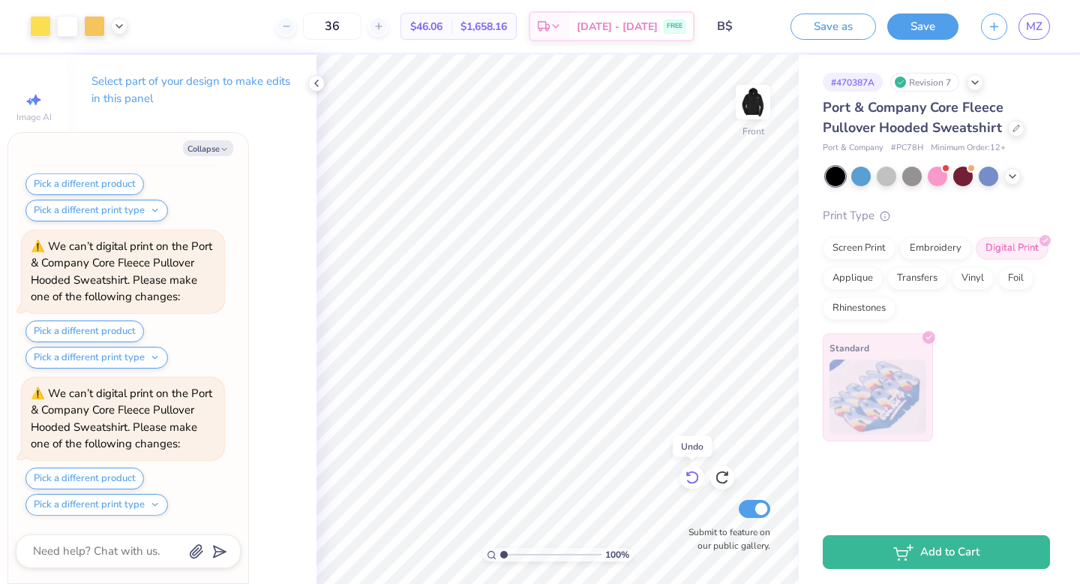
click at [689, 476] on icon at bounding box center [688, 474] width 3 height 3
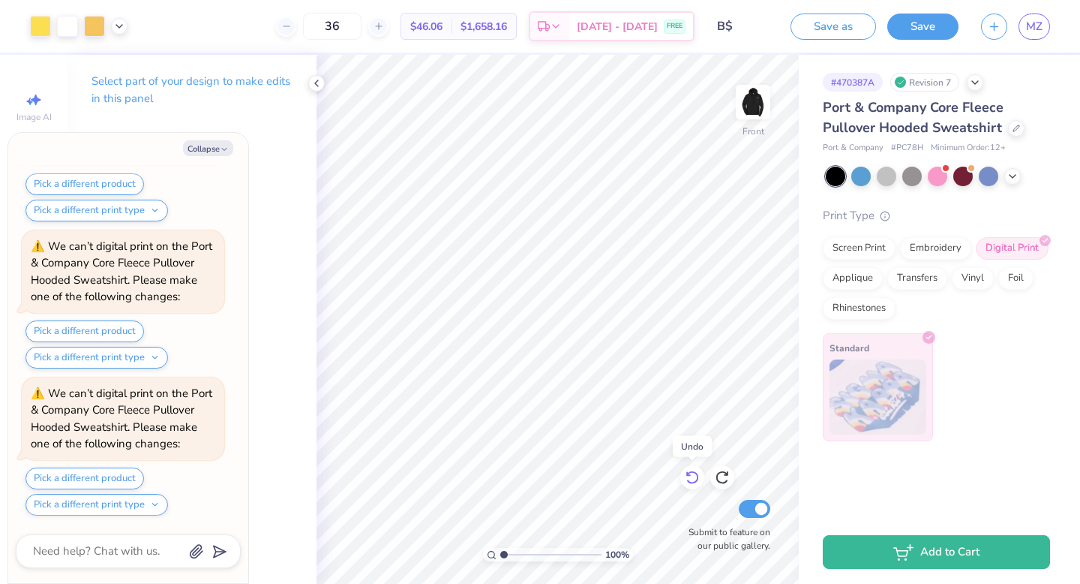
click at [689, 476] on icon at bounding box center [688, 474] width 3 height 3
type textarea "x"
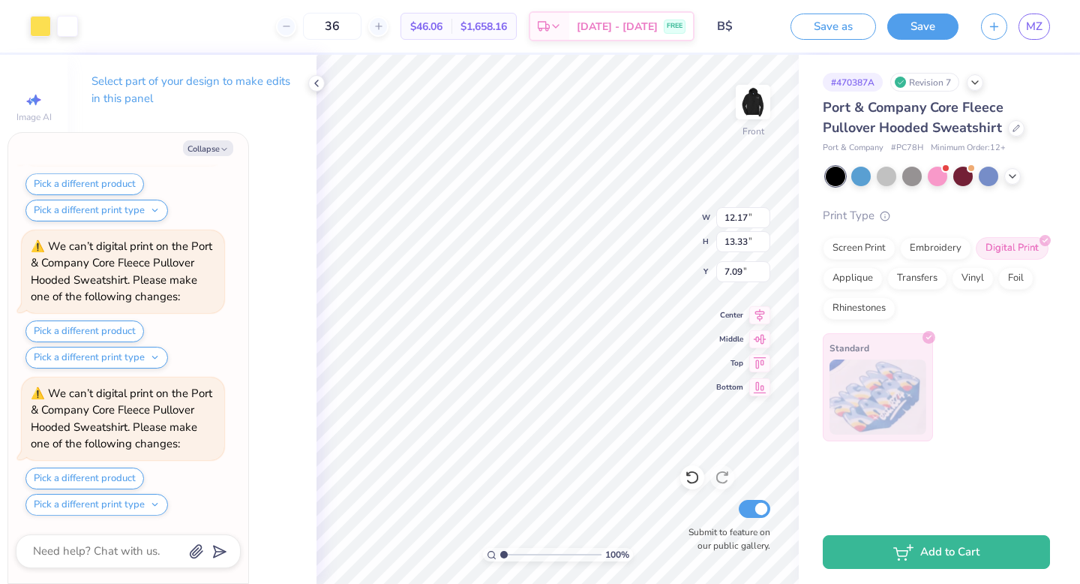
type input "7.34"
type textarea "x"
type input "9.04"
type input "3.46"
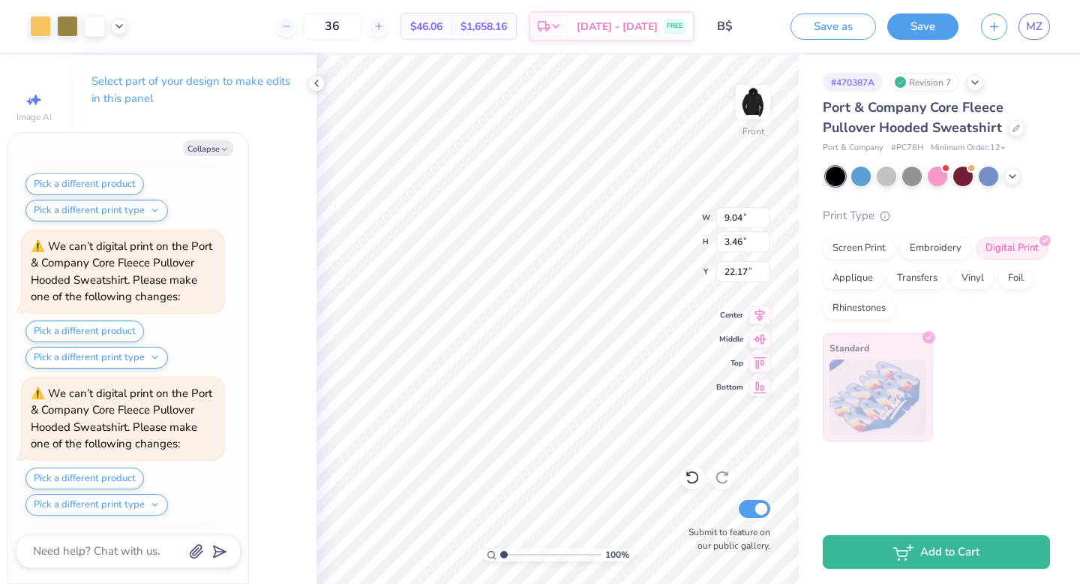
scroll to position [33782, 0]
type textarea "x"
type input "21.97"
type textarea "x"
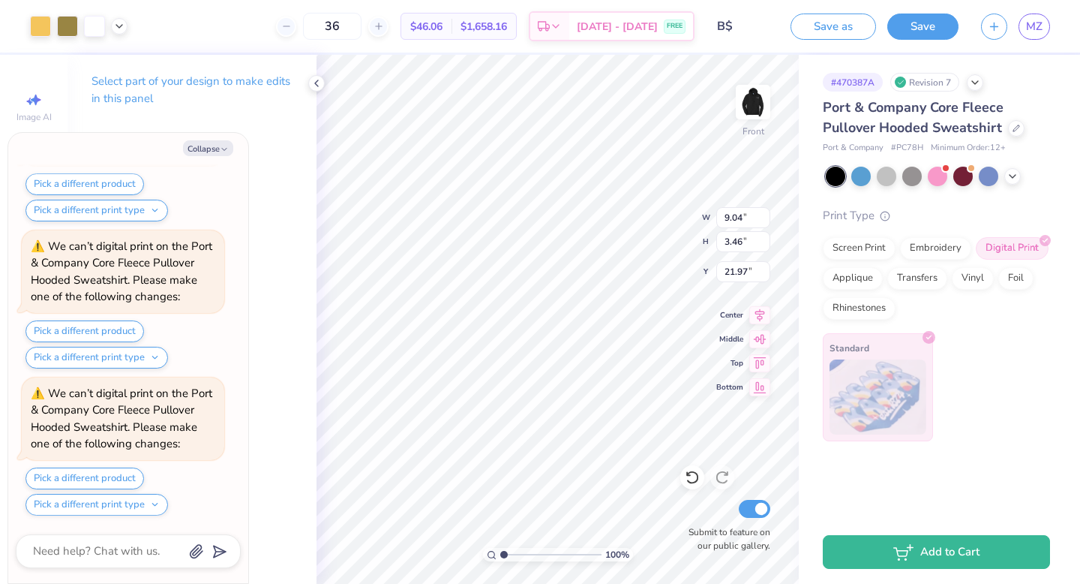
type input "21.77"
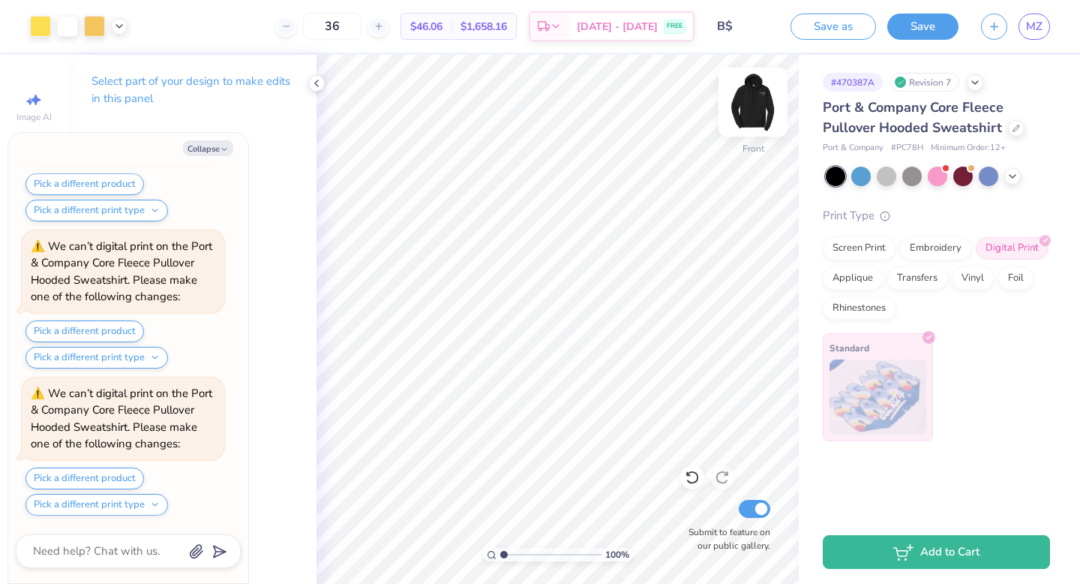
click at [754, 101] on img at bounding box center [753, 102] width 60 height 60
click at [754, 101] on img at bounding box center [753, 102] width 30 height 30
click at [41, 27] on div at bounding box center [40, 24] width 21 height 21
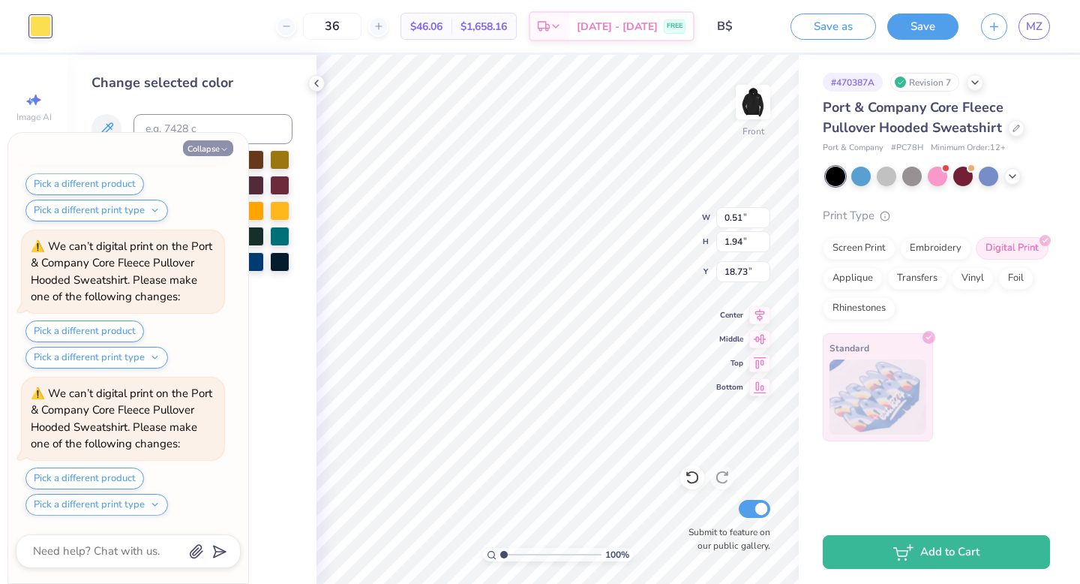
click at [218, 147] on button "Collapse" at bounding box center [208, 148] width 50 height 16
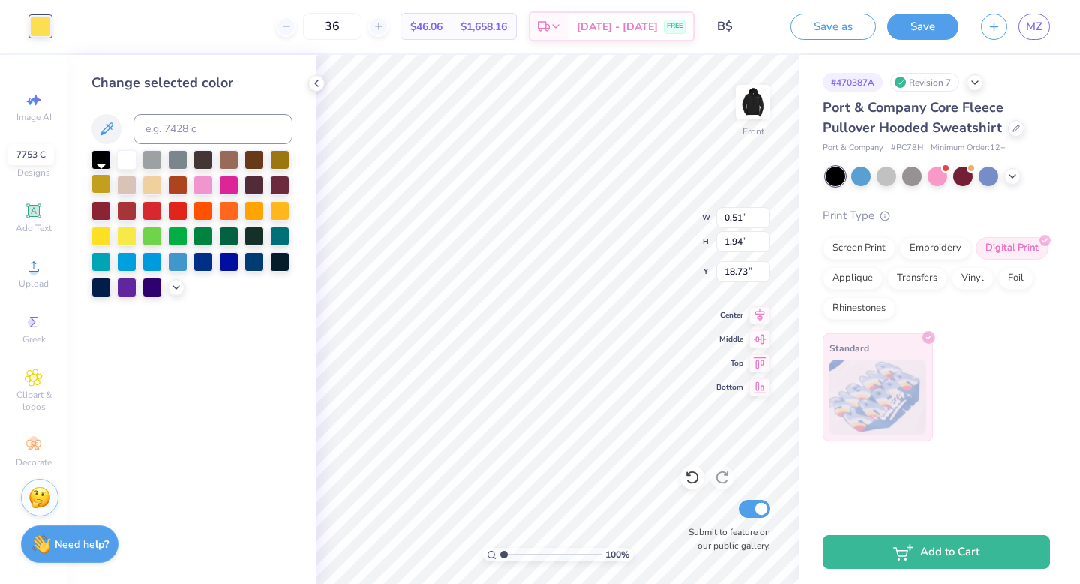
click at [104, 181] on div at bounding box center [102, 184] width 20 height 20
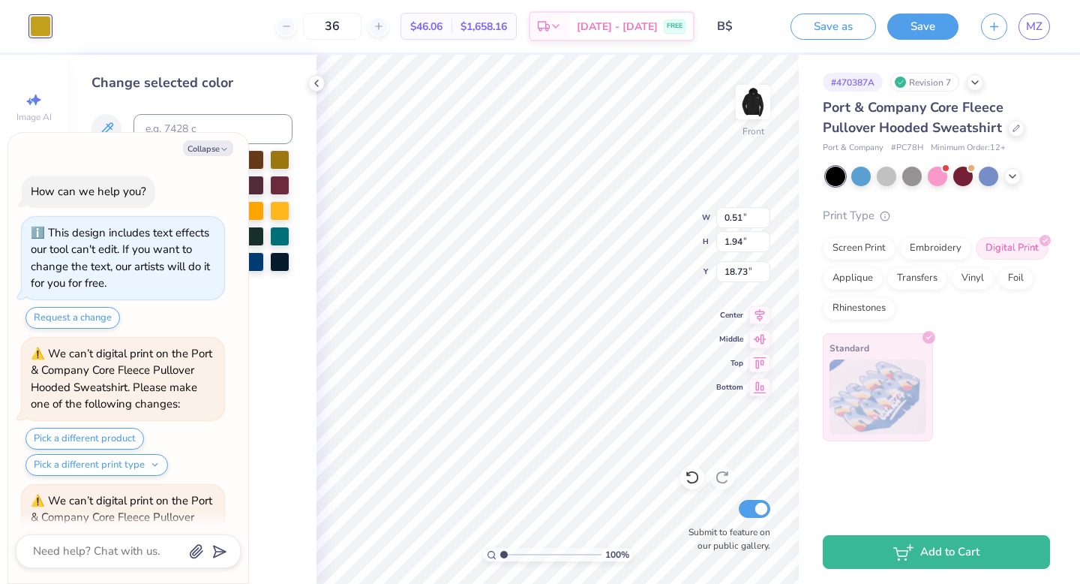
scroll to position [35105, 0]
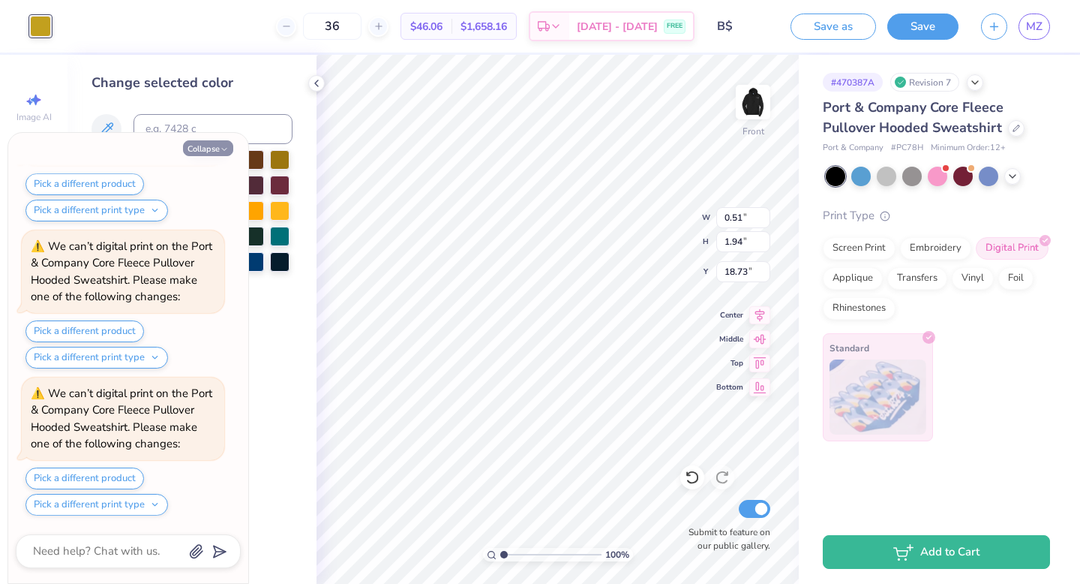
click at [215, 145] on button "Collapse" at bounding box center [208, 148] width 50 height 16
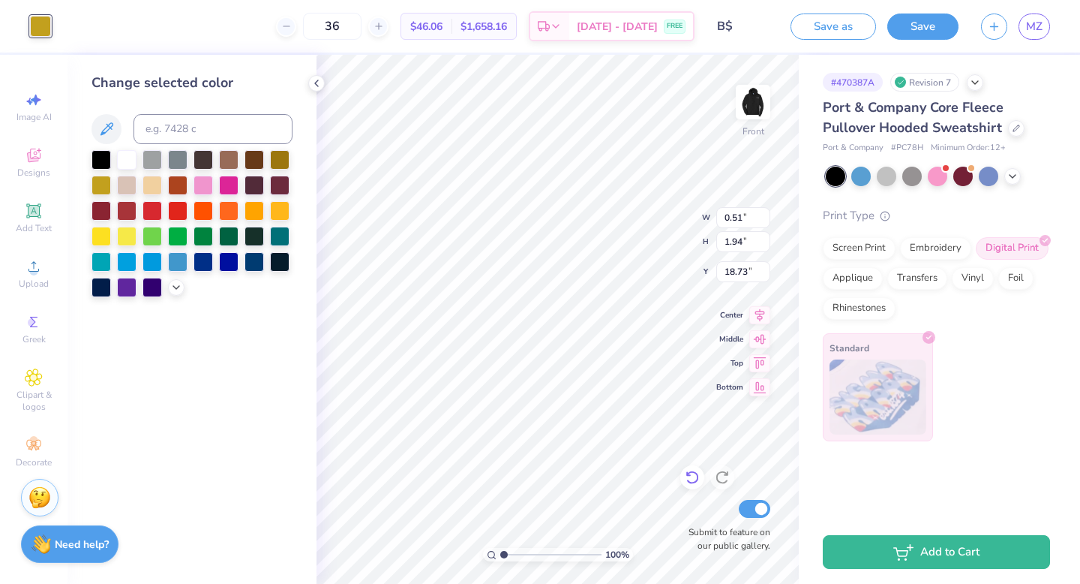
click at [695, 477] on icon at bounding box center [692, 477] width 15 height 15
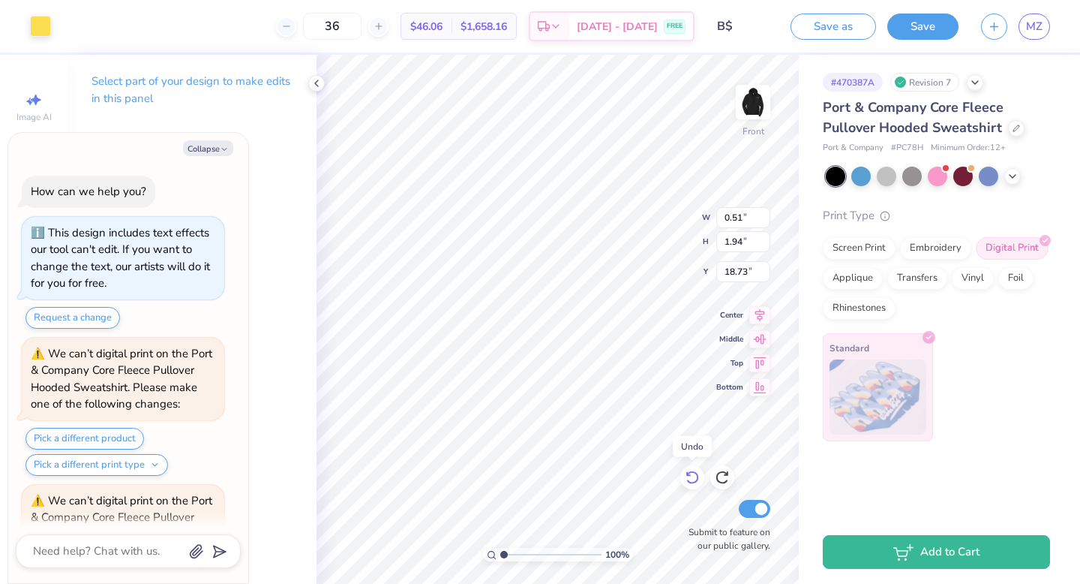
scroll to position [35252, 0]
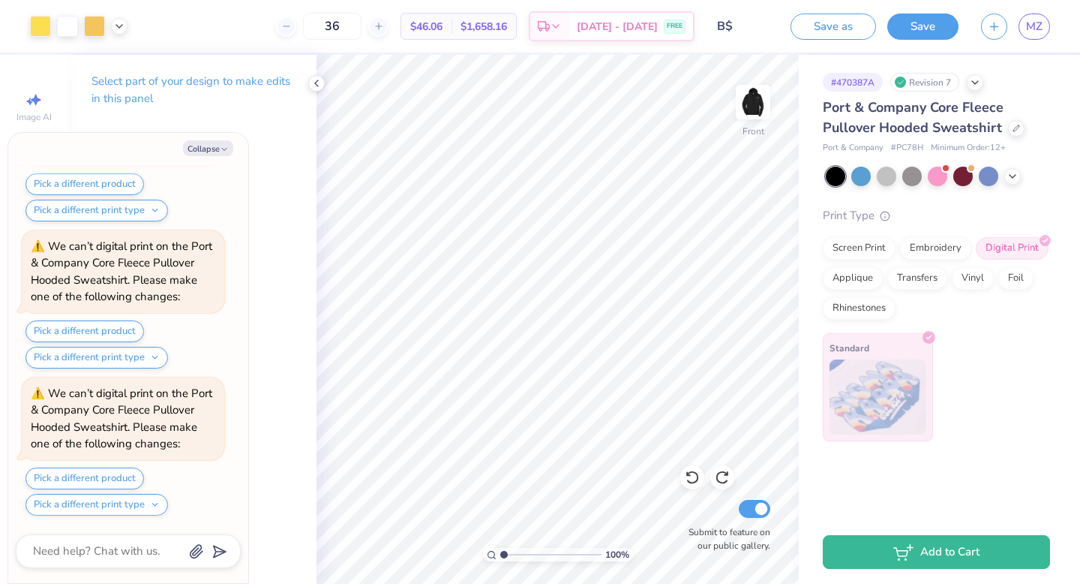
click at [443, 23] on span "$46.06" at bounding box center [426, 27] width 32 height 16
click at [427, 30] on div "$46.06 Per Item" at bounding box center [426, 27] width 50 height 26
click at [431, 29] on span "$46.06" at bounding box center [426, 27] width 32 height 16
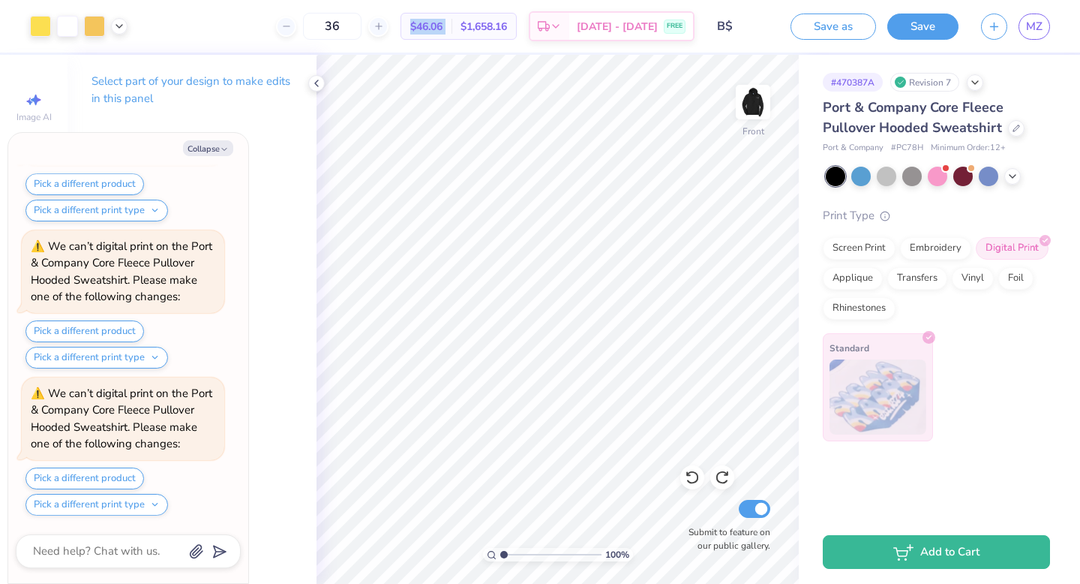
drag, startPoint x: 431, startPoint y: 29, endPoint x: 462, endPoint y: 31, distance: 30.8
click at [443, 32] on span "$46.06" at bounding box center [426, 27] width 32 height 16
click at [320, 83] on icon at bounding box center [317, 83] width 12 height 12
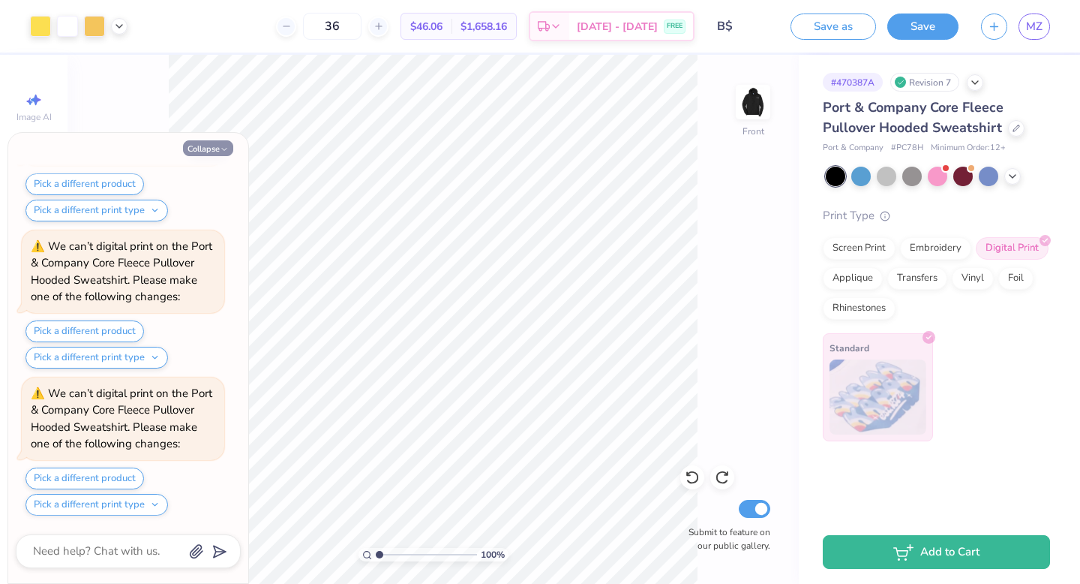
click at [193, 142] on button "Collapse" at bounding box center [208, 148] width 50 height 16
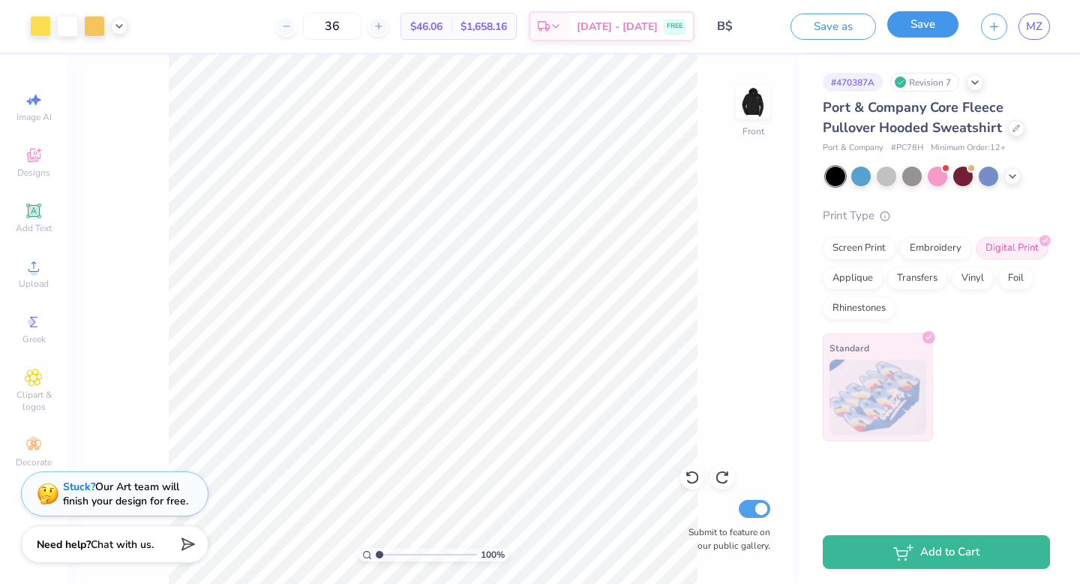
click at [927, 31] on button "Save" at bounding box center [923, 24] width 71 height 26
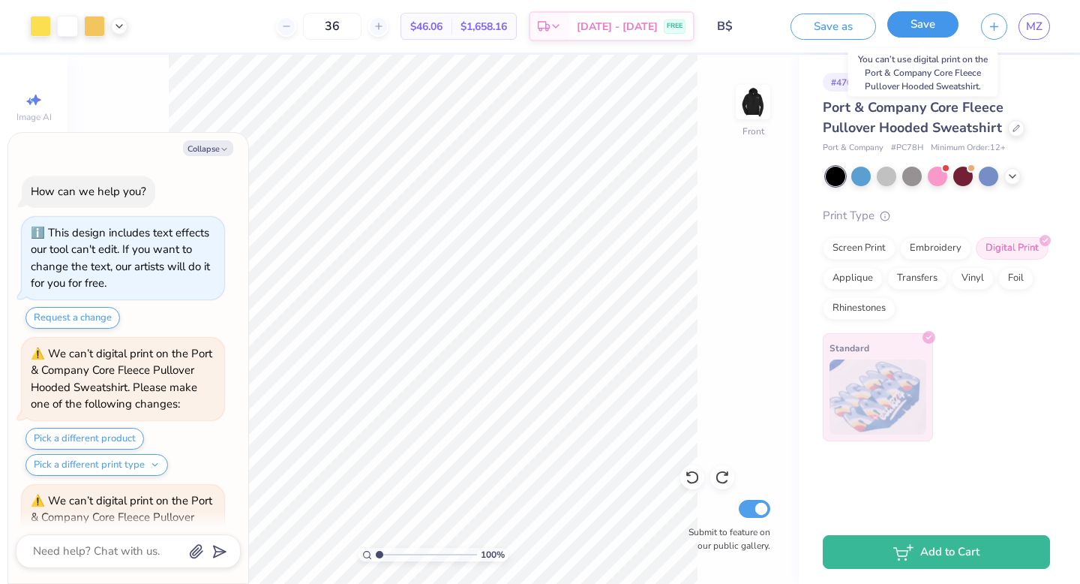
scroll to position [35344, 0]
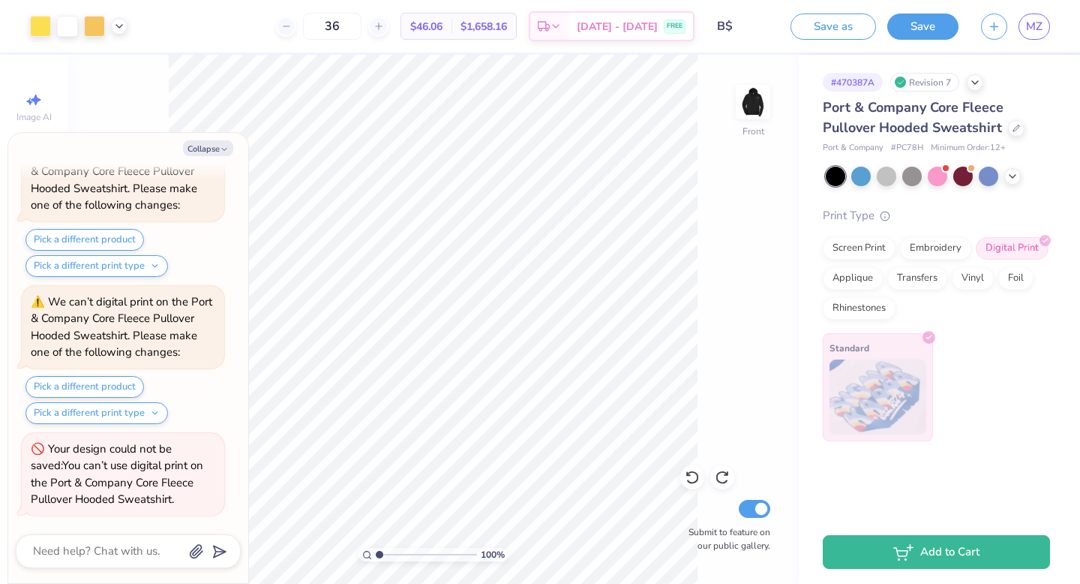
click at [165, 477] on div "Your design could not be saved: You can’t use digital print on the Port & Compa…" at bounding box center [123, 474] width 185 height 68
click at [68, 412] on button "Pick a different print type" at bounding box center [97, 413] width 143 height 22
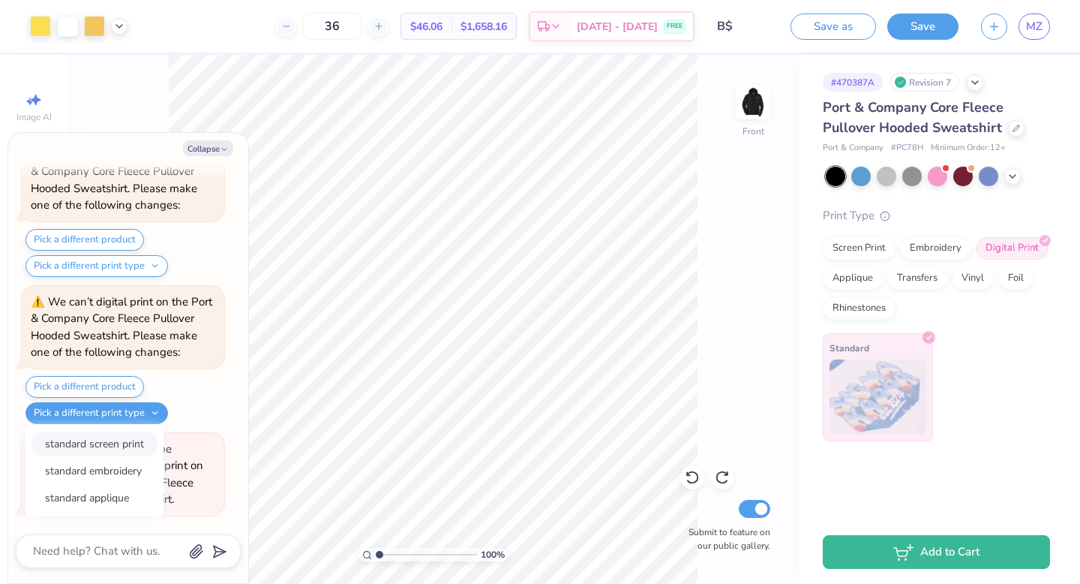
click at [77, 437] on button "standard screen print" at bounding box center [95, 443] width 126 height 25
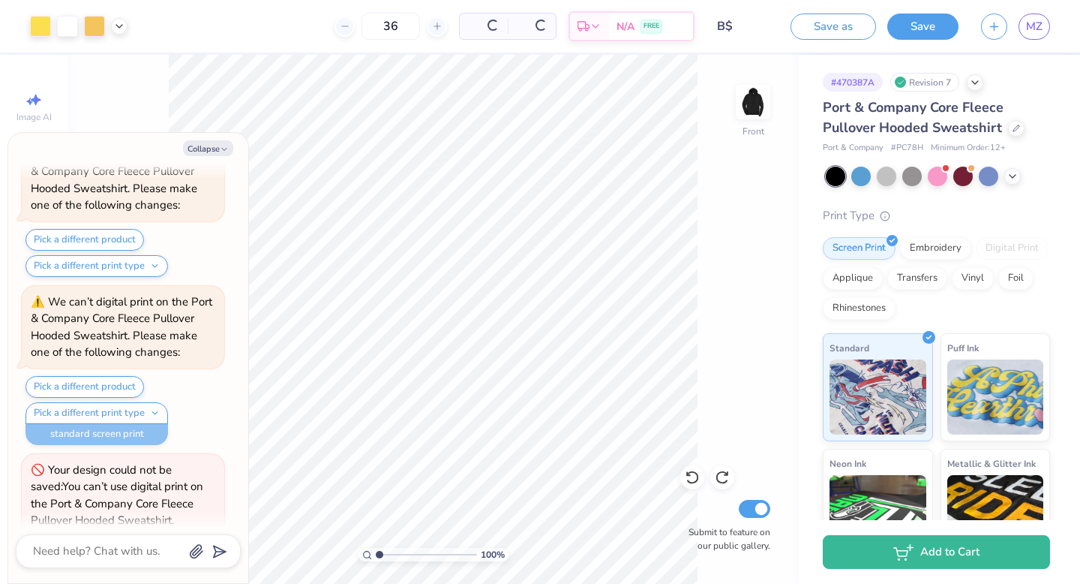
scroll to position [35365, 0]
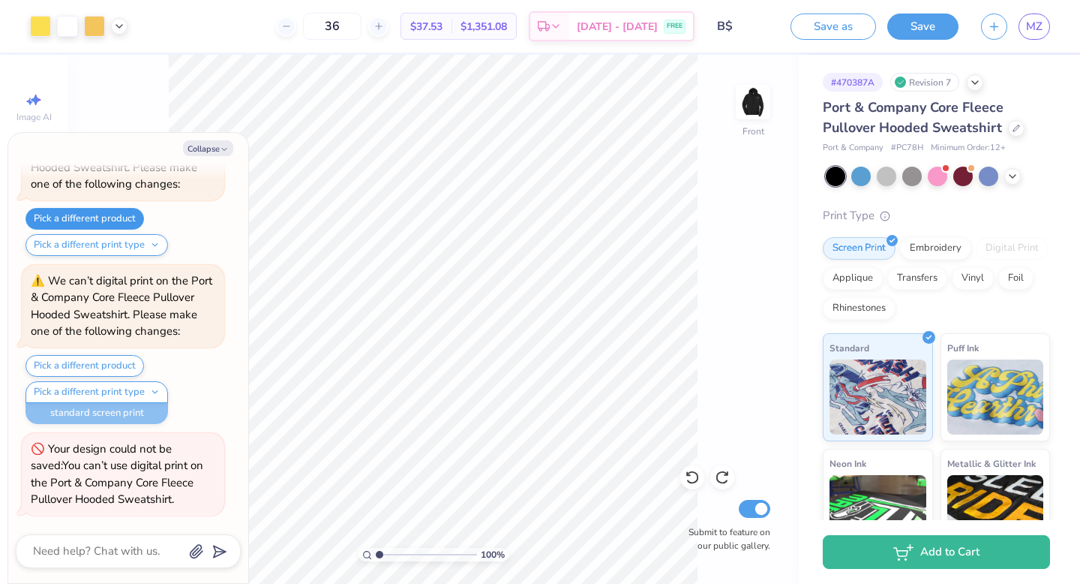
click at [123, 215] on button "Pick a different product" at bounding box center [85, 219] width 119 height 22
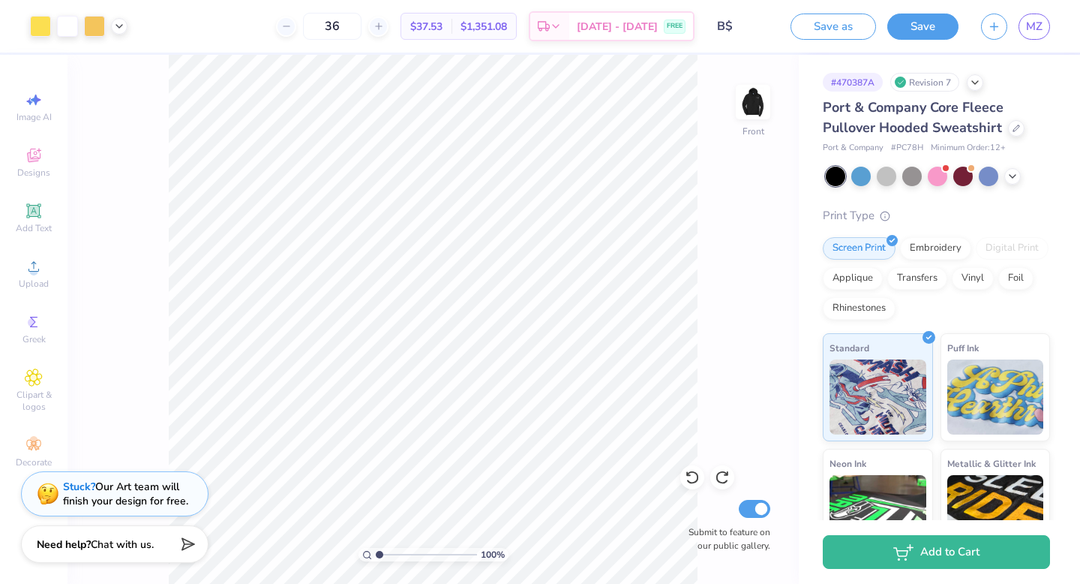
type textarea "x"
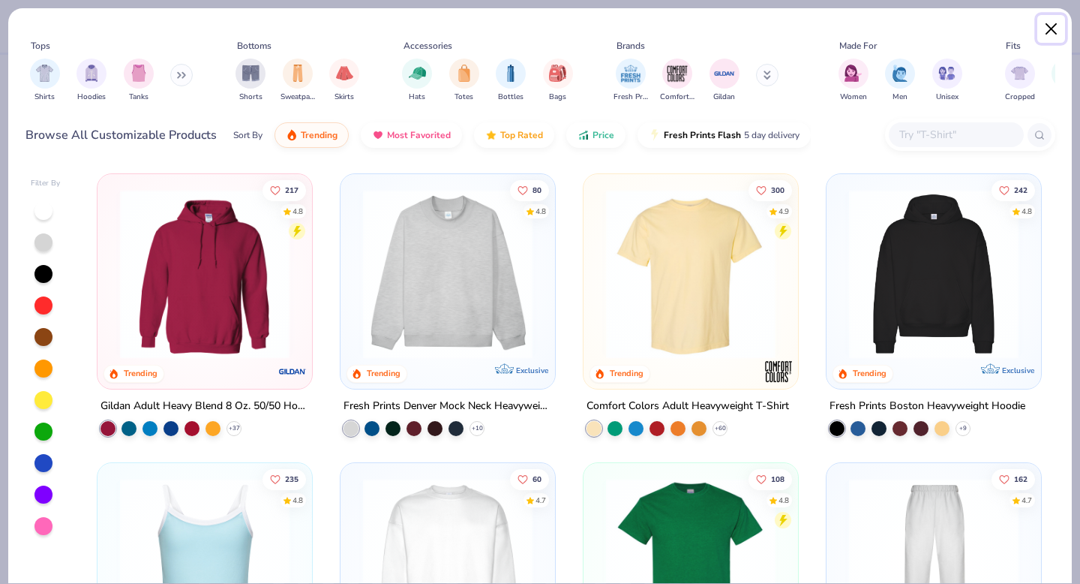
click at [1044, 25] on button "Close" at bounding box center [1052, 29] width 29 height 29
click at [1056, 26] on button "Close" at bounding box center [1052, 29] width 29 height 29
click at [1036, 25] on div "Tops Shirts Hoodies Tanks Bottoms Shorts Sweatpants Skirts Accessories Hats Tot…" at bounding box center [540, 85] width 1064 height 154
click at [1060, 27] on button "Close" at bounding box center [1052, 29] width 29 height 29
click at [1047, 30] on button "Close" at bounding box center [1052, 29] width 29 height 29
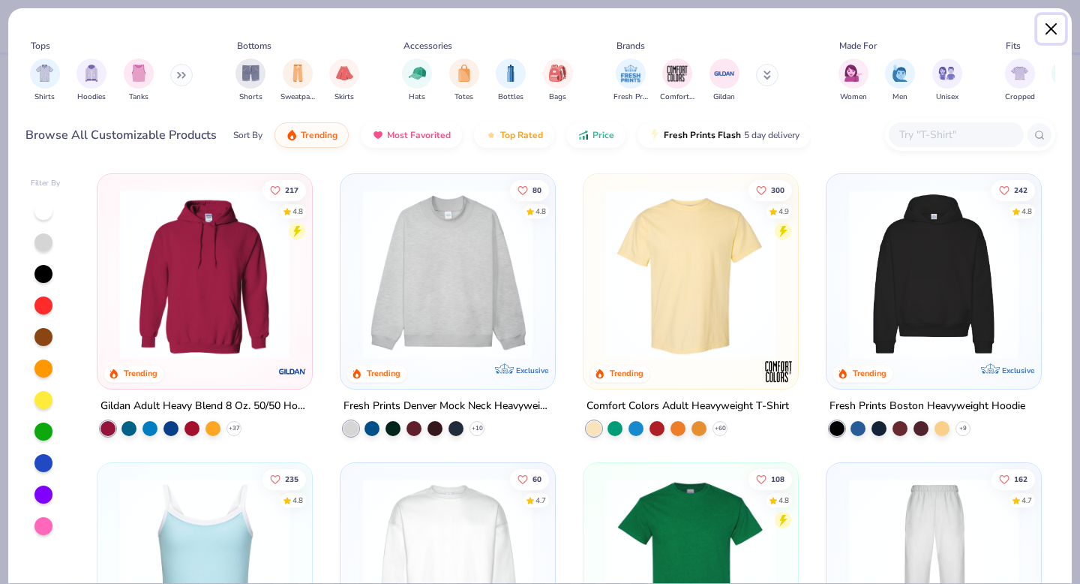
click at [1046, 29] on button "Close" at bounding box center [1052, 29] width 29 height 29
click at [996, 8] on div "Tops Shirts Hoodies Tanks Bottoms Shorts Sweatpants Skirts Accessories Hats Tot…" at bounding box center [540, 85] width 1064 height 154
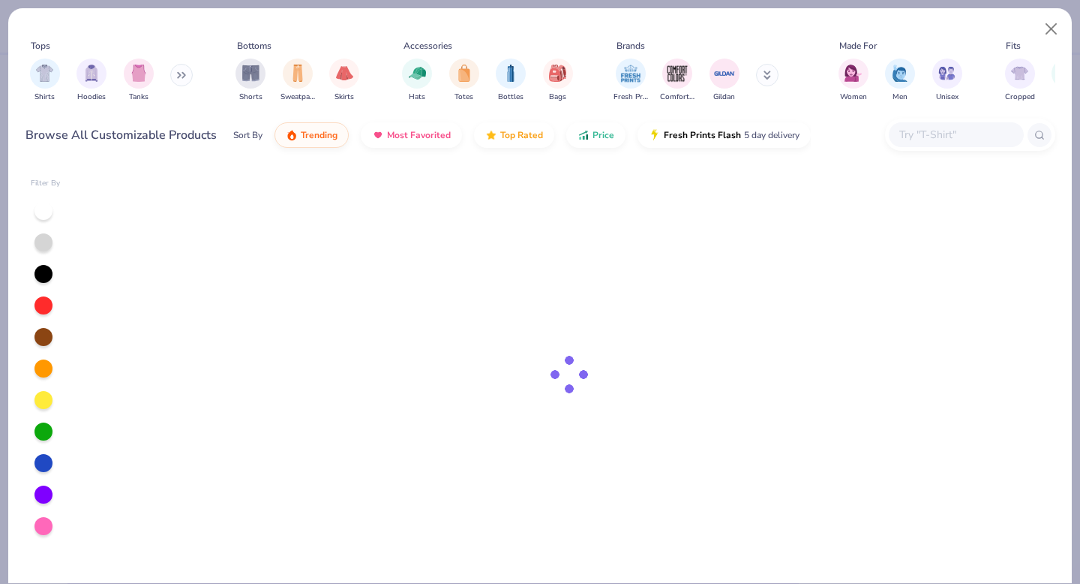
type input "B$"
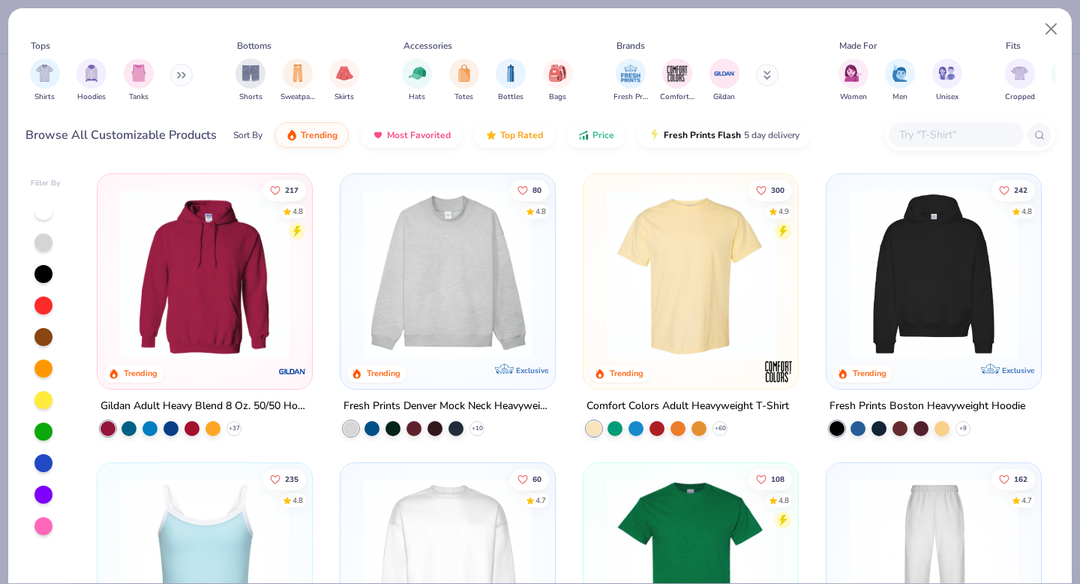
type input "50"
click at [1047, 29] on button "Close" at bounding box center [1052, 29] width 29 height 29
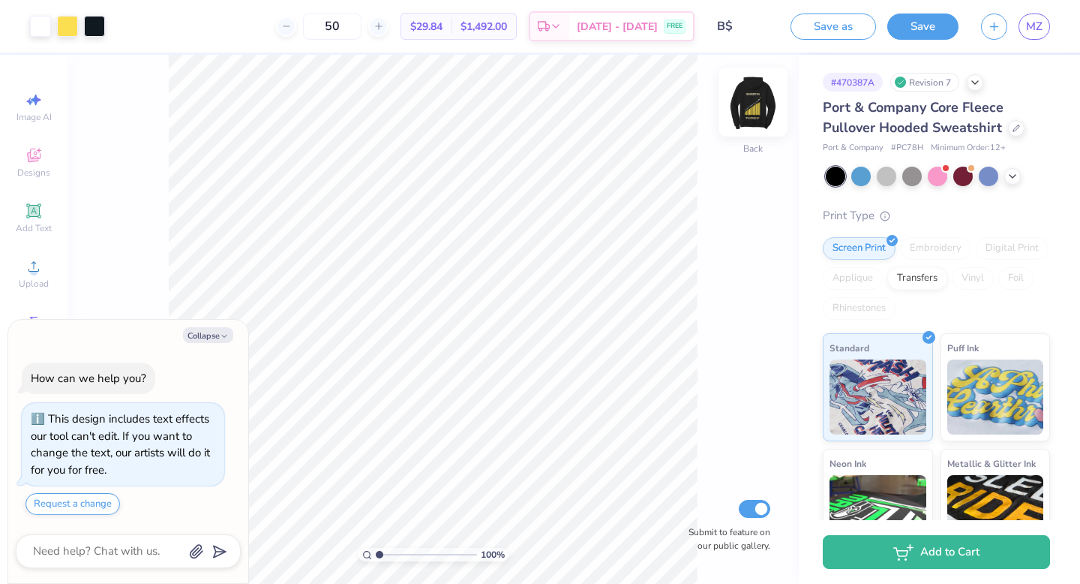
click at [759, 98] on img at bounding box center [753, 102] width 60 height 60
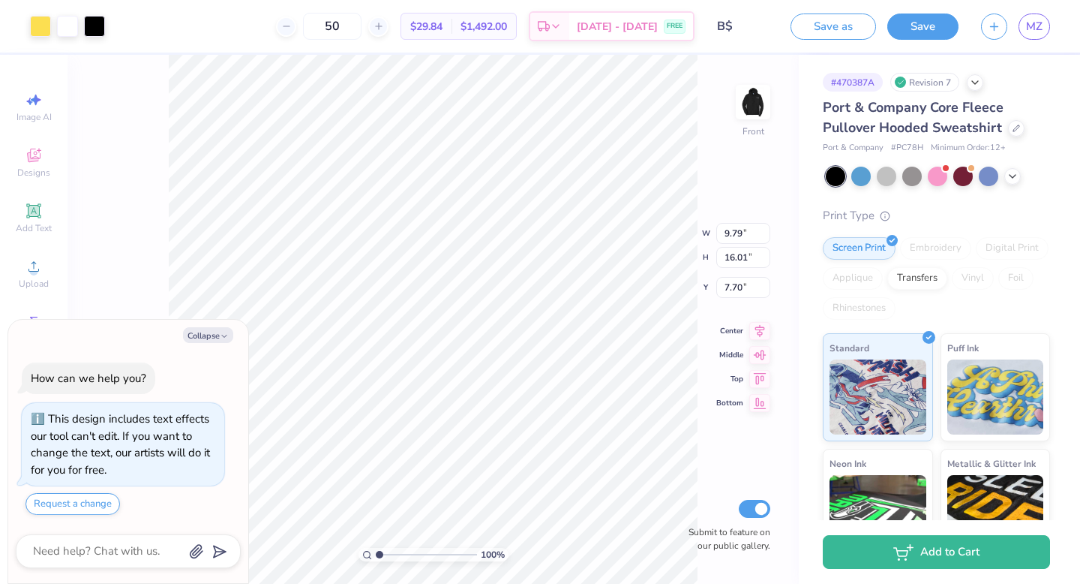
type textarea "x"
type input "7.73"
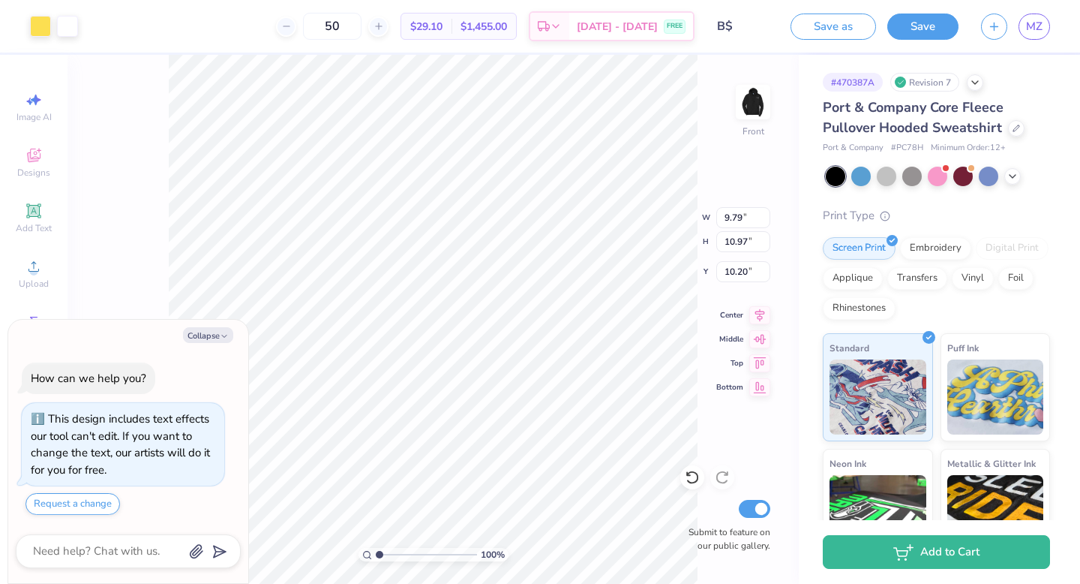
type textarea "x"
type input "7.90"
type textarea "x"
type input "13.72"
type textarea "x"
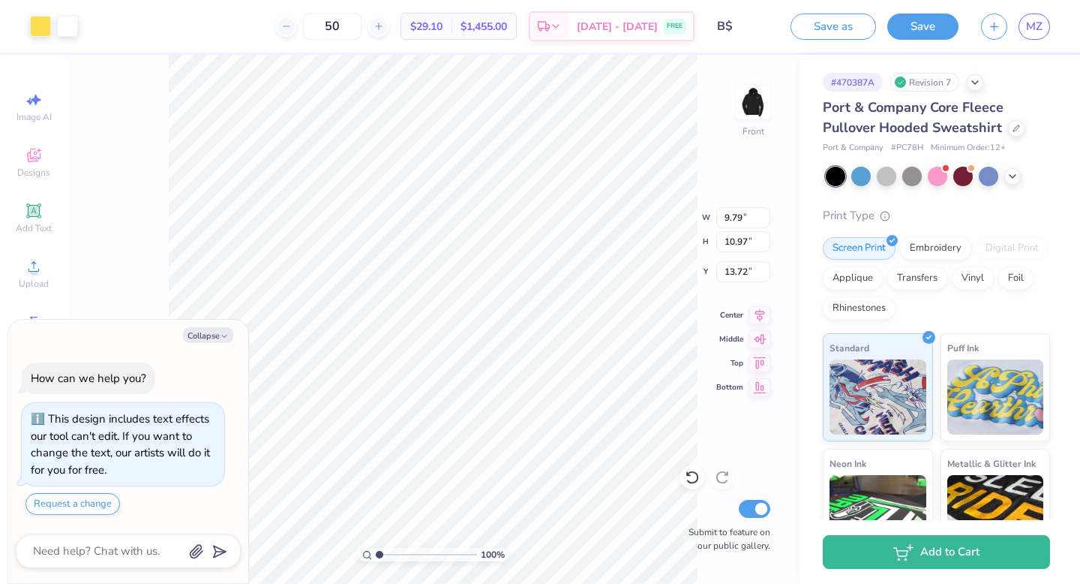
type input "11.42"
type input "12.81"
type input "11.89"
type textarea "x"
type input "12.38"
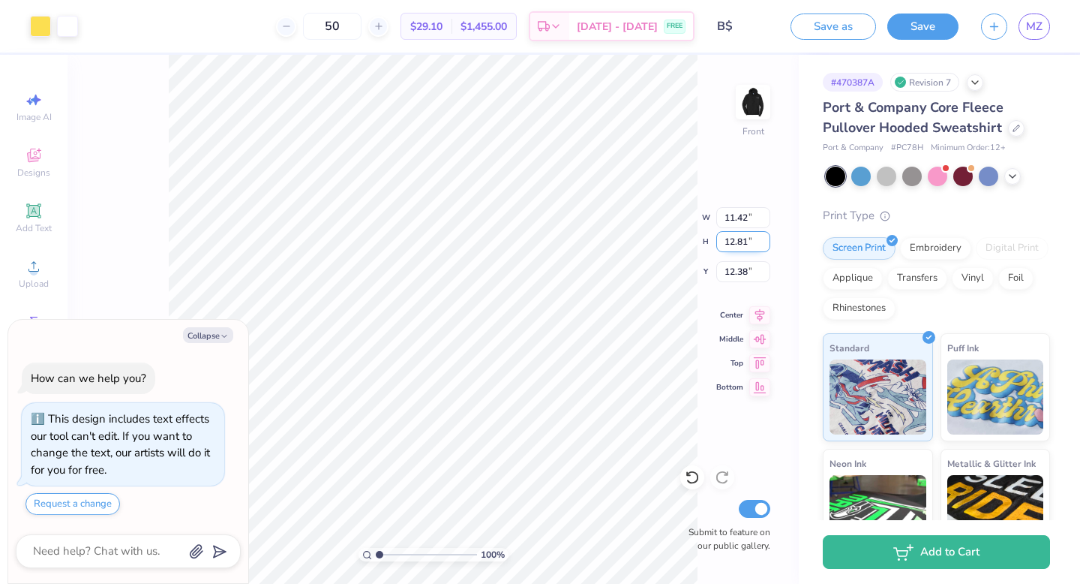
click at [662, 239] on div "100 % Front W 11.42 11.42 " H 12.81 12.81 " Y 12.38 12.38 " Center Middle Top B…" at bounding box center [433, 319] width 731 height 529
type textarea "x"
type input "12.44"
type textarea "x"
type input "12.41"
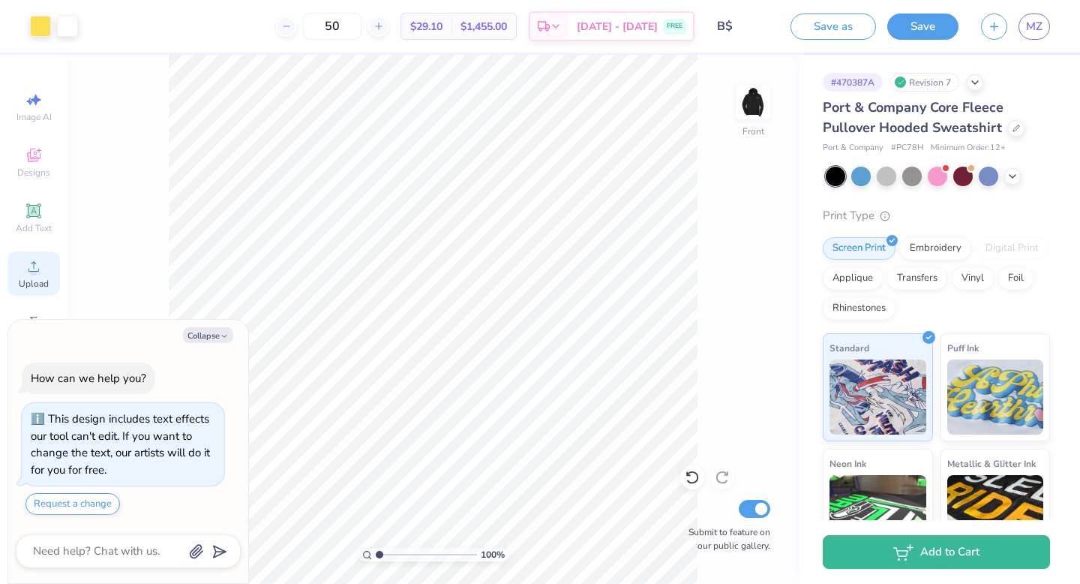
click at [29, 275] on div "Upload" at bounding box center [34, 273] width 53 height 44
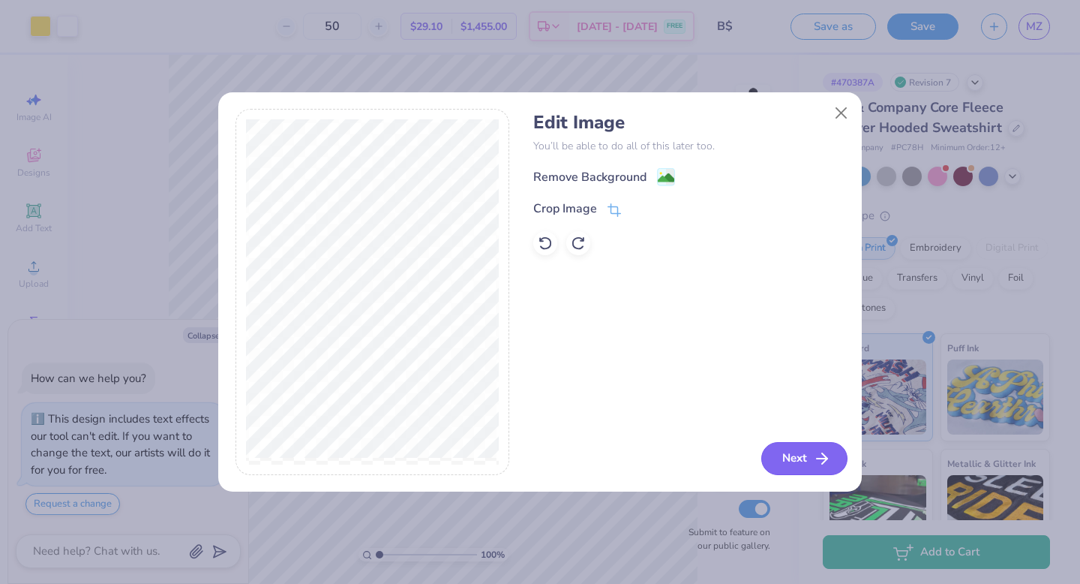
click at [783, 452] on button "Next" at bounding box center [805, 458] width 86 height 33
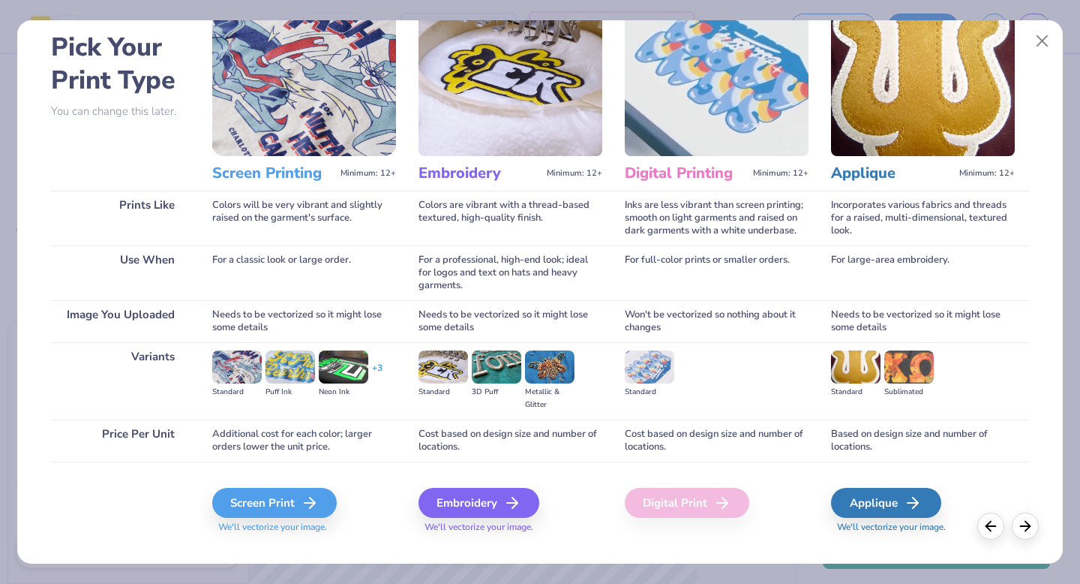
scroll to position [89, 0]
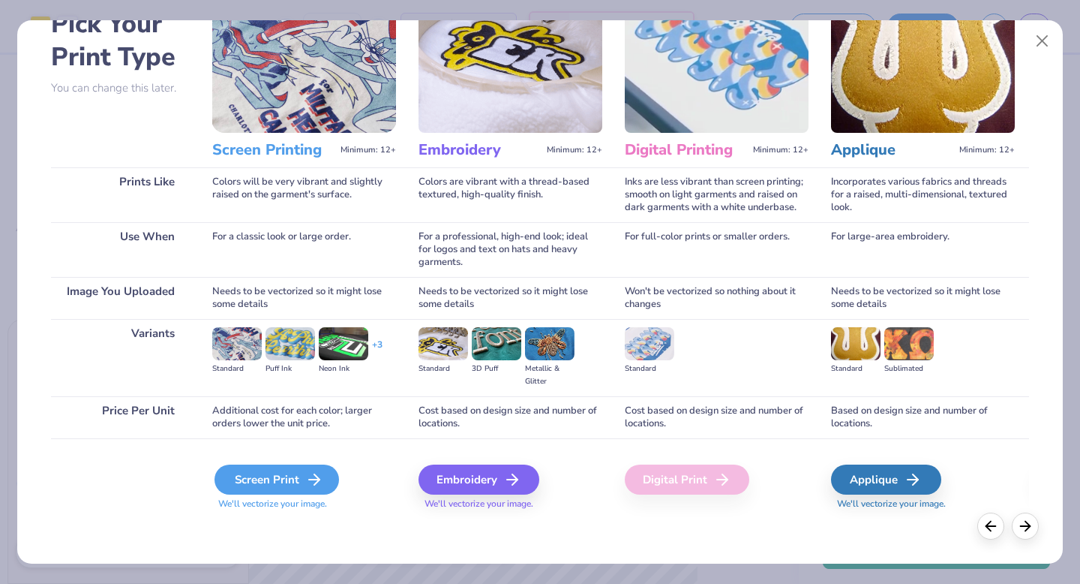
click at [249, 474] on div "Screen Print" at bounding box center [277, 479] width 125 height 30
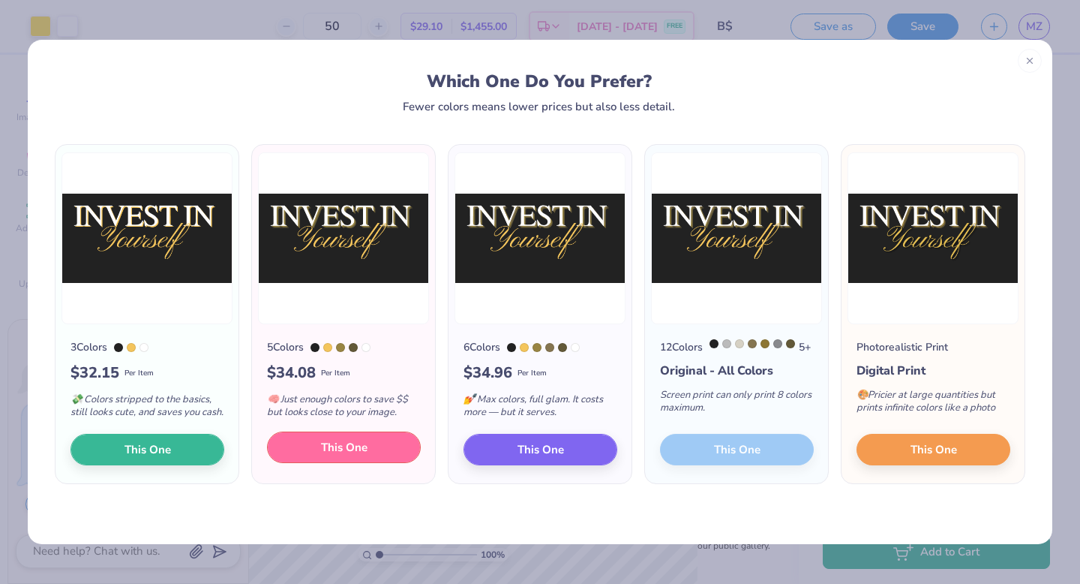
click at [303, 463] on button "This One" at bounding box center [344, 447] width 154 height 32
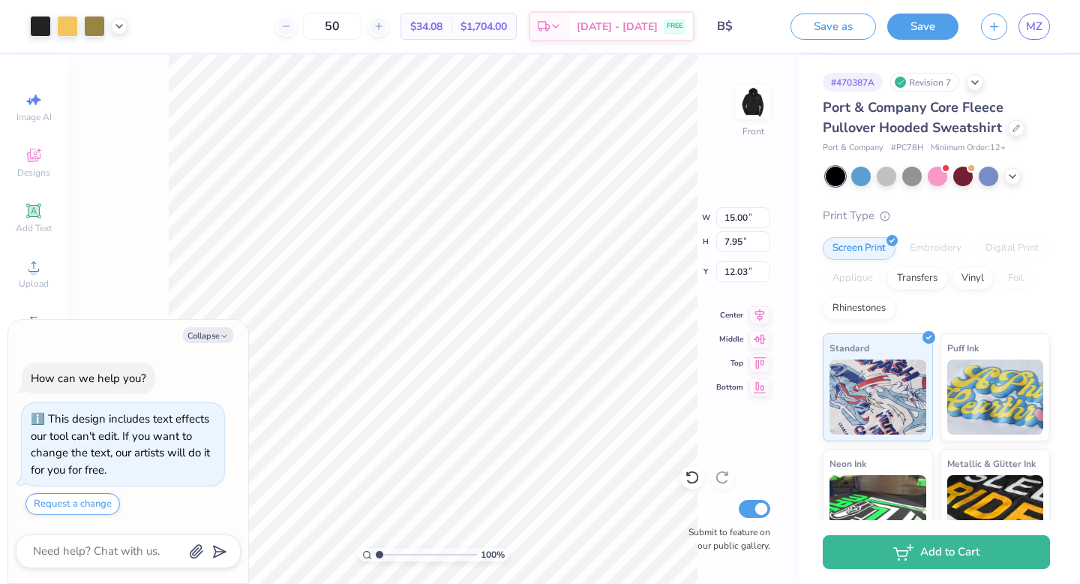
type textarea "x"
type input "7.26"
type textarea "x"
type input "6.75"
type textarea "x"
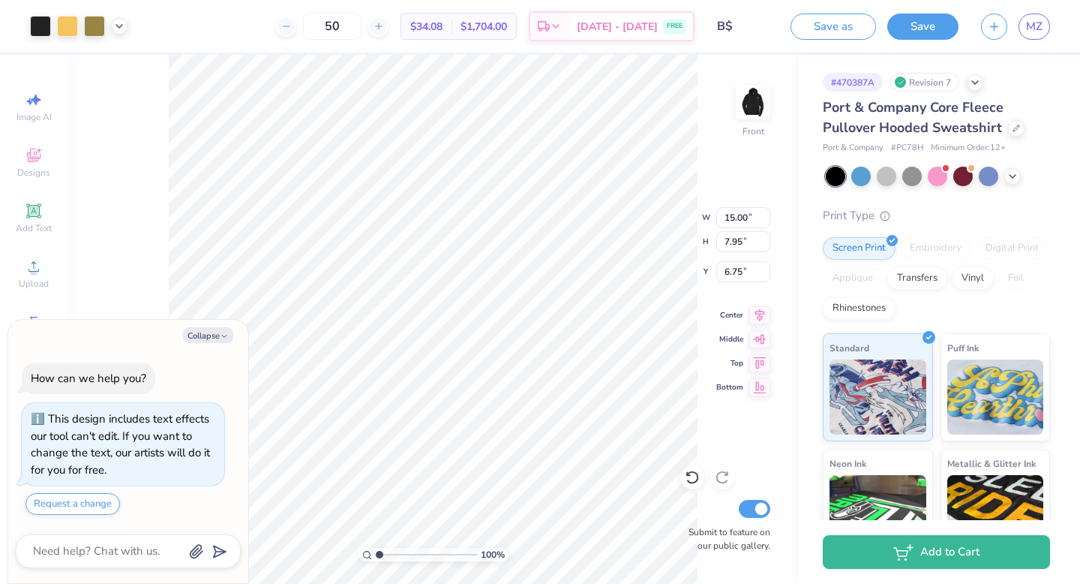
type input "6.78"
type textarea "x"
type input "10.40"
type input "8.48"
type input "13.73"
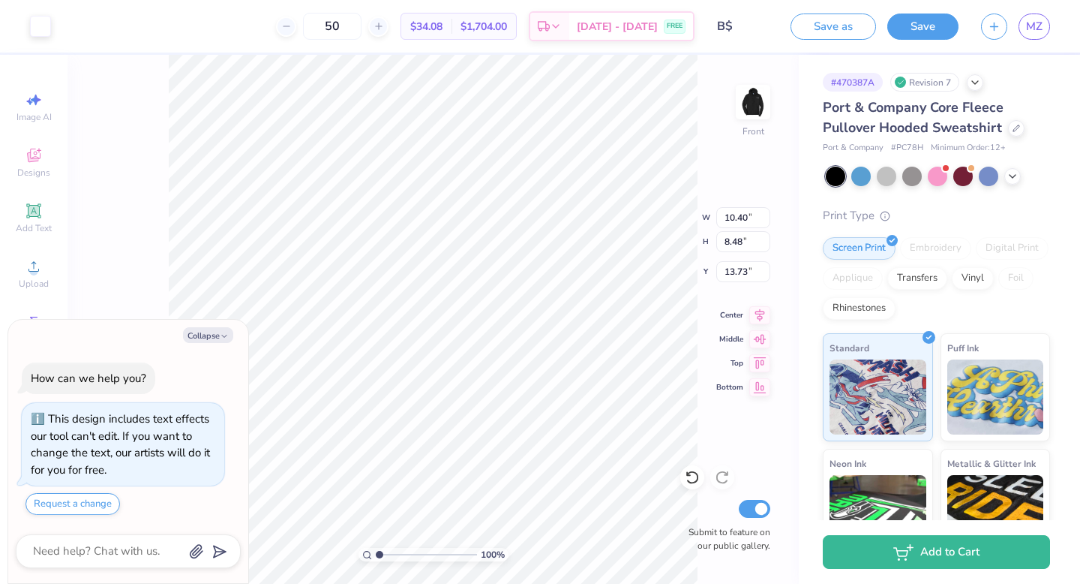
type textarea "x"
type input "15.00"
type input "7.95"
type input "6.69"
click at [695, 480] on icon at bounding box center [692, 477] width 15 height 15
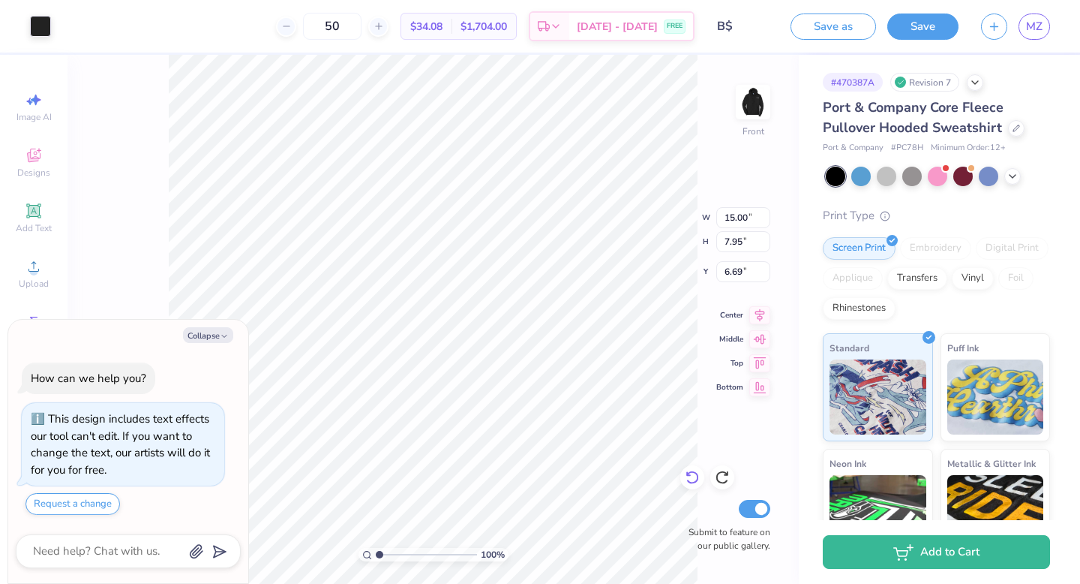
type textarea "x"
type input "10.67"
type textarea "x"
type input "11.69"
type input "5.46"
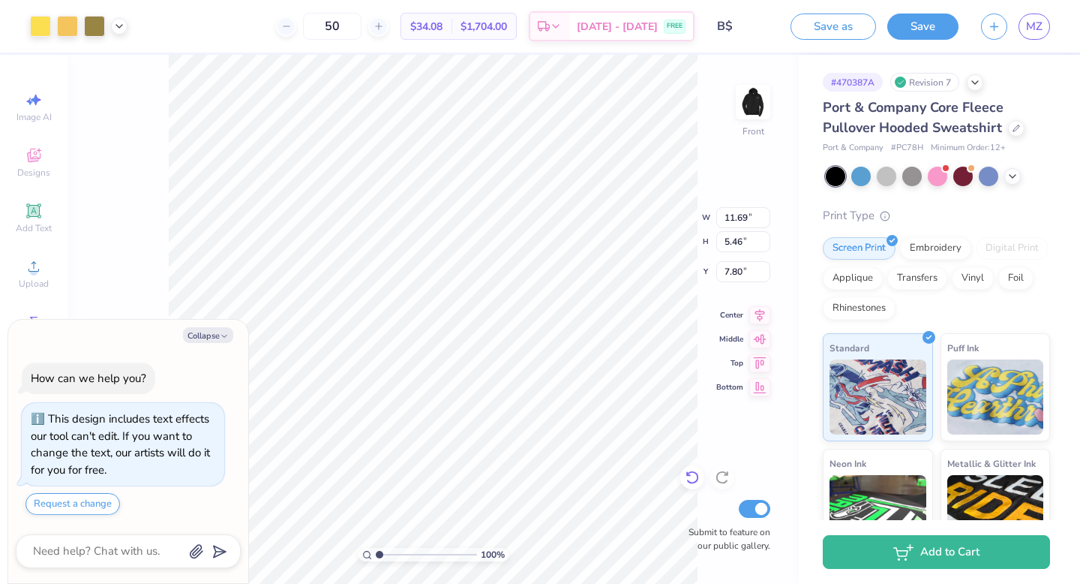
click at [688, 471] on icon at bounding box center [692, 477] width 15 height 15
type textarea "x"
type input "12.55"
type input "5.86"
type textarea "x"
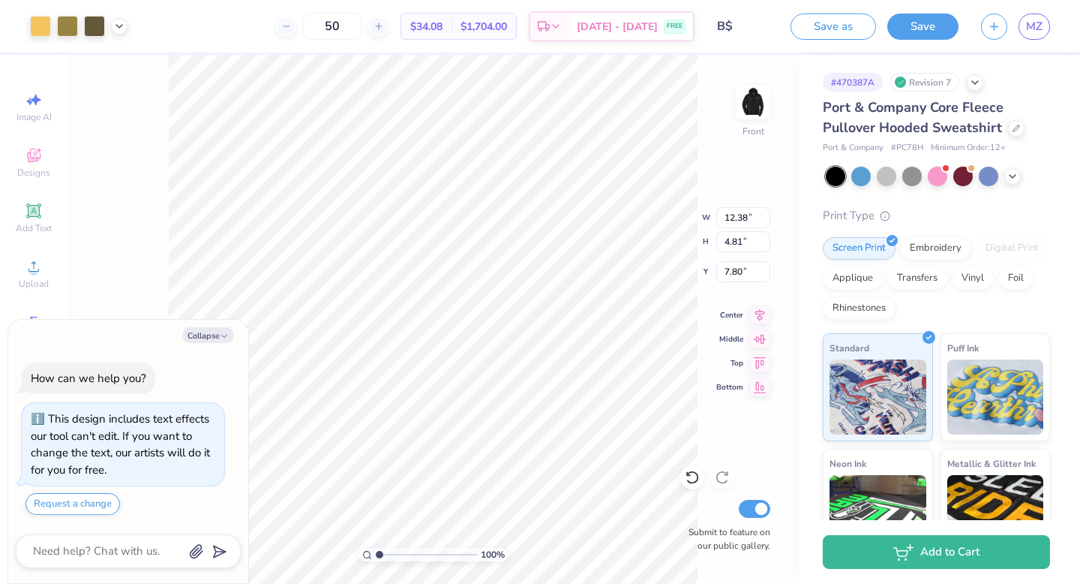
type input "6.44"
type textarea "x"
type input "10.54"
type input "4.09"
click at [687, 476] on icon at bounding box center [692, 477] width 15 height 15
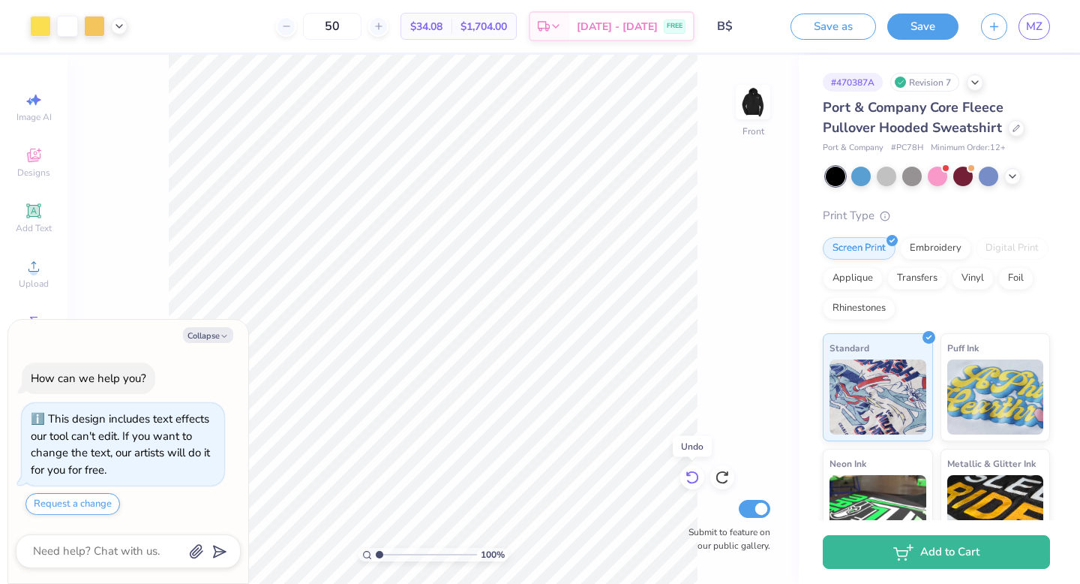
click at [687, 476] on icon at bounding box center [692, 477] width 15 height 15
type textarea "x"
type input "6.97"
type textarea "x"
type input "10.29"
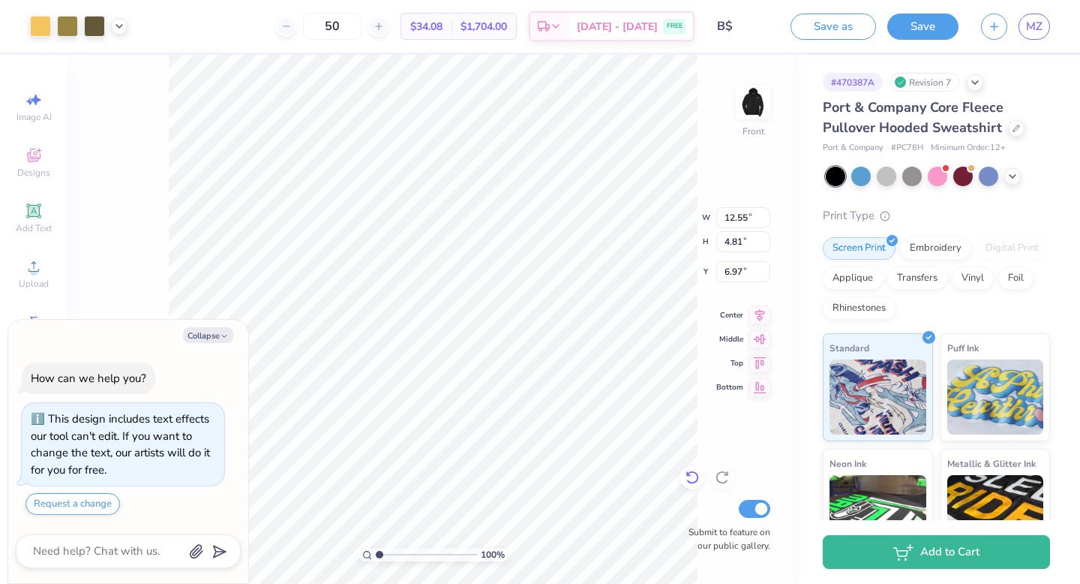
type input "3.94"
type textarea "x"
type input "6.50"
type textarea "x"
type input "9.87"
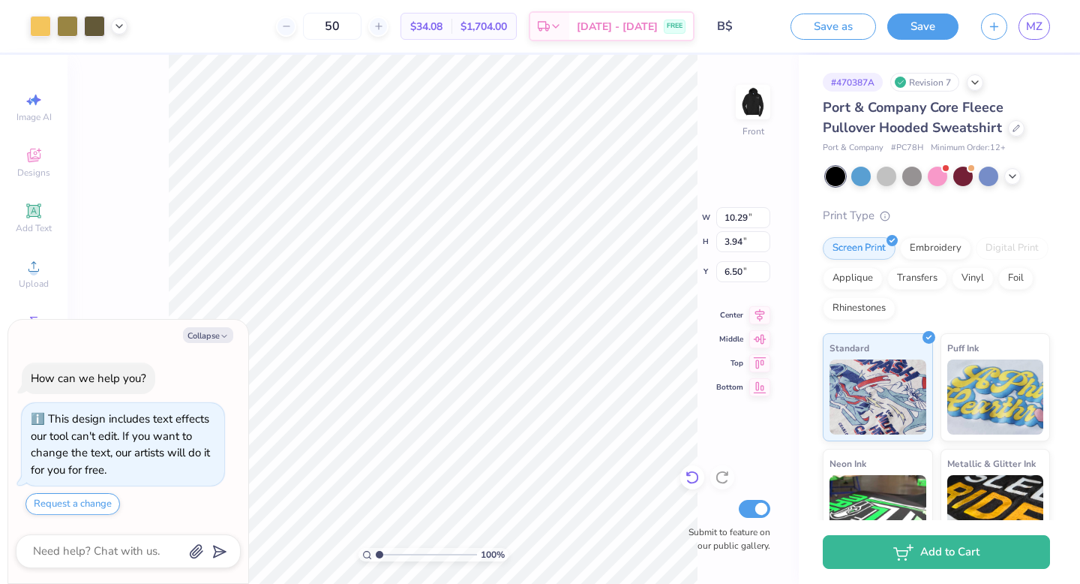
type input "3.78"
type textarea "x"
type input "8.11"
type textarea "x"
type input "9.55"
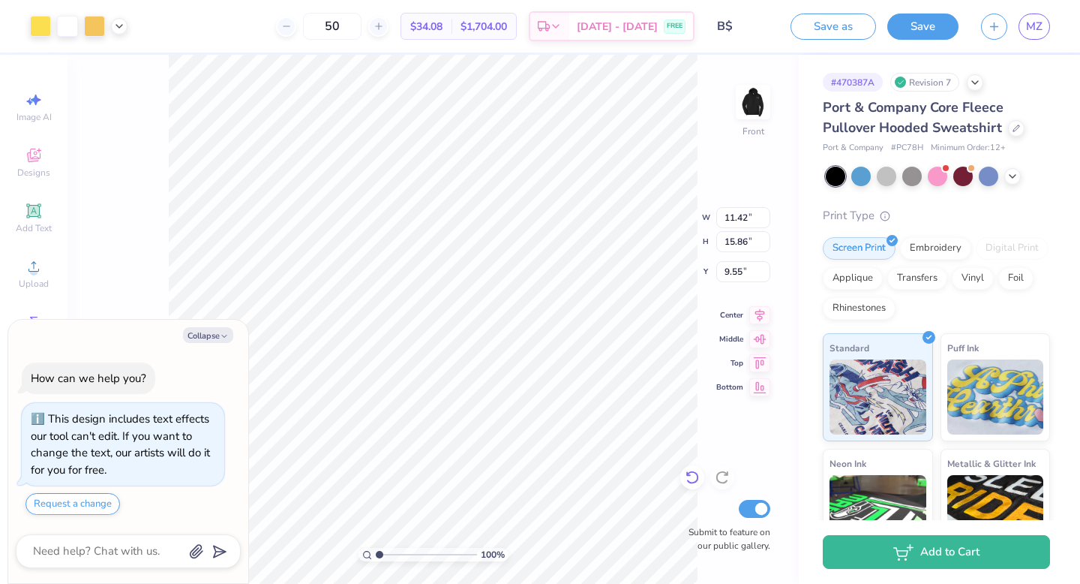
click at [694, 479] on icon at bounding box center [692, 477] width 15 height 15
type textarea "x"
type input "9.36"
type textarea "x"
type input "12.28"
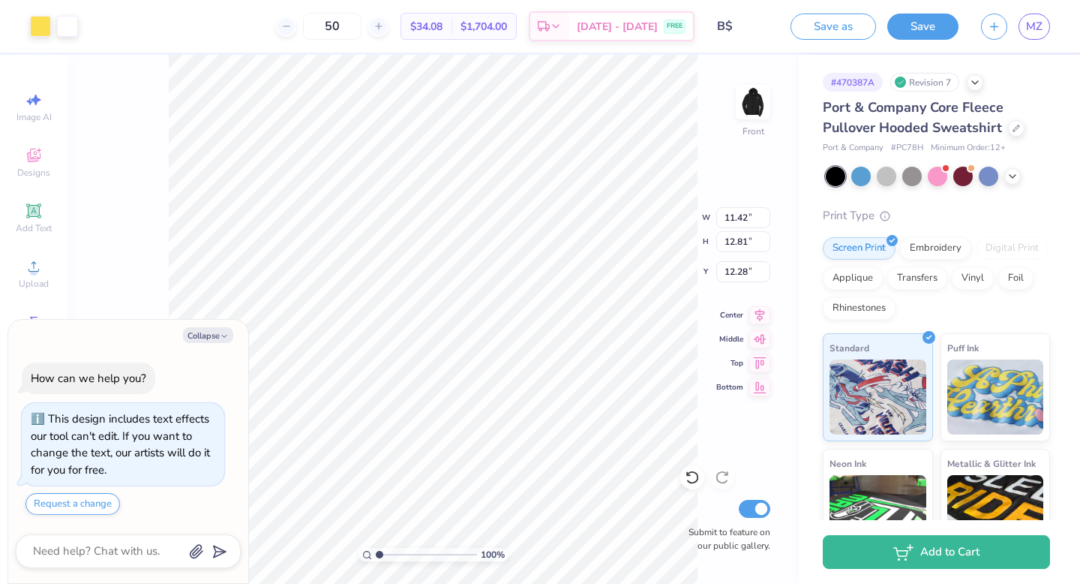
type textarea "x"
type input "11.87"
type textarea "x"
type input "8.18"
type textarea "x"
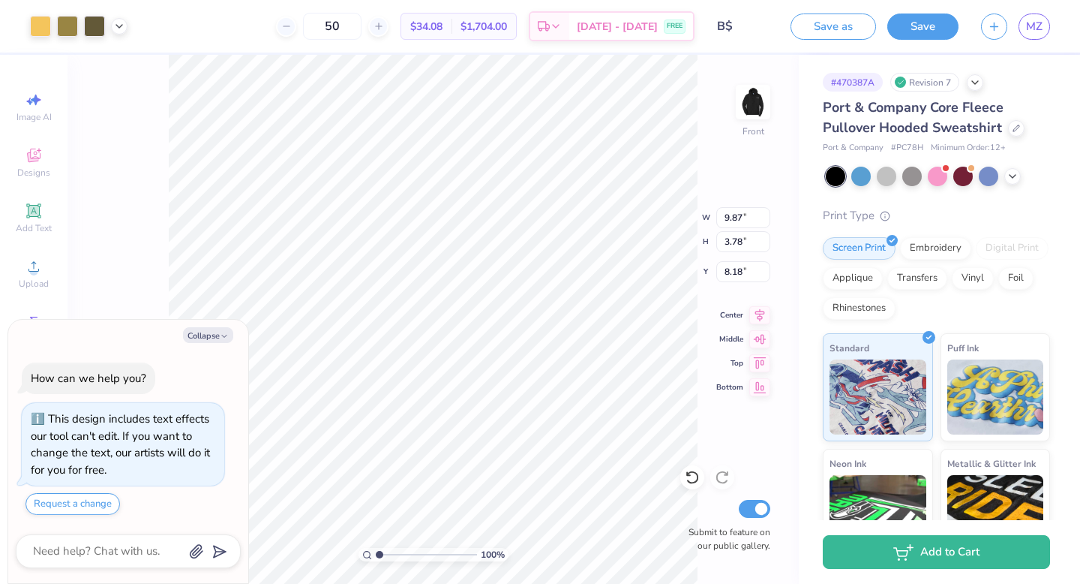
type input "8.16"
type textarea "x"
type input "11.46"
click at [689, 481] on icon at bounding box center [692, 478] width 13 height 14
type textarea "x"
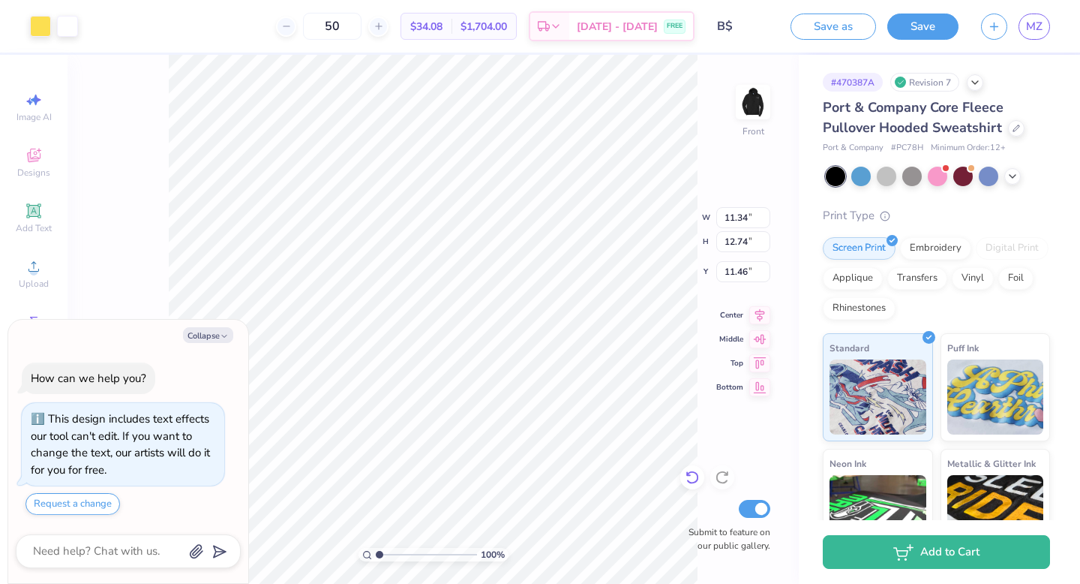
type input "11.94"
type textarea "x"
type input "11.01"
type textarea "x"
type input "8.48"
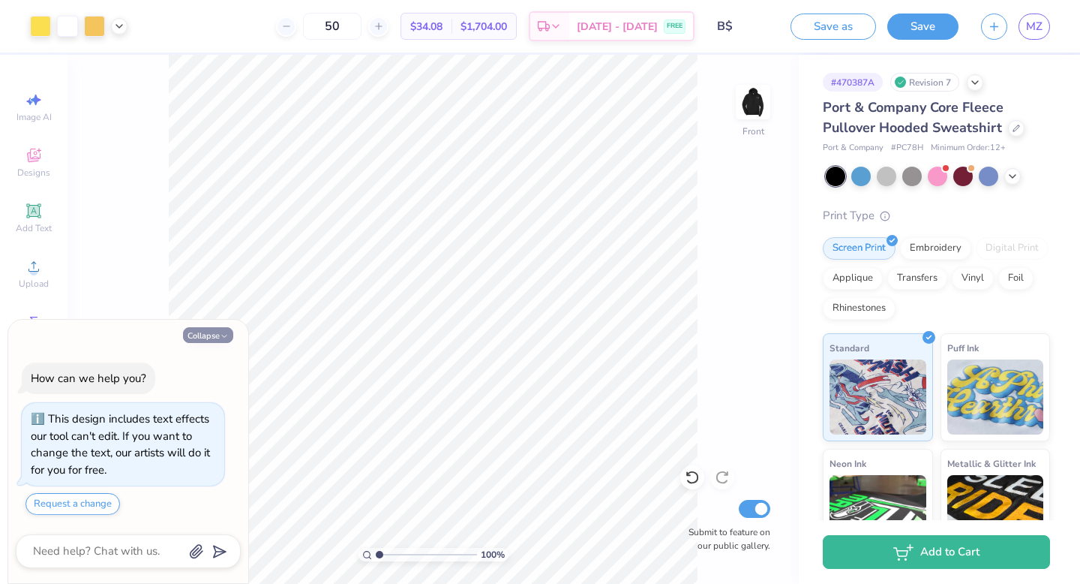
click at [218, 326] on div "Collapse How can we help you? This design includes text effects our tool can't …" at bounding box center [128, 452] width 240 height 264
click at [212, 332] on button "Collapse" at bounding box center [208, 335] width 50 height 16
type textarea "x"
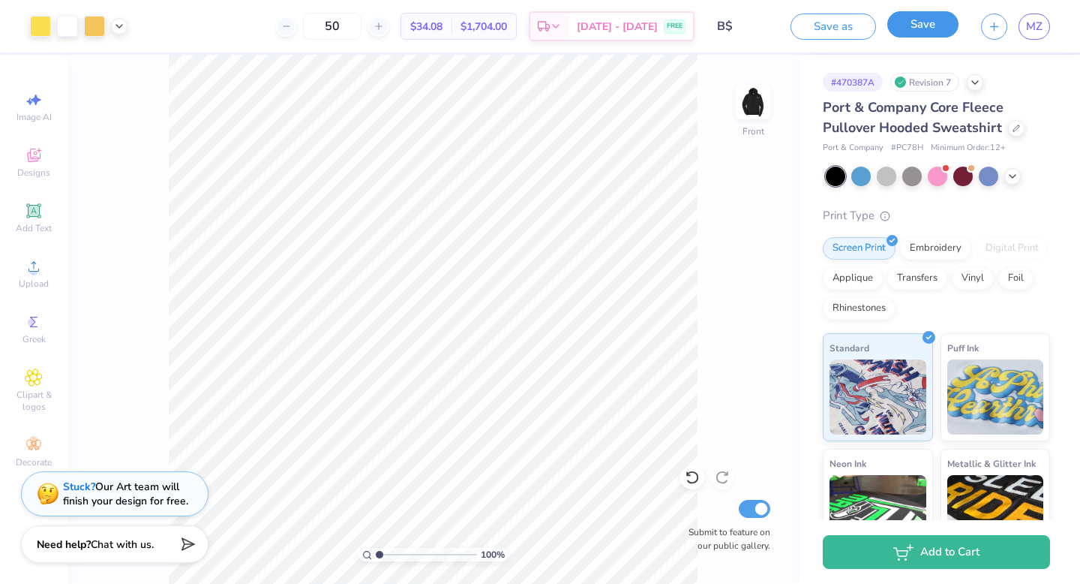
click at [936, 31] on button "Save" at bounding box center [923, 24] width 71 height 26
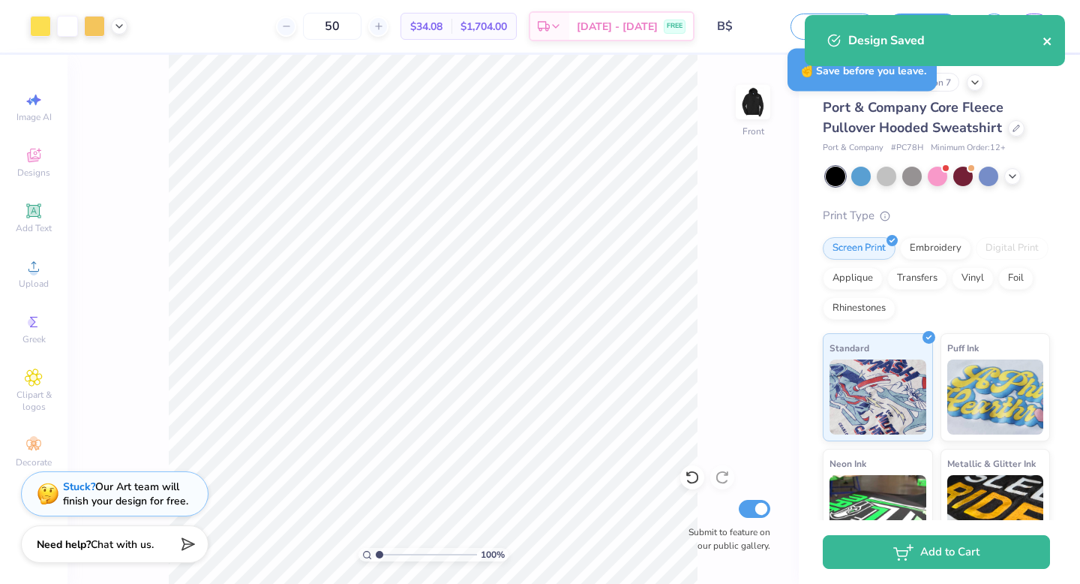
click at [1047, 33] on button "close" at bounding box center [1048, 41] width 11 height 18
